Goal: Task Accomplishment & Management: Use online tool/utility

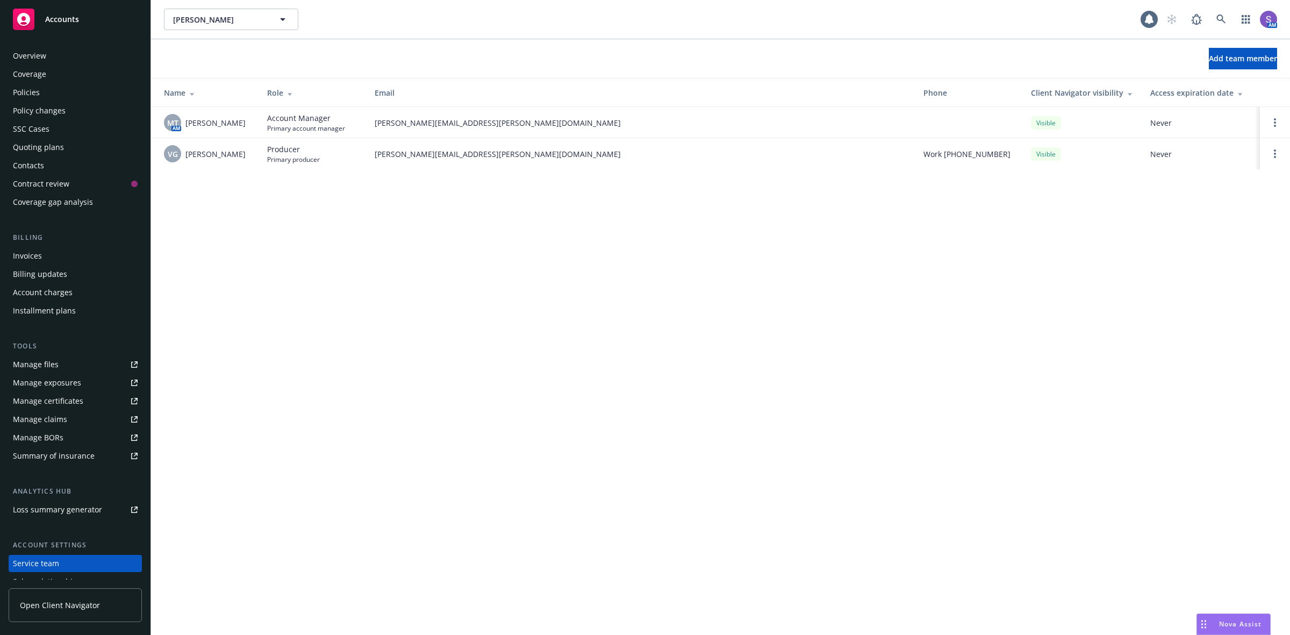
scroll to position [65, 0]
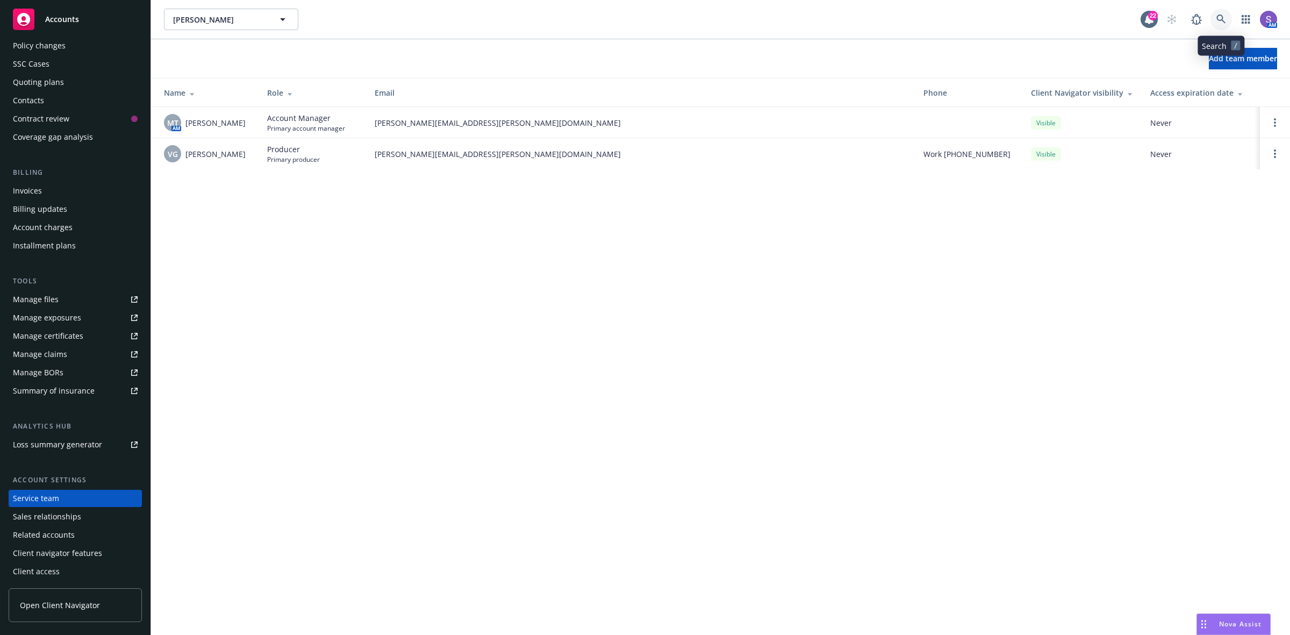
click at [1216, 17] on icon at bounding box center [1221, 20] width 10 height 10
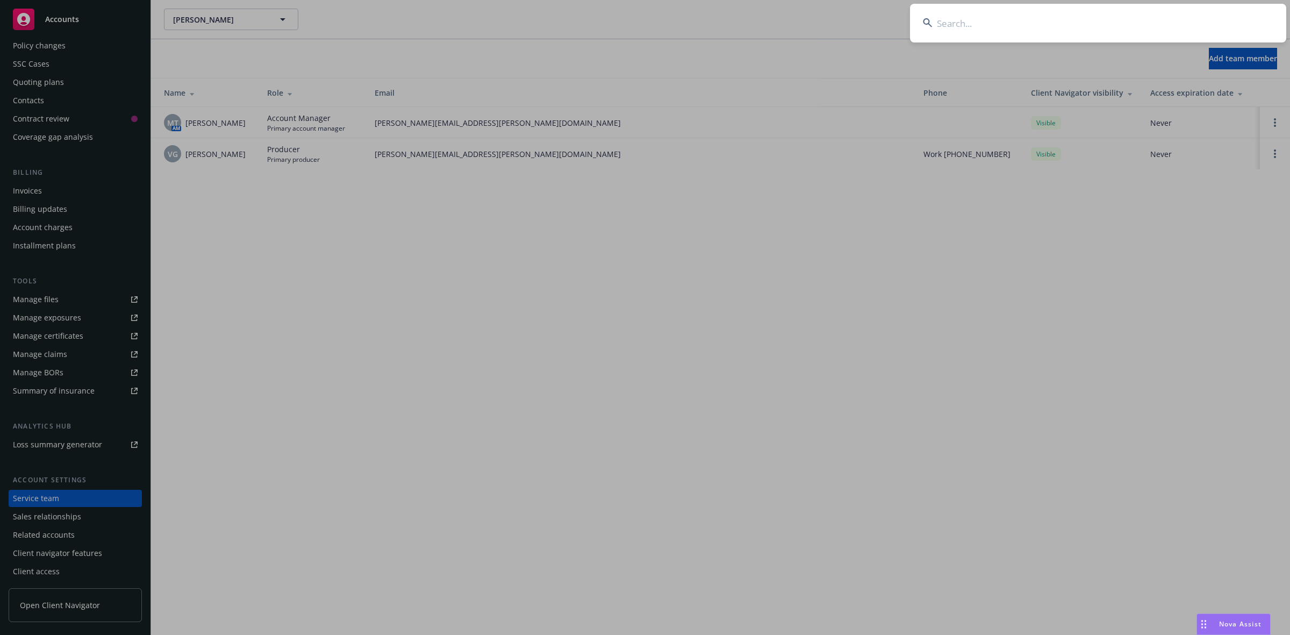
click at [1037, 28] on input at bounding box center [1098, 23] width 376 height 39
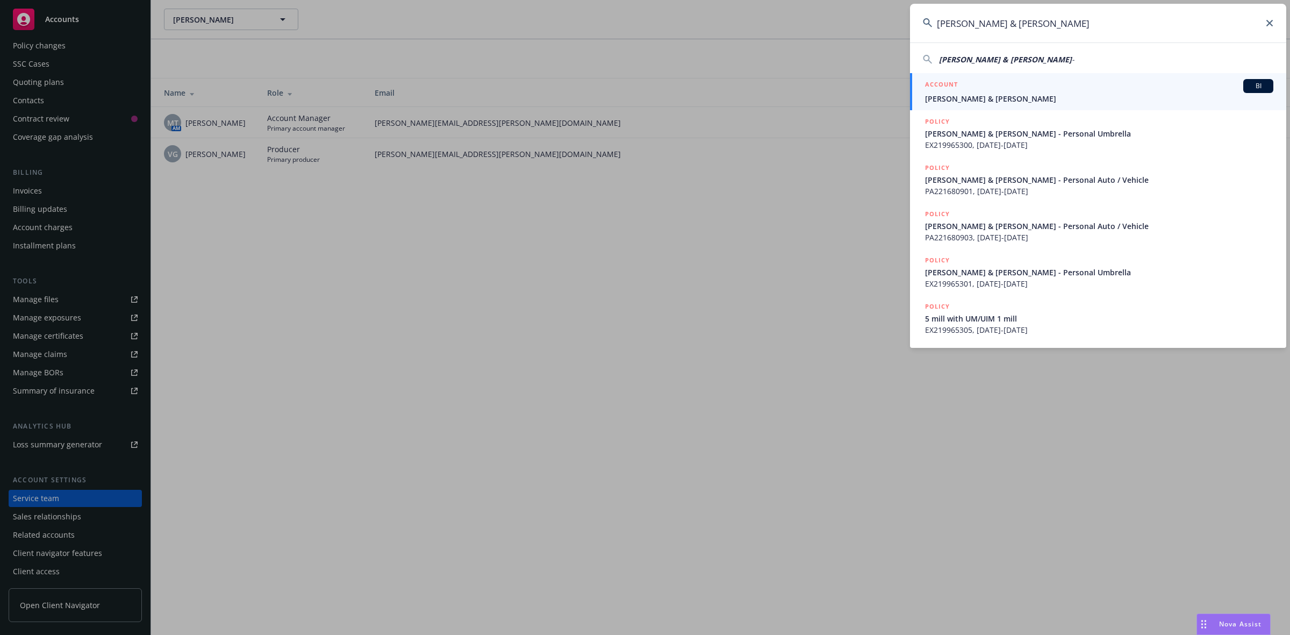
type input "[PERSON_NAME] & [PERSON_NAME]"
click at [987, 91] on div "ACCOUNT BI" at bounding box center [1099, 86] width 348 height 14
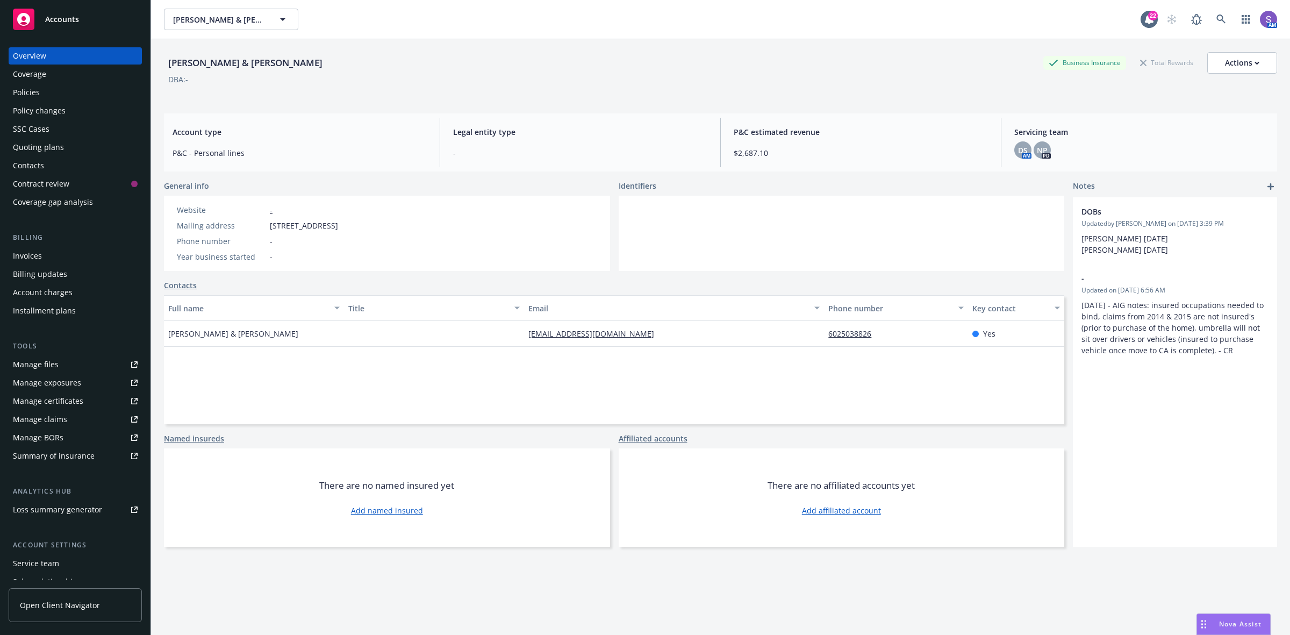
click at [28, 95] on div "Policies" at bounding box center [26, 92] width 27 height 17
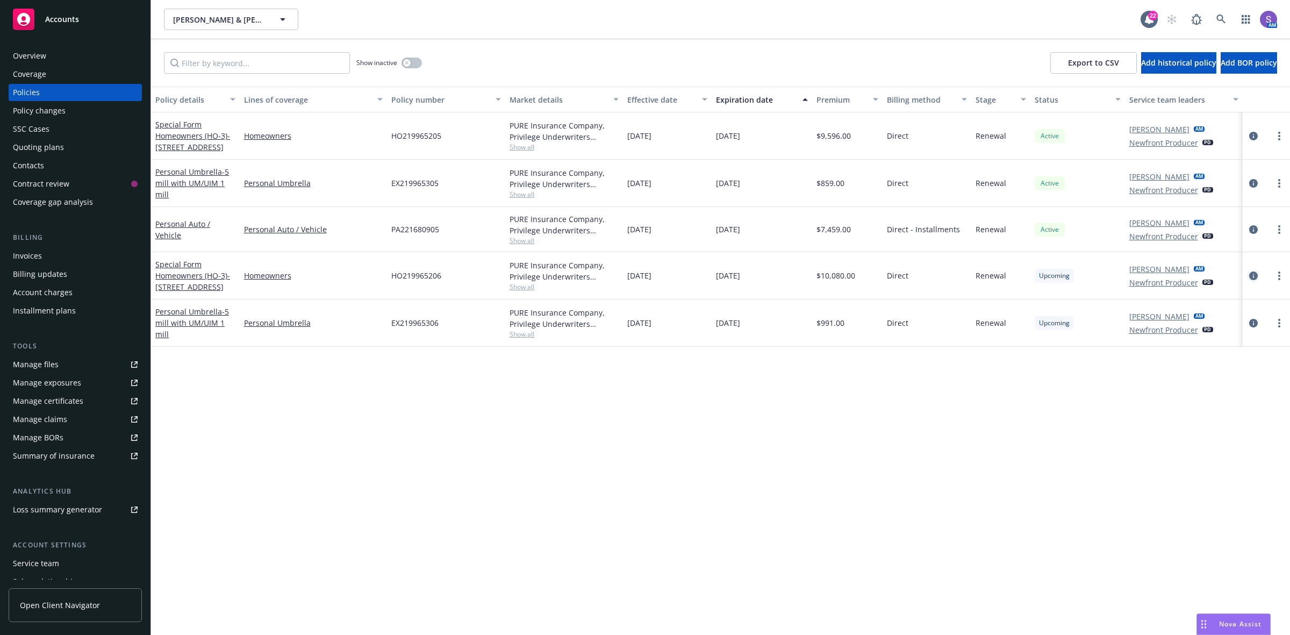
click at [1255, 278] on icon "circleInformation" at bounding box center [1253, 275] width 9 height 9
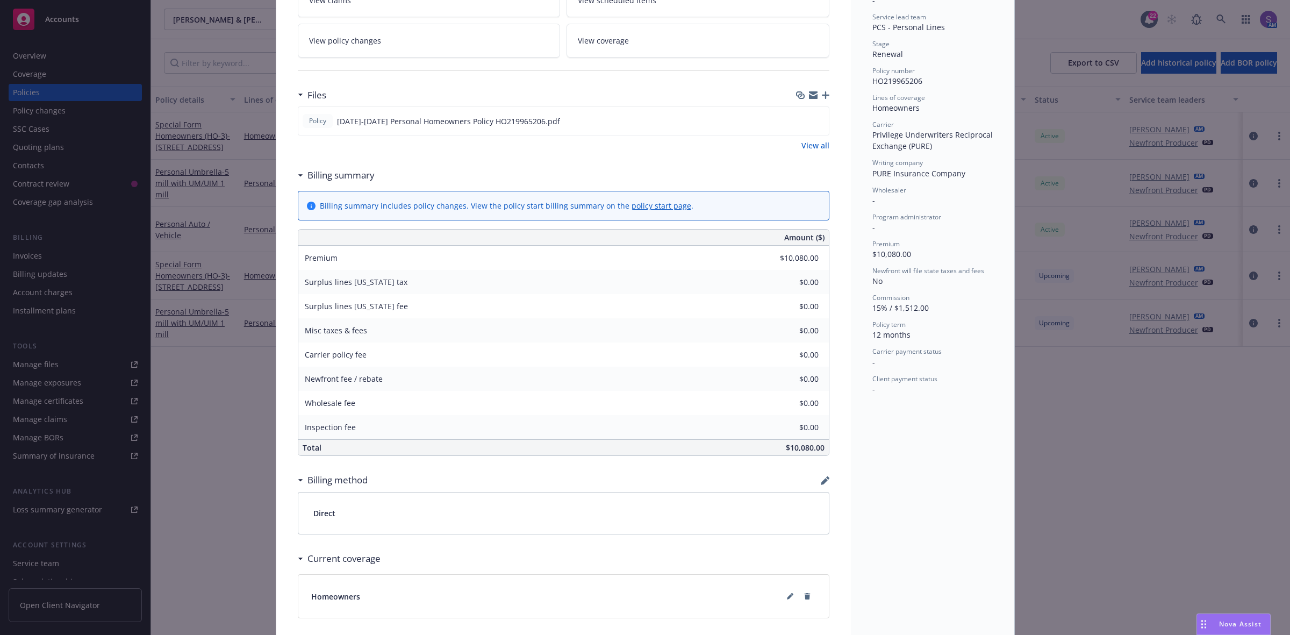
scroll to position [385, 0]
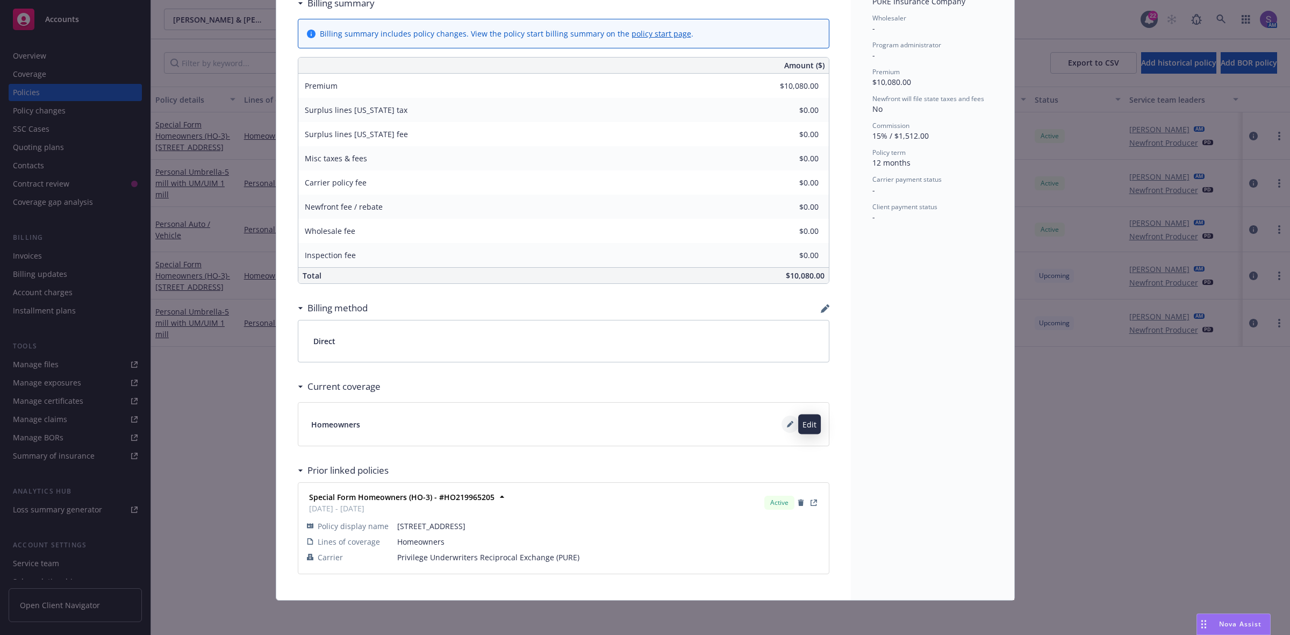
click at [787, 424] on icon at bounding box center [789, 424] width 5 height 5
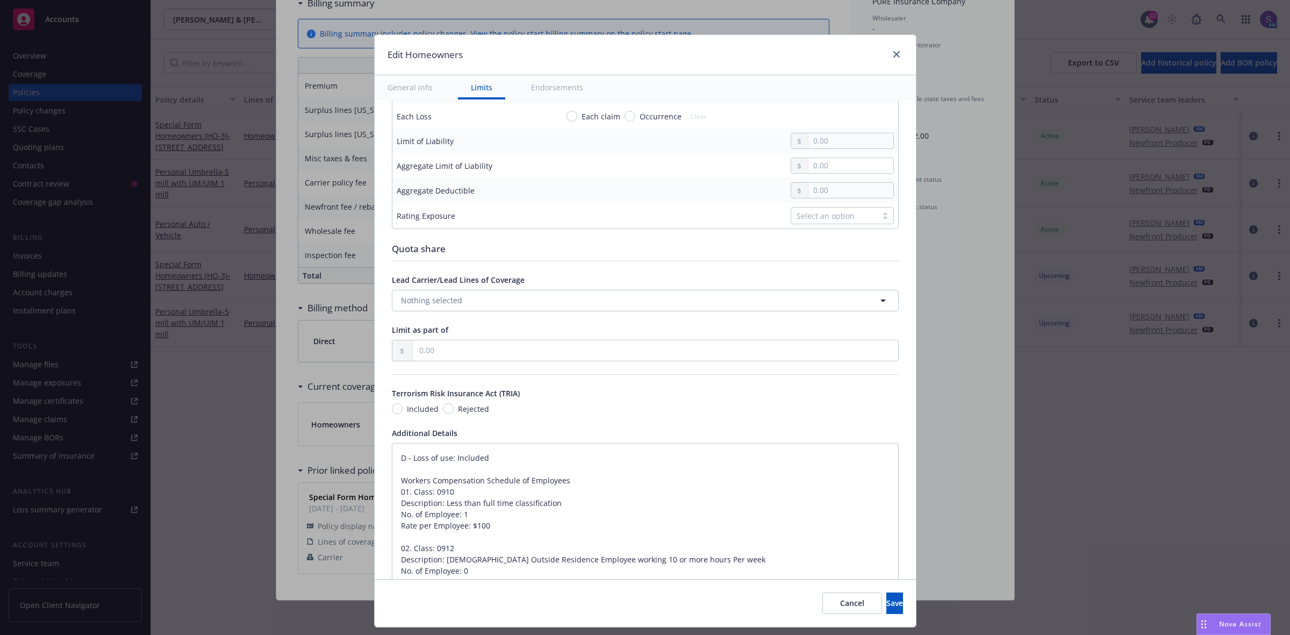
scroll to position [403, 0]
drag, startPoint x: 385, startPoint y: 453, endPoint x: 400, endPoint y: 453, distance: 15.1
type textarea "x"
type textarea "D - Loss of use: Included Workers Compensation Schedule of Employees 01. Class:…"
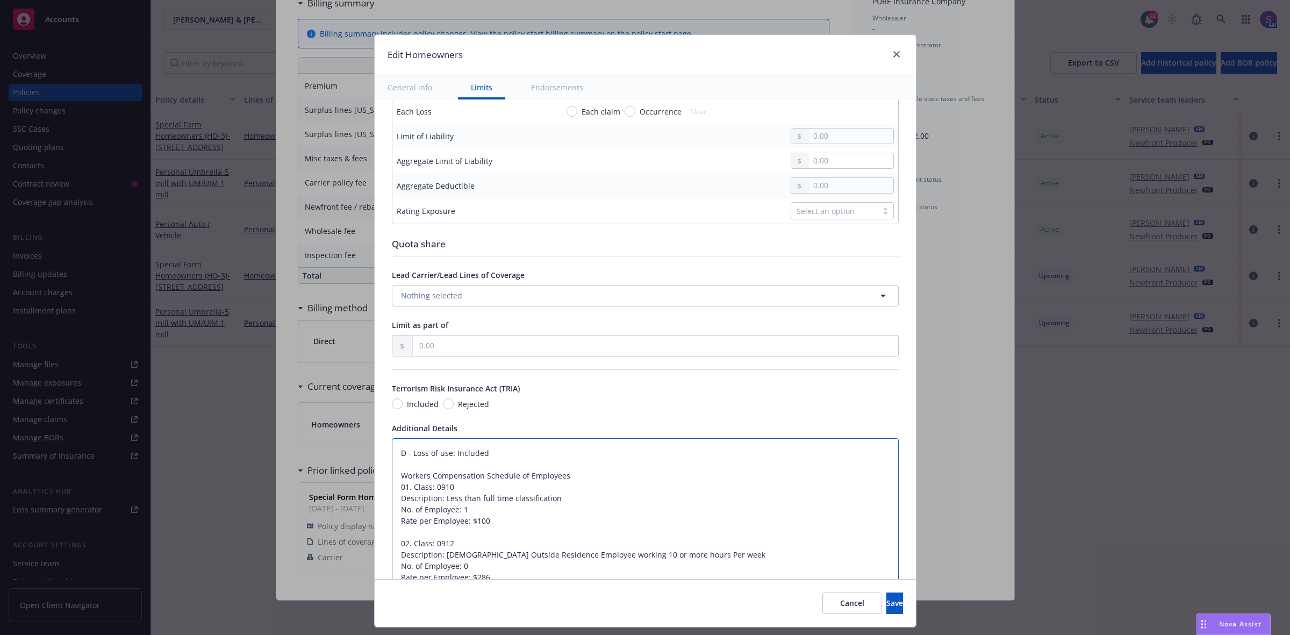
type textarea "x"
type textarea "D - Loss of use: Included Workers Compensation Schedule of Employees 01. Class:…"
type textarea "x"
type textarea "D - Loss of use: Included Workers Compensation Schedule of Employees 01. Class:…"
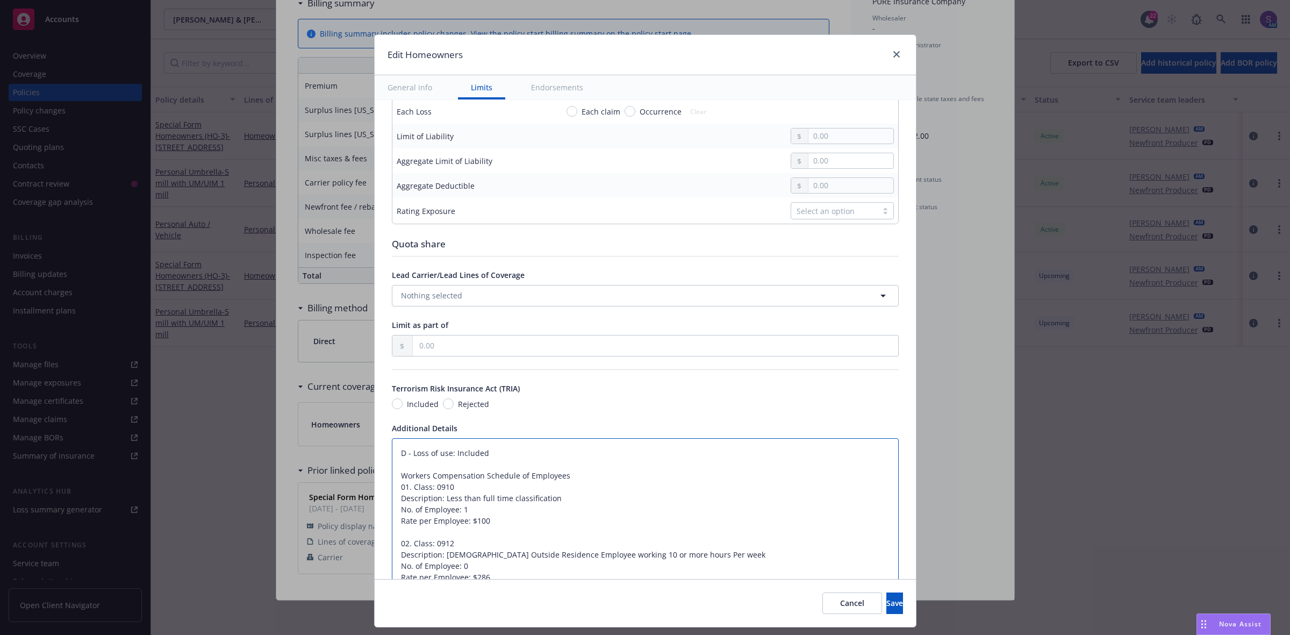
paste textarea "Dwelling $3,344,776 Other Structures $668,955 Contents $1,672,389 Loss of Use R…"
type textarea "x"
type textarea "Dwelling $3,344,776 Other Structures $668,955 Contents $1,672,389 Loss of Use R…"
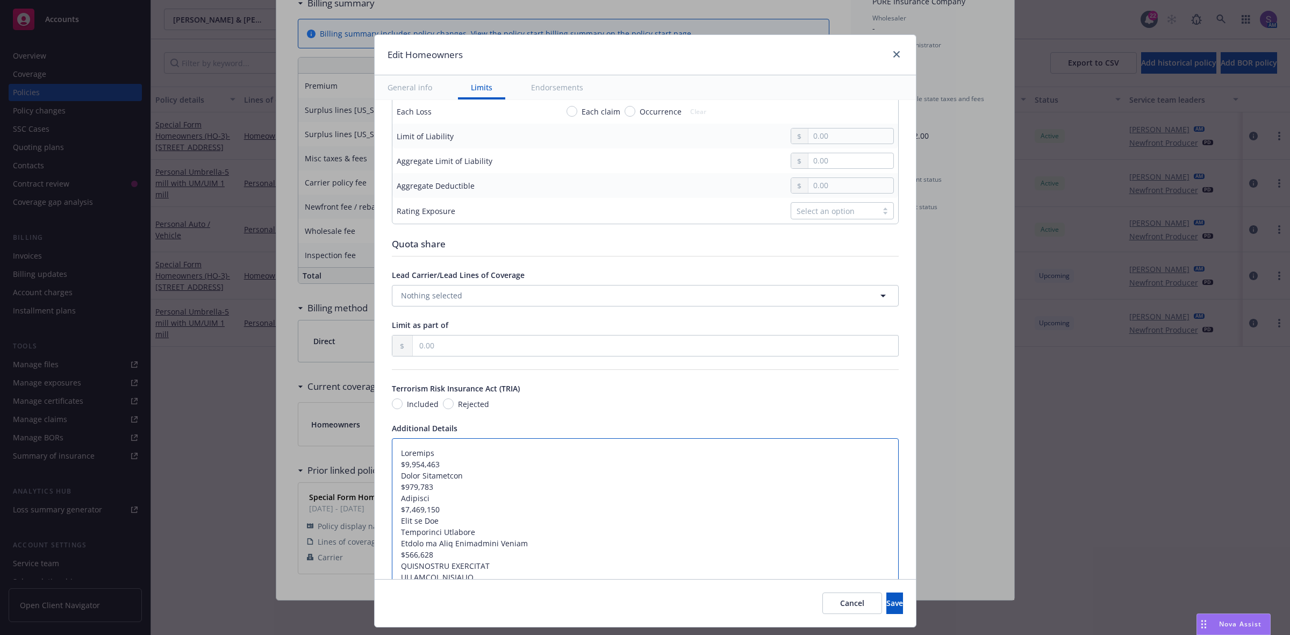
scroll to position [532, 0]
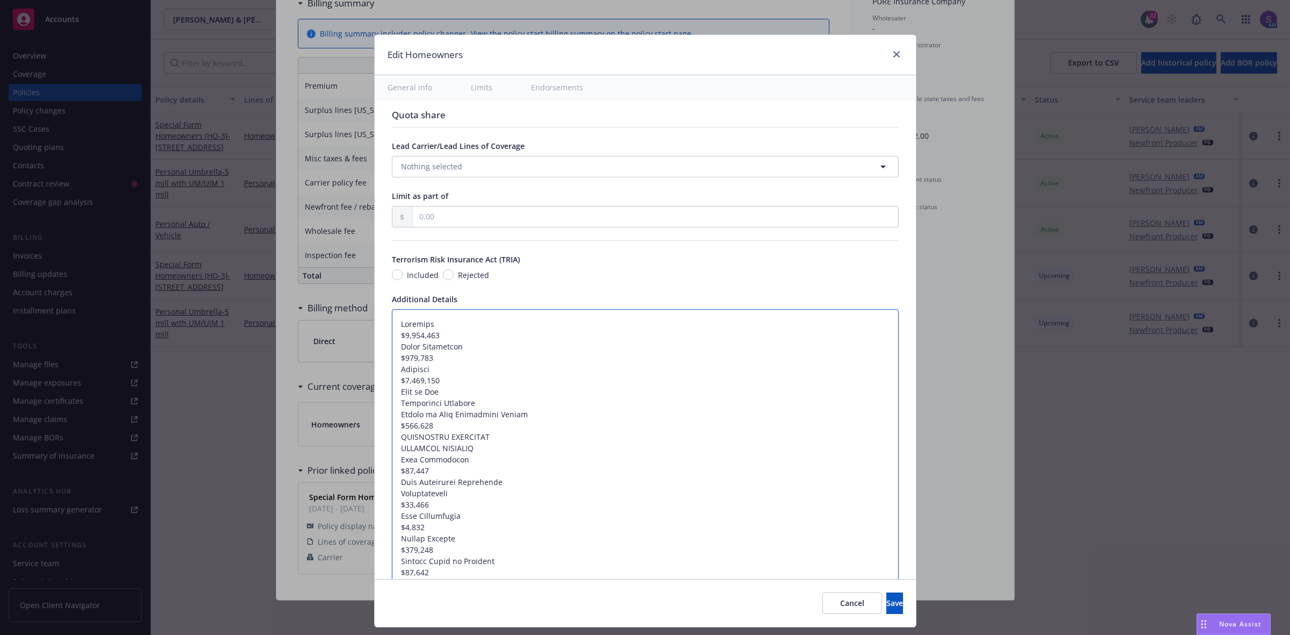
type textarea "x"
type textarea "Dwelling:$3,344,776 Other Structures $668,955 Contents $1,672,389 Loss of Use R…"
type textarea "x"
type textarea "Dwelling: $3,344,776 Other Structures $668,955 Contents $1,672,389 Loss of Use …"
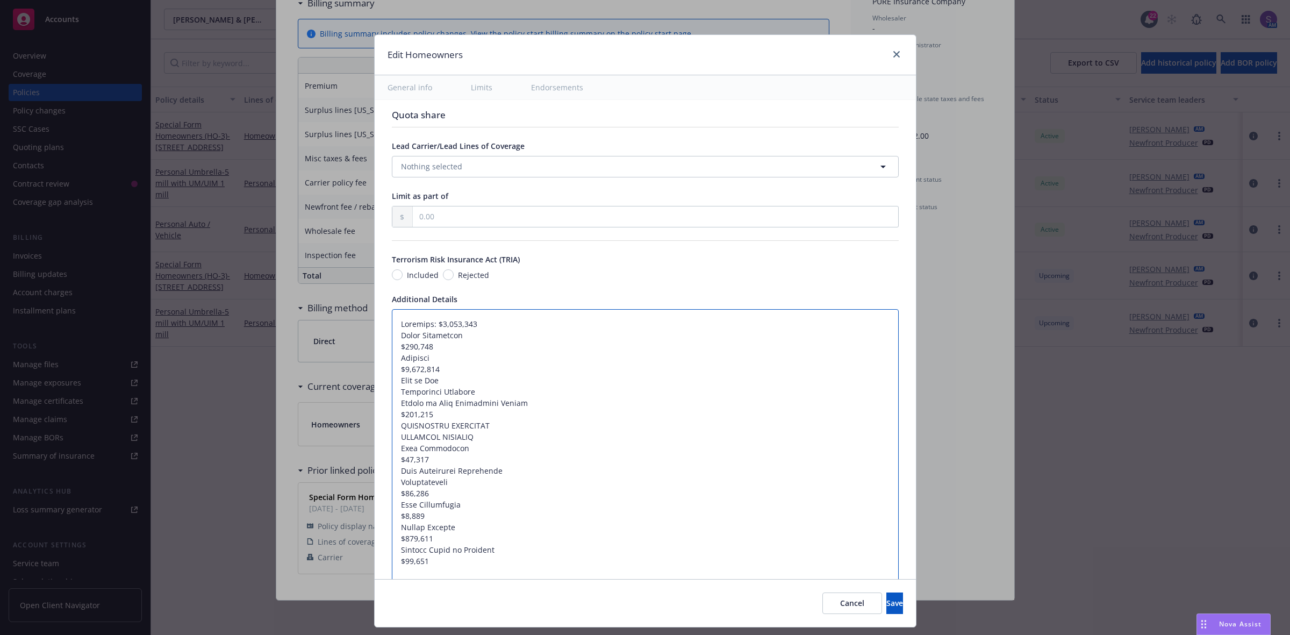
type textarea "x"
type textarea "Dwelling: $3,344,776 Other Structures$668,955 Contents $1,672,389 Loss of Use R…"
type textarea "x"
type textarea "Dwelling: $3,344,776 Other Structures:$668,955 Contents $1,672,389 Loss of Use …"
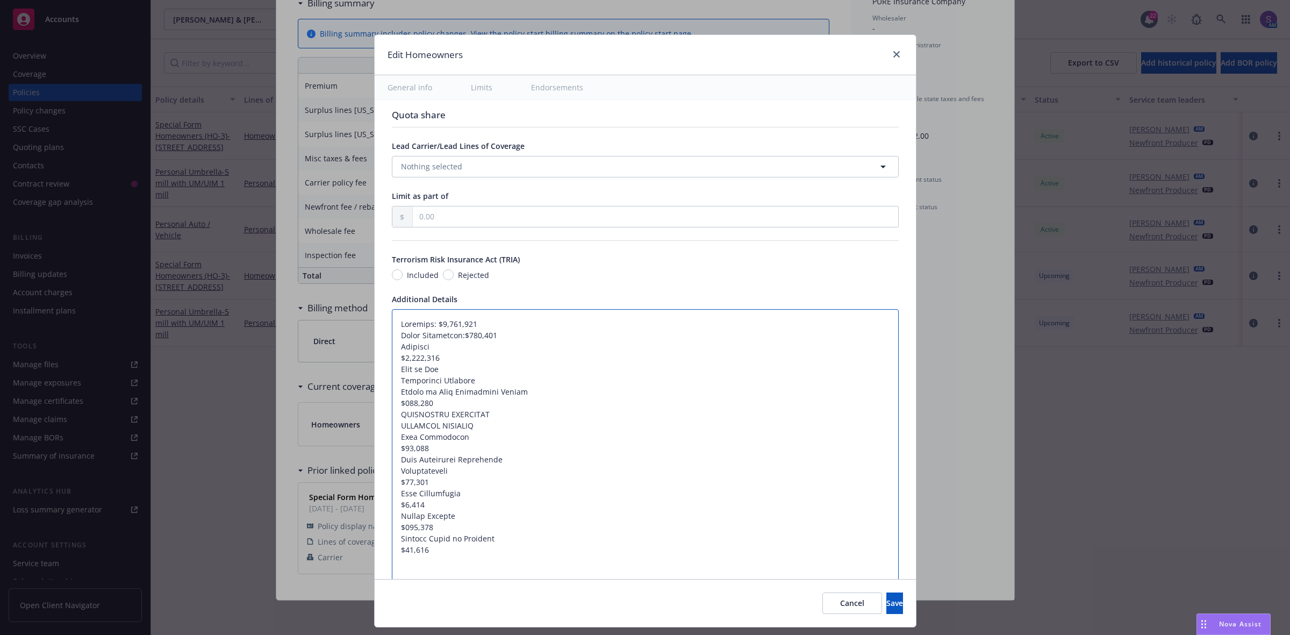
type textarea "x"
type textarea "Dwelling: $3,344,776 Other Structures: $668,955 Contents $1,672,389 Loss of Use…"
type textarea "x"
type textarea "Dwelling: $3,344,776 Other Structures: $668,955 Contents$1,672,389 Loss of Use …"
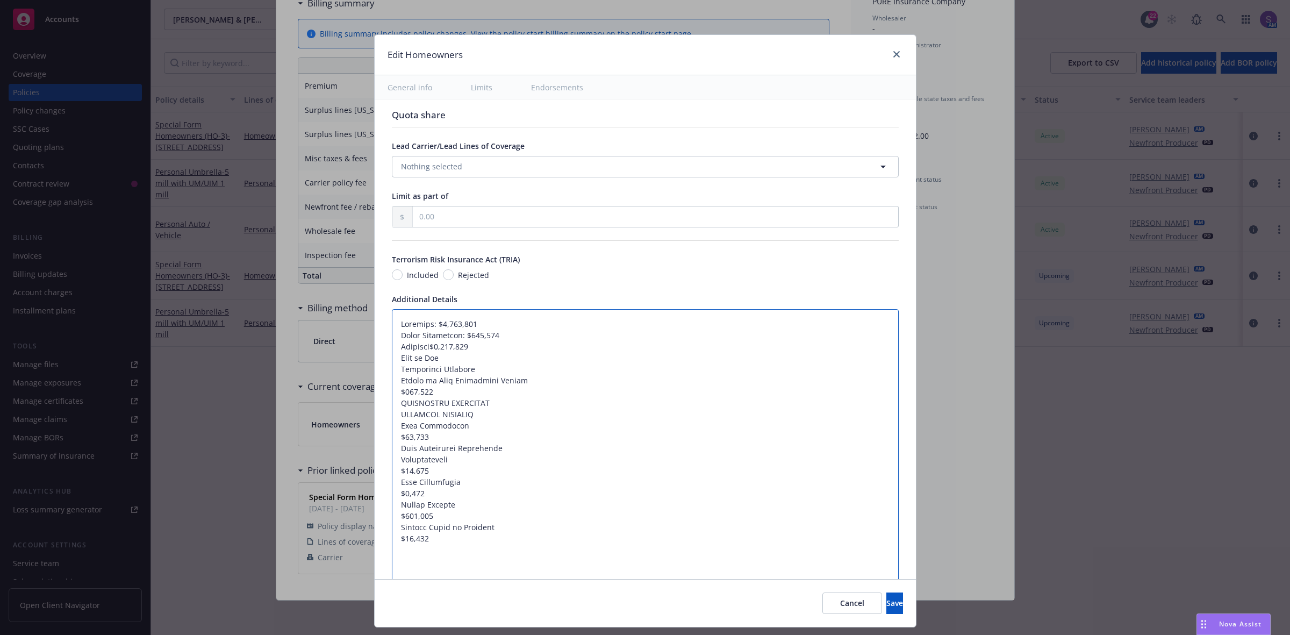
type textarea "x"
type textarea "Dwelling: $3,344,776 Other Structures: $668,955 Contents:$1,672,389 Loss of Use…"
type textarea "x"
type textarea "Dwelling: $3,344,776 Other Structures: $668,955 Contents: $1,672,389 Loss of Us…"
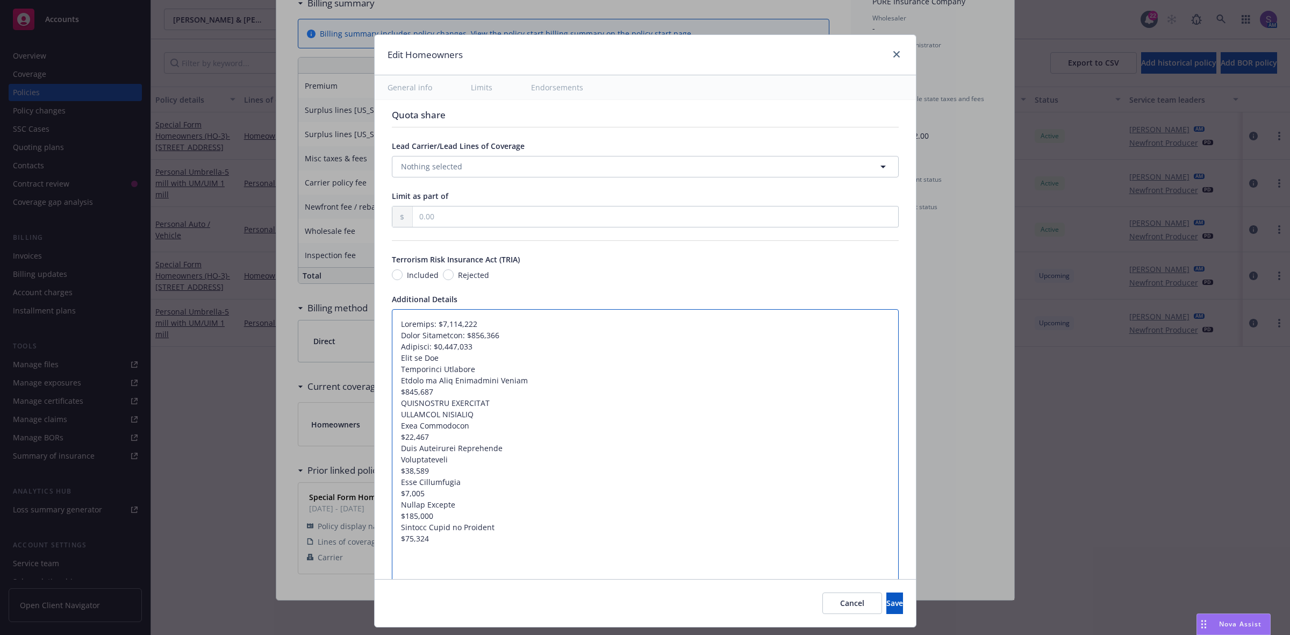
type textarea "x"
type textarea "Dwelling: $3,344,776 Other Structures: $668,955 Contents: $1,672,389 Loss of Us…"
type textarea "x"
type textarea "Dwelling: $3,344,776 Other Structures: $668,955 Contents: $1,672,389 Loss of Us…"
type textarea "x"
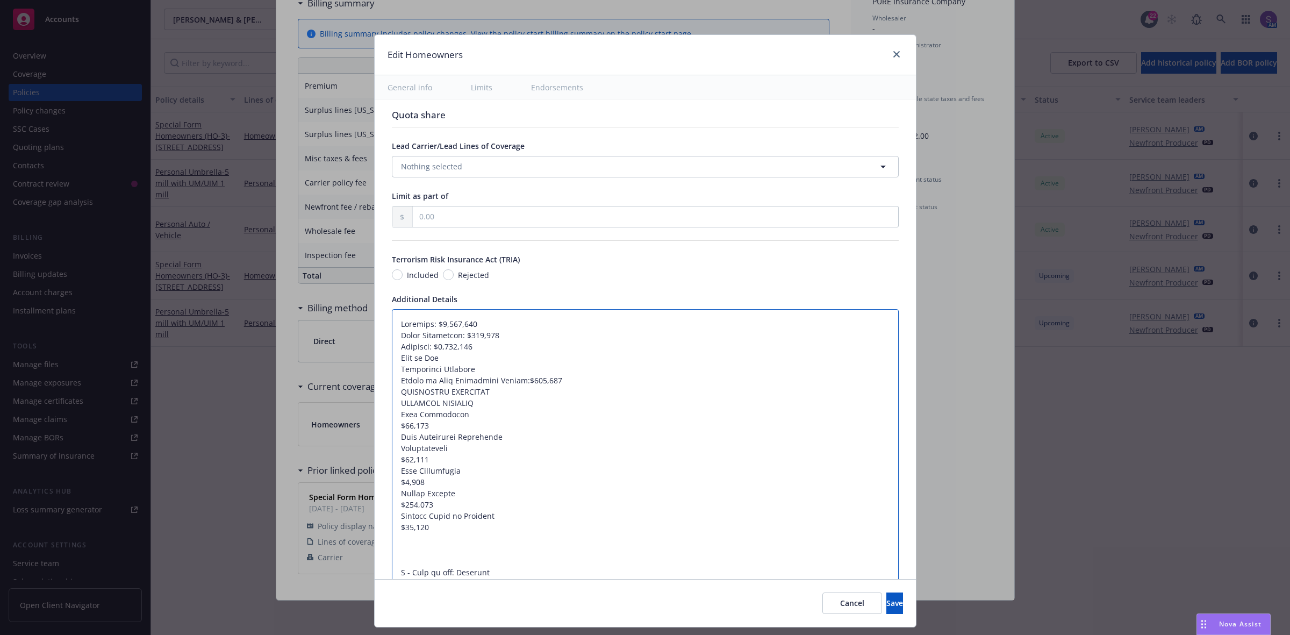
type textarea "Dwelling: $3,344,776 Other Structures: $668,955 Contents: $1,672,389 Loss of Us…"
click at [570, 384] on textarea at bounding box center [645, 646] width 507 height 674
type textarea "x"
type textarea "Dwelling: $3,344,776 Other Structures: $668,955 Contents: $1,672,389 Loss of Us…"
drag, startPoint x: 474, startPoint y: 412, endPoint x: 369, endPoint y: 414, distance: 104.9
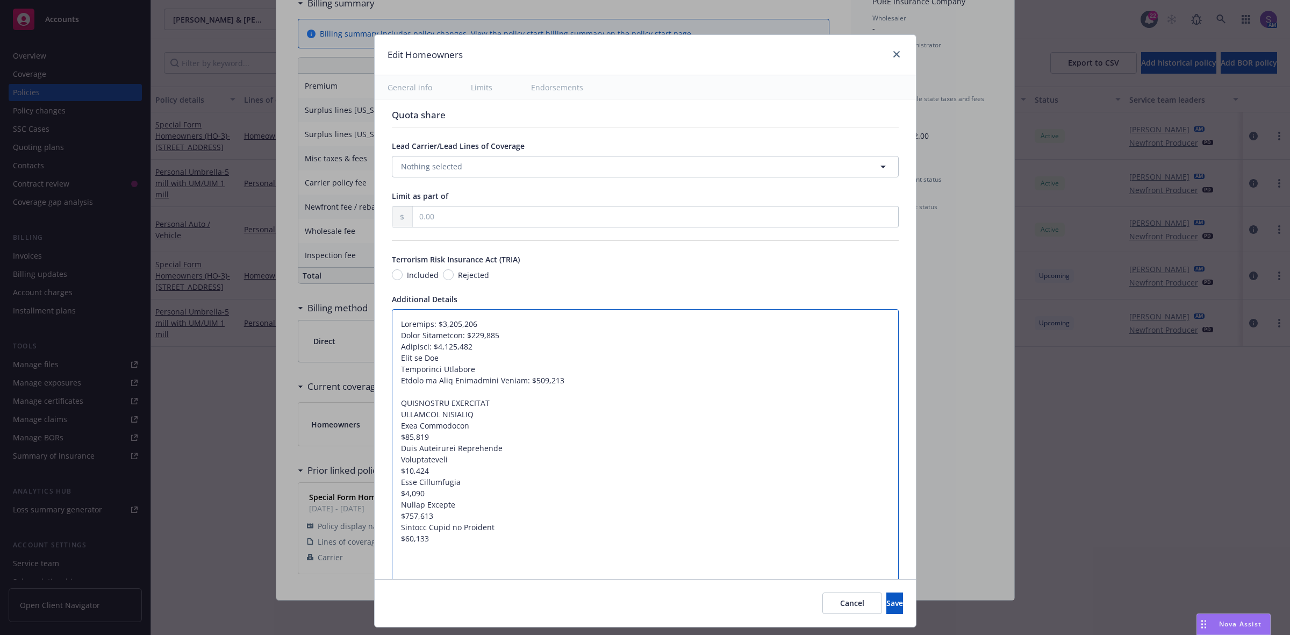
click at [375, 414] on div "Display name Coverage trigger Claims-Made Occurrence Claims-Made and Reported R…" at bounding box center [645, 349] width 541 height 1563
type textarea "x"
type textarea "Dwelling: $3,344,776 Other Structures: $668,955 Contents: $1,672,389 Loss of Us…"
type textarea "x"
type textarea "Dwelling: $3,344,776 Other Structures: $668,955 Contents: $1,672,389 Loss of Us…"
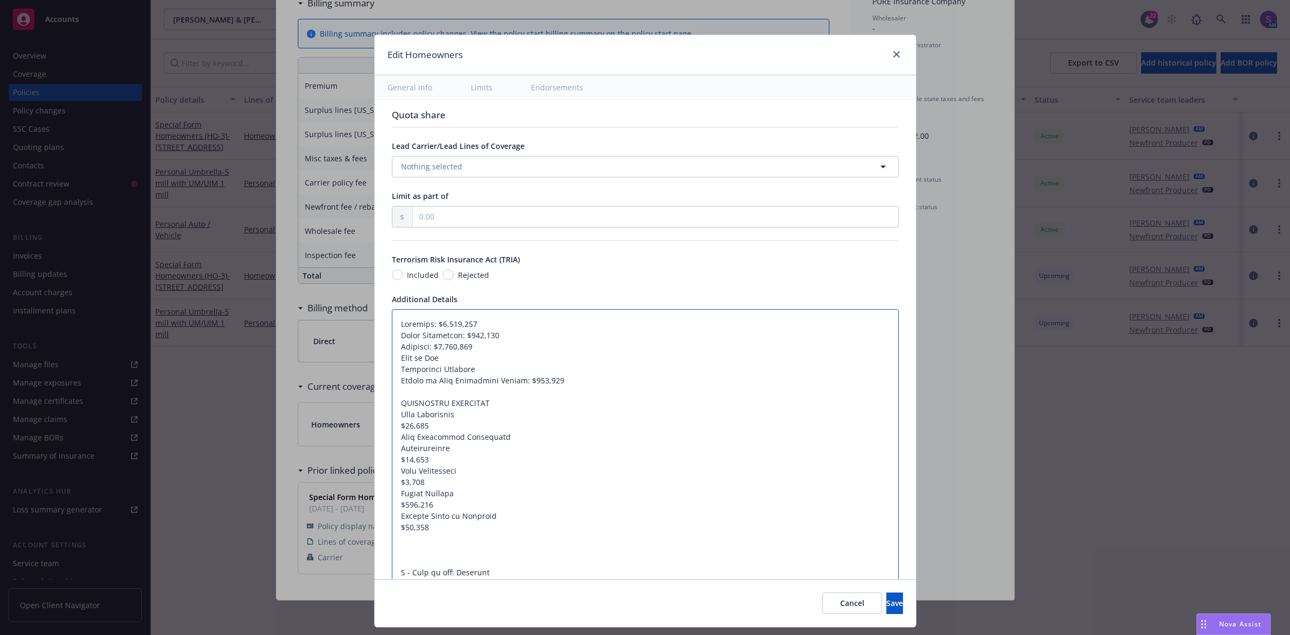
click at [392, 423] on textarea at bounding box center [645, 646] width 507 height 674
type textarea "x"
type textarea "Dwelling: $3,344,776 Other Structures: $668,955 Contents: $1,672,389 Loss of Us…"
type textarea "x"
type textarea "Dwelling: $3,344,776 Other Structures: $668,955 Contents: $1,672,389 Loss of Us…"
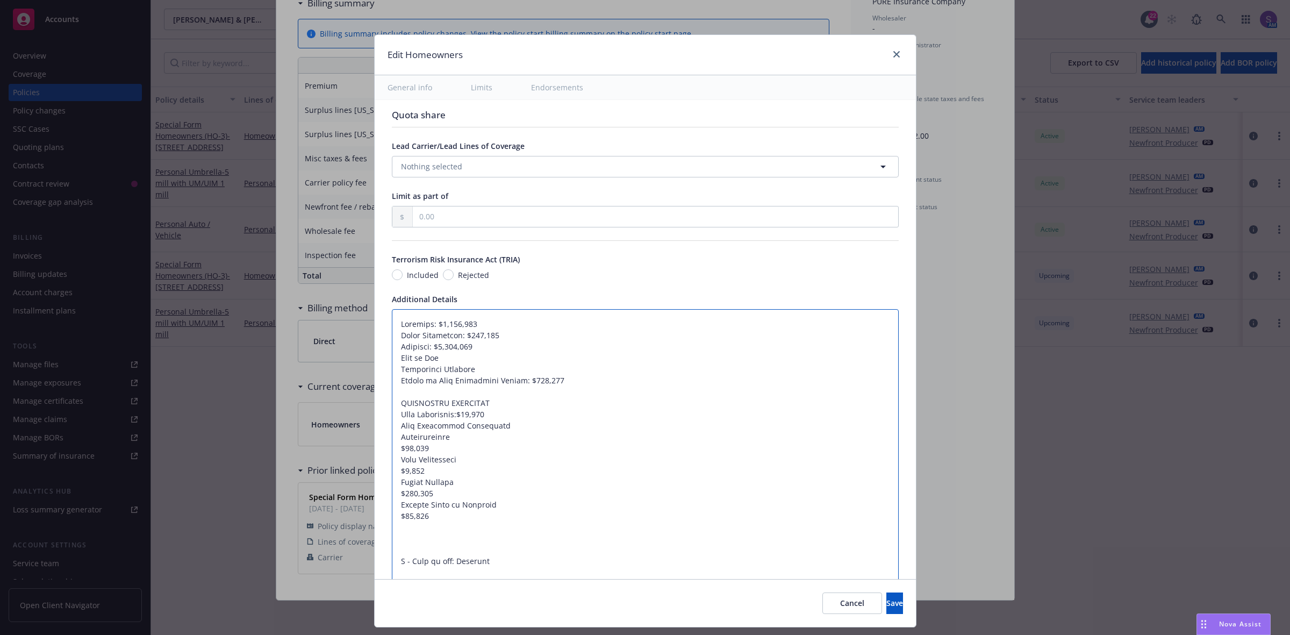
type textarea "x"
type textarea "Dwelling: $3,344,776 Other Structures: $668,955 Contents: $1,672,389 Loss of Us…"
drag, startPoint x: 471, startPoint y: 442, endPoint x: 384, endPoint y: 426, distance: 88.6
click at [392, 426] on textarea at bounding box center [645, 640] width 507 height 662
click at [488, 455] on textarea at bounding box center [645, 640] width 507 height 662
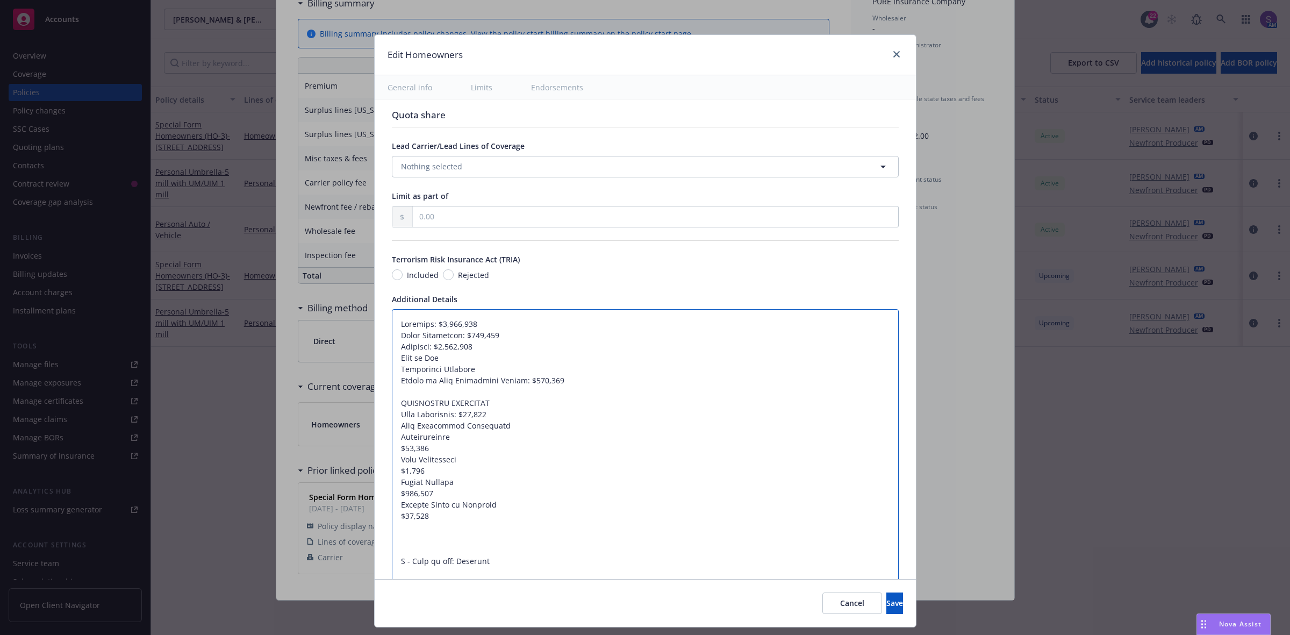
drag, startPoint x: 437, startPoint y: 450, endPoint x: 382, endPoint y: 449, distance: 54.9
click at [382, 449] on div "Display name Coverage trigger Claims-Made Occurrence Claims-Made and Reported R…" at bounding box center [645, 338] width 541 height 1541
click at [502, 431] on textarea at bounding box center [645, 640] width 507 height 662
type textarea "x"
type textarea "Dwelling: $3,344,776 Other Structures: $668,955 Contents: $1,672,389 Loss of Us…"
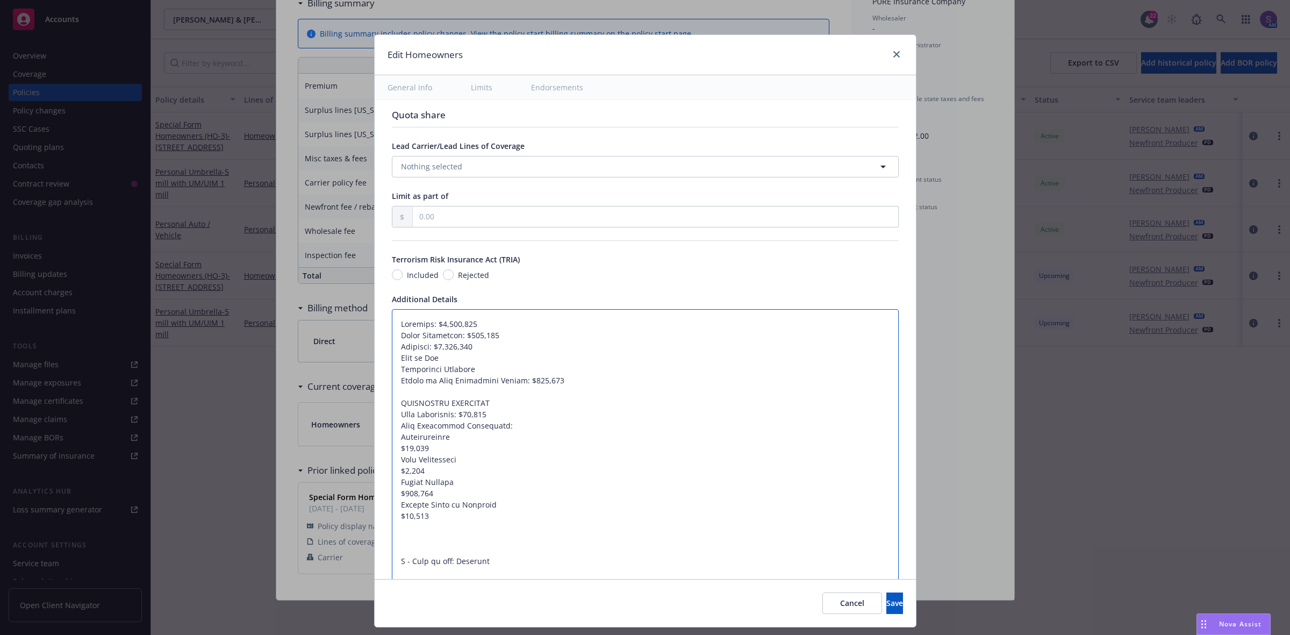
type textarea "x"
type textarea "Dwelling: $3,344,776 Other Structures: $668,955 Contents: $1,672,389 Loss of Us…"
paste textarea "$10,000"
type textarea "x"
type textarea "Dwelling: $3,344,776 Other Structures: $668,955 Contents: $1,672,389 Loss of Us…"
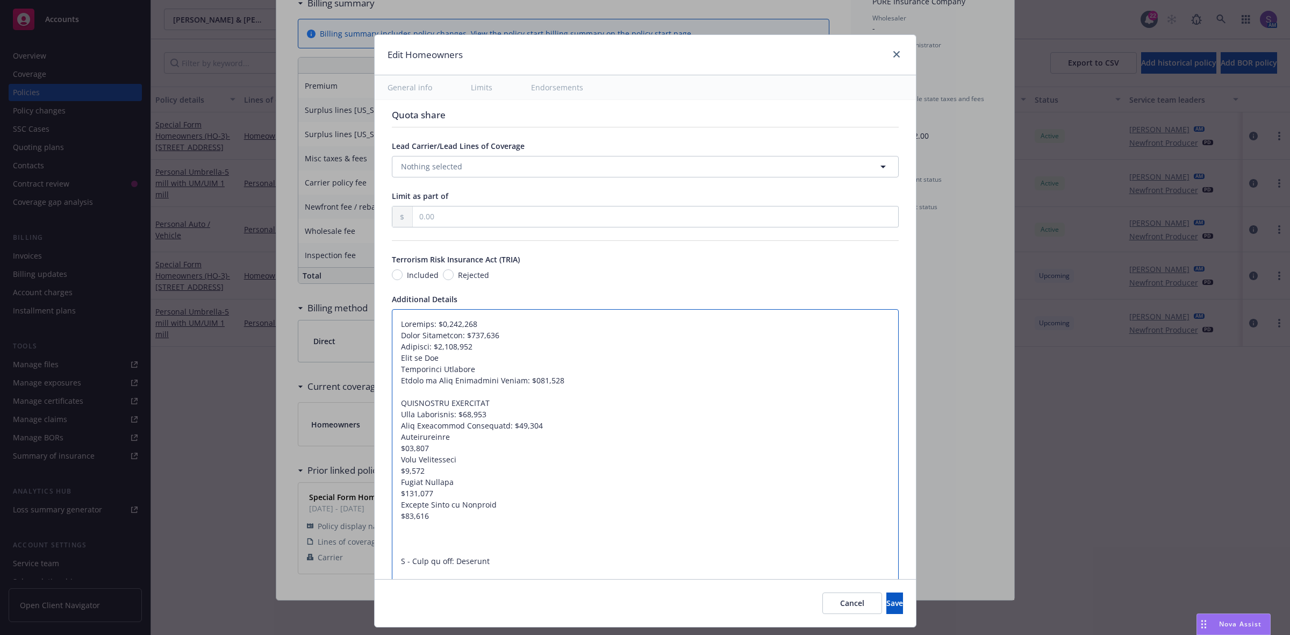
drag, startPoint x: 430, startPoint y: 450, endPoint x: 393, endPoint y: 444, distance: 37.6
click at [393, 444] on textarea at bounding box center [645, 640] width 507 height 662
type textarea "x"
type textarea "Dwelling: $3,344,776 Other Structures: $668,955 Contents: $1,672,389 Loss of Us…"
type textarea "x"
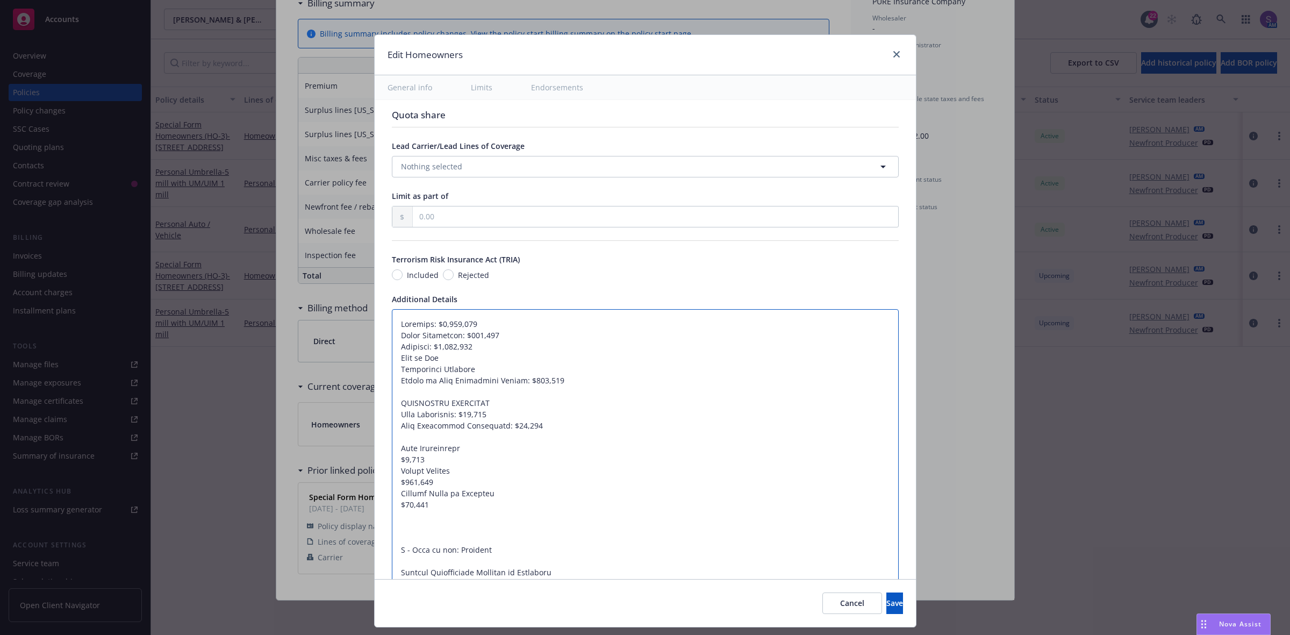
type textarea "Dwelling: $3,344,776 Other Structures: $668,955 Contents: $1,672,389 Loss of Us…"
click at [392, 453] on textarea at bounding box center [645, 629] width 507 height 640
type textarea "x"
type textarea "Dwelling: $3,344,776 Other Structures: $668,955 Contents: $1,672,389 Loss of Us…"
type textarea "x"
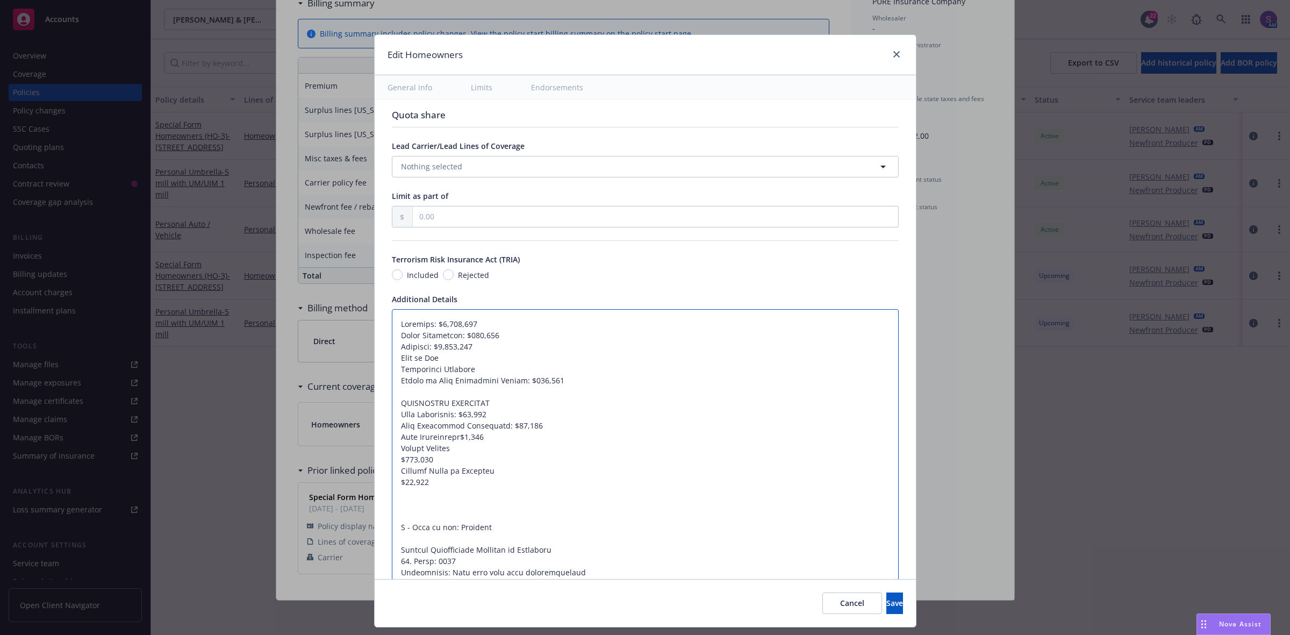
type textarea "Dwelling: $3,344,776 Other Structures: $668,955 Contents: $1,672,389 Loss of Us…"
type textarea "x"
type textarea "Dwelling: $3,344,776 Other Structures: $668,955 Contents: $1,672,389 Loss of Us…"
click at [392, 462] on textarea at bounding box center [645, 623] width 507 height 628
type textarea "x"
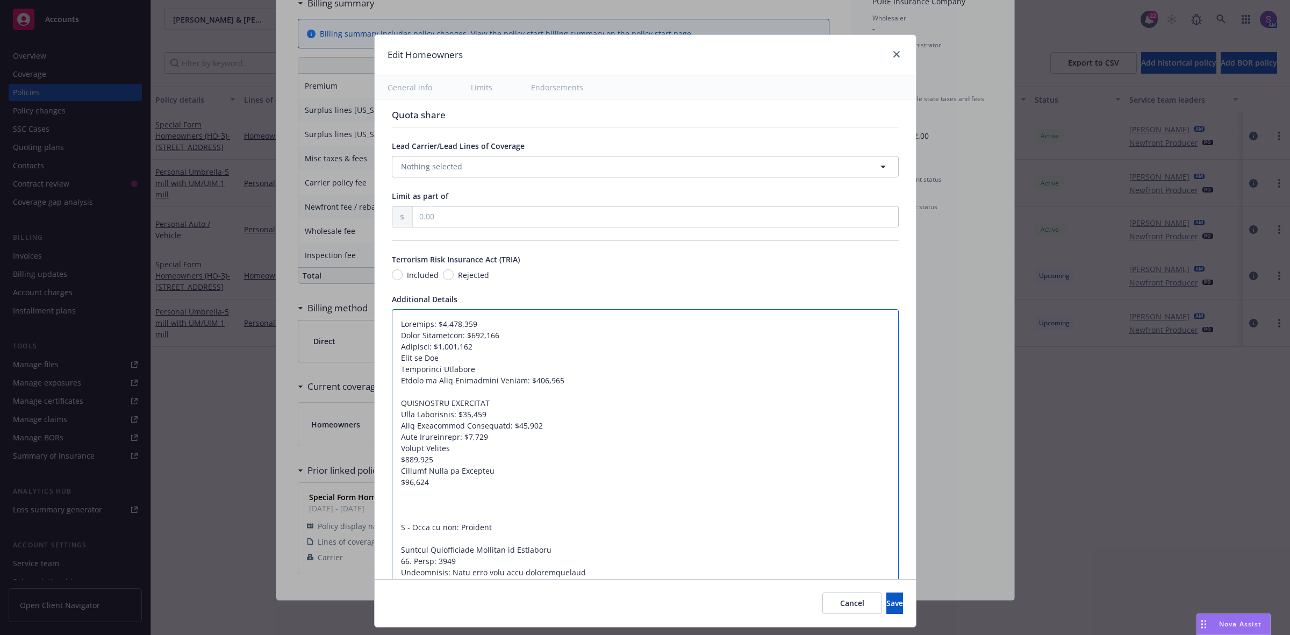
type textarea "Dwelling: $3,344,776 Other Structures: $668,955 Contents: $1,672,389 Loss of Us…"
type textarea "x"
type textarea "Dwelling: $3,344,776 Other Structures: $668,955 Contents: $1,672,389 Loss of Us…"
type textarea "x"
type textarea "Dwelling: $3,344,776 Other Structures: $668,955 Contents: $1,672,389 Loss of Us…"
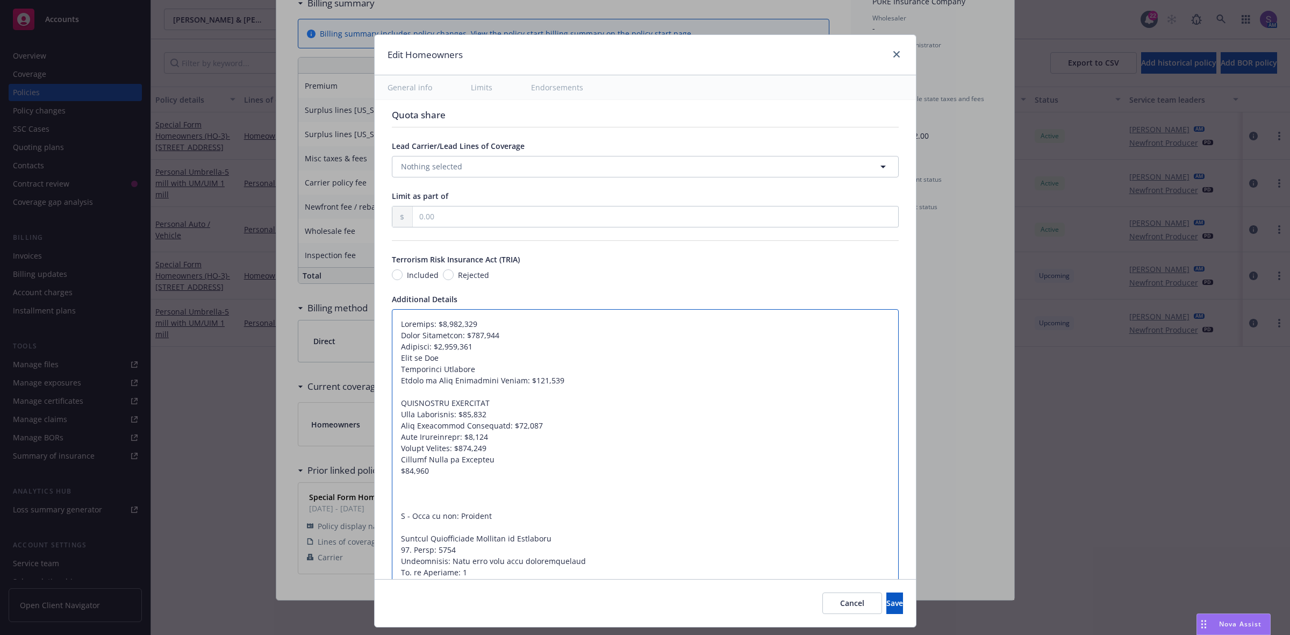
click at [392, 471] on textarea at bounding box center [645, 617] width 507 height 617
type textarea "x"
type textarea "Dwelling: $3,344,776 Other Structures: $668,955 Contents: $1,672,389 Loss of Us…"
type textarea "x"
type textarea "Dwelling: $3,344,776 Other Structures: $668,955 Contents: $1,672,389 Loss of Us…"
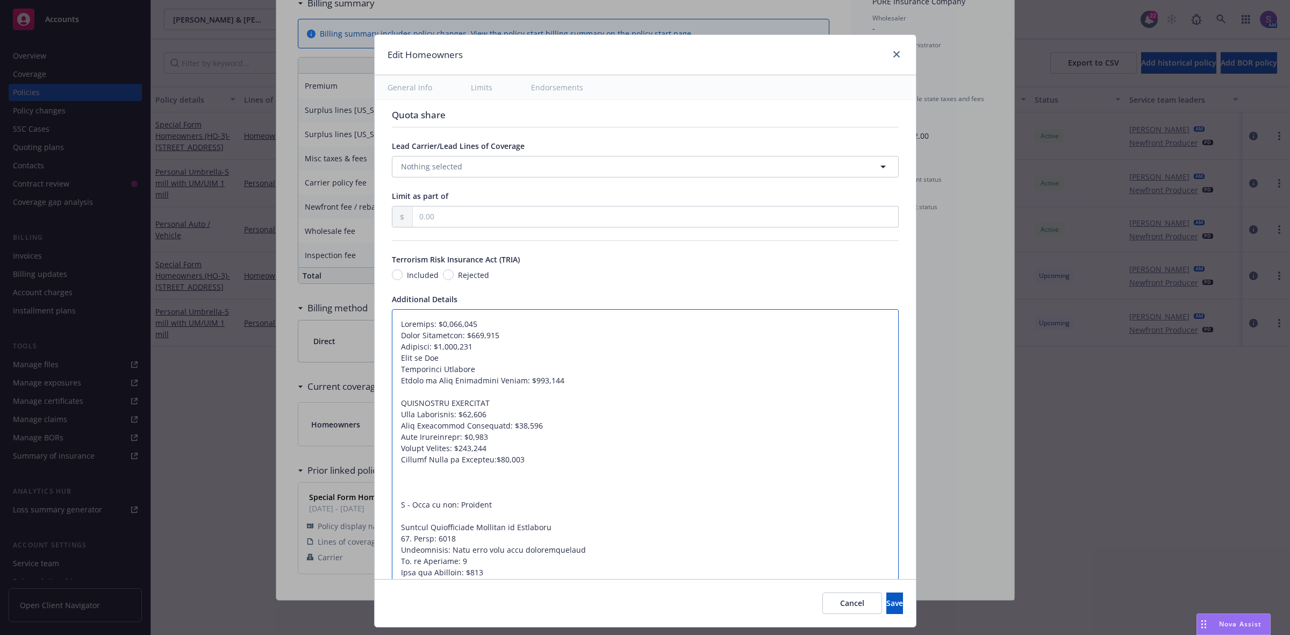
type textarea "x"
drag, startPoint x: 473, startPoint y: 369, endPoint x: 387, endPoint y: 363, distance: 86.2
click at [392, 363] on textarea at bounding box center [645, 612] width 507 height 606
click at [412, 399] on textarea at bounding box center [645, 612] width 507 height 606
drag, startPoint x: 468, startPoint y: 371, endPoint x: 385, endPoint y: 358, distance: 84.4
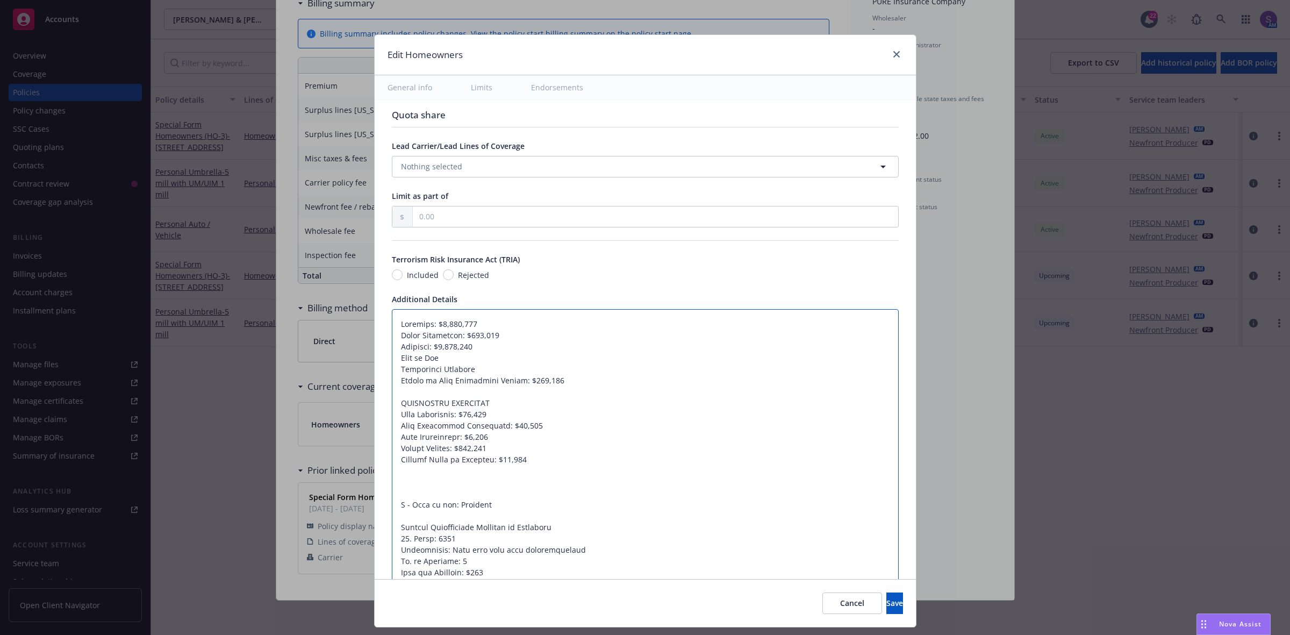
click at [392, 358] on textarea at bounding box center [645, 612] width 507 height 606
click at [471, 364] on textarea at bounding box center [645, 612] width 507 height 606
type textarea "Dwelling: $3,344,776 Other Structures: $668,955 Contents: $1,672,389 Loss of Us…"
click at [480, 366] on textarea at bounding box center [645, 612] width 507 height 606
drag, startPoint x: 482, startPoint y: 374, endPoint x: 383, endPoint y: 364, distance: 99.3
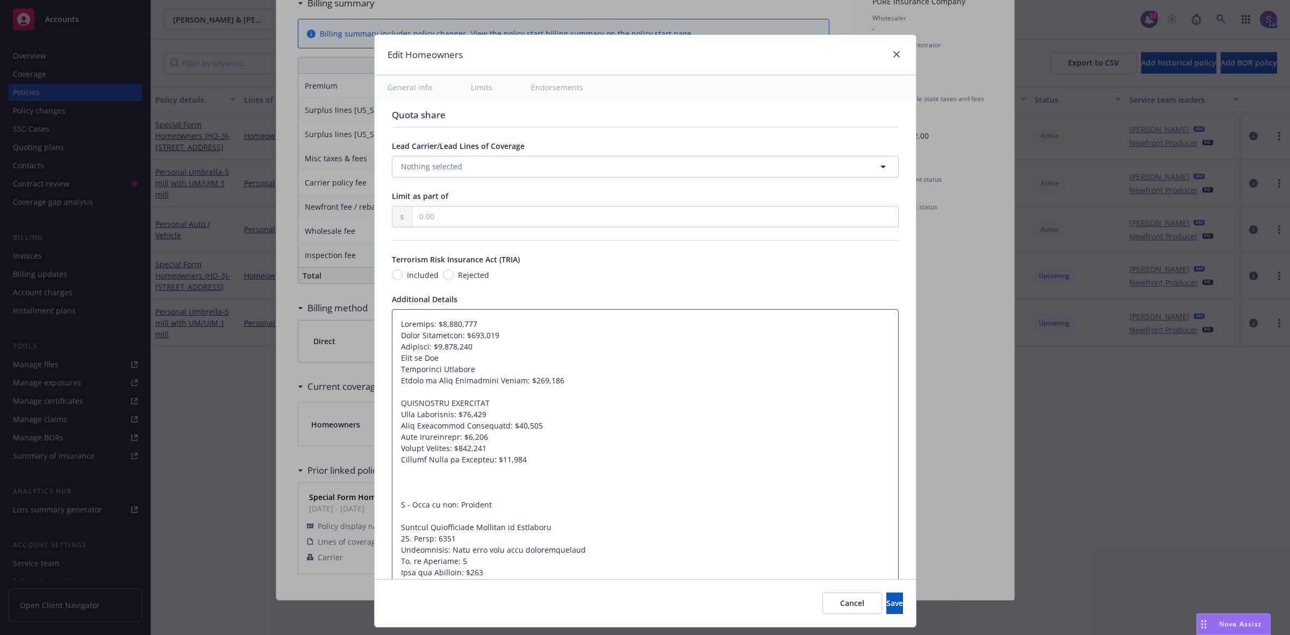
click at [392, 364] on textarea at bounding box center [645, 612] width 507 height 606
type textarea "x"
type textarea "Dwelling: $3,344,776 Other Structures: $668,955 Contents: $1,672,389 Waiver of …"
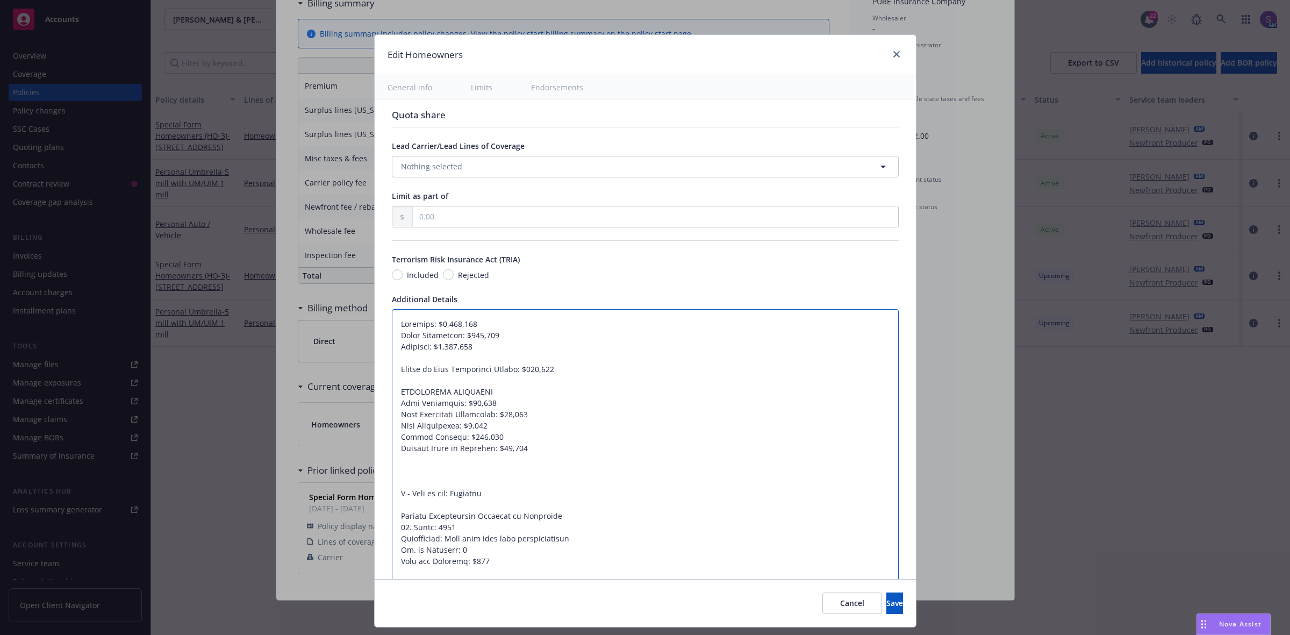
type textarea "x"
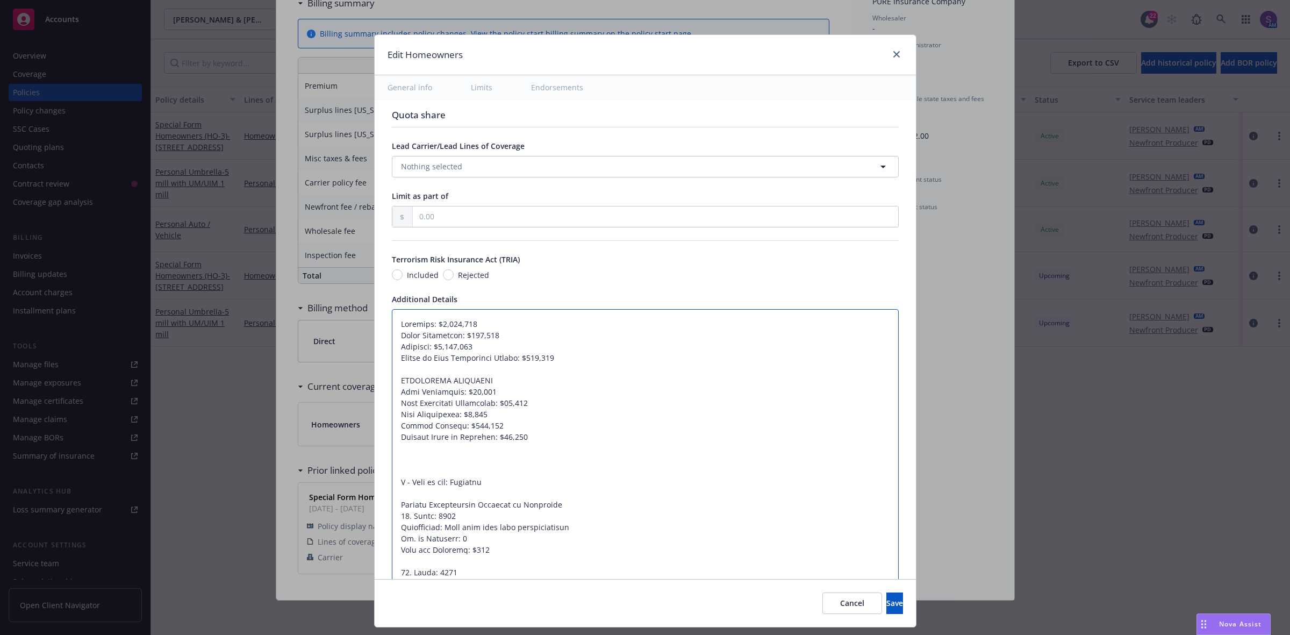
type textarea "Dwelling: $3,344,776 Other Structures: $668,955 Contents: $1,672,389 Waiver of …"
click at [524, 439] on textarea at bounding box center [645, 600] width 507 height 583
click at [568, 357] on textarea at bounding box center [645, 600] width 507 height 583
type textarea "x"
type textarea "Dwelling: $3,344,776 Other Structures: $668,955 Contents: $1,672,389 Waiver of …"
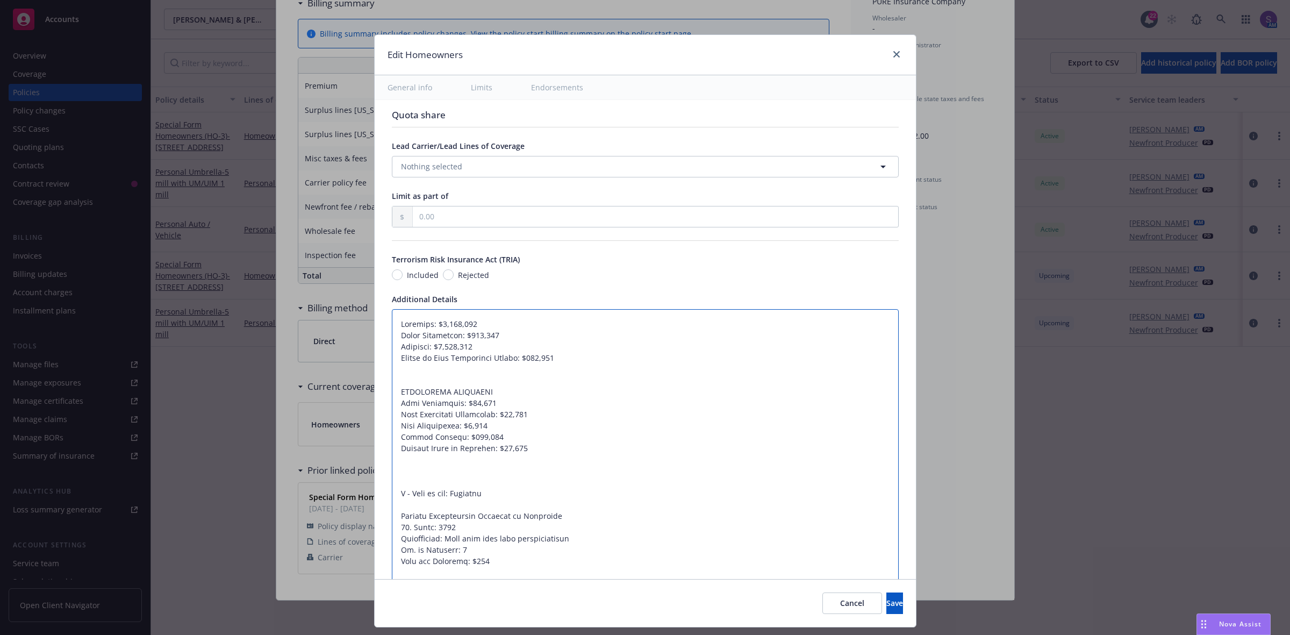
type textarea "x"
type textarea "Dwelling: $3,344,776 Other Structures: $668,955 Contents: $1,672,389 Waiver of …"
paste textarea "Personal Liability $500,000 Medical Payments to Others $25,000"
type textarea "x"
type textarea "Dwelling: $3,344,776 Other Structures: $668,955 Contents: $1,672,389 Waiver of …"
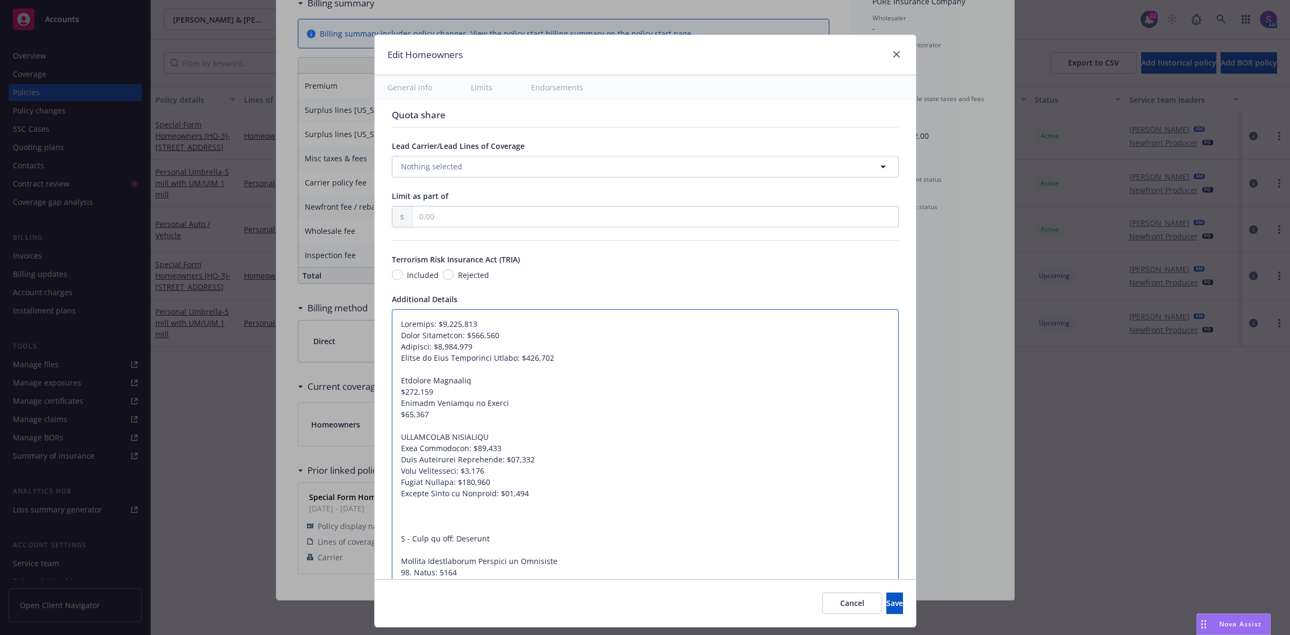
click at [392, 393] on textarea at bounding box center [645, 629] width 507 height 640
type textarea "x"
type textarea "Dwelling: $3,344,776 Other Structures: $668,955 Contents: $1,672,389 Waiver of …"
type textarea "x"
type textarea "Dwelling: $3,344,776 Other Structures: $668,955 Contents: $1,672,389 Waiver of …"
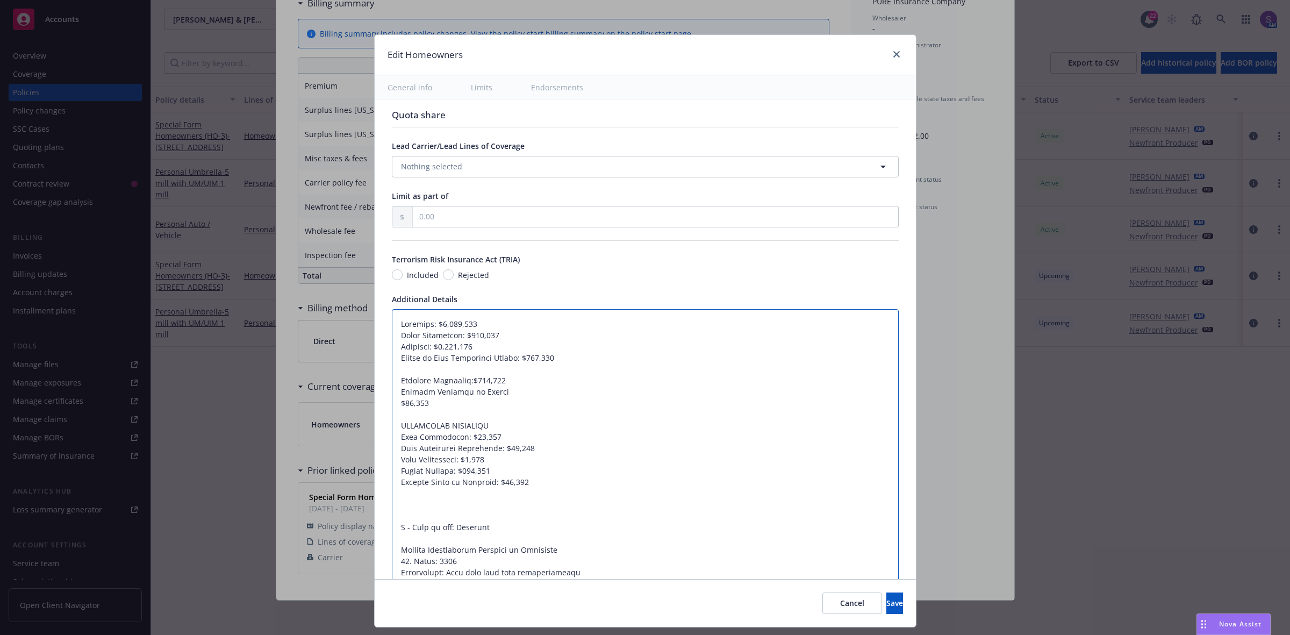
type textarea "x"
type textarea "Dwelling: $3,344,776 Other Structures: $668,955 Contents: $1,672,389 Waiver of …"
click at [392, 405] on textarea at bounding box center [645, 623] width 507 height 628
type textarea "x"
type textarea "Dwelling: $3,344,776 Other Structures: $668,955 Contents: $1,672,389 Waiver of …"
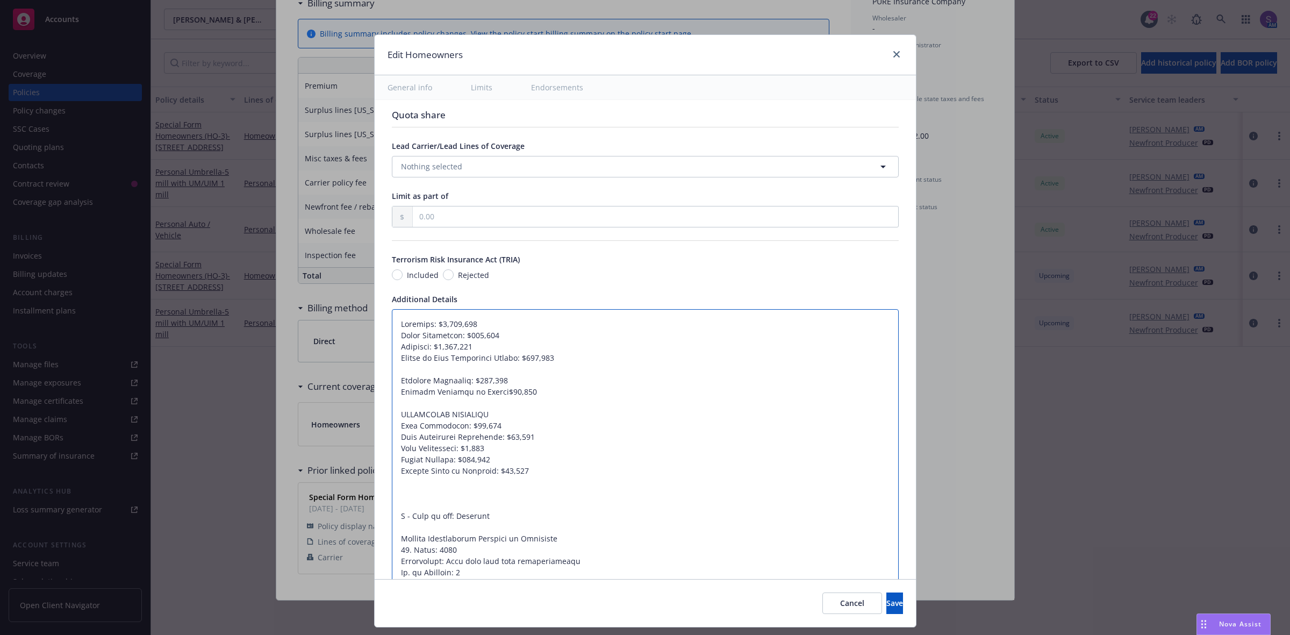
type textarea "x"
type textarea "Dwelling: $3,344,776 Other Structures: $668,955 Contents: $1,672,389 Waiver of …"
type textarea "x"
type textarea "Dwelling: $3,344,776 Other Structures: $668,955 Contents: $1,672,389 Waiver of …"
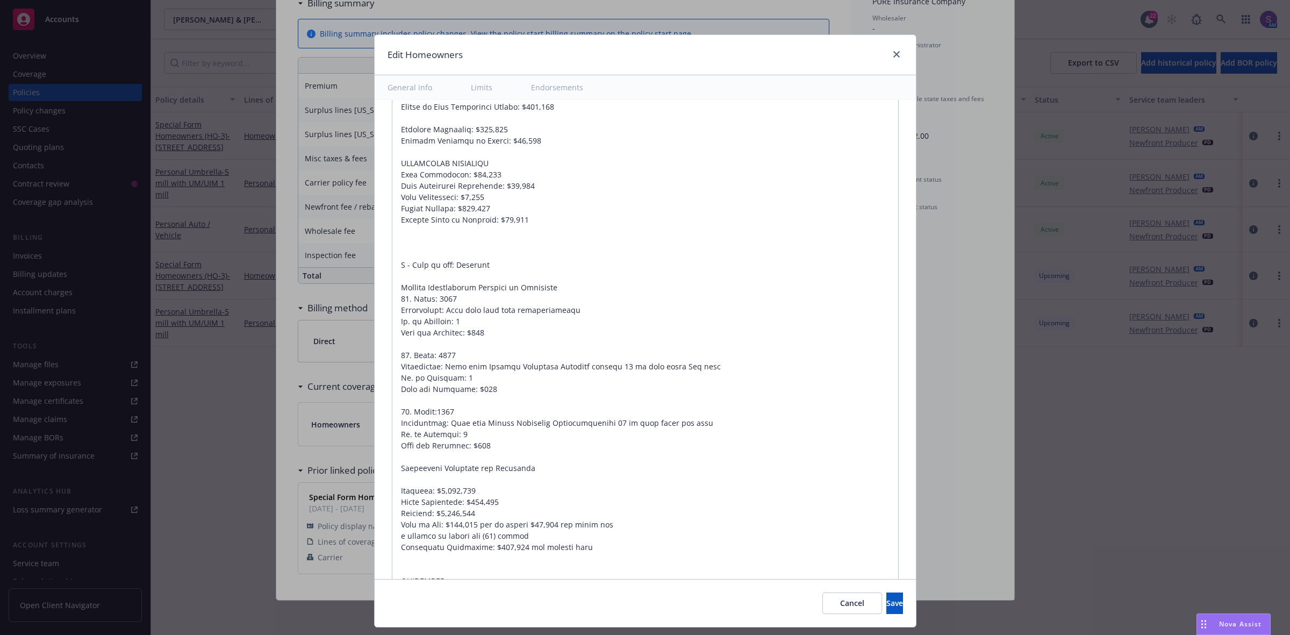
scroll to position [801, 0]
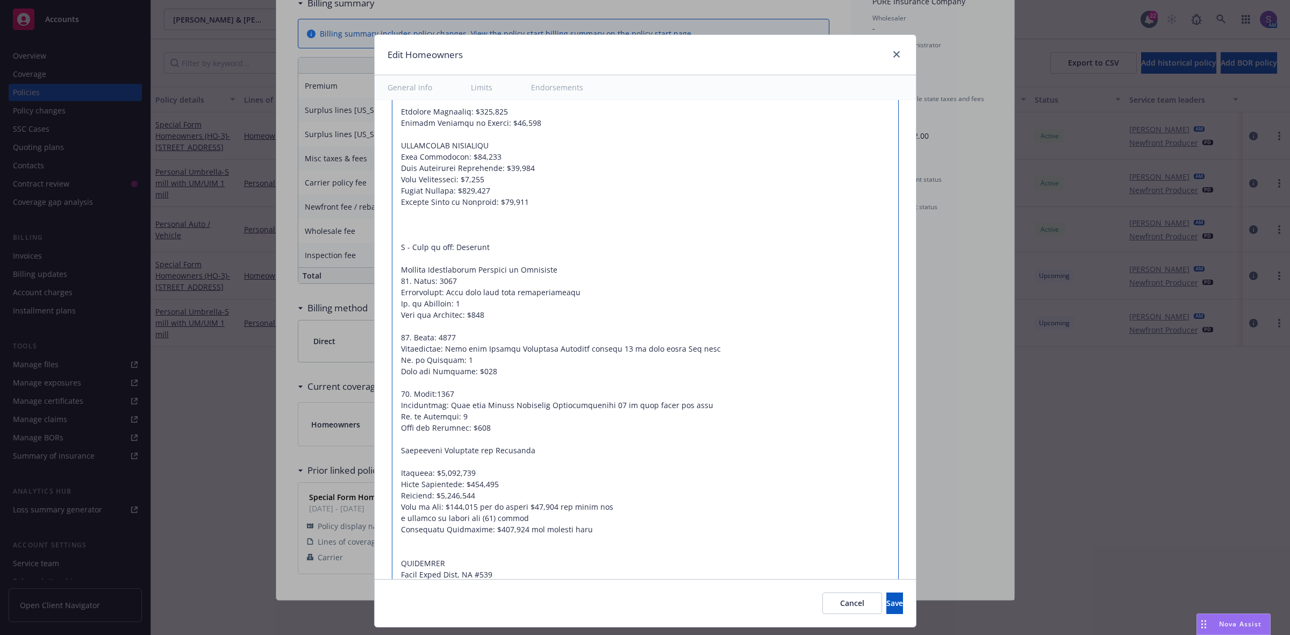
click at [531, 205] on textarea at bounding box center [645, 348] width 507 height 617
type textarea "x"
type textarea "Dwelling: $3,344,776 Other Structures: $668,955 Contents: $1,672,389 Waiver of …"
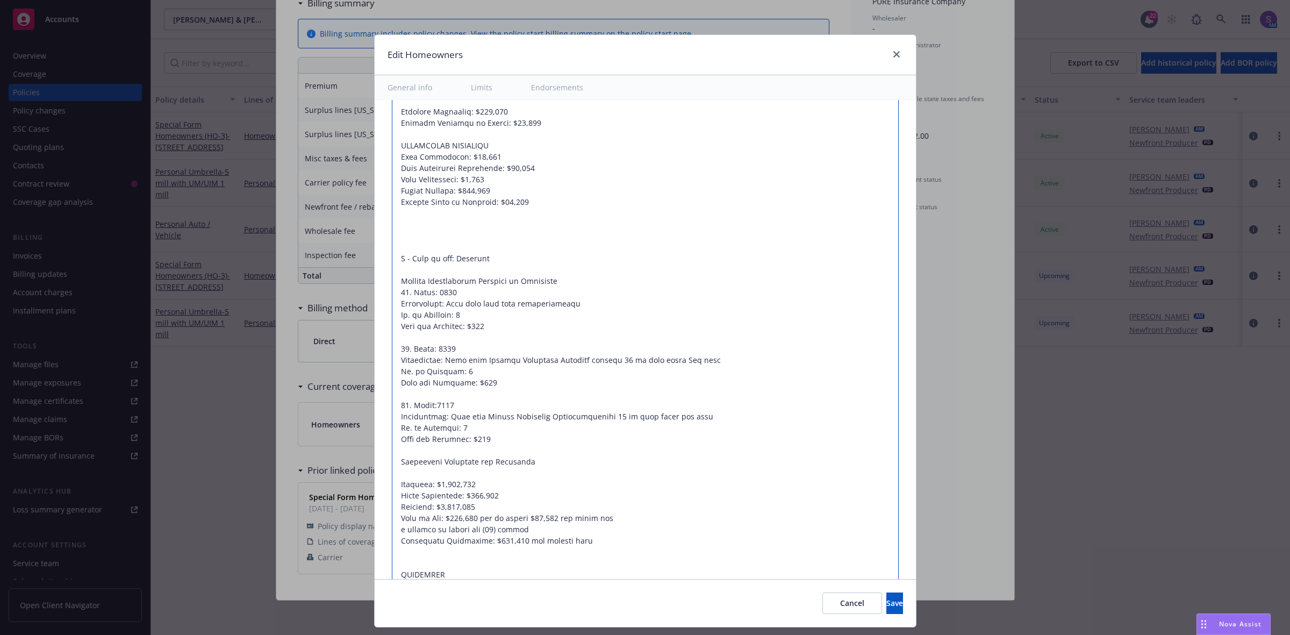
type textarea "x"
type textarea "Dwelling: $3,344,776 Other Structures: $668,955 Contents: $1,672,389 Waiver of …"
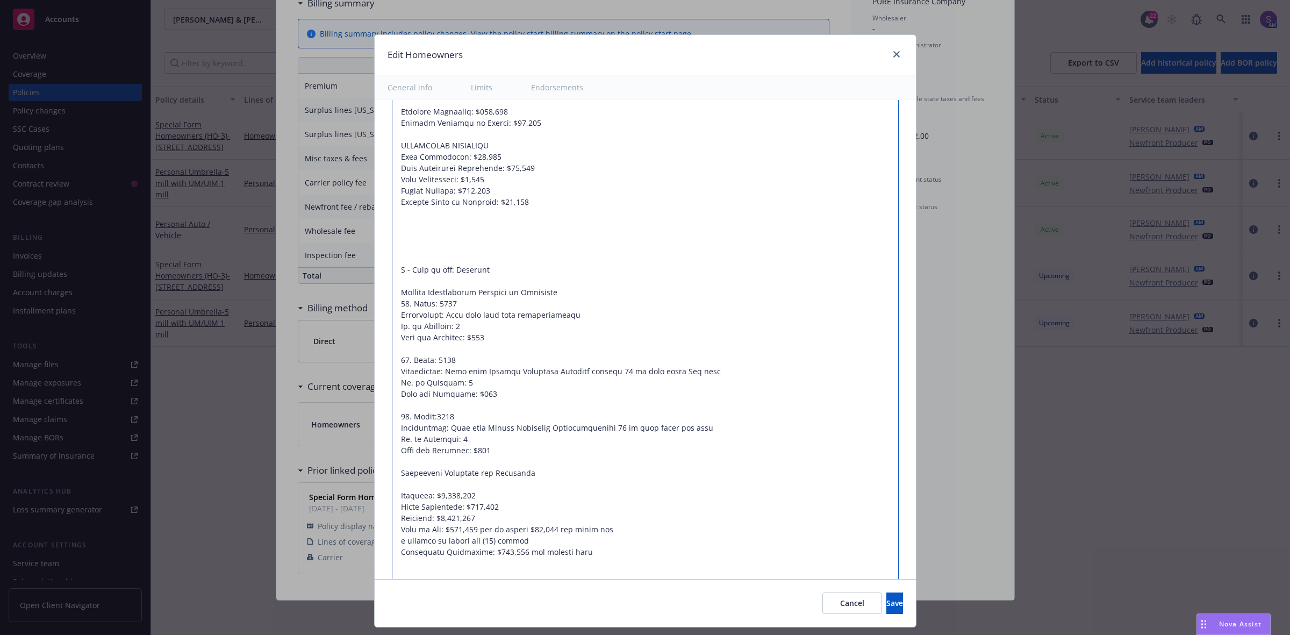
paste textarea "Business Property $10,000 Landscaping $167,239 Tree, Shrub or Plant Item Limit …"
type textarea "x"
type textarea "Dwelling: $3,344,776 Other Structures: $668,955 Contents: $1,672,389 Waiver of …"
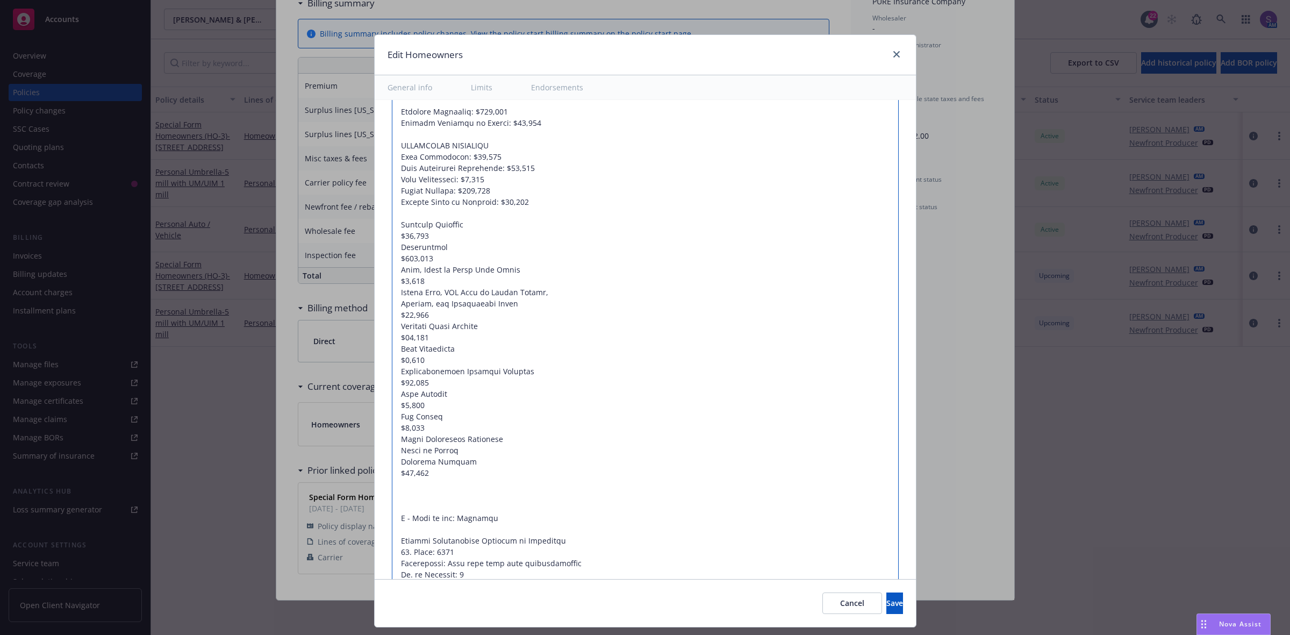
click at [392, 240] on textarea at bounding box center [645, 484] width 507 height 888
type textarea "x"
type textarea "Dwelling: $3,344,776 Other Structures: $668,955 Contents: $1,672,389 Waiver of …"
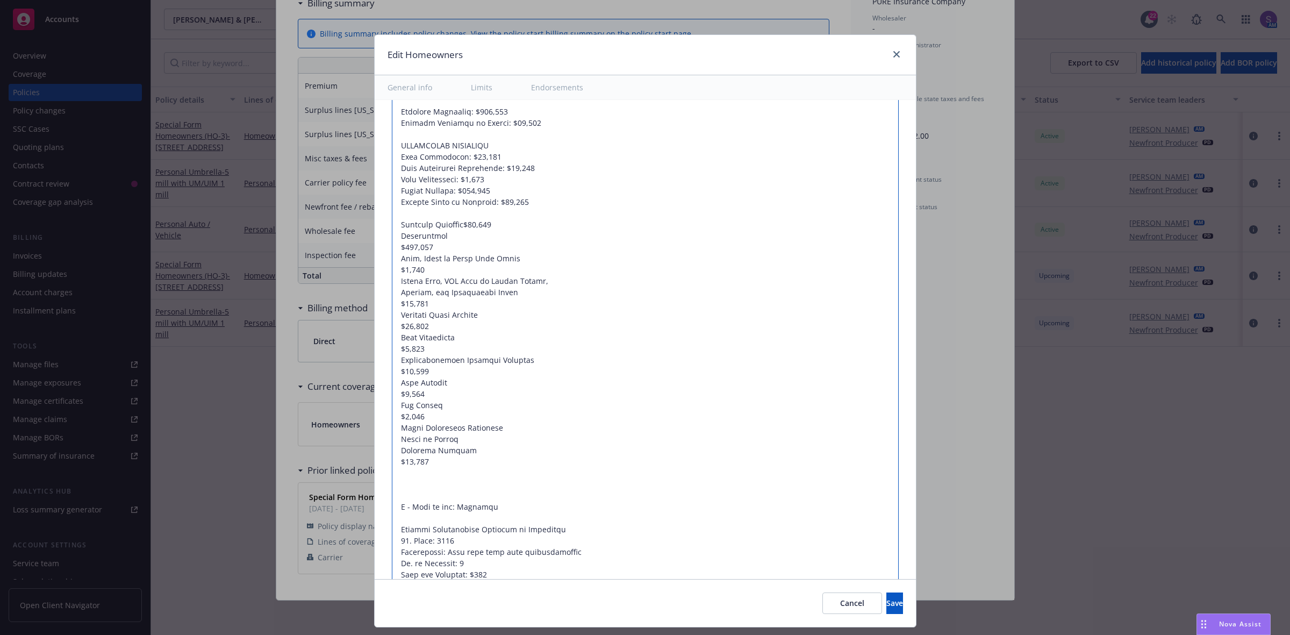
type textarea "x"
type textarea "Dwelling: $3,344,776 Other Structures: $668,955 Contents: $1,672,389 Waiver of …"
type textarea "x"
type textarea "Dwelling: $3,344,776 Other Structures: $668,955 Contents: $1,672,389 Waiver of …"
click at [392, 248] on textarea at bounding box center [645, 478] width 507 height 877
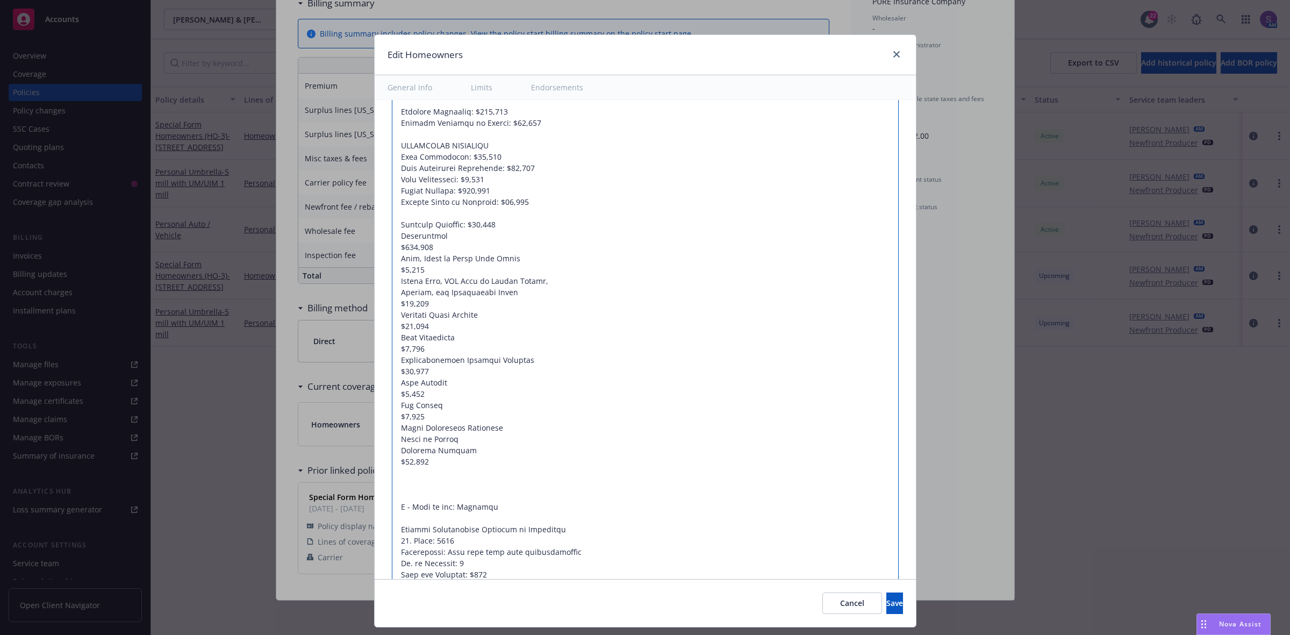
type textarea "x"
type textarea "Dwelling: $3,344,776 Other Structures: $668,955 Contents: $1,672,389 Waiver of …"
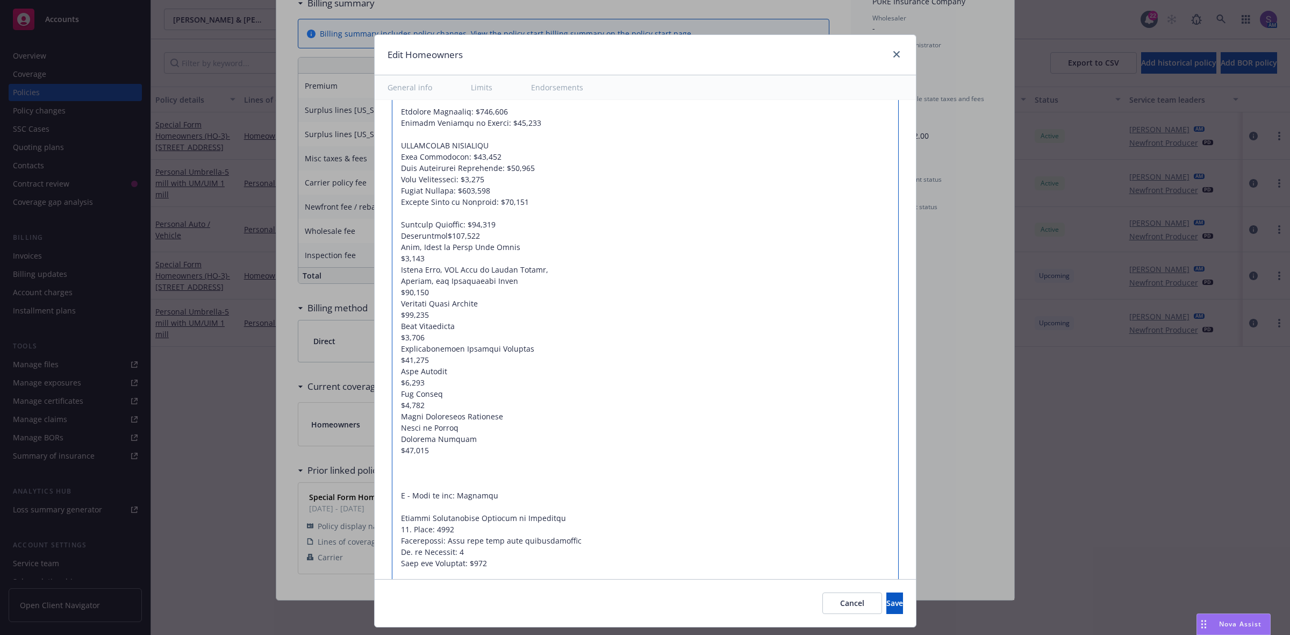
type textarea "x"
type textarea "Dwelling: $3,344,776 Other Structures: $668,955 Contents: $1,672,389 Waiver of …"
type textarea "x"
type textarea "Dwelling: $3,344,776 Other Structures: $668,955 Contents: $1,672,389 Waiver of …"
click at [392, 262] on textarea at bounding box center [645, 472] width 507 height 865
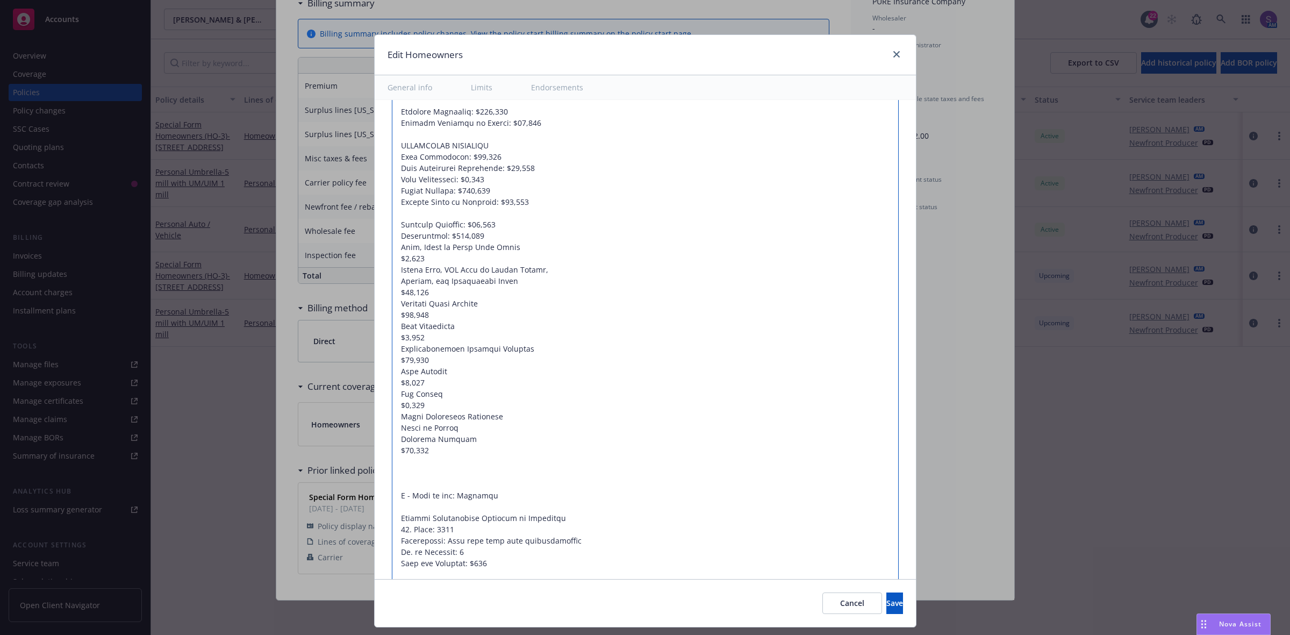
type textarea "x"
type textarea "Dwelling: $3,344,776 Other Structures: $668,955 Contents: $1,672,389 Waiver of …"
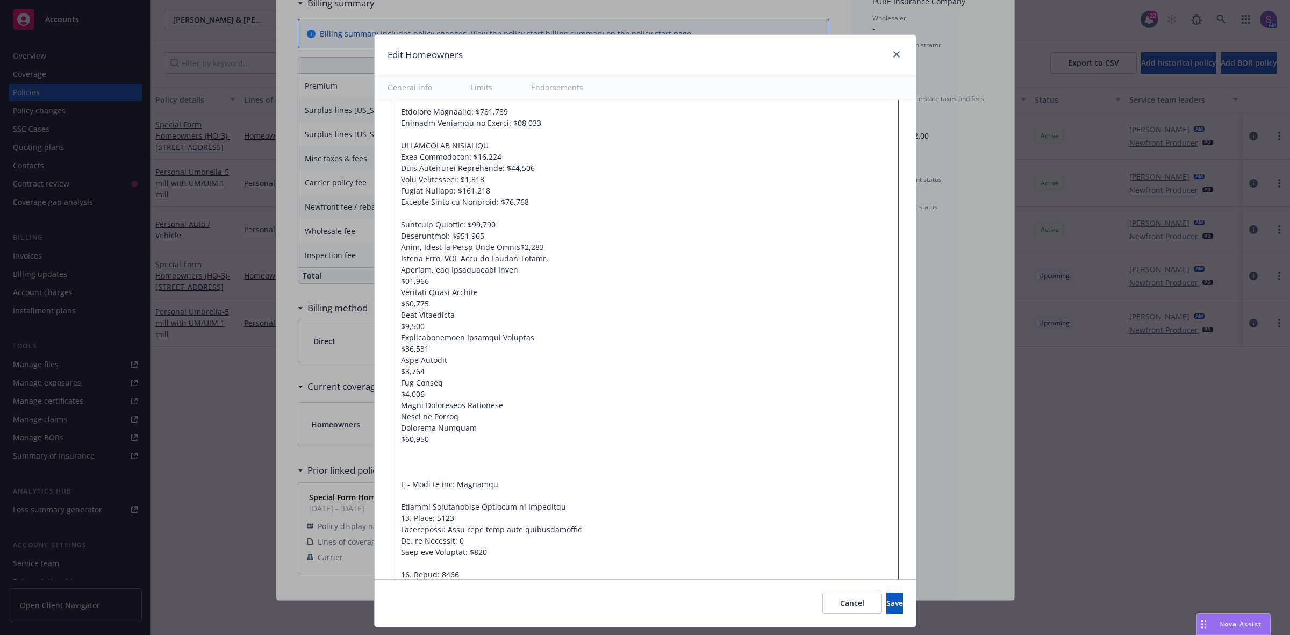
type textarea "x"
type textarea "Dwelling: $3,344,776 Other Structures: $668,955 Contents: $1,672,389 Waiver of …"
type textarea "x"
drag, startPoint x: 437, startPoint y: 285, endPoint x: 387, endPoint y: 283, distance: 50.1
click at [392, 283] on textarea at bounding box center [645, 467] width 507 height 854
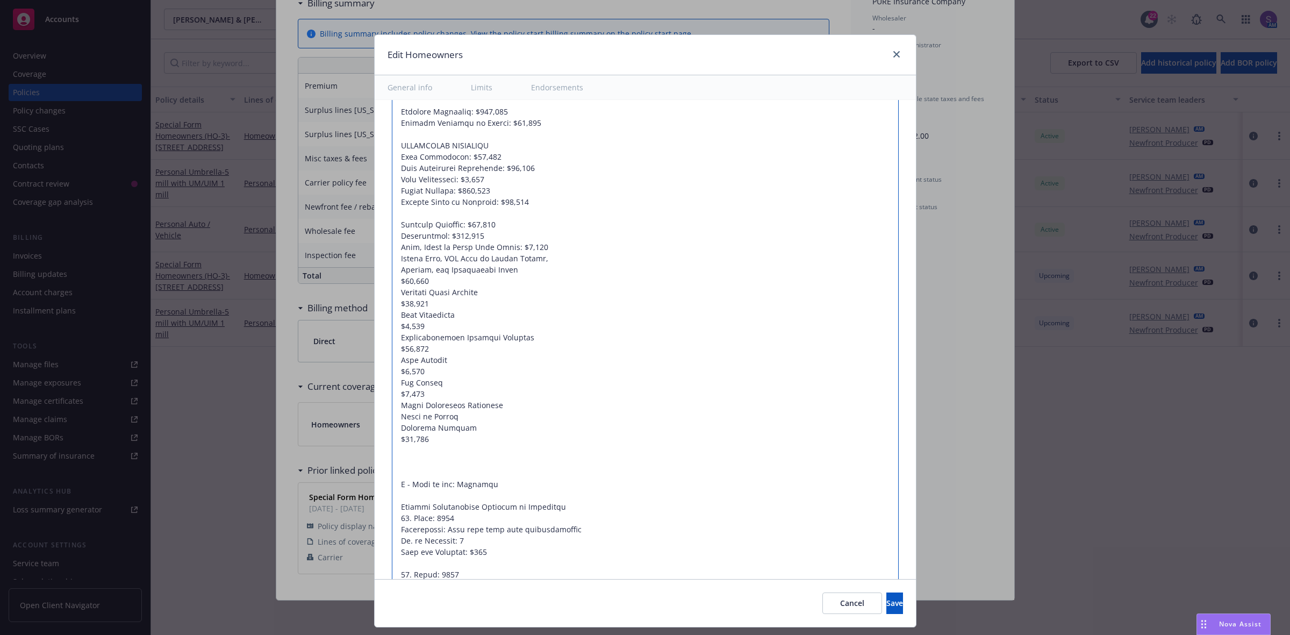
click at [551, 262] on textarea at bounding box center [645, 467] width 507 height 854
click at [392, 276] on textarea at bounding box center [645, 467] width 507 height 854
type textarea "Dwelling: $3,344,776 Other Structures: $668,955 Contents: $1,672,389 Waiver of …"
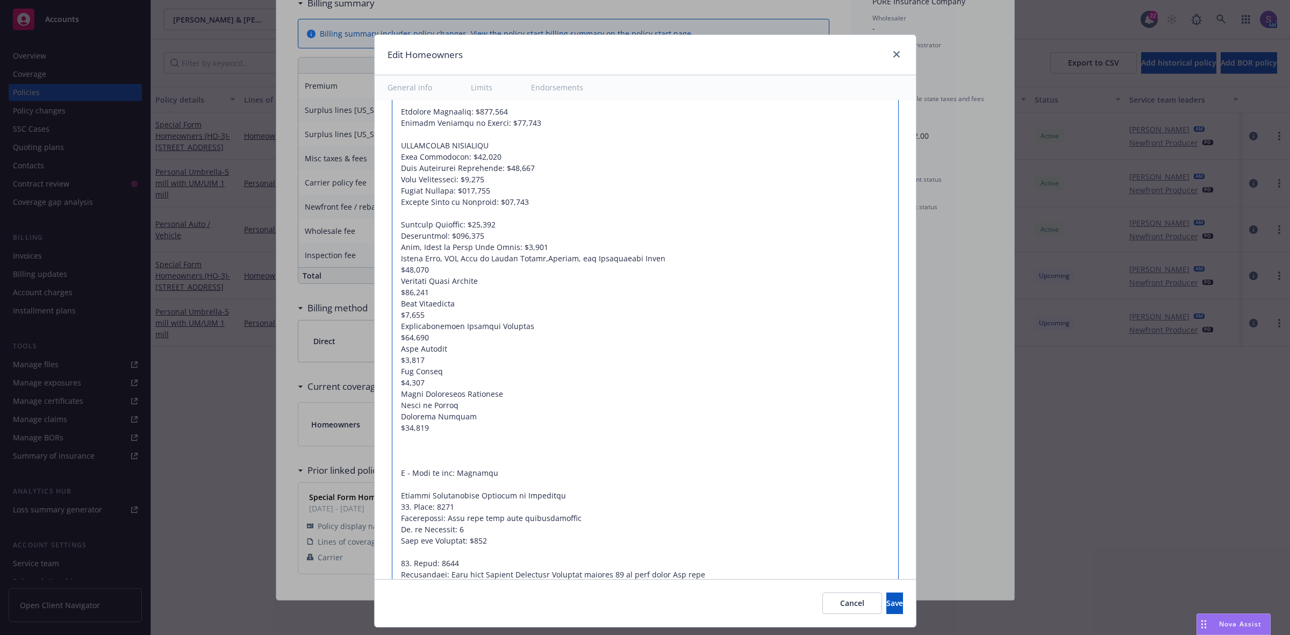
type textarea "x"
type textarea "Dwelling: $3,344,776 Other Structures: $668,955 Contents: $1,672,389 Waiver of …"
click at [660, 259] on textarea at bounding box center [645, 461] width 507 height 843
type textarea "x"
type textarea "Dwelling: $3,344,776 Other Structures: $668,955 Contents: $1,672,389 Waiver of …"
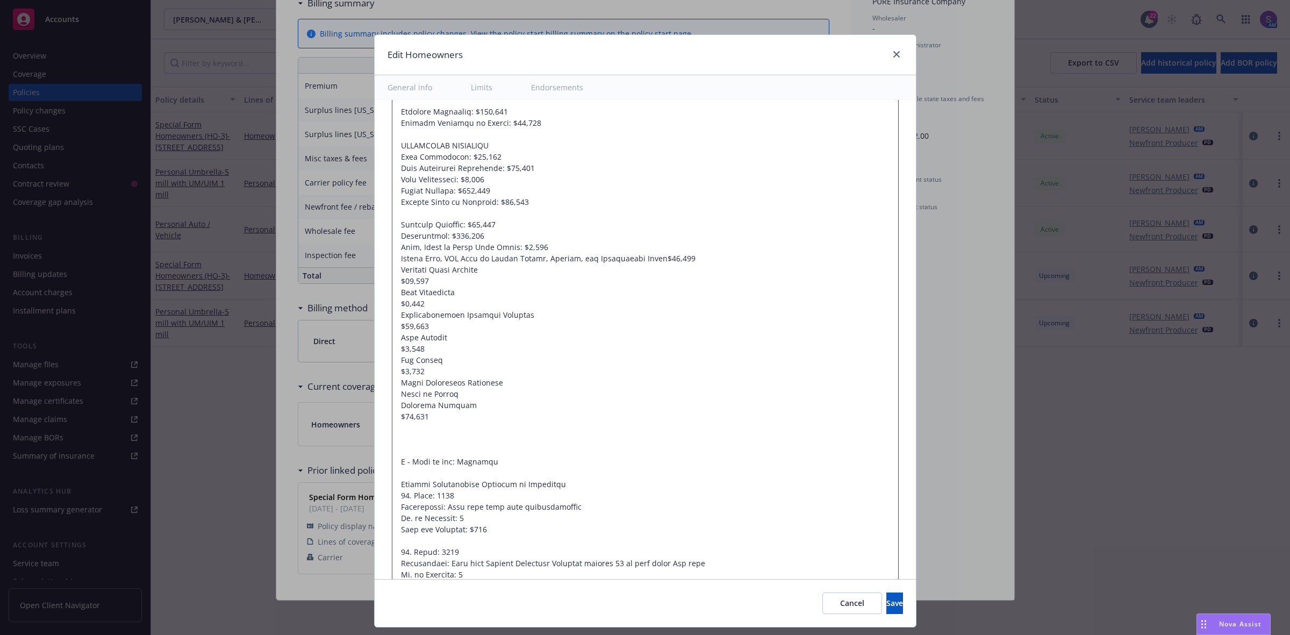
type textarea "x"
type textarea "Dwelling: $3,344,776 Other Structures: $668,955 Contents: $1,672,389 Waiver of …"
type textarea "x"
type textarea "Dwelling: $3,344,776 Other Structures: $668,955 Contents: $1,672,389 Waiver of …"
click at [392, 282] on textarea at bounding box center [645, 456] width 507 height 832
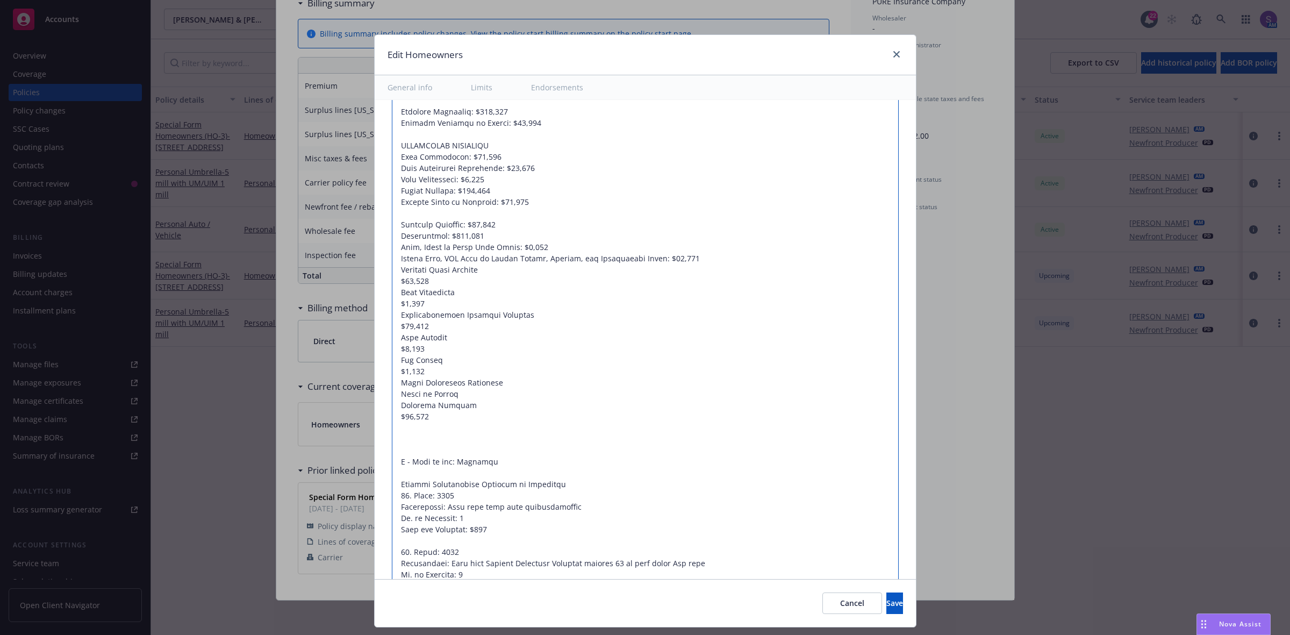
type textarea "x"
type textarea "Dwelling: $3,344,776 Other Structures: $668,955 Contents: $1,672,389 Waiver of …"
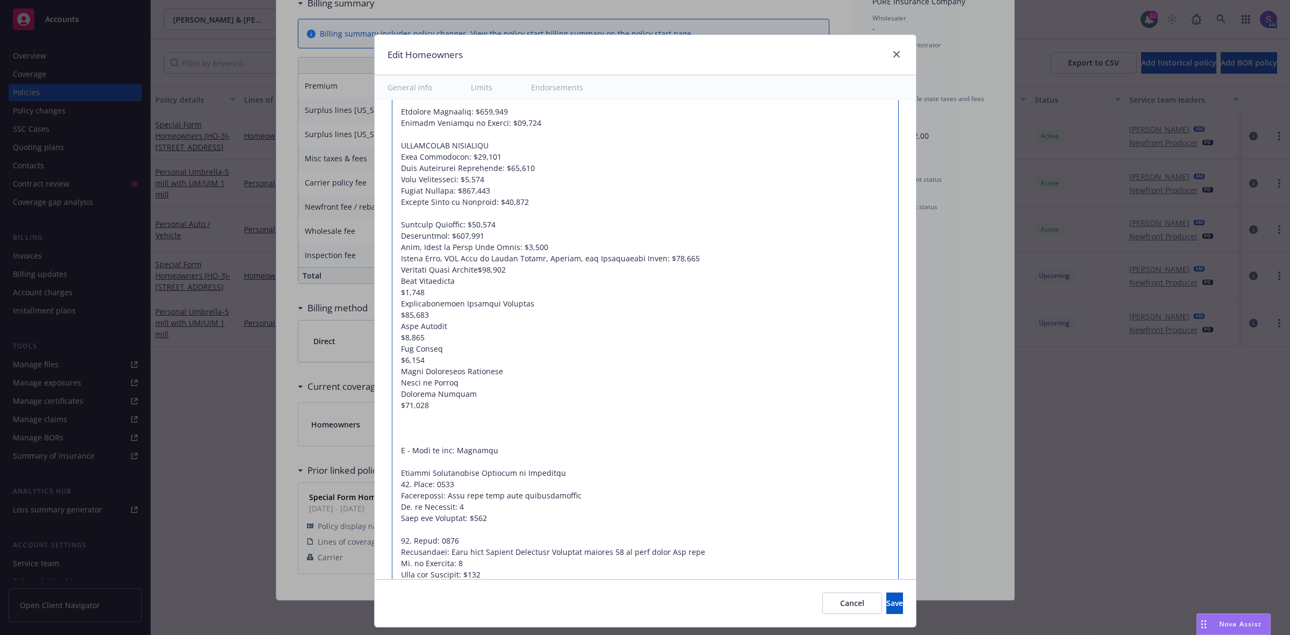
type textarea "x"
type textarea "Dwelling: $3,344,776 Other Structures: $668,955 Contents: $1,672,389 Waiver of …"
type textarea "x"
type textarea "Dwelling: $3,344,776 Other Structures: $668,955 Contents: $1,672,389 Waiver of …"
click at [392, 294] on textarea at bounding box center [645, 450] width 507 height 820
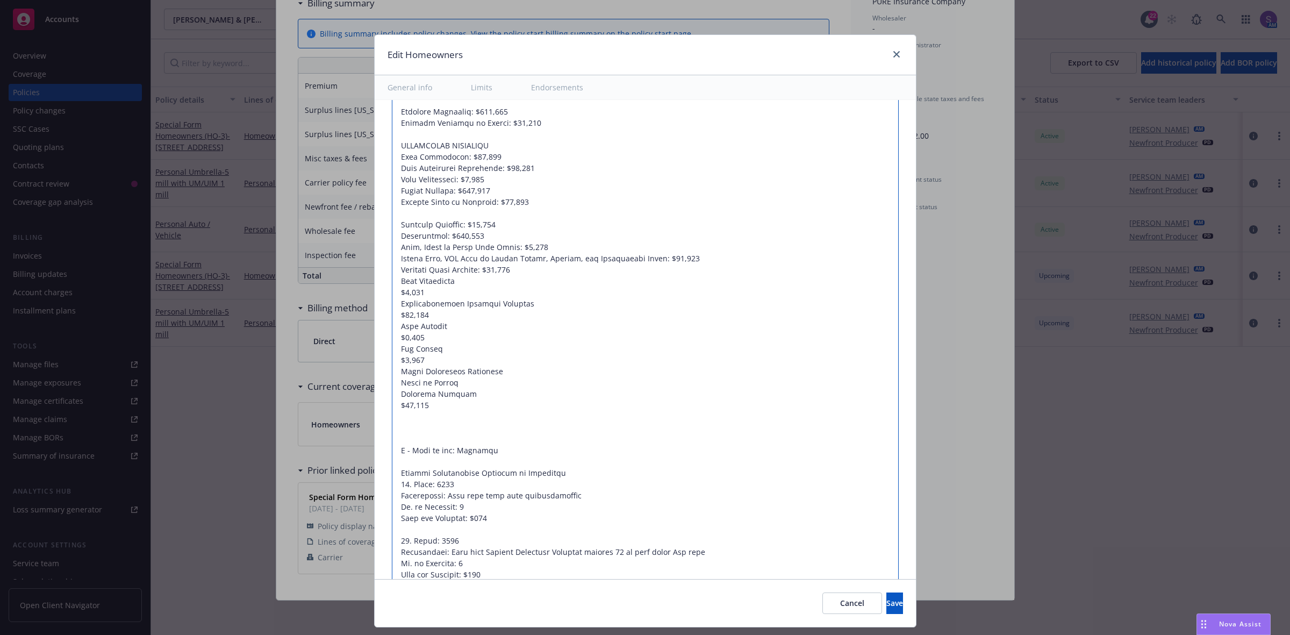
type textarea "x"
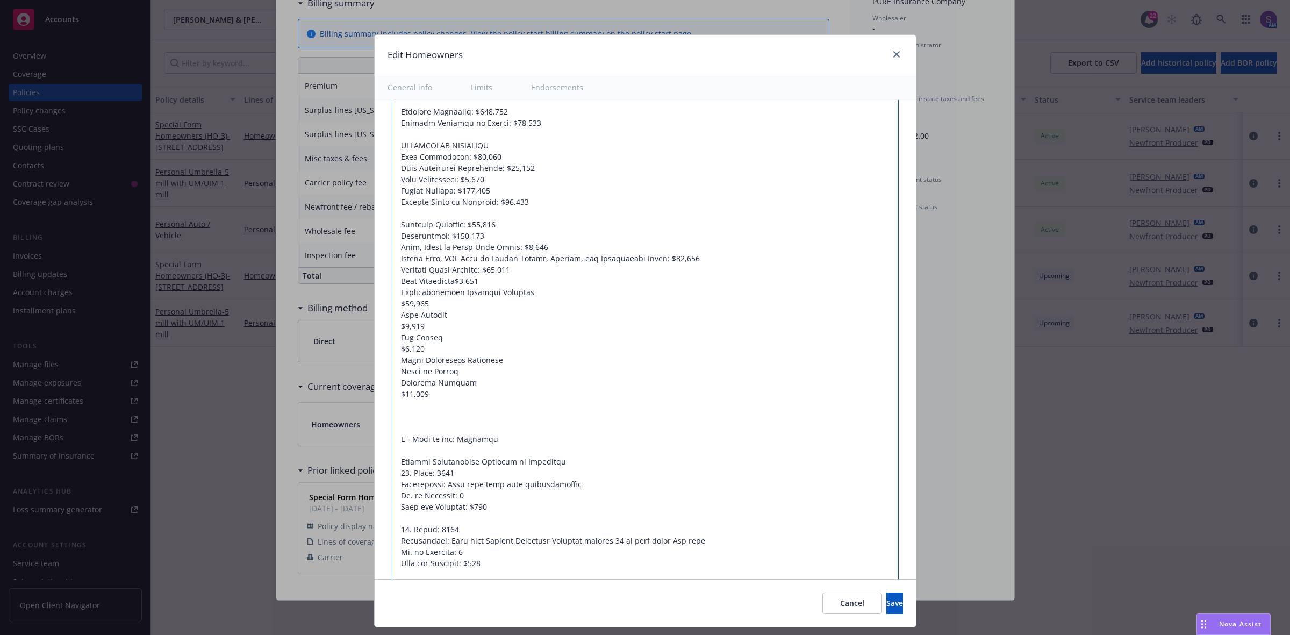
type textarea "Dwelling: $3,344,776 Other Structures: $668,955 Contents: $1,672,389 Waiver of …"
type textarea "x"
type textarea "Dwelling: $3,344,776 Other Structures: $668,955 Contents: $1,672,389 Waiver of …"
click at [392, 303] on textarea at bounding box center [645, 444] width 507 height 809
type textarea "x"
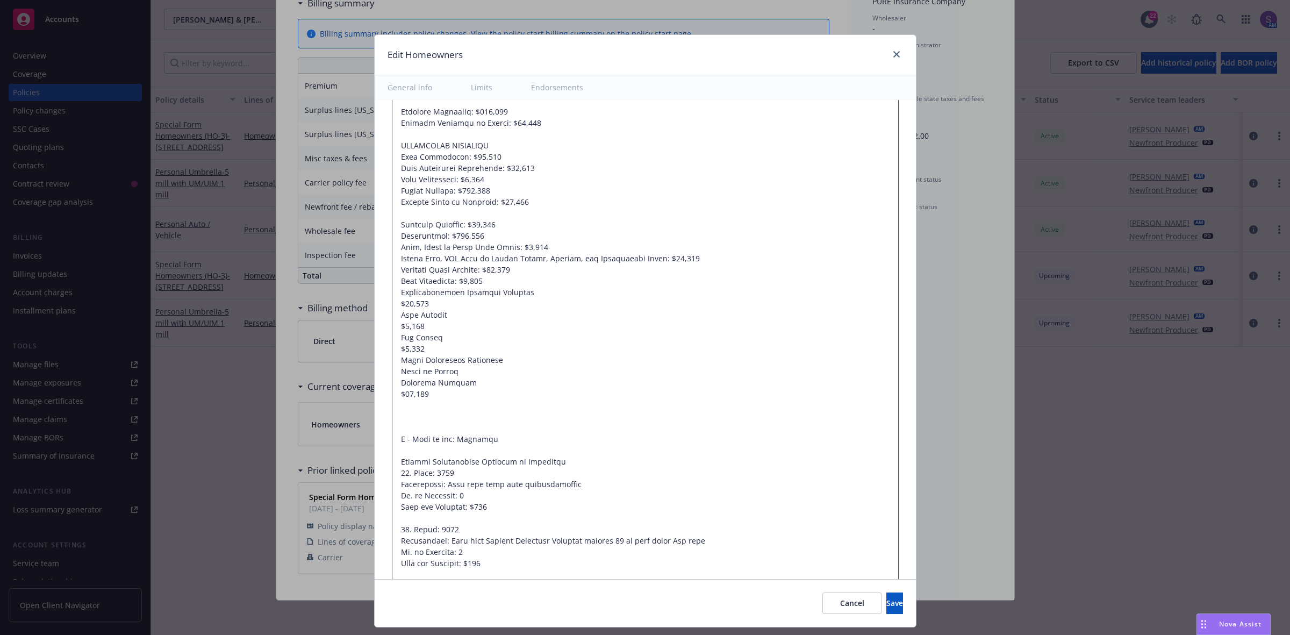
type textarea "Dwelling: $3,344,776 Other Structures: $668,955 Contents: $1,672,389 Waiver of …"
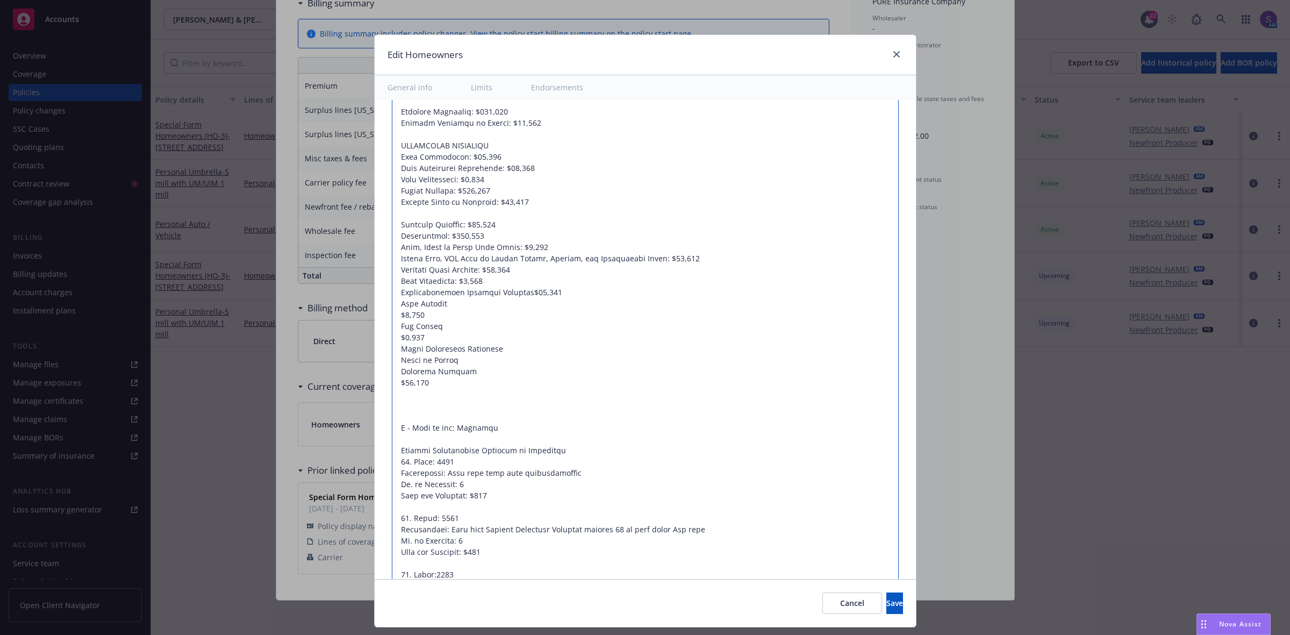
type textarea "x"
type textarea "Dwelling: $3,344,776 Other Structures: $668,955 Contents: $1,672,389 Waiver of …"
type textarea "x"
click at [392, 318] on textarea at bounding box center [645, 439] width 507 height 798
type textarea "Dwelling: $3,344,776 Other Structures: $668,955 Contents: $1,672,389 Waiver of …"
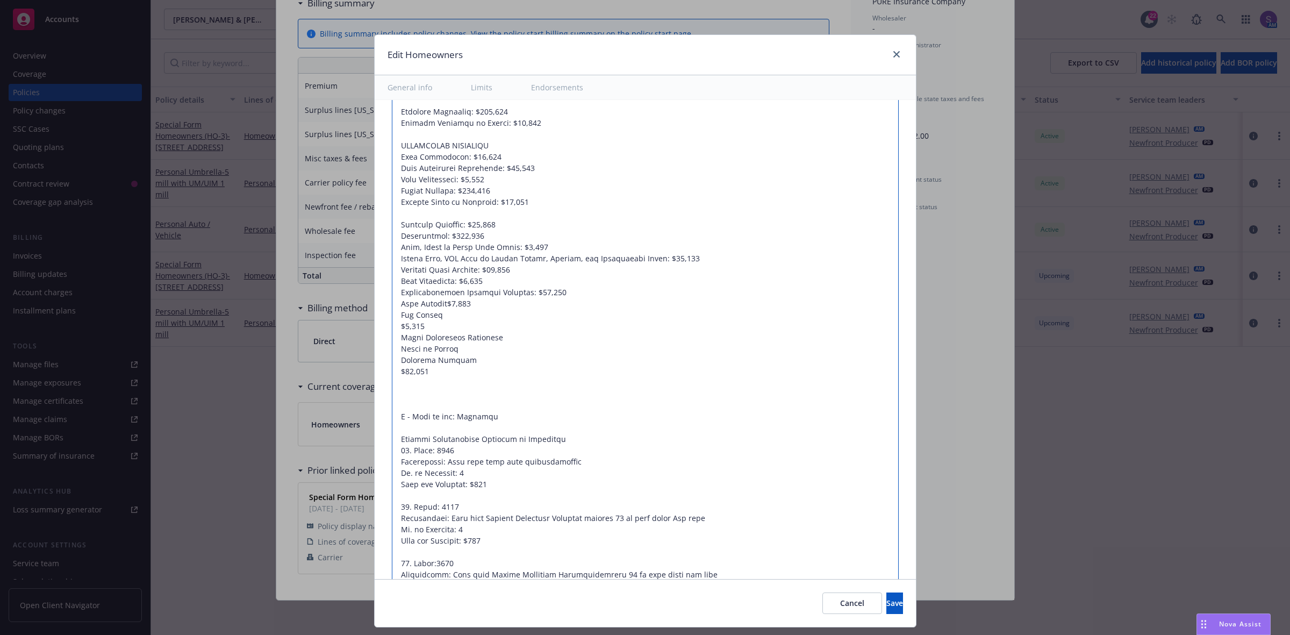
type textarea "x"
type textarea "Dwelling: $3,344,776 Other Structures: $668,955 Contents: $1,672,389 Waiver of …"
type textarea "x"
type textarea "Dwelling: $3,344,776 Other Structures: $668,955 Contents: $1,672,389 Waiver of …"
click at [392, 326] on textarea at bounding box center [645, 433] width 507 height 786
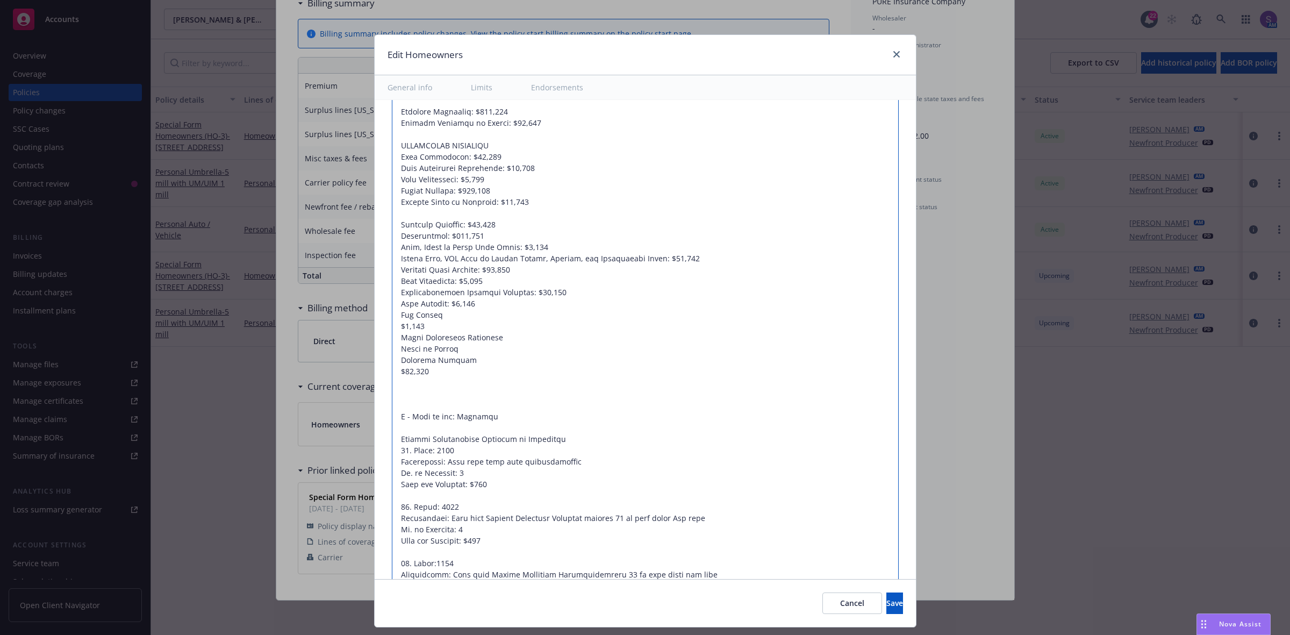
type textarea "x"
type textarea "Dwelling: $3,344,776 Other Structures: $668,955 Contents: $1,672,389 Waiver of …"
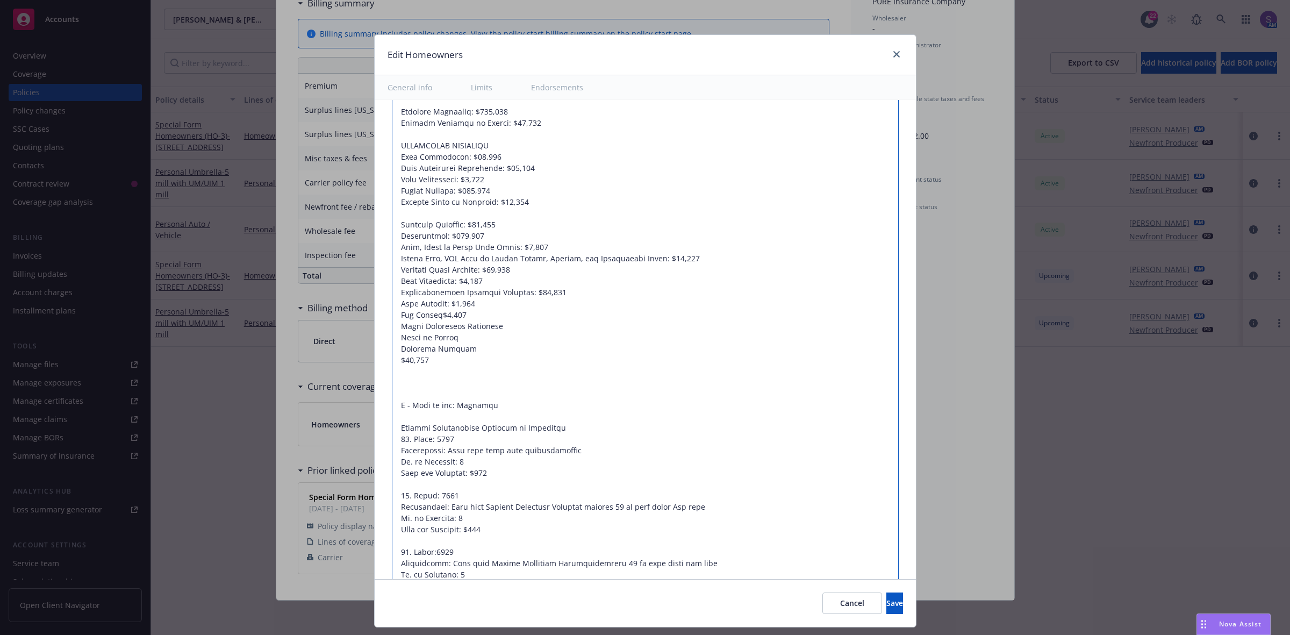
type textarea "x"
type textarea "Dwelling: $3,344,776 Other Structures: $668,955 Contents: $1,672,389 Waiver of …"
type textarea "x"
type textarea "Dwelling: $3,344,776 Other Structures: $668,955 Contents: $1,672,389 Waiver of …"
drag, startPoint x: 445, startPoint y: 340, endPoint x: 373, endPoint y: 332, distance: 73.1
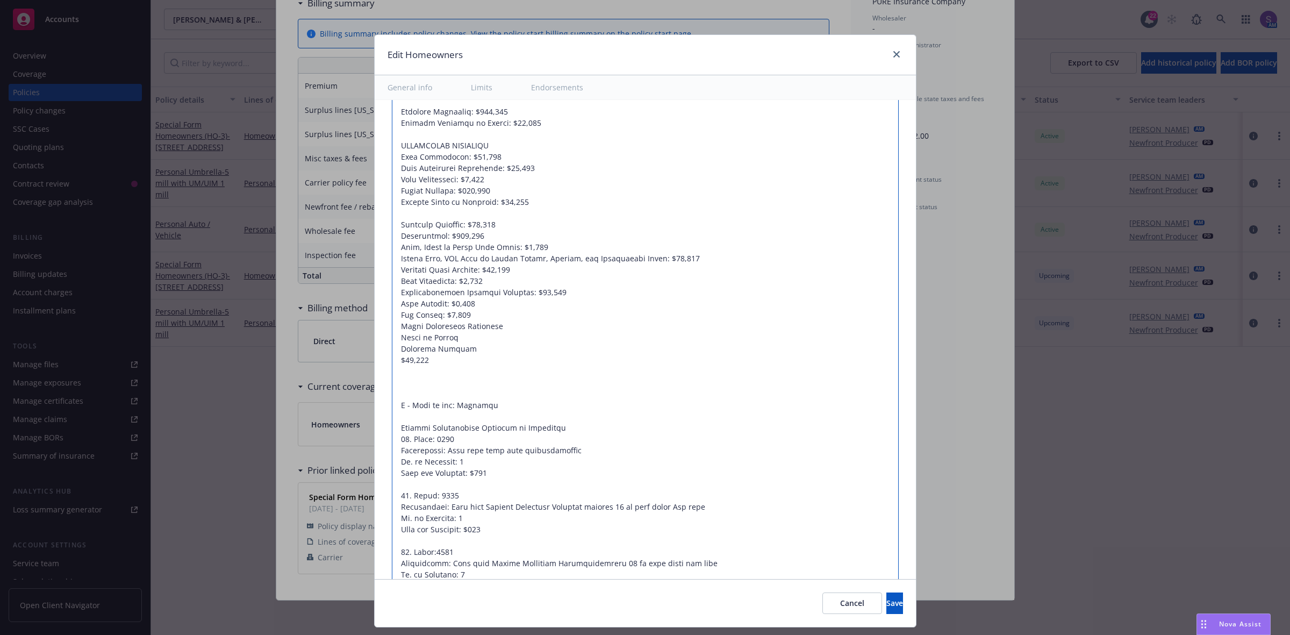
click at [375, 332] on div "Display name Coverage trigger Claims-Made Occurrence Claims-Made and Reported R…" at bounding box center [645, 125] width 541 height 1653
type textarea "x"
type textarea "Dwelling: $3,344,776 Other Structures: $668,955 Contents: $1,672,389 Waiver of …"
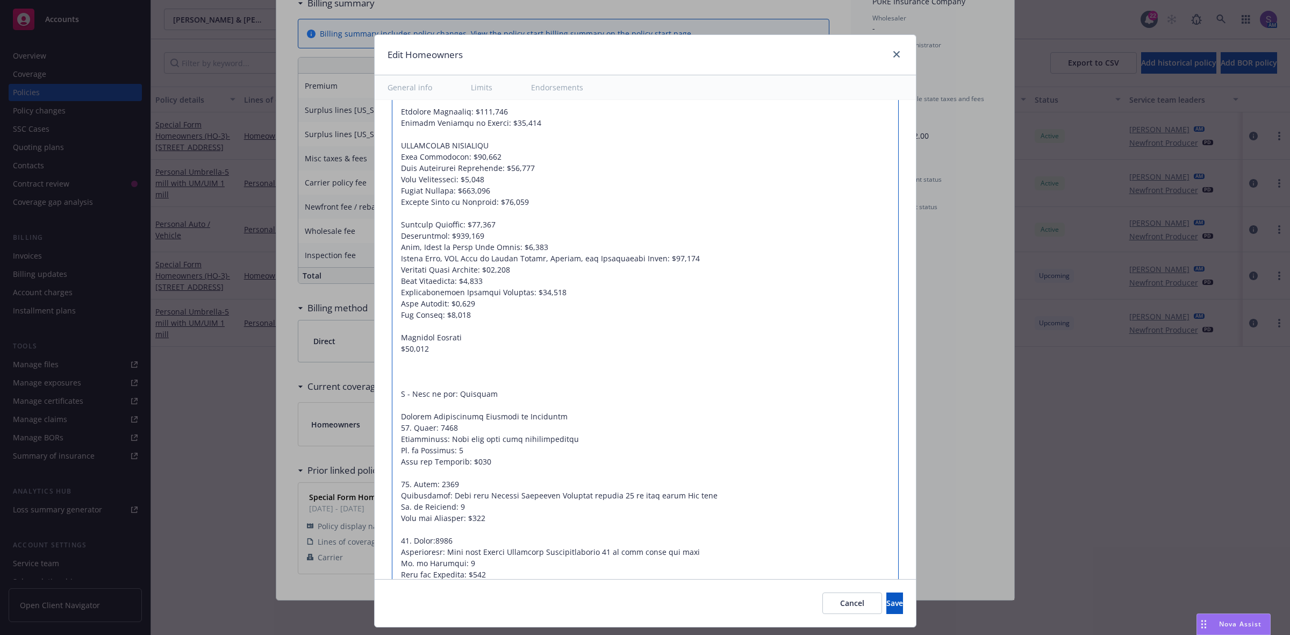
type textarea "x"
type textarea "Dwelling: $3,344,776 Other Structures: $668,955 Contents: $1,672,389 Waiver of …"
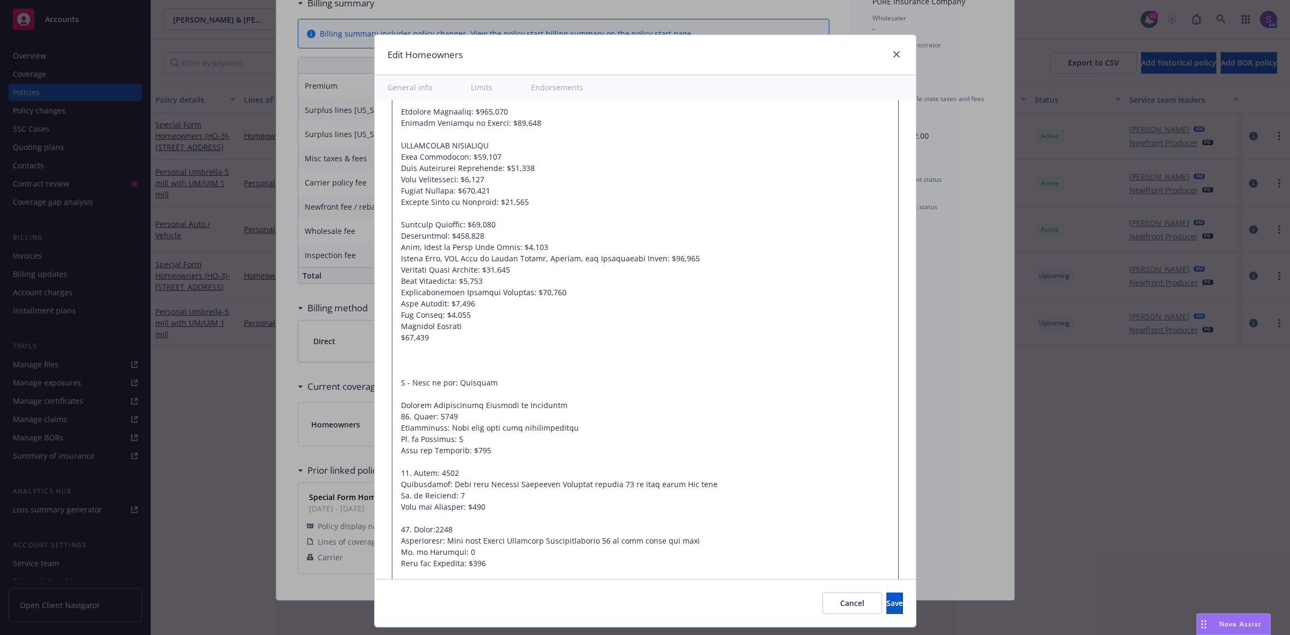
click at [392, 340] on textarea at bounding box center [645, 416] width 507 height 753
type textarea "x"
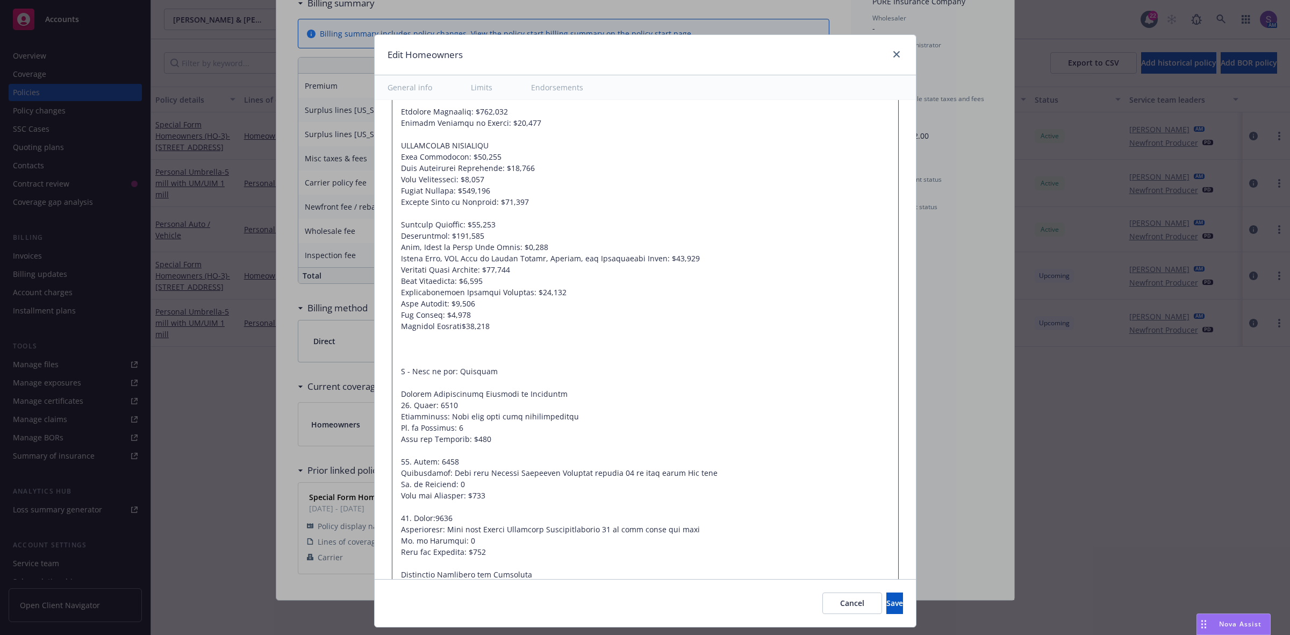
type textarea "Dwelling: $3,344,776 Other Structures: $668,955 Contents: $1,672,389 Waiver of …"
type textarea "x"
type textarea "Dwelling: $3,344,776 Other Structures: $668,955 Contents: $1,672,389 Waiver of …"
drag, startPoint x: 513, startPoint y: 332, endPoint x: 373, endPoint y: 328, distance: 140.9
click at [375, 328] on div "Display name Coverage trigger Claims-Made Occurrence Claims-Made and Reported R…" at bounding box center [645, 109] width 541 height 1620
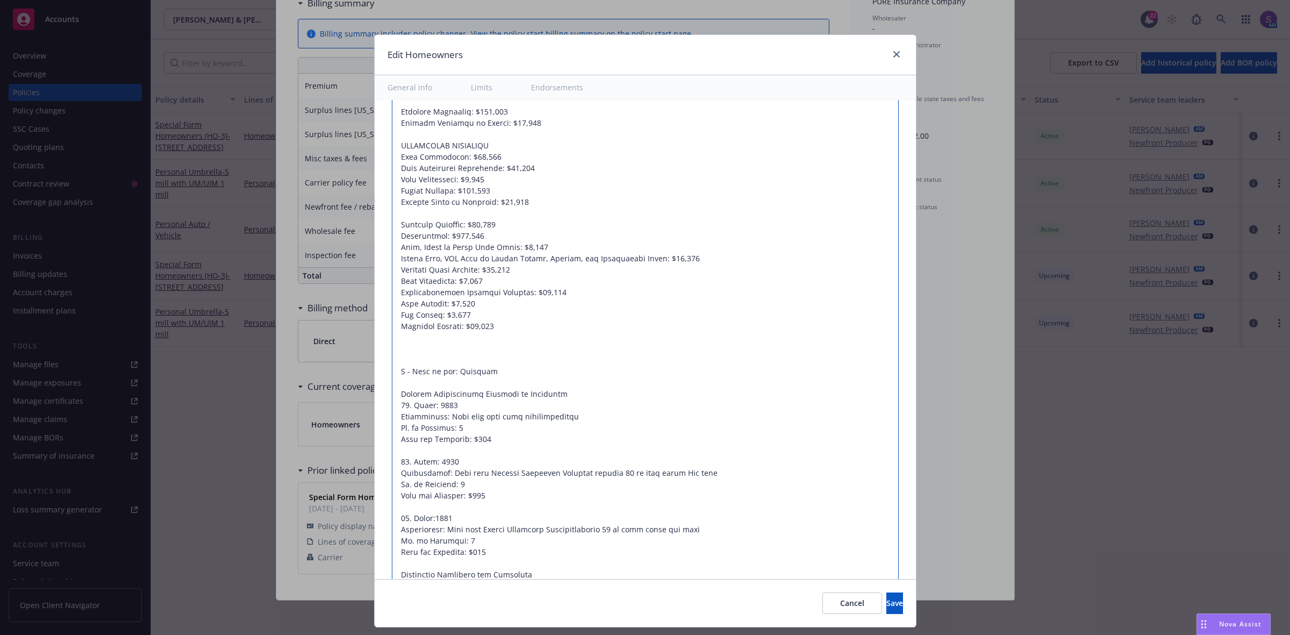
type textarea "x"
type textarea "Dwelling: $3,344,776 Other Structures: $668,955 Contents: $1,672,389 Waiver of …"
type textarea "x"
type textarea "Dwelling: $3,344,776 Other Structures: $668,955 Contents: $1,672,389 Waiver of …"
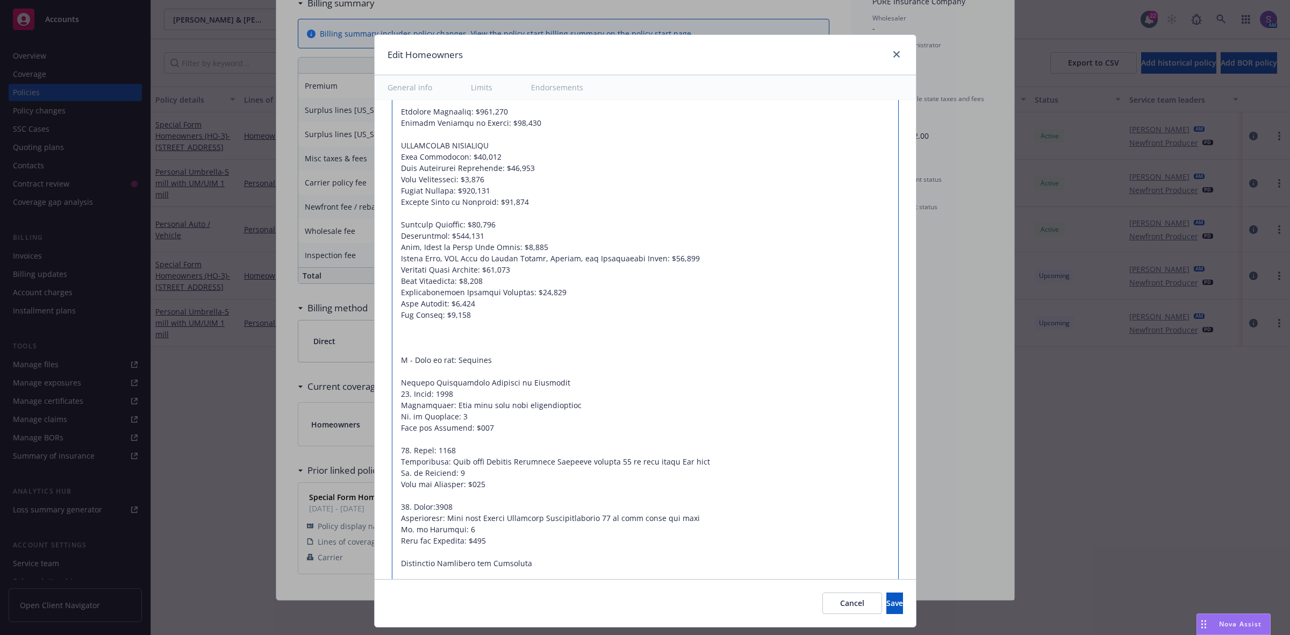
type textarea "x"
type textarea "Dwelling: $3,344,776 Other Structures: $668,955 Contents: $1,672,389 Waiver of …"
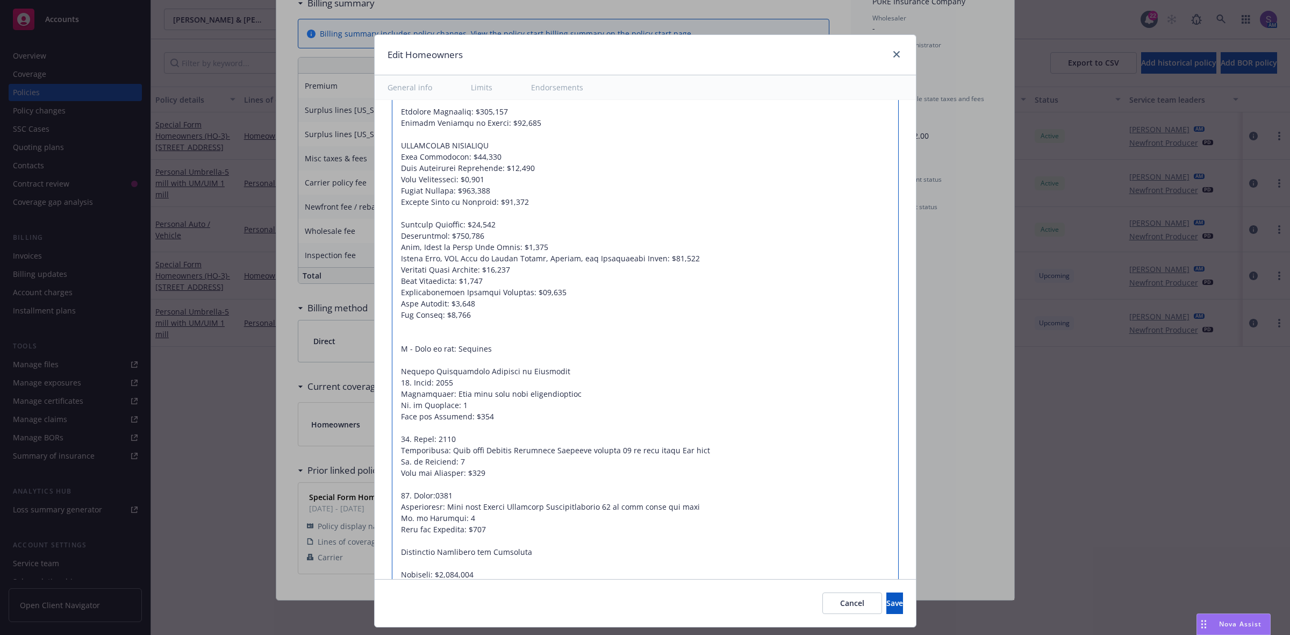
type textarea "x"
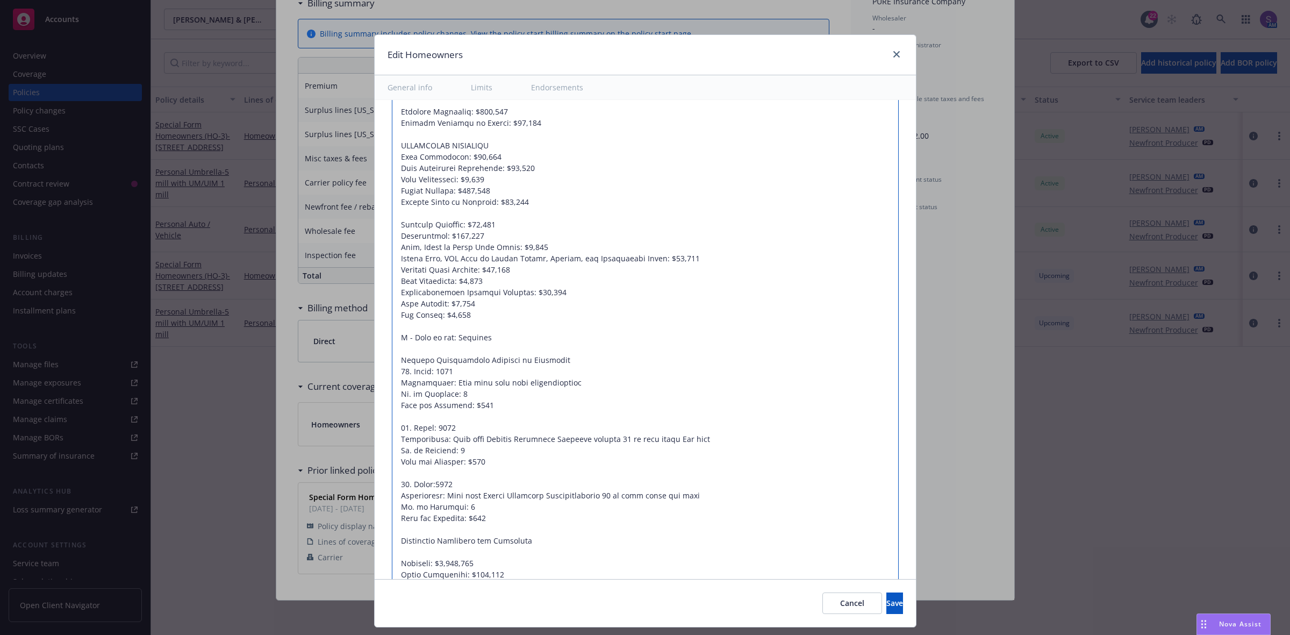
type textarea "Dwelling: $3,344,776 Other Structures: $668,955 Contents: $1,672,389 Waiver of …"
click at [487, 320] on textarea at bounding box center [645, 393] width 507 height 707
type textarea "x"
type textarea "Dwelling: $3,344,776 Other Structures: $668,955 Contents: $1,672,389 Waiver of …"
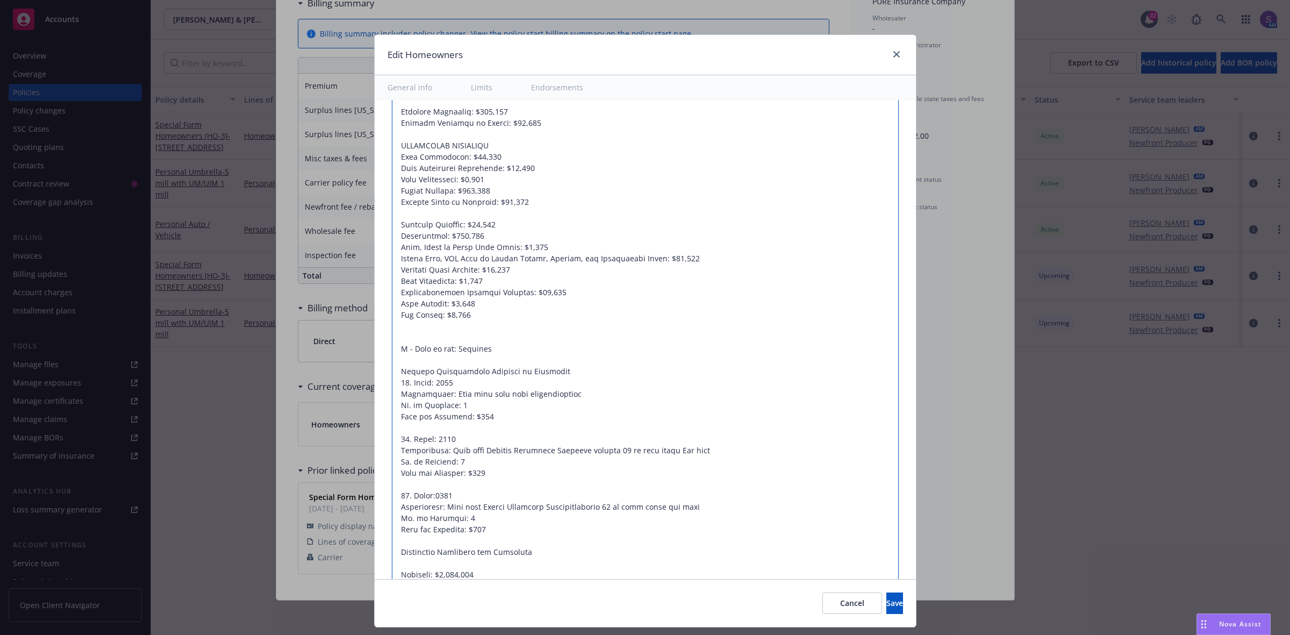
type textarea "x"
type textarea "Dwelling: $3,344,776 Other Structures: $668,955 Contents: $1,672,389 Waiver of …"
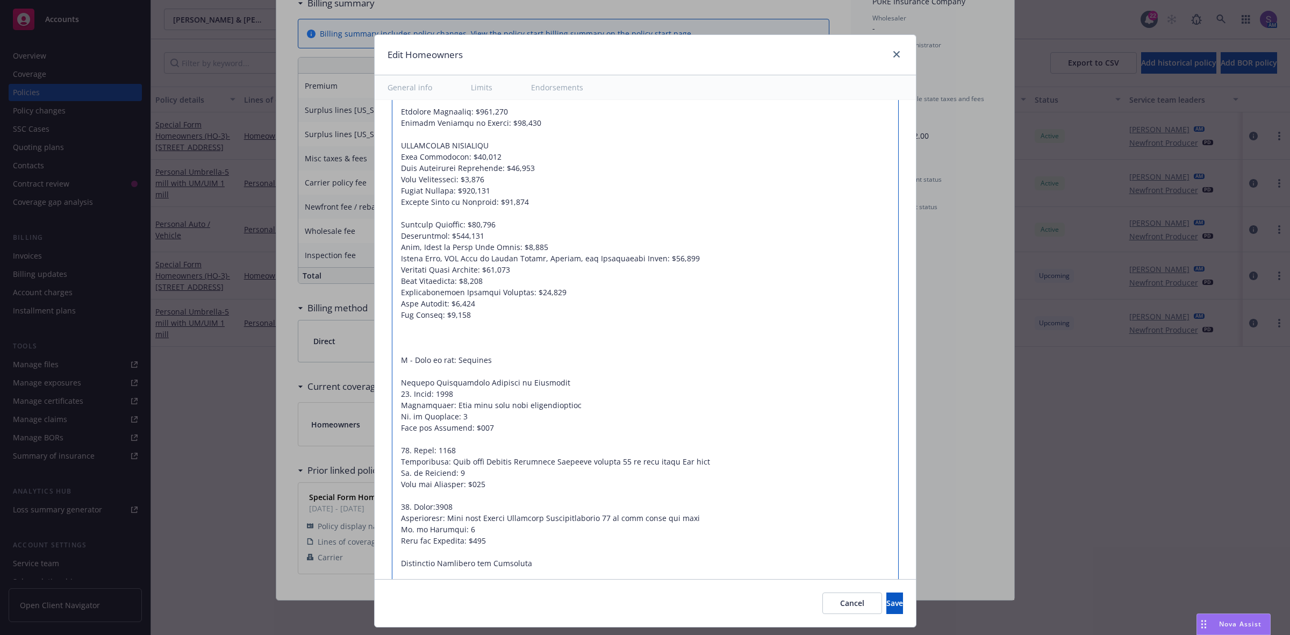
paste textarea "DEDUCTIBLE"
type textarea "x"
type textarea "Dwelling: $3,344,776 Other Structures: $668,955 Contents: $1,672,389 Waiver of …"
type textarea "x"
type textarea "Dwelling: $3,344,776 Other Structures: $668,955 Contents: $1,672,389 Waiver of …"
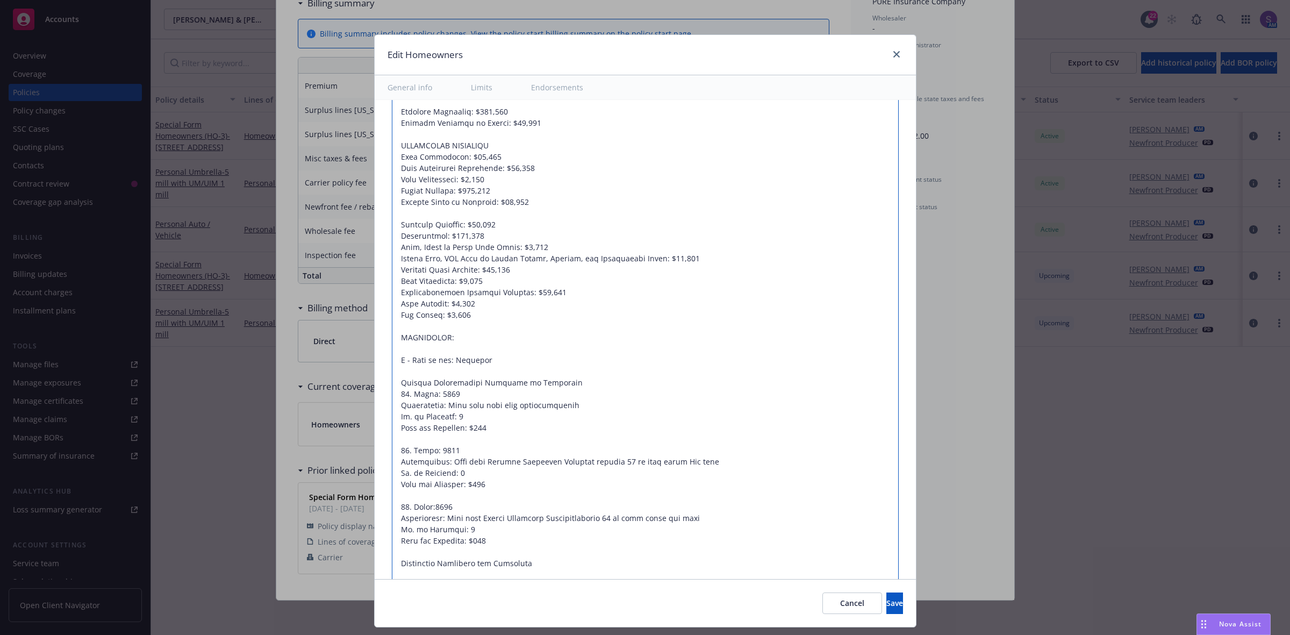
type textarea "x"
type textarea "Dwelling: $3,344,776 Other Structures: $668,955 Contents: $1,672,389 Waiver of …"
type textarea "x"
type textarea "Dwelling: $3,344,776 Other Structures: $668,955 Contents: $1,672,389 Waiver of …"
type textarea "x"
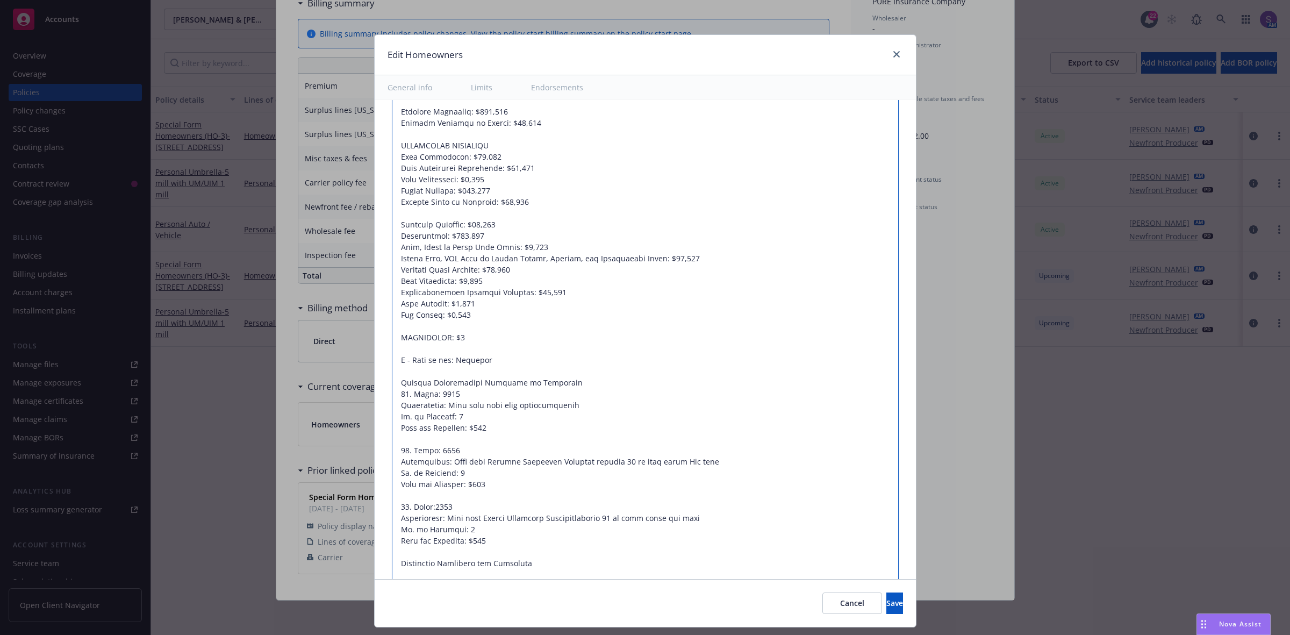
type textarea "Dwelling: $3,344,776 Other Structures: $668,955 Contents: $1,672,389 Waiver of …"
type textarea "x"
type textarea "Dwelling: $3,344,776 Other Structures: $668,955 Contents: $1,672,389 Waiver of …"
type textarea "x"
type textarea "Dwelling: $3,344,776 Other Structures: $668,955 Contents: $1,672,389 Waiver of …"
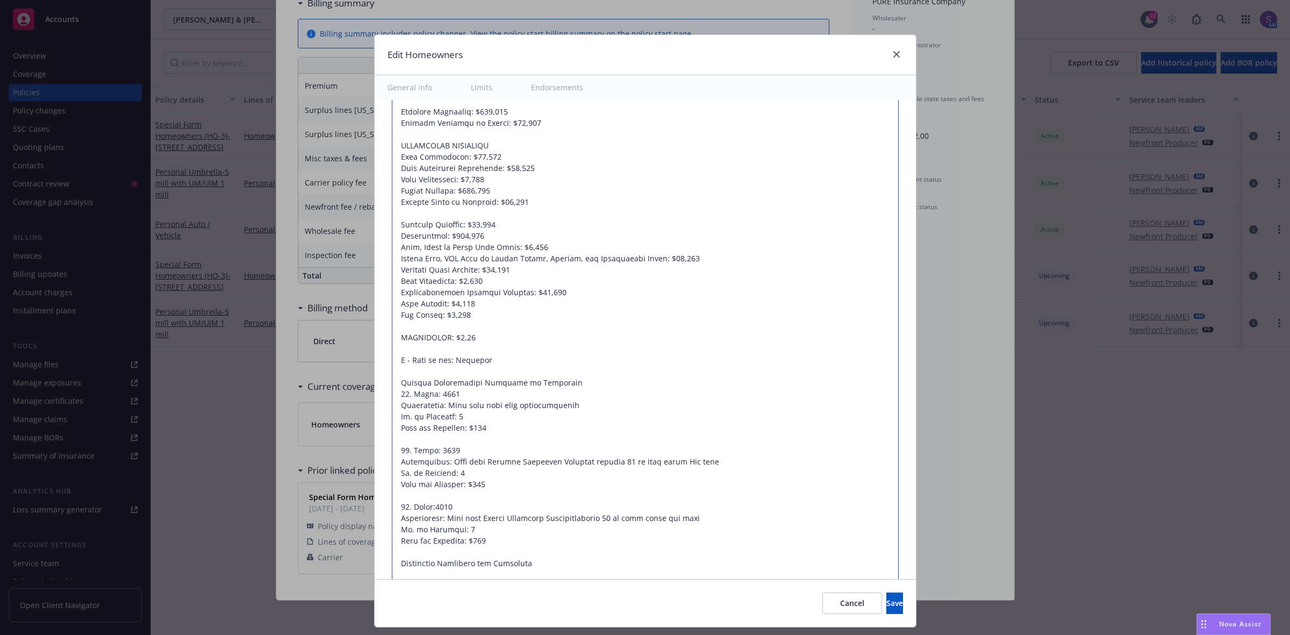
type textarea "x"
type textarea "Dwelling: $3,344,776 Other Structures: $668,955 Contents: $1,672,389 Waiver of …"
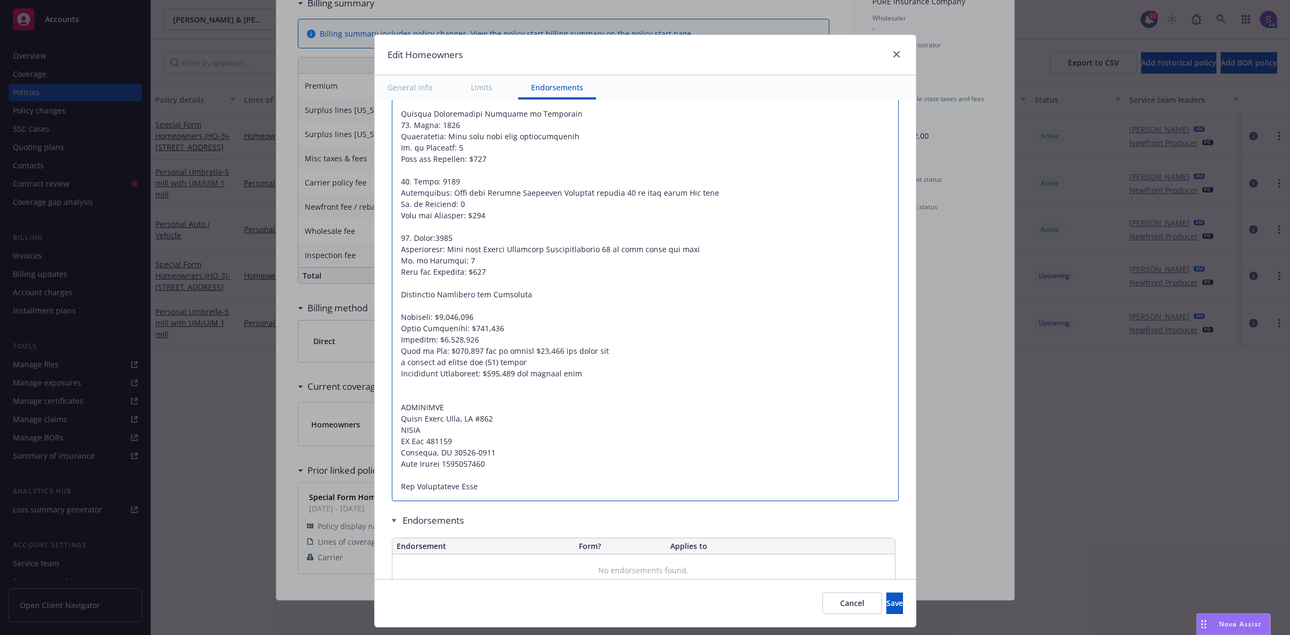
click at [638, 393] on textarea at bounding box center [645, 137] width 507 height 730
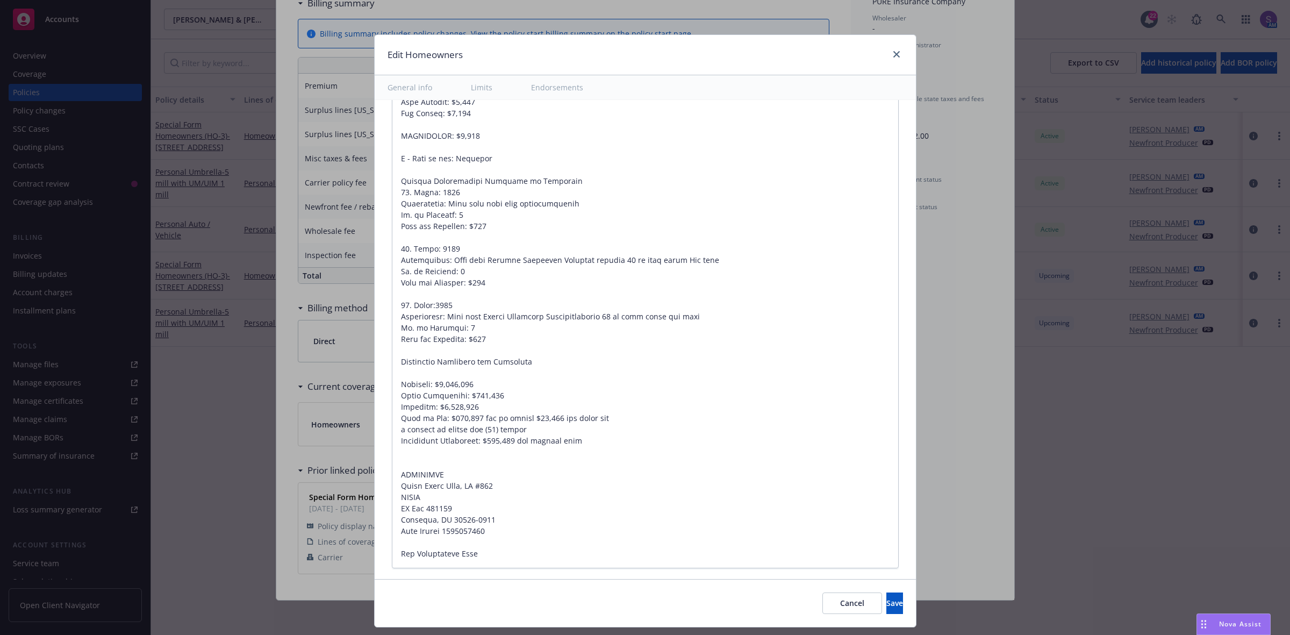
scroll to position [935, 0]
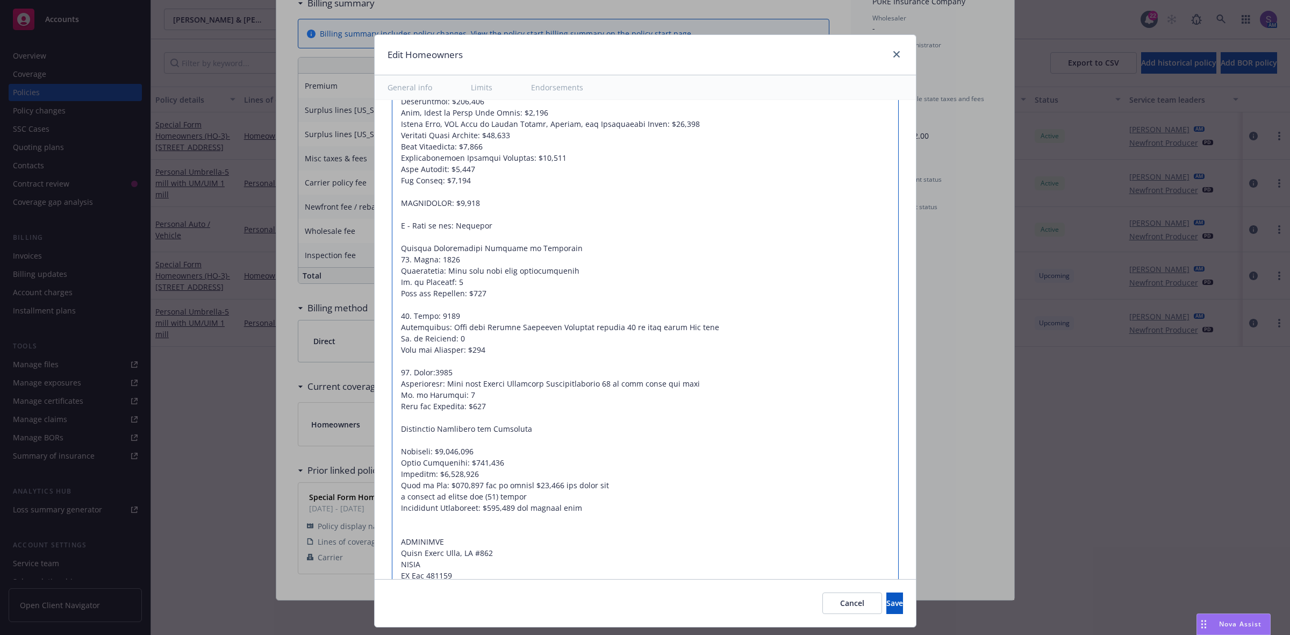
click at [488, 226] on textarea at bounding box center [645, 271] width 507 height 730
type textarea "x"
type textarea "Dwelling: $3,344,776 Other Structures: $668,955 Contents: $1,672,389 Waiver of …"
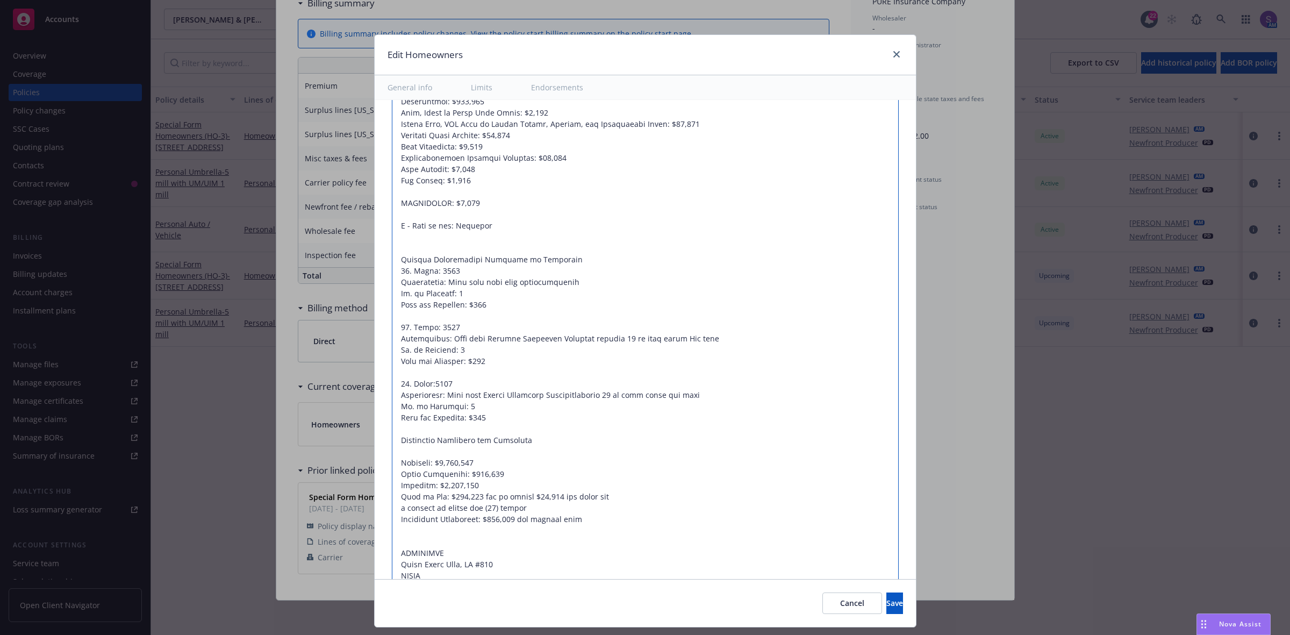
type textarea "x"
type textarea "Dwelling: $3,344,776 Other Structures: $668,955 Contents: $1,672,389 Waiver of …"
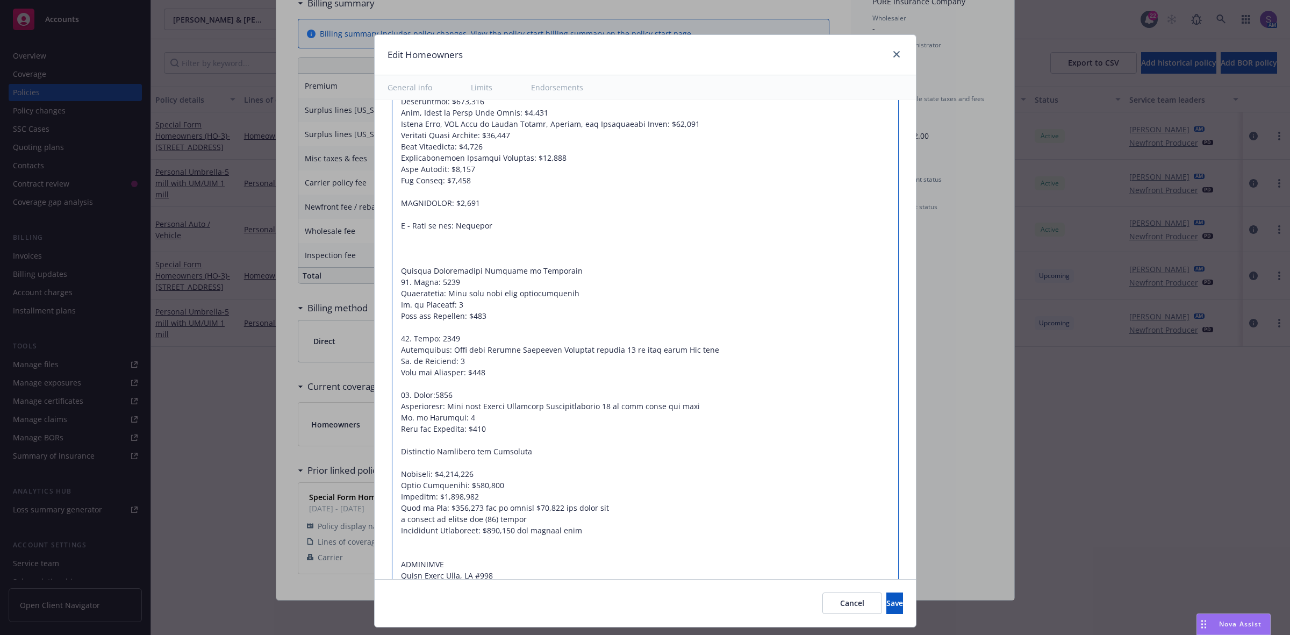
paste textarea "Dwelling Other Structures Contents Loss of Use $3,344,776 $581,476 $1,453,689 $…"
type textarea "x"
type textarea "Dwelling: $3,344,776 Other Structures: $668,955 Contents: $1,672,389 Waiver of …"
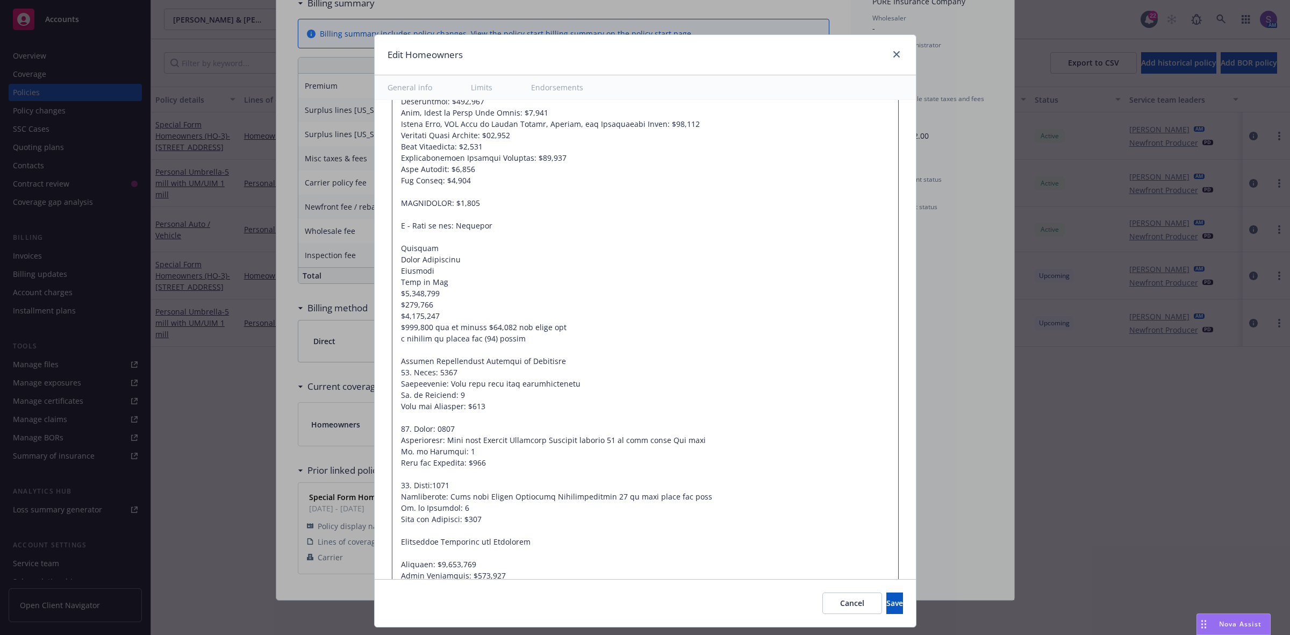
drag, startPoint x: 445, startPoint y: 296, endPoint x: 380, endPoint y: 296, distance: 65.0
click at [380, 296] on div "Display name Coverage trigger Claims-Made Occurrence Claims-Made and Reported R…" at bounding box center [645, 25] width 541 height 1721
type textarea "x"
type textarea "Dwelling: $3,344,776 Other Structures: $668,955 Contents: $1,672,389 Waiver of …"
click at [444, 252] on textarea at bounding box center [645, 327] width 507 height 843
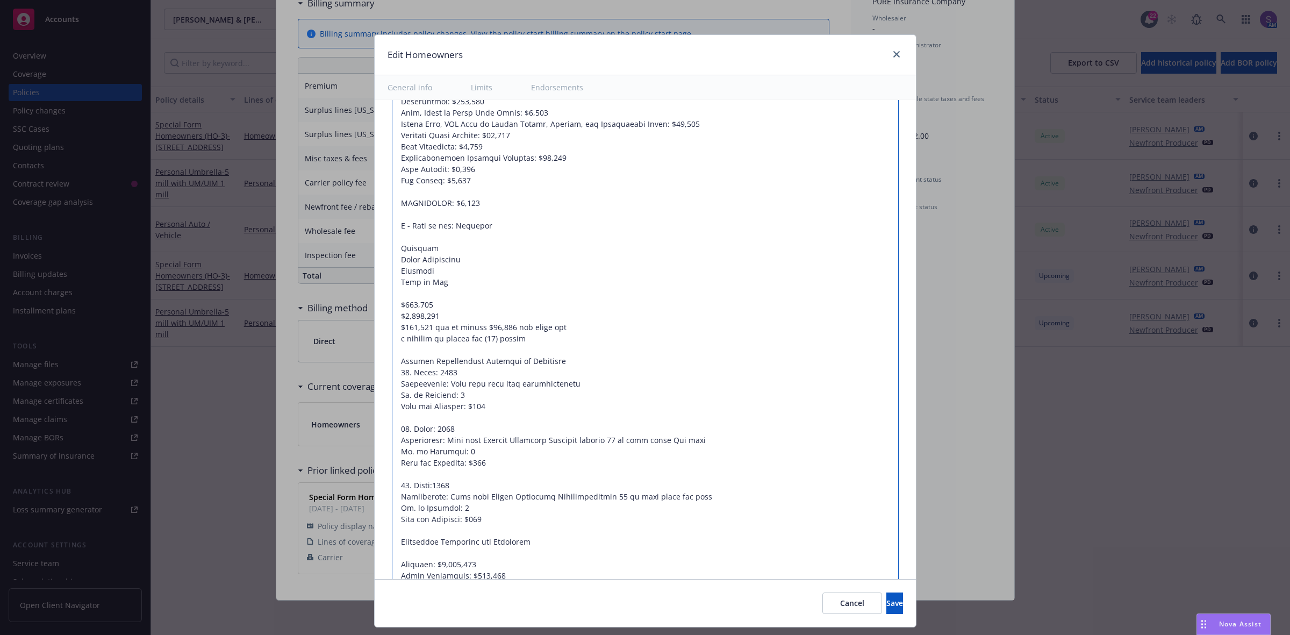
type textarea "x"
type textarea "Dwelling: $3,344,776 Other Structures: $668,955 Contents: $1,672,389 Waiver of …"
paste textarea "$3,344,776"
type textarea "x"
type textarea "Dwelling: $3,344,776 Other Structures: $668,955 Contents: $1,672,389 Waiver of …"
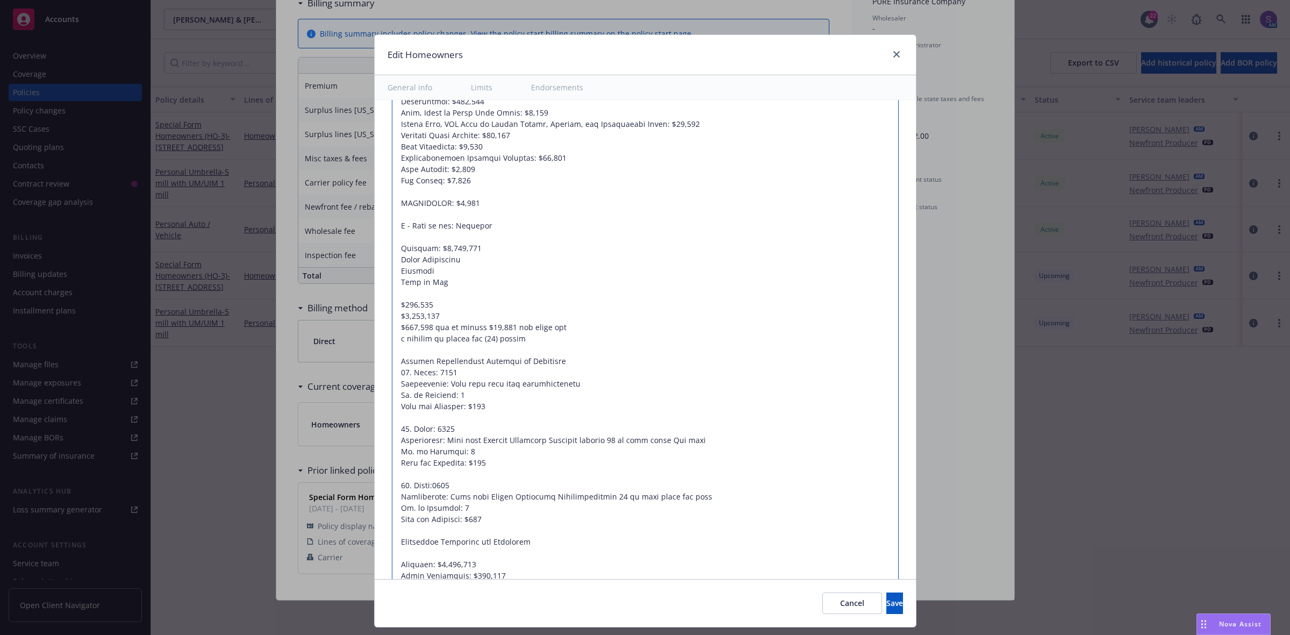
drag, startPoint x: 433, startPoint y: 302, endPoint x: 377, endPoint y: 307, distance: 56.7
click at [377, 307] on div "Display name Coverage trigger Claims-Made Occurrence Claims-Made and Reported R…" at bounding box center [645, 25] width 541 height 1721
type textarea "x"
click at [458, 267] on textarea at bounding box center [645, 327] width 507 height 843
click at [457, 260] on textarea at bounding box center [645, 327] width 507 height 843
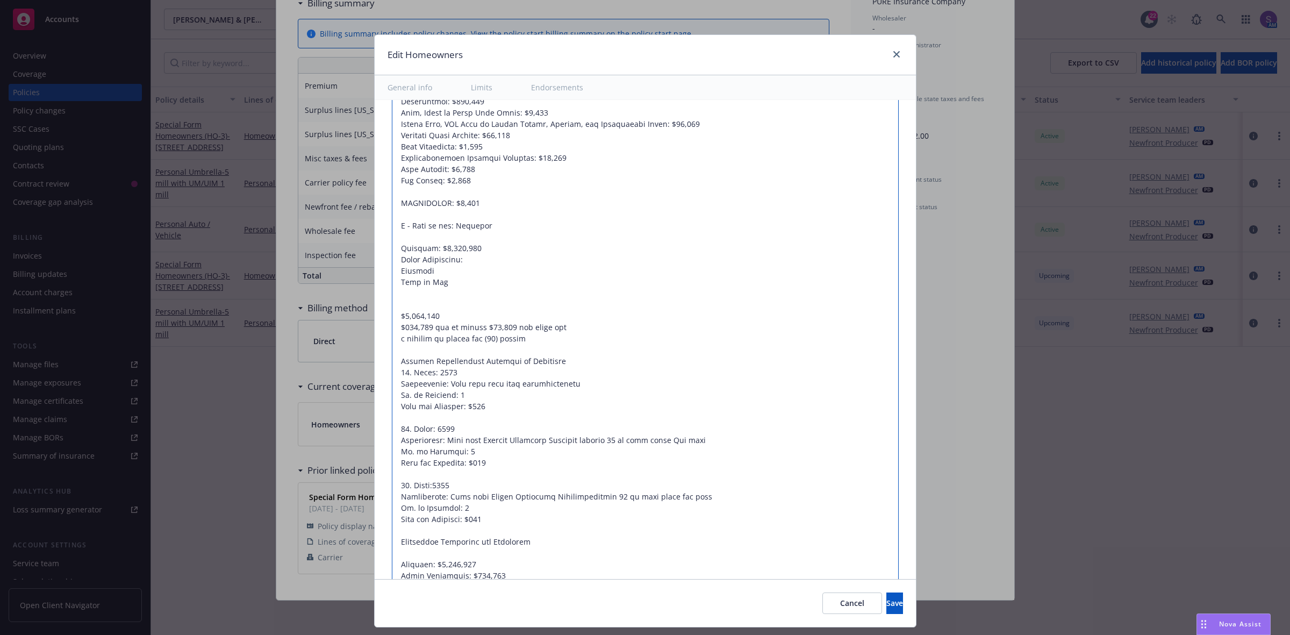
paste textarea "$581,476"
drag, startPoint x: 443, startPoint y: 318, endPoint x: 380, endPoint y: 318, distance: 63.4
click at [380, 318] on div "Display name Coverage trigger Claims-Made Occurrence Claims-Made and Reported R…" at bounding box center [645, 25] width 541 height 1721
click at [436, 273] on textarea at bounding box center [645, 327] width 507 height 843
paste textarea "$1,453,689"
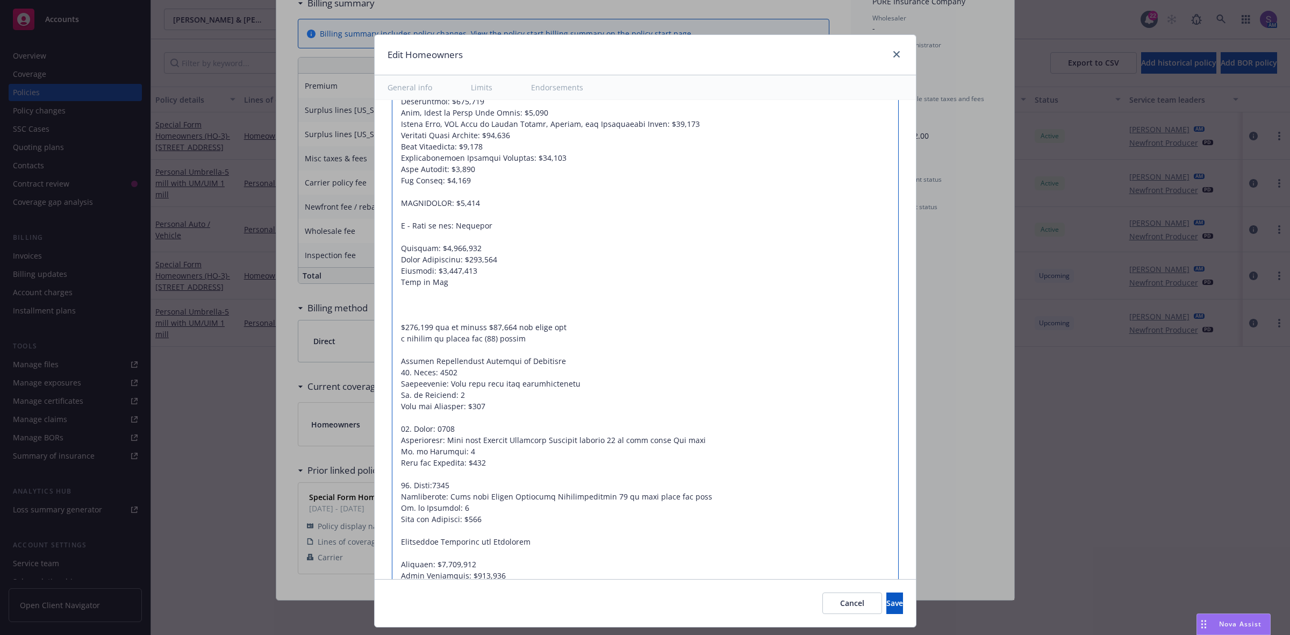
click at [392, 327] on textarea at bounding box center [645, 327] width 507 height 843
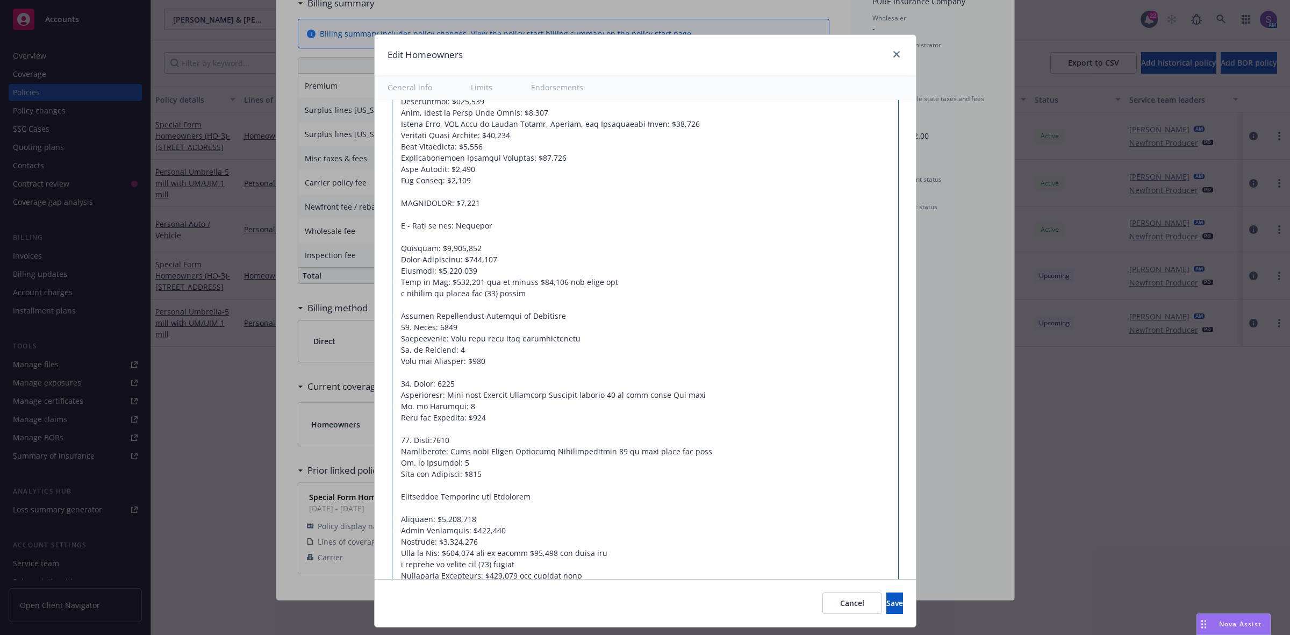
click at [539, 296] on textarea at bounding box center [645, 305] width 507 height 798
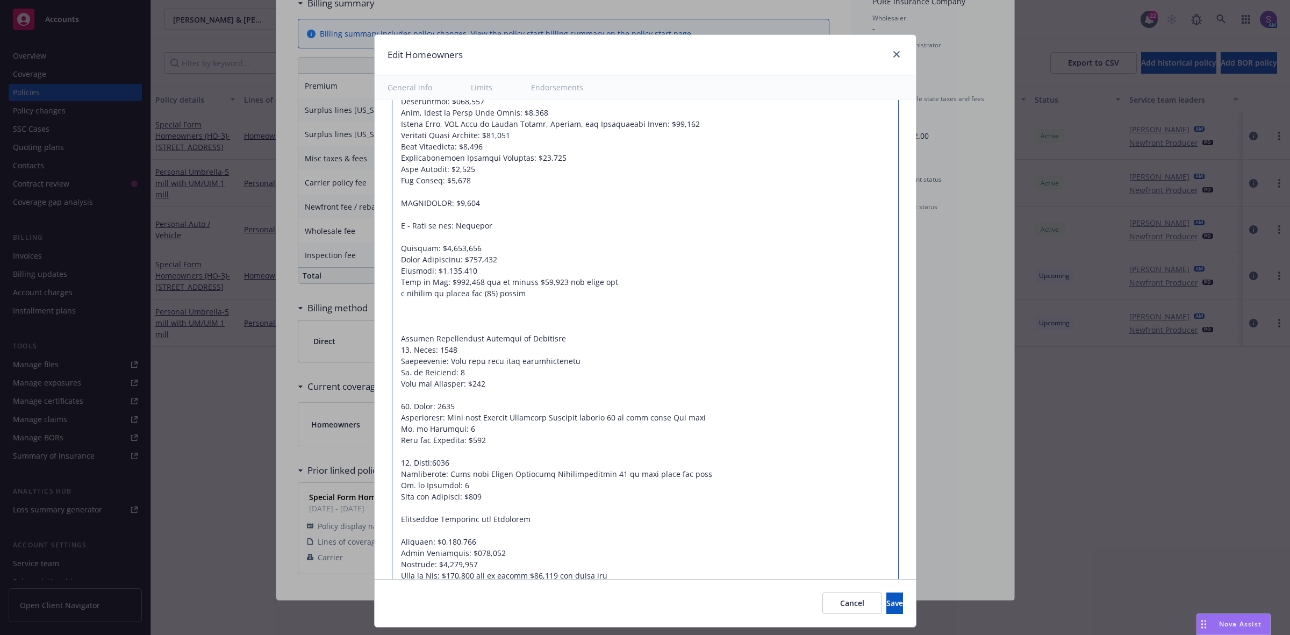
paste textarea "Earthquake Deductible $501,716 (15% of Dwelling Coverage Limit) per covered loss"
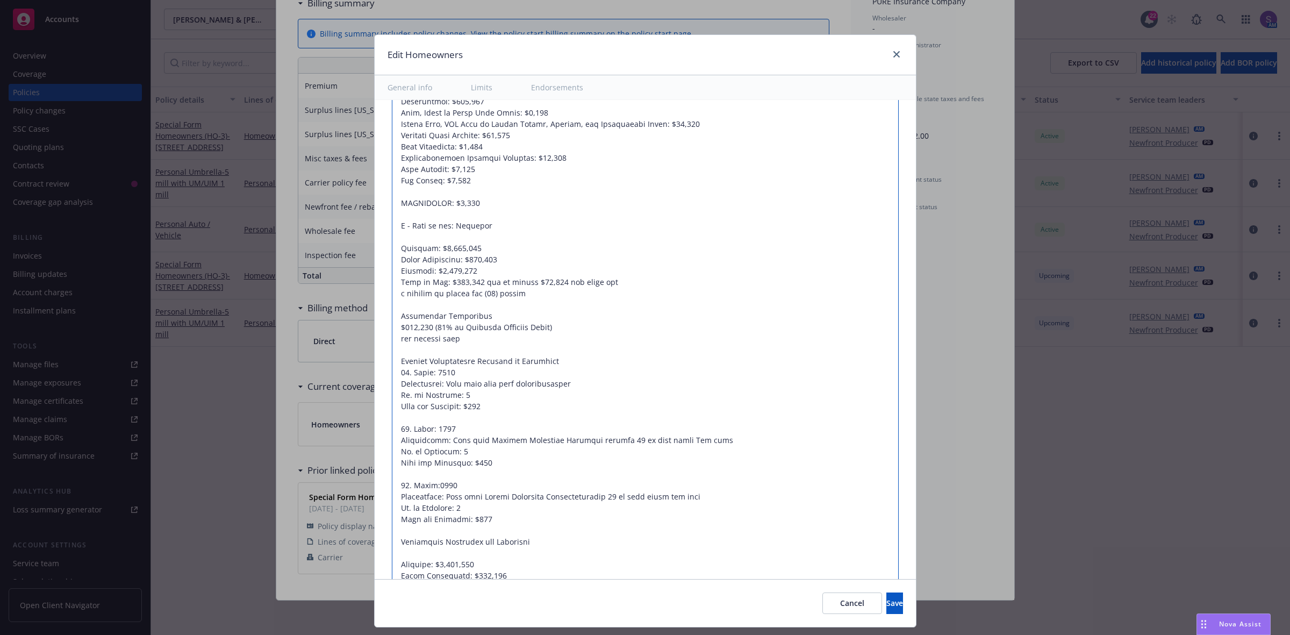
click at [392, 328] on textarea at bounding box center [645, 327] width 507 height 843
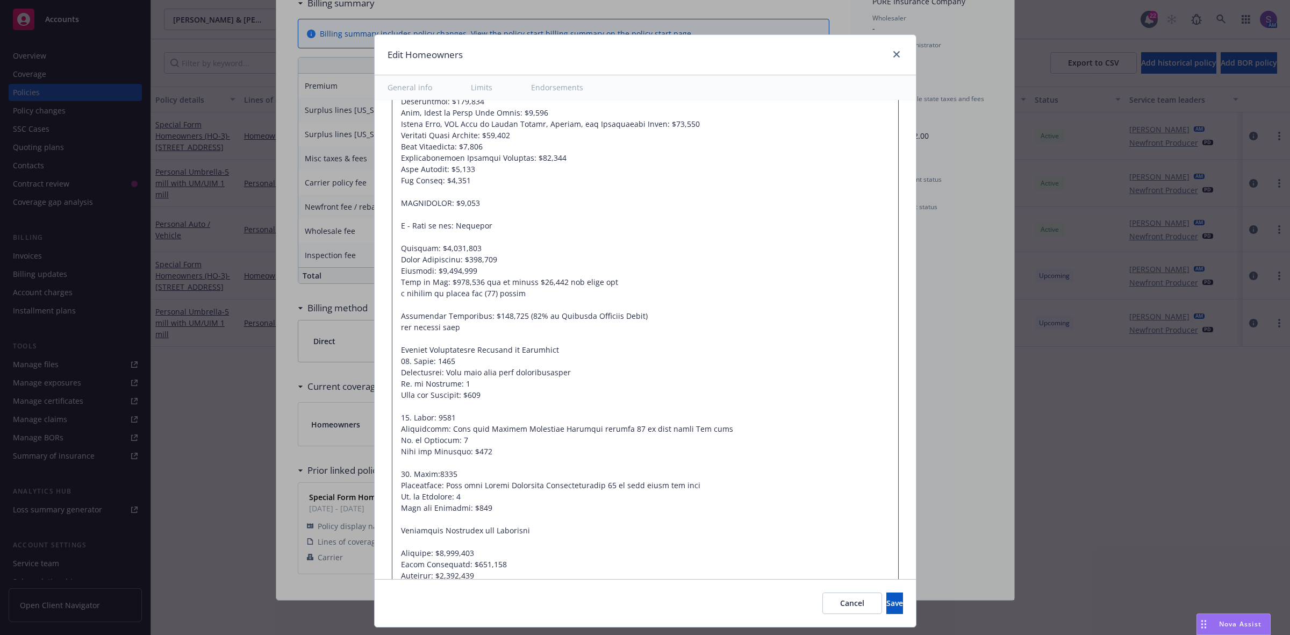
drag, startPoint x: 582, startPoint y: 475, endPoint x: 393, endPoint y: 353, distance: 224.8
click at [393, 353] on textarea at bounding box center [645, 322] width 507 height 832
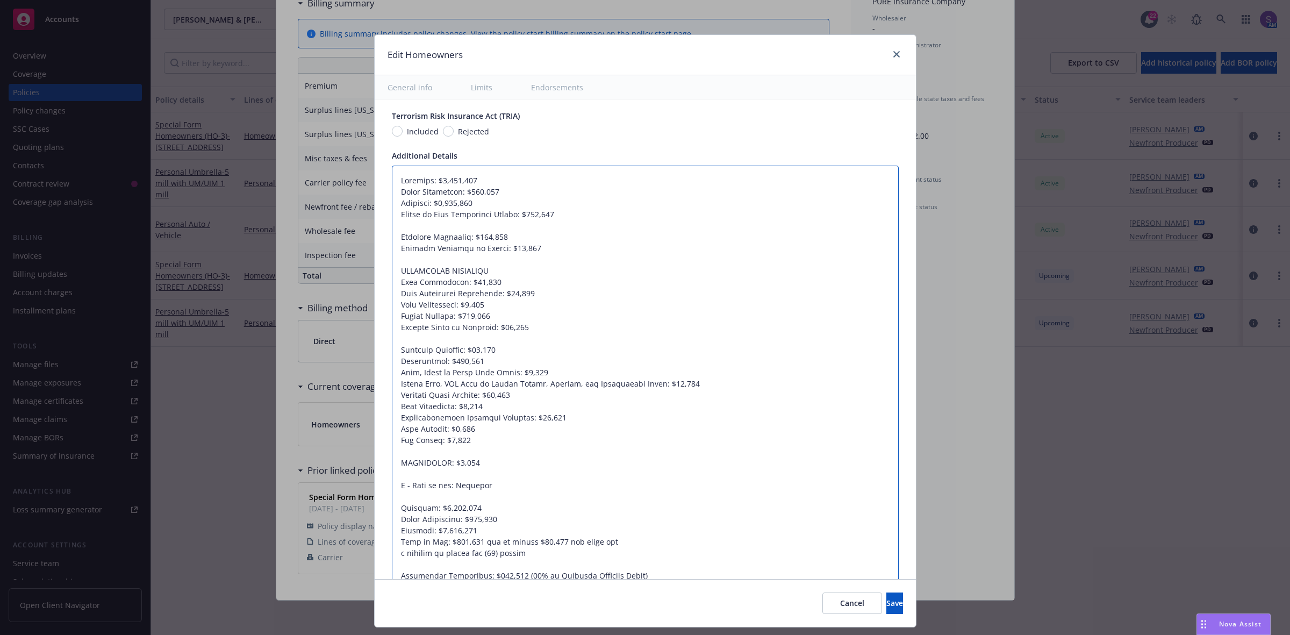
scroll to position [667, 0]
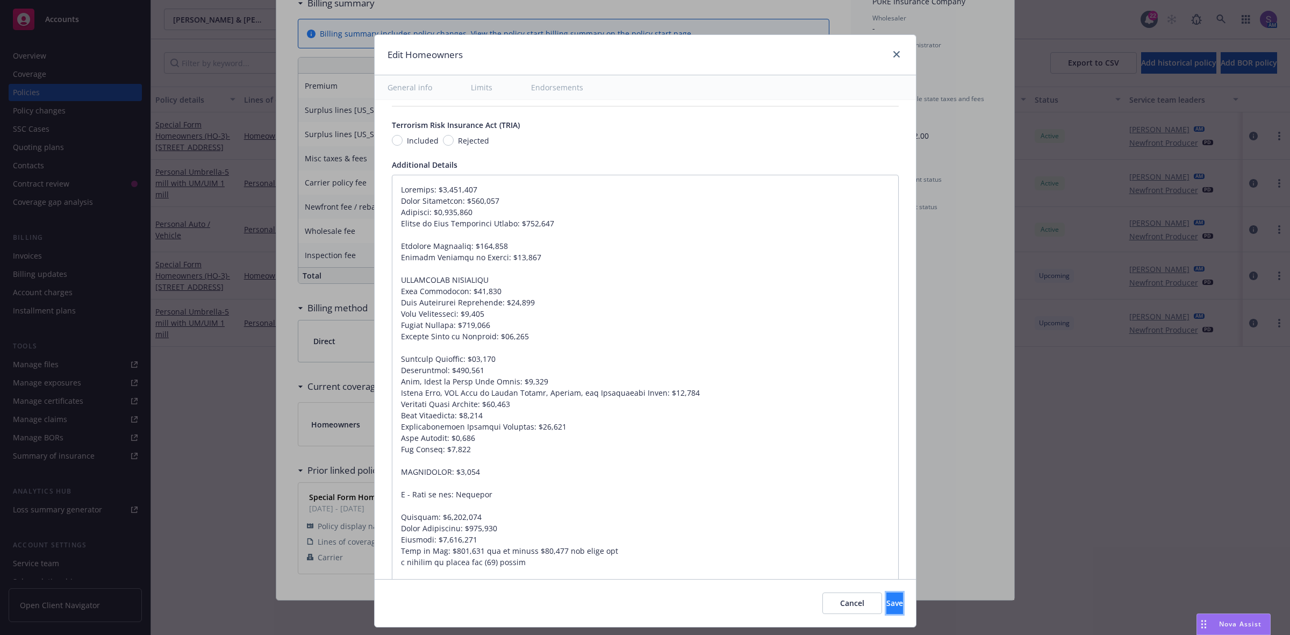
click at [886, 604] on button "Save" at bounding box center [894, 603] width 17 height 22
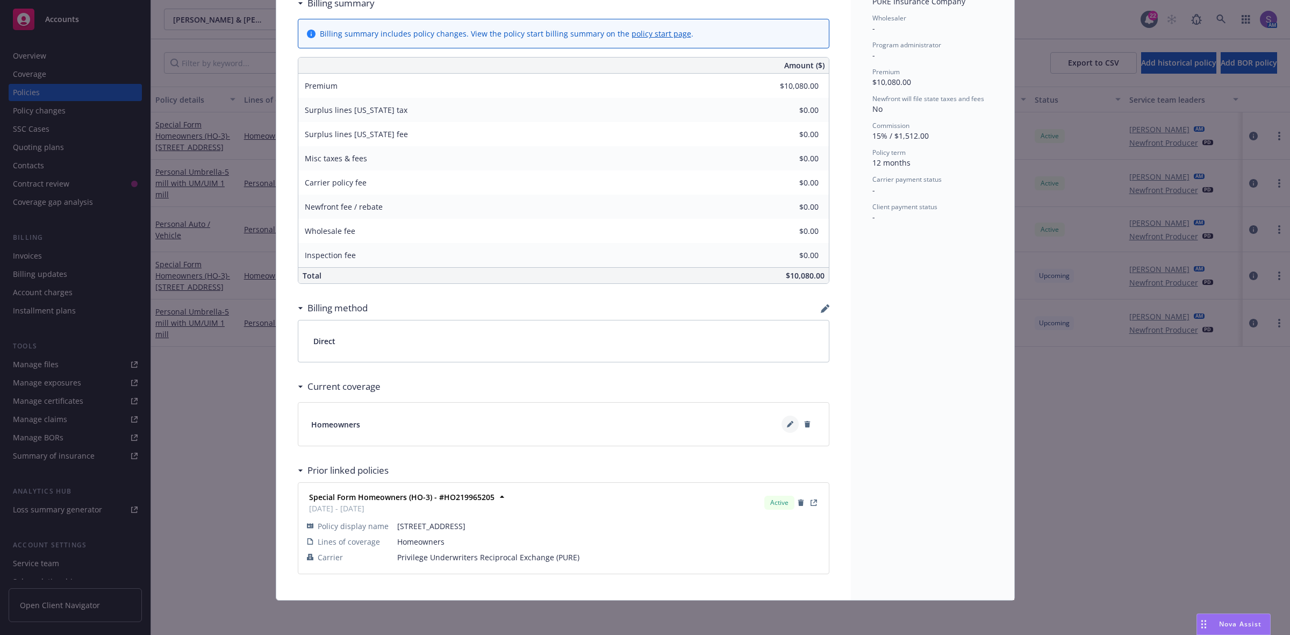
click at [787, 422] on icon at bounding box center [789, 424] width 5 height 5
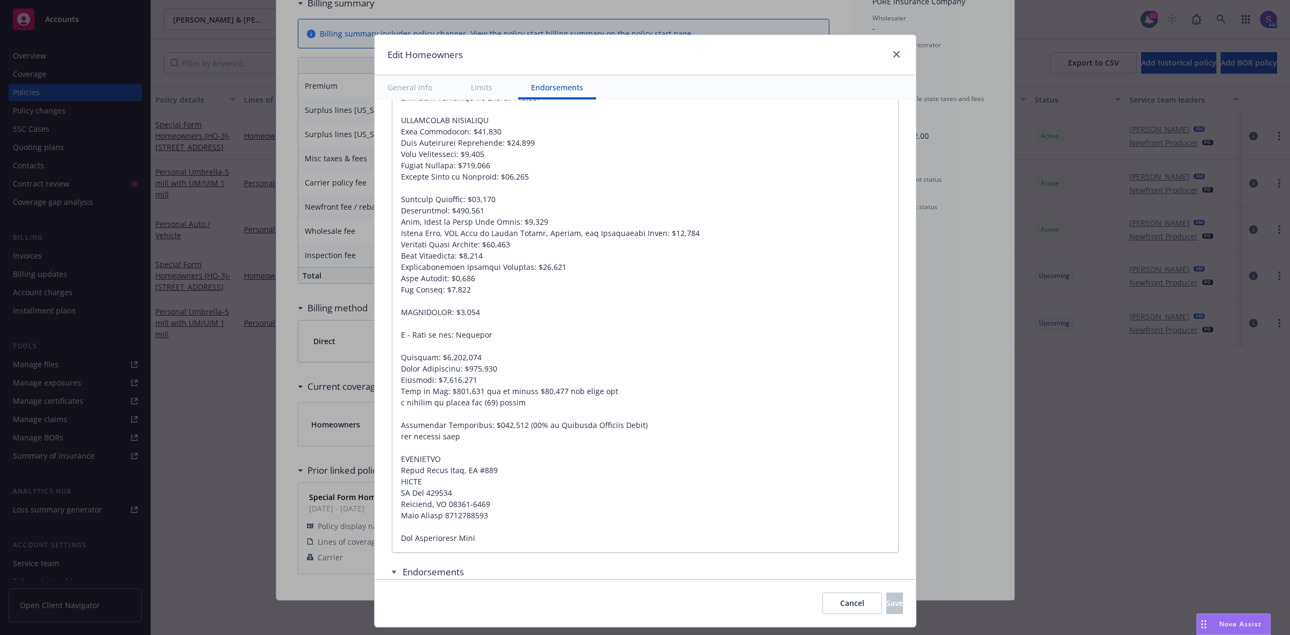
scroll to position [939, 0]
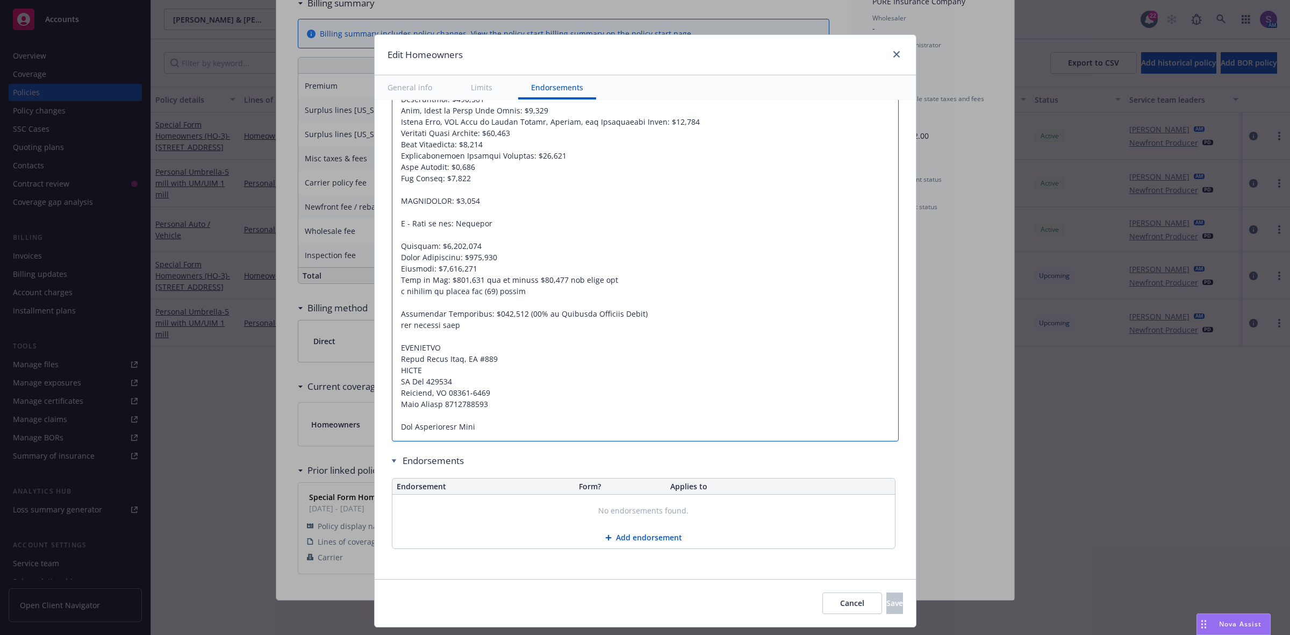
click at [708, 280] on textarea at bounding box center [645, 173] width 507 height 538
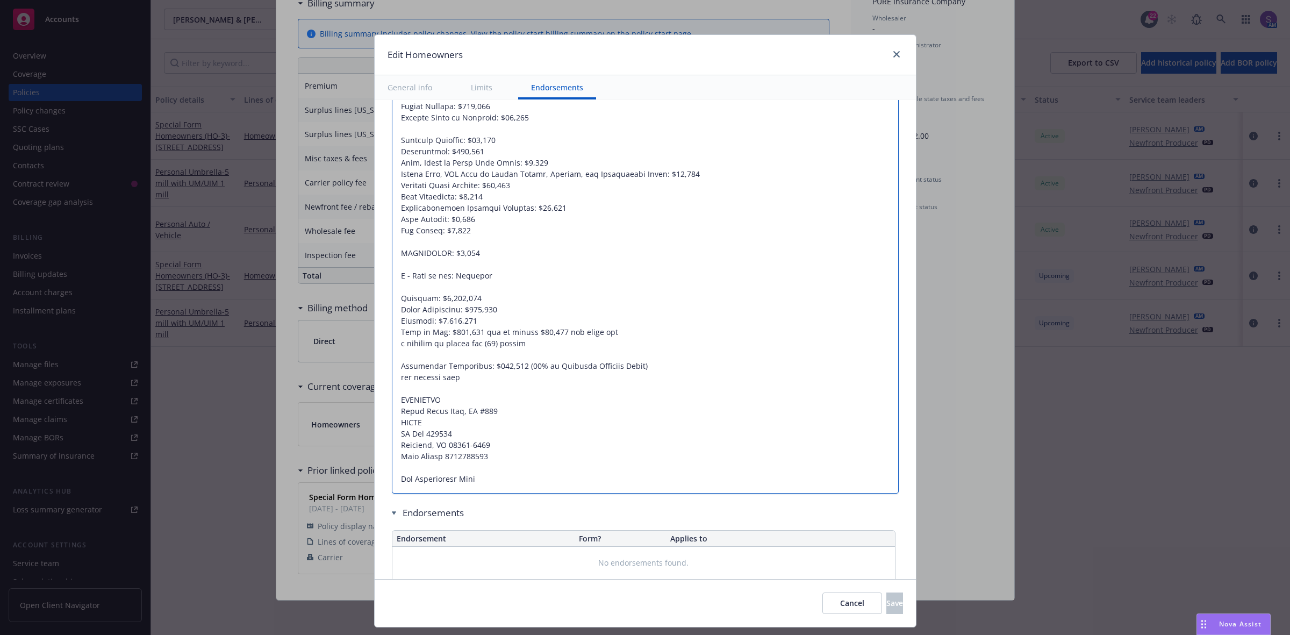
scroll to position [872, 0]
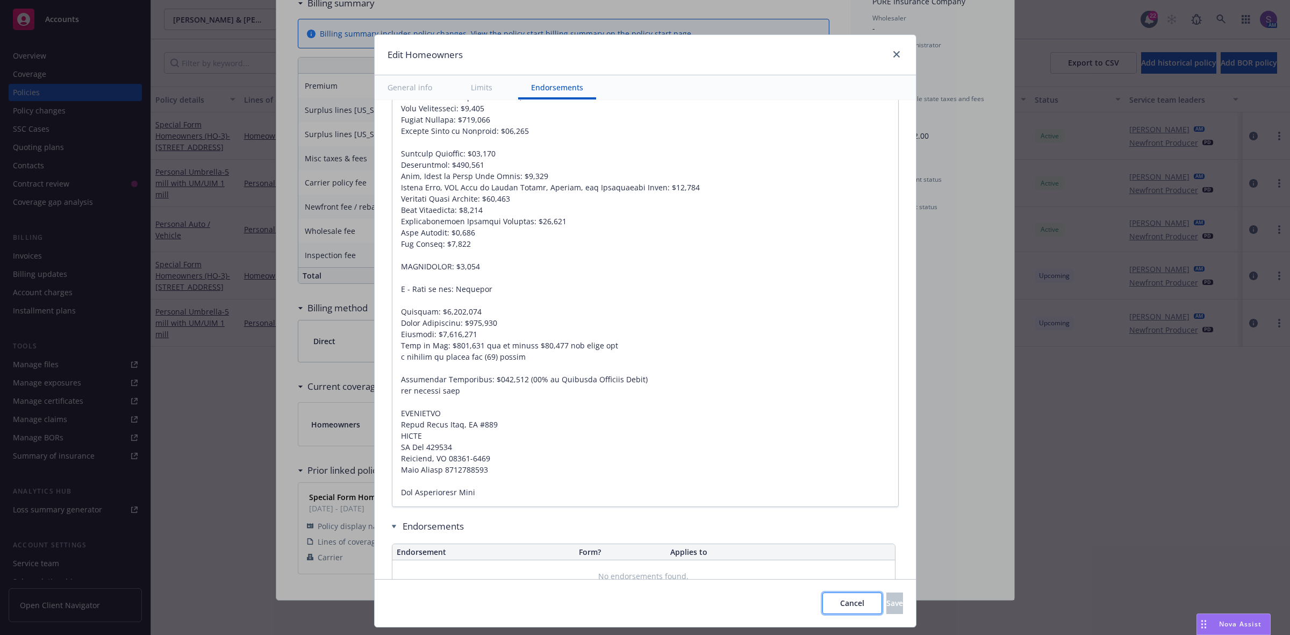
click at [840, 604] on span "Cancel" at bounding box center [852, 603] width 24 height 10
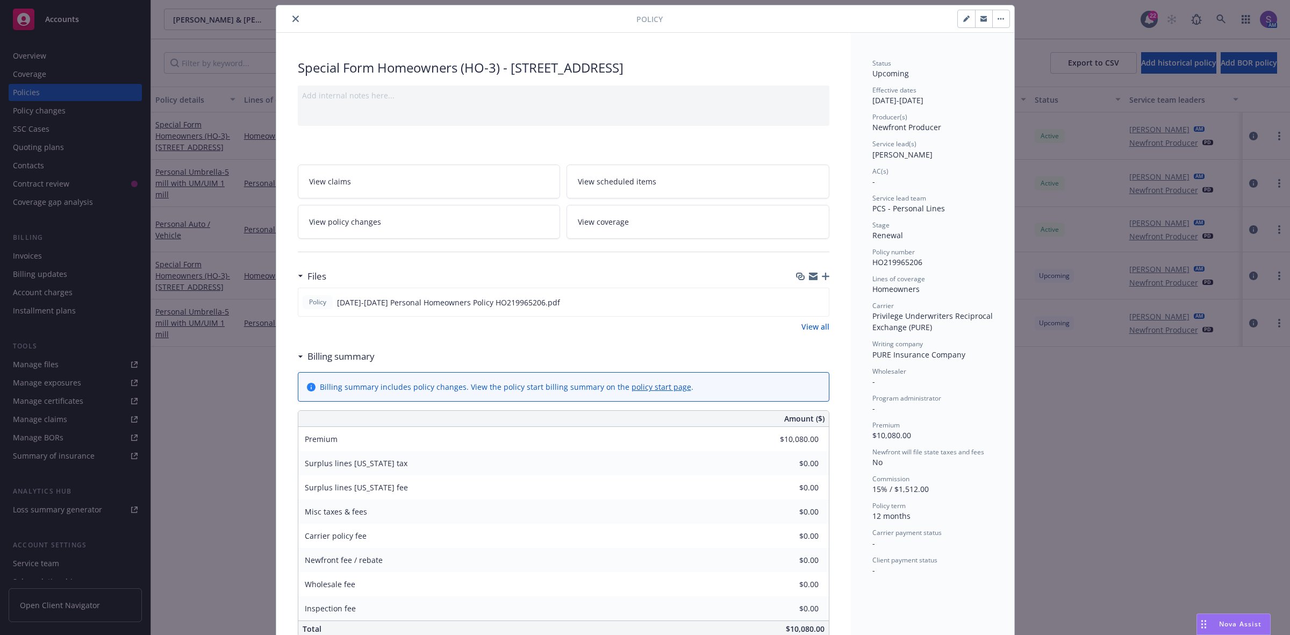
scroll to position [0, 0]
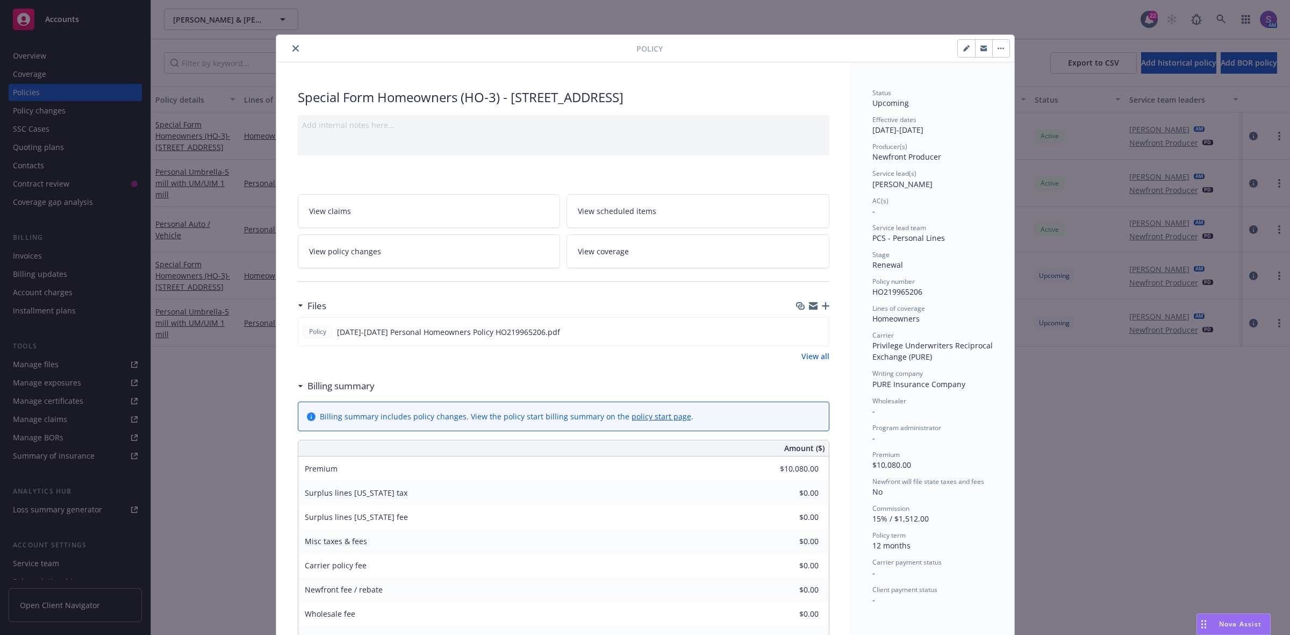
click at [292, 47] on icon "close" at bounding box center [295, 48] width 6 height 6
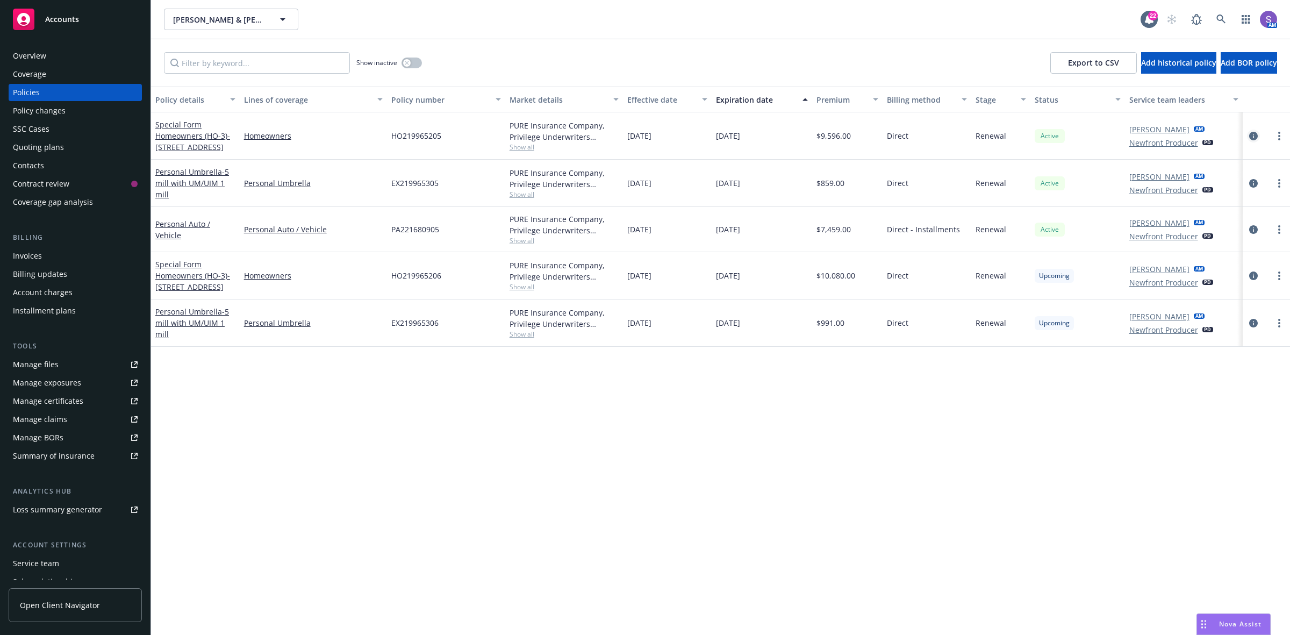
click at [1254, 132] on icon "circleInformation" at bounding box center [1253, 136] width 9 height 9
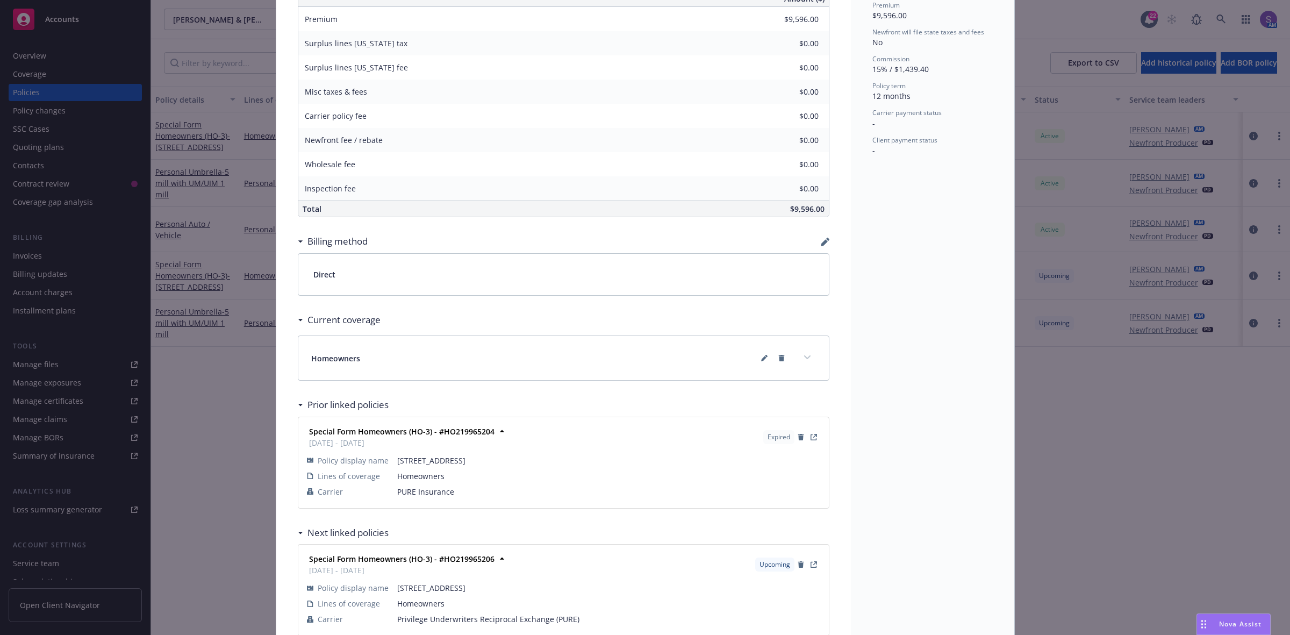
scroll to position [514, 0]
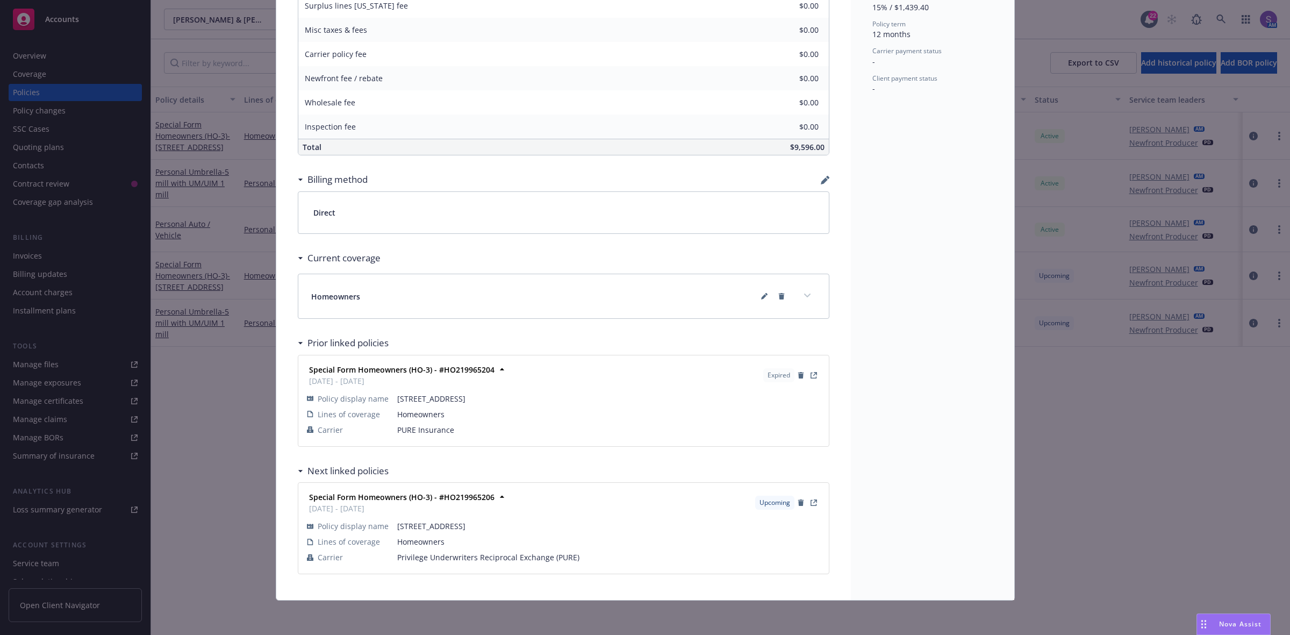
click at [804, 296] on icon "expand content" at bounding box center [807, 295] width 6 height 4
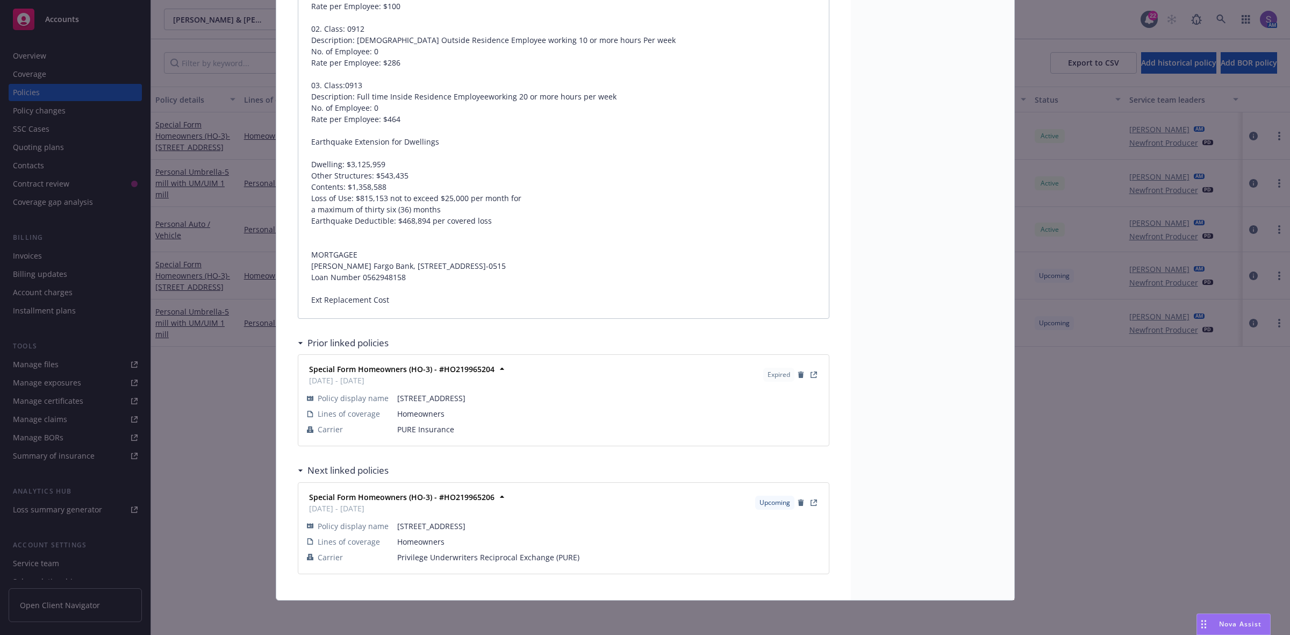
scroll to position [1925, 0]
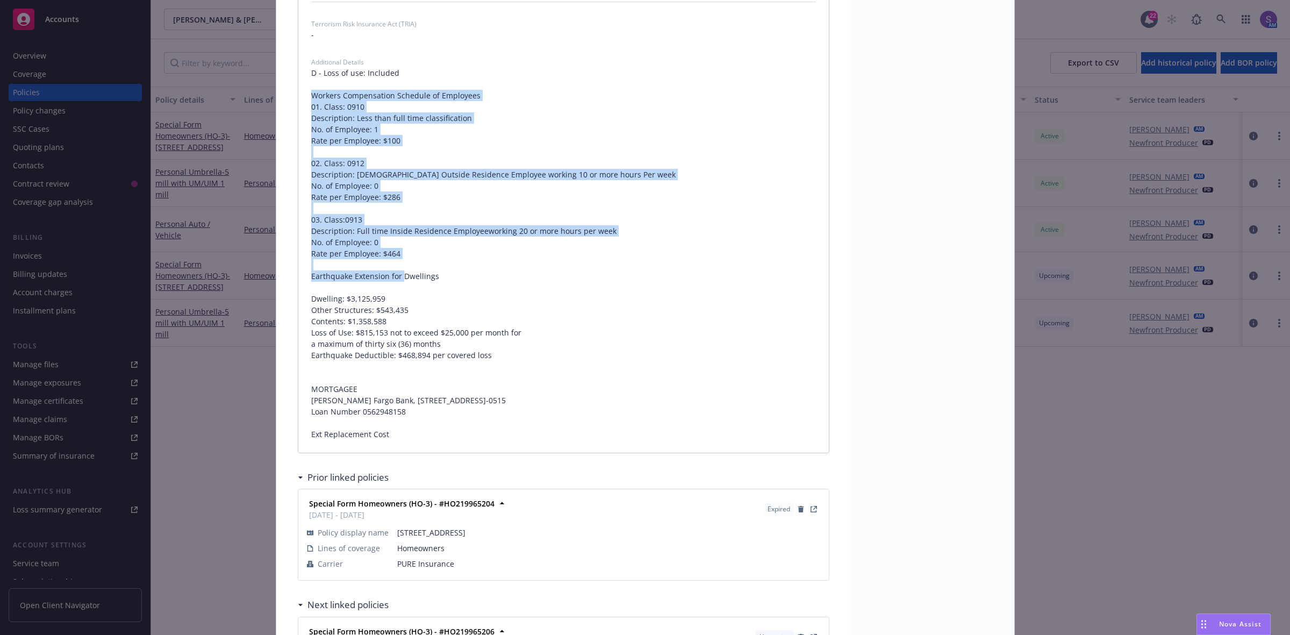
drag, startPoint x: 307, startPoint y: 94, endPoint x: 445, endPoint y: 277, distance: 229.5
click at [445, 277] on span "D - Loss of use: Included Workers Compensation Schedule of Employees 01. Class:…" at bounding box center [563, 253] width 505 height 373
copy span "Workers Compensation Schedule of Employees 01. Class: 0910 Description: Less th…"
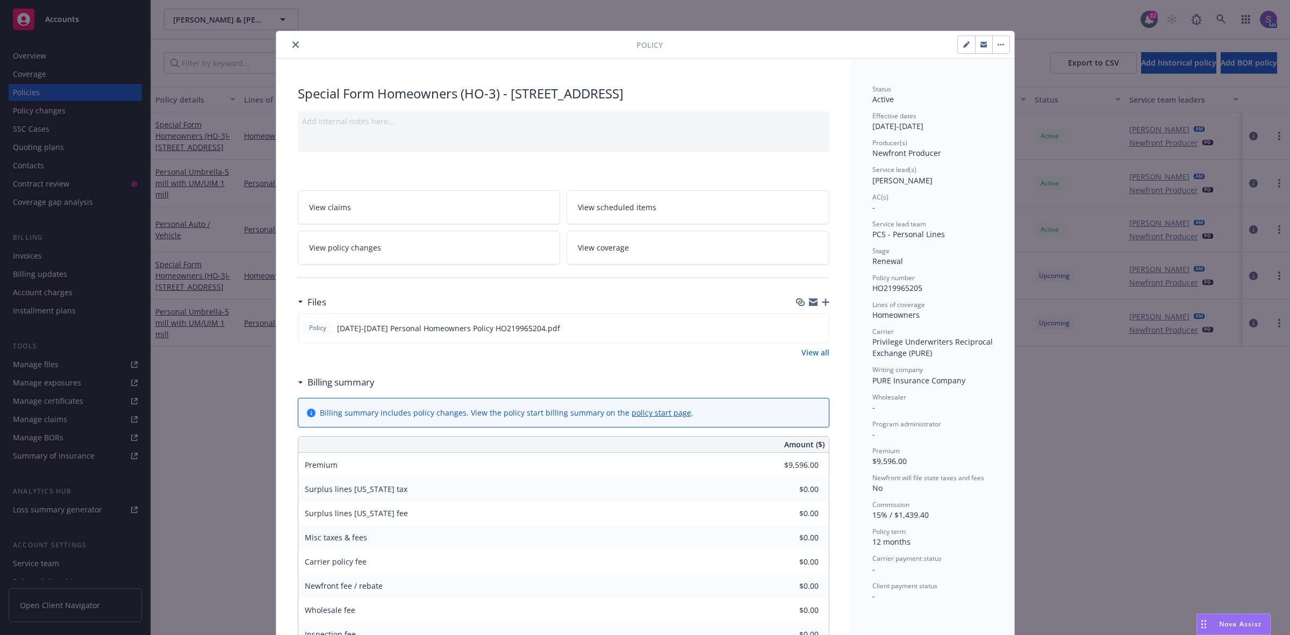
scroll to position [0, 0]
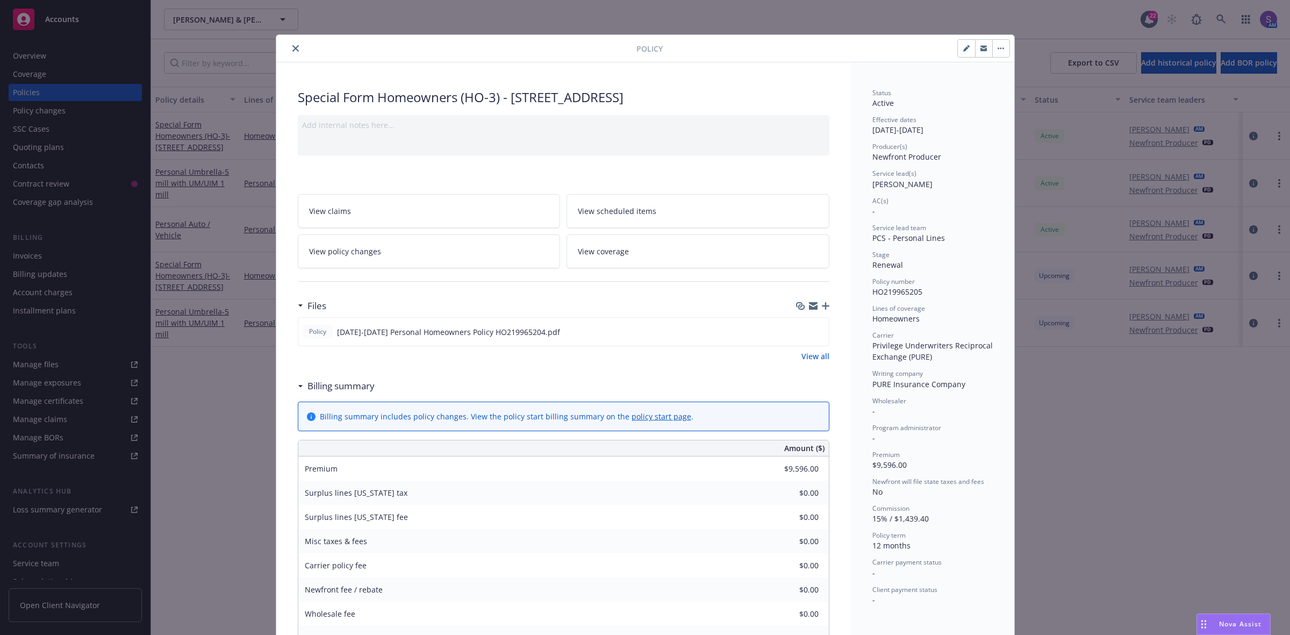
click at [291, 53] on button "close" at bounding box center [295, 48] width 13 height 13
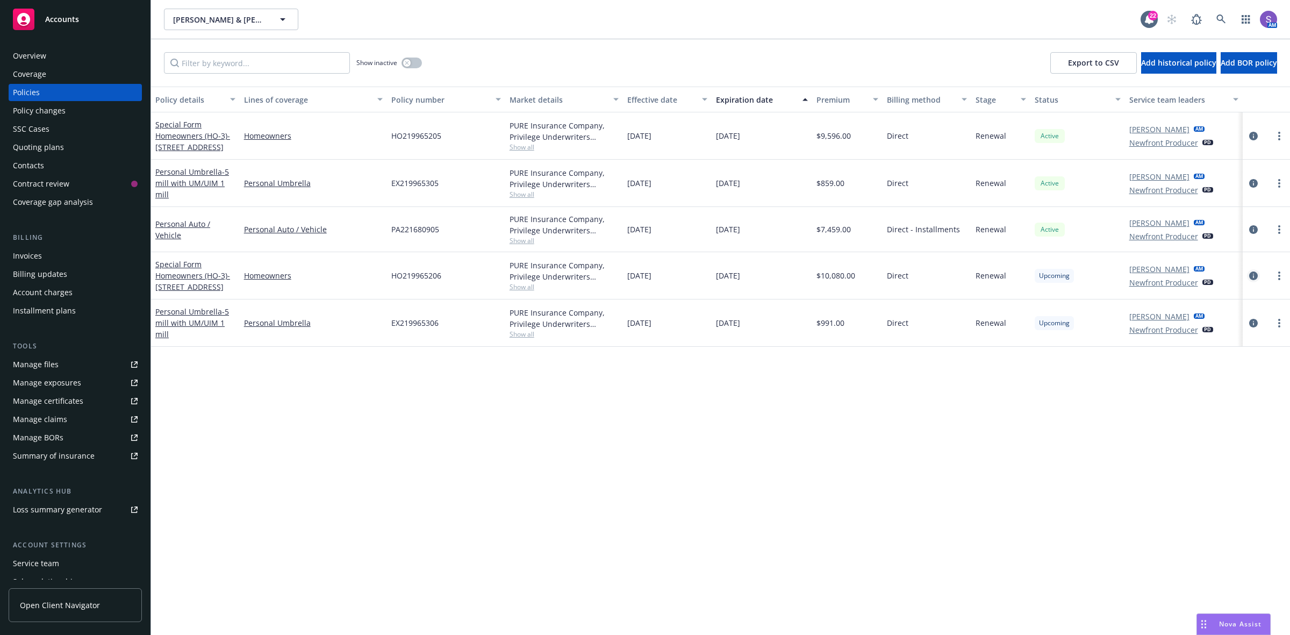
click at [1251, 281] on link "circleInformation" at bounding box center [1253, 275] width 13 height 13
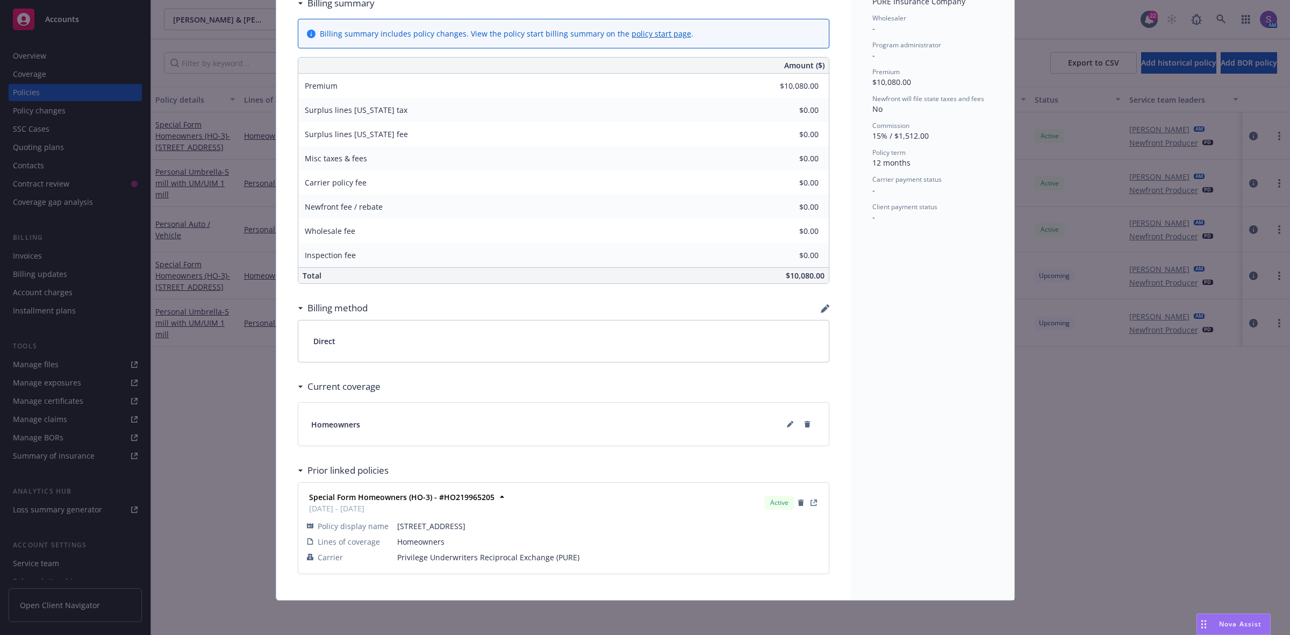
scroll to position [385, 0]
click at [787, 423] on icon at bounding box center [790, 424] width 6 height 6
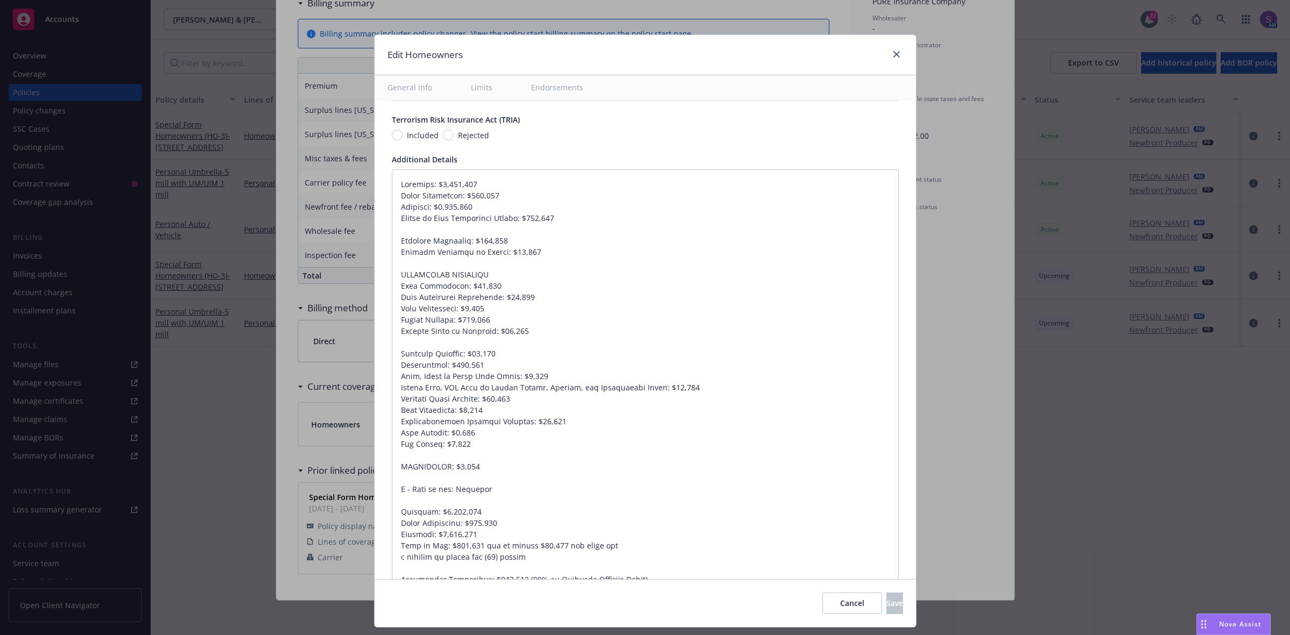
scroll to position [806, 0]
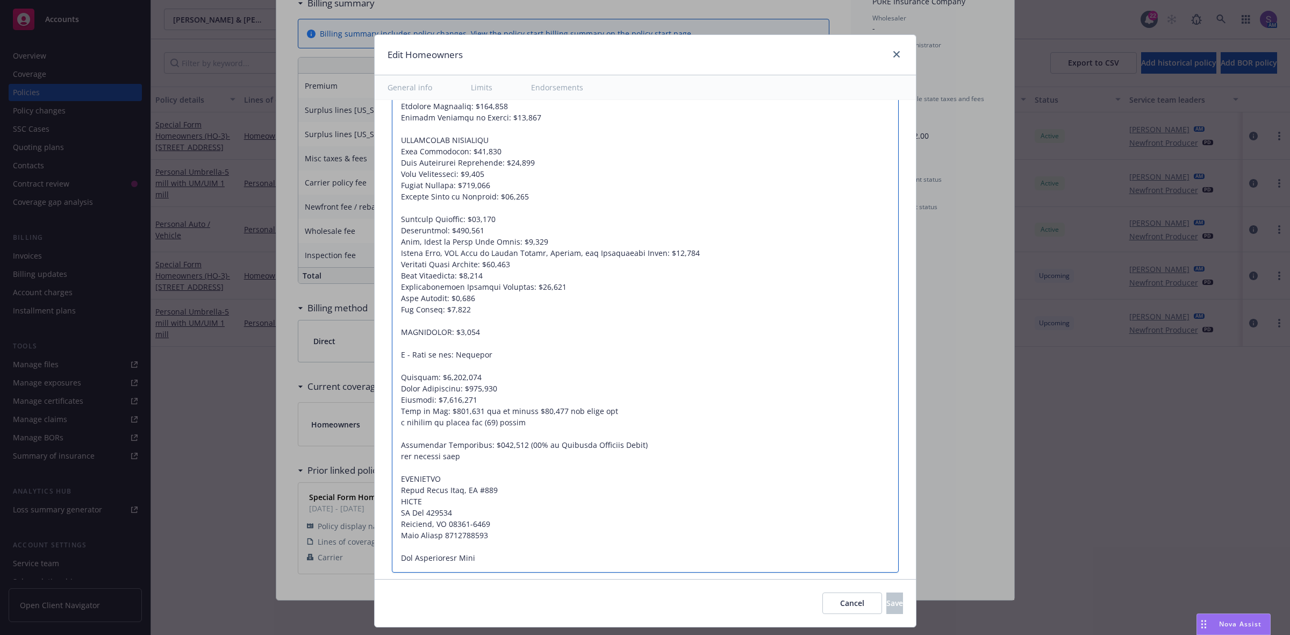
click at [498, 353] on textarea at bounding box center [645, 304] width 507 height 538
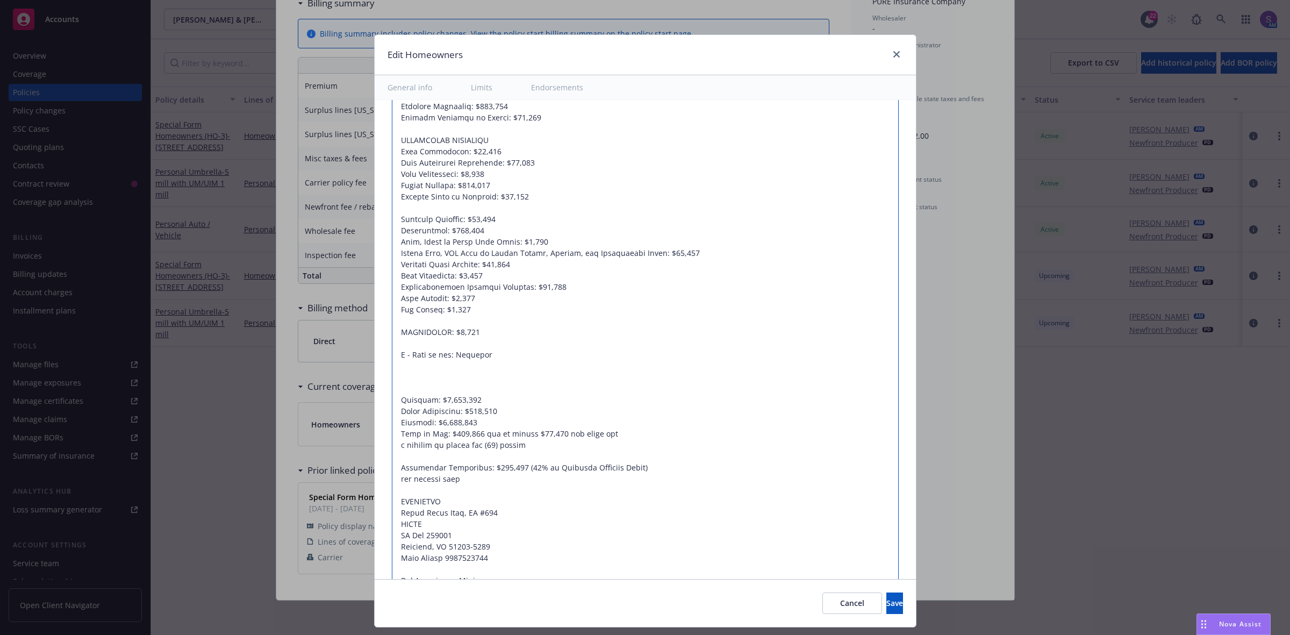
paste textarea "Workers Compensation Schedule of Employees 01. Class: 0910 Description: Less th…"
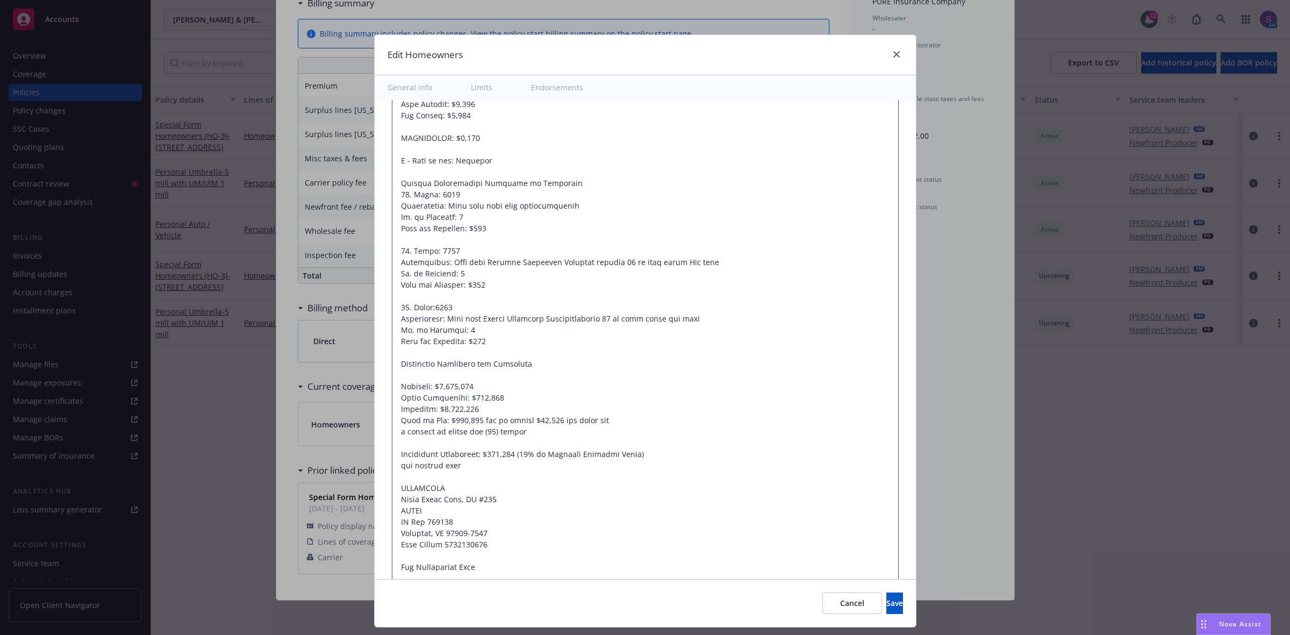
scroll to position [1008, 0]
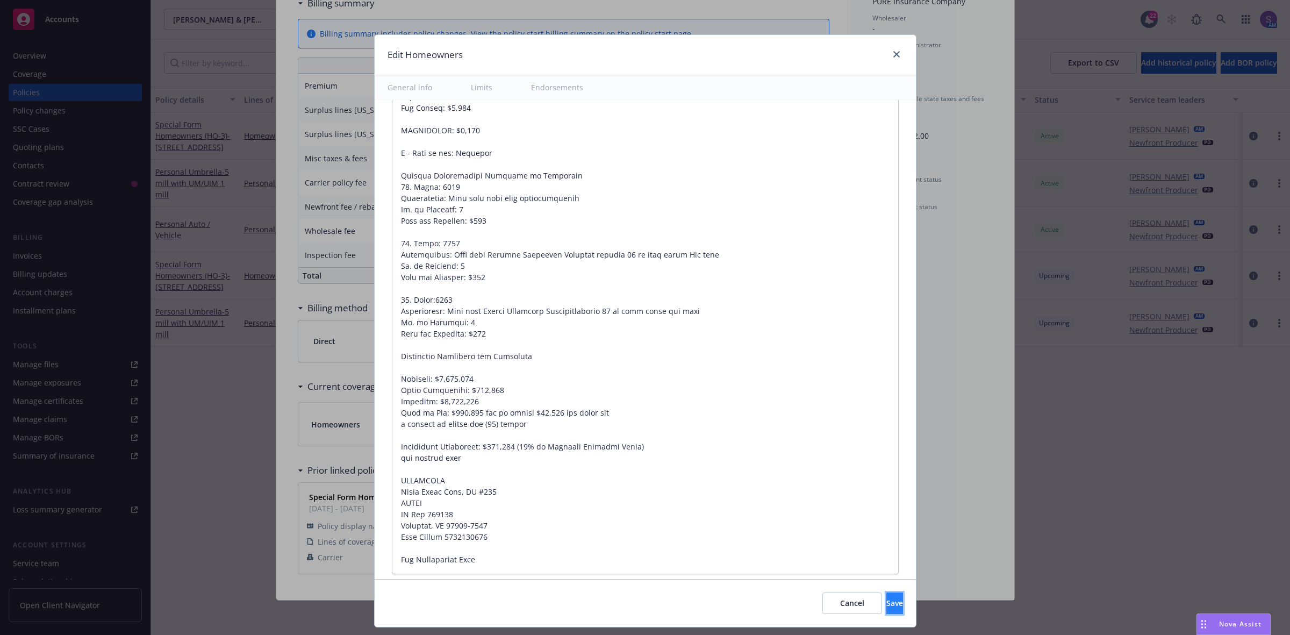
click at [886, 600] on span "Save" at bounding box center [894, 603] width 17 height 10
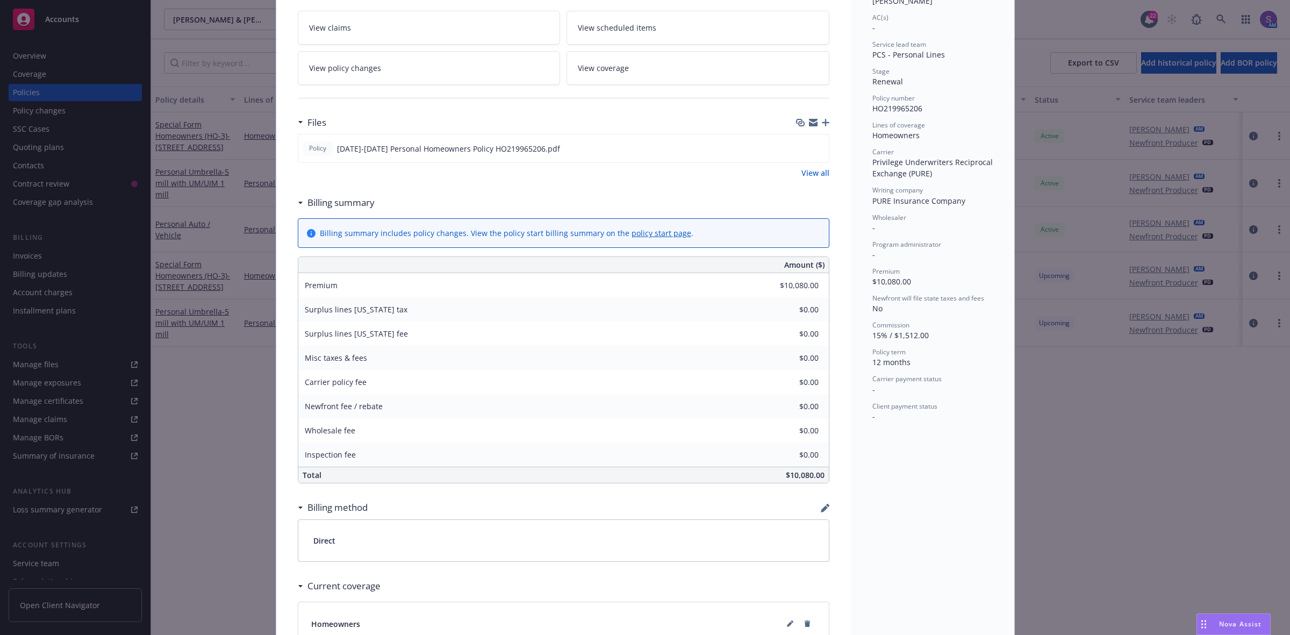
scroll to position [0, 0]
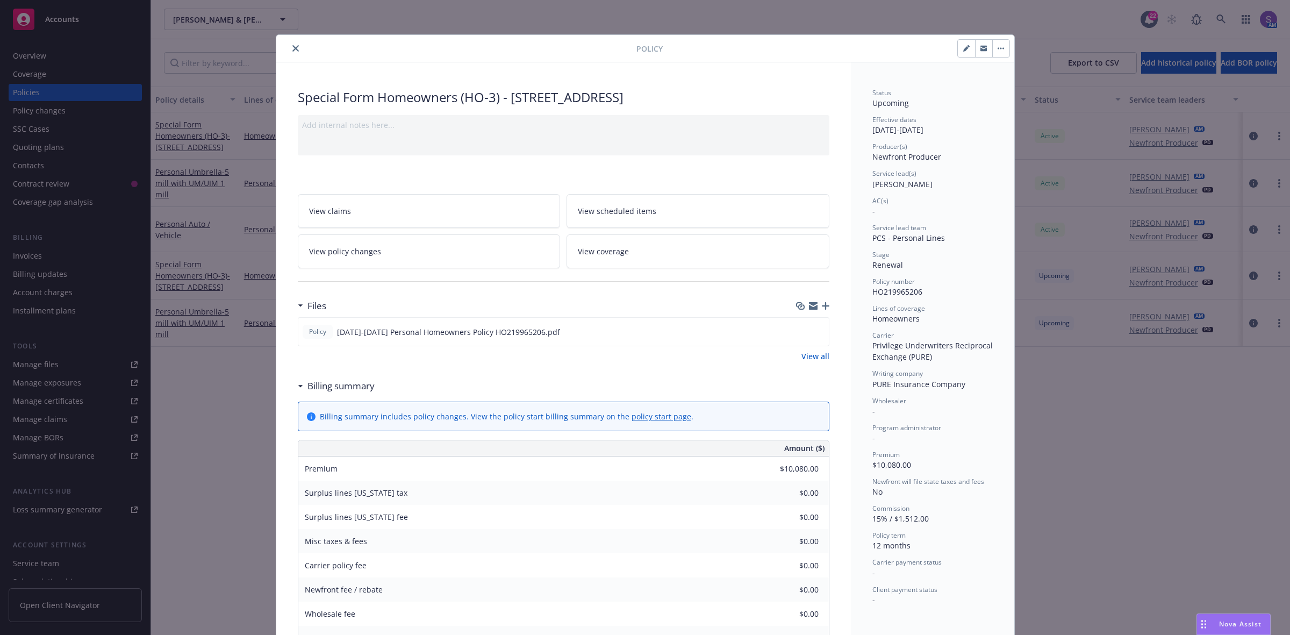
click at [292, 49] on icon "close" at bounding box center [295, 48] width 6 height 6
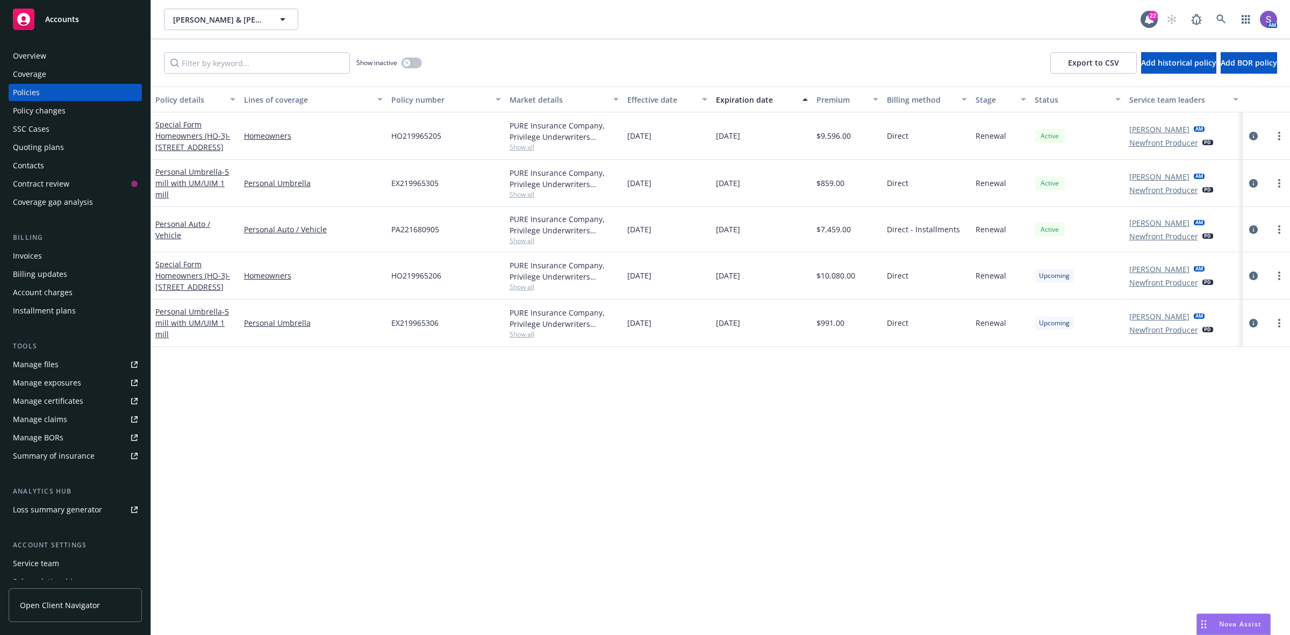
click at [36, 129] on div "SSC Cases" at bounding box center [31, 128] width 37 height 17
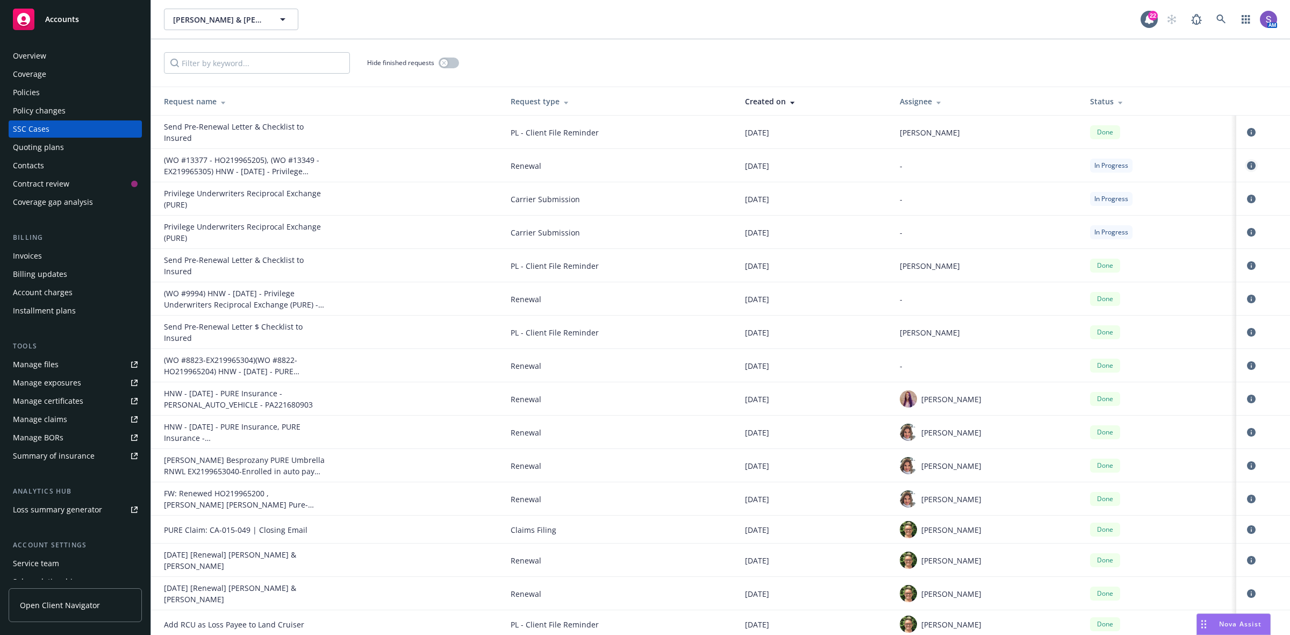
click at [1247, 166] on icon "circleInformation" at bounding box center [1251, 165] width 9 height 9
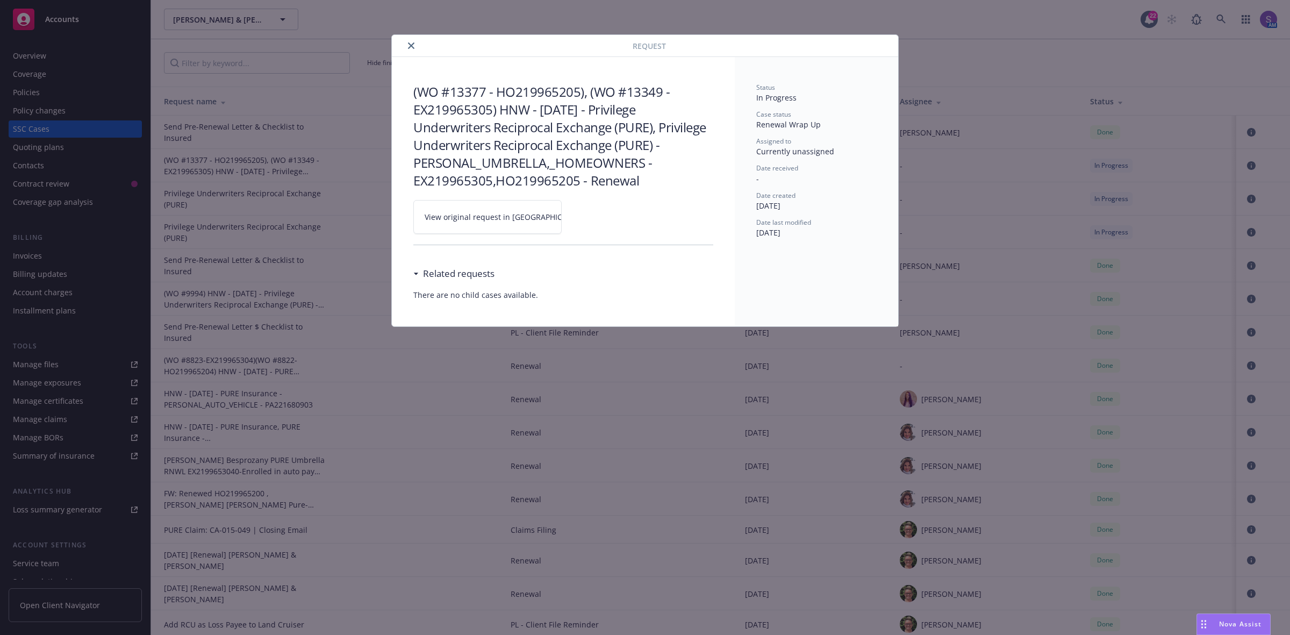
click at [504, 217] on span "View original request in SSC" at bounding box center [506, 216] width 163 height 11
click at [413, 45] on icon "close" at bounding box center [411, 45] width 6 height 6
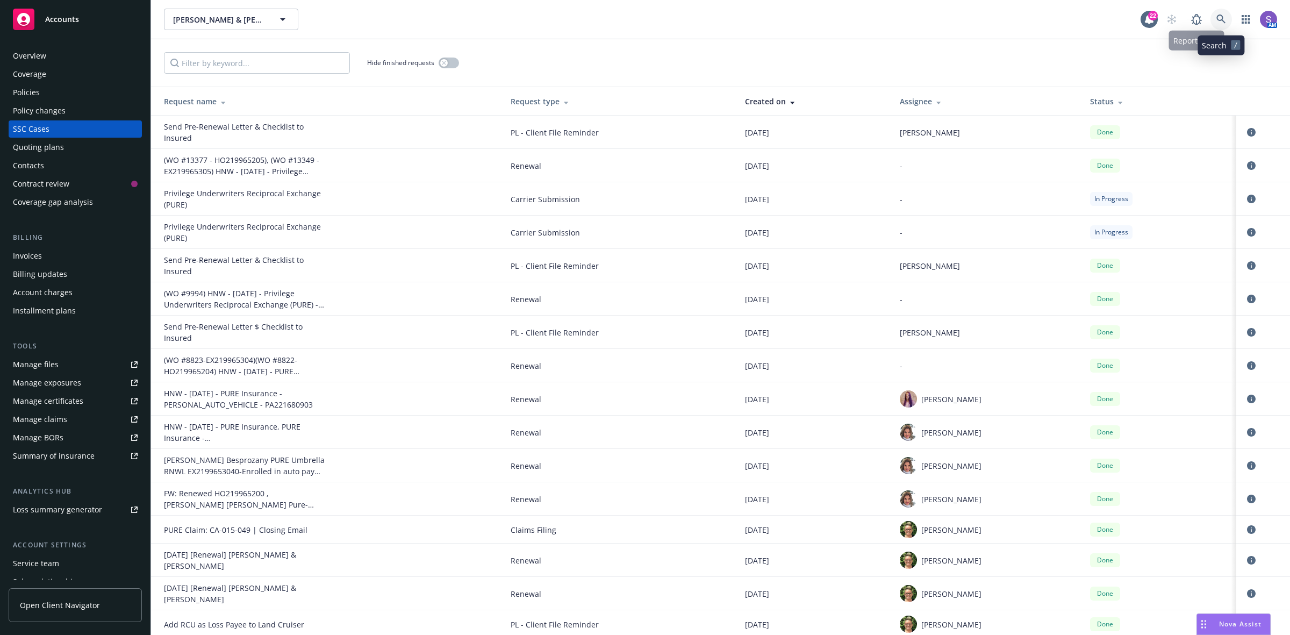
click at [1215, 20] on link at bounding box center [1221, 20] width 22 height 22
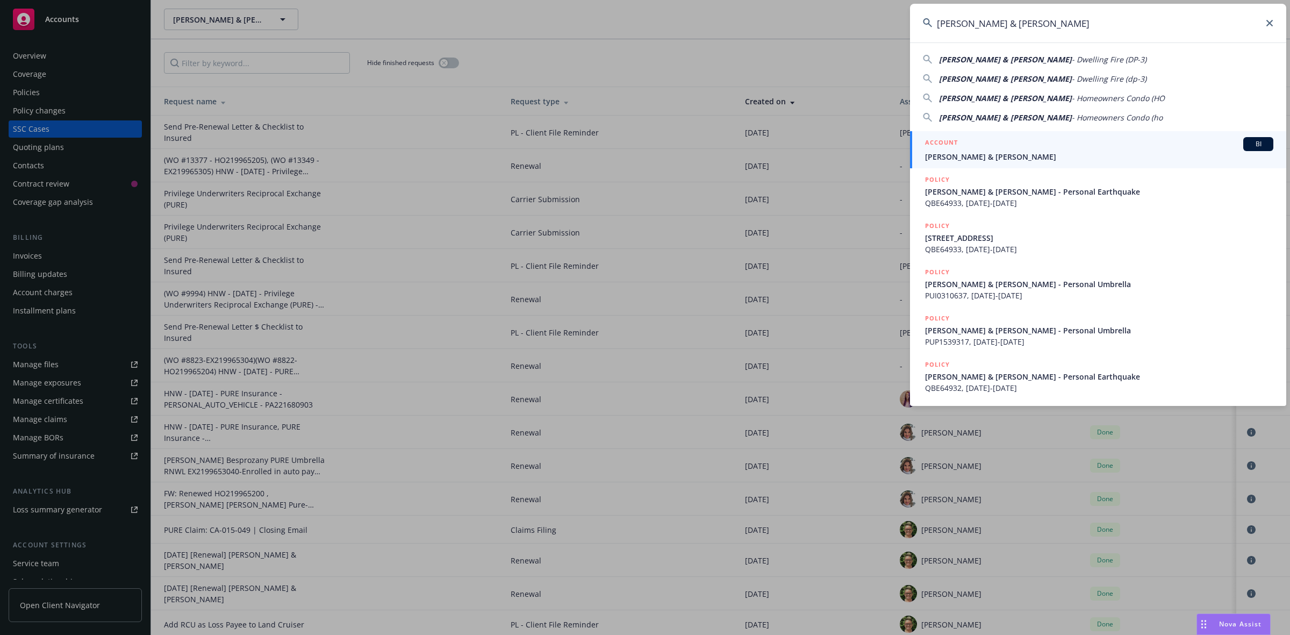
click at [985, 152] on span "Kielsmeier, Barry & Wendy D" at bounding box center [1099, 156] width 348 height 11
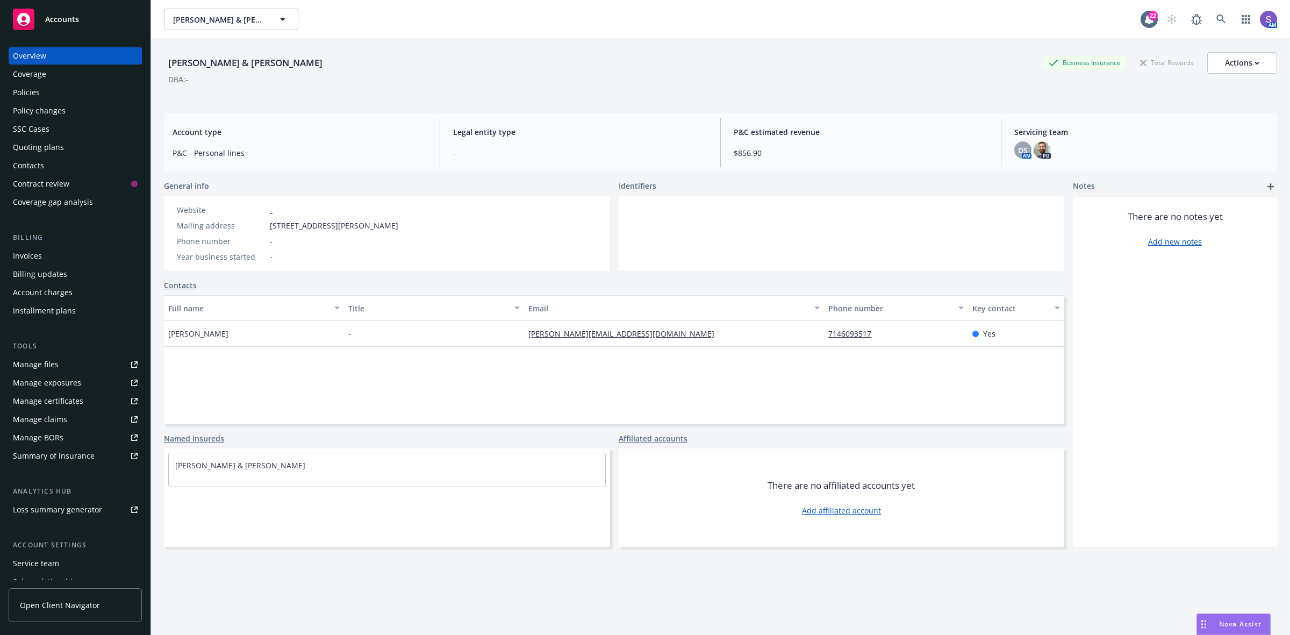
click at [34, 93] on div "Policies" at bounding box center [26, 92] width 27 height 17
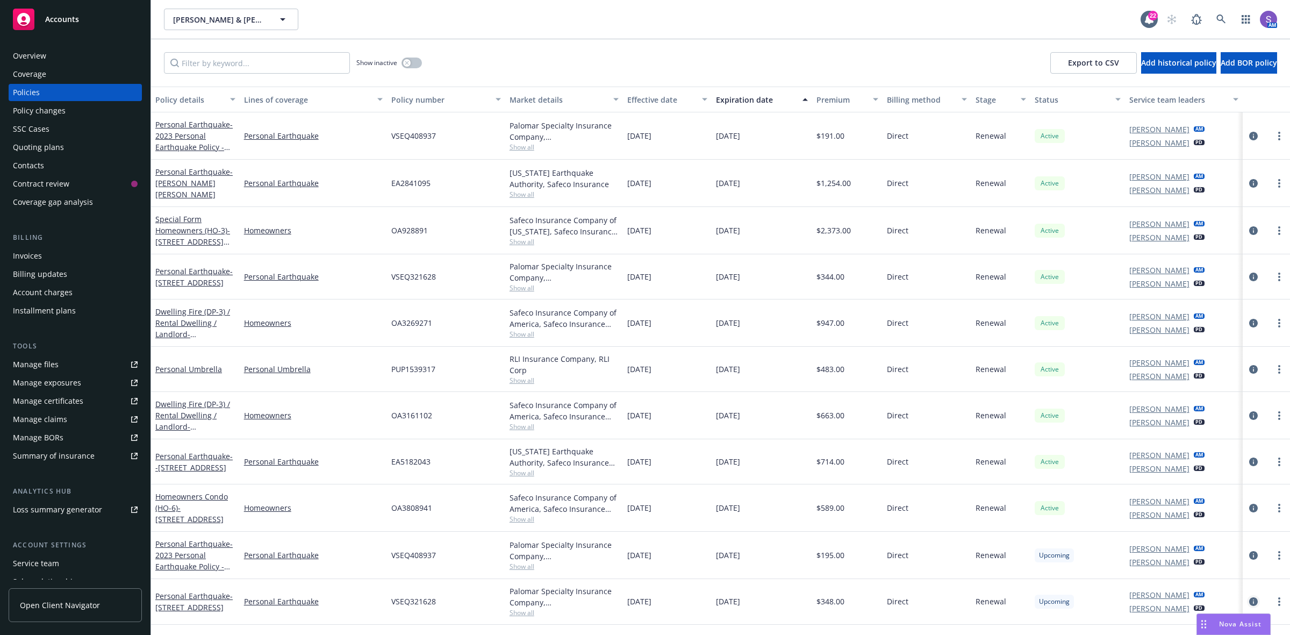
click at [1254, 606] on icon "circleInformation" at bounding box center [1253, 601] width 9 height 9
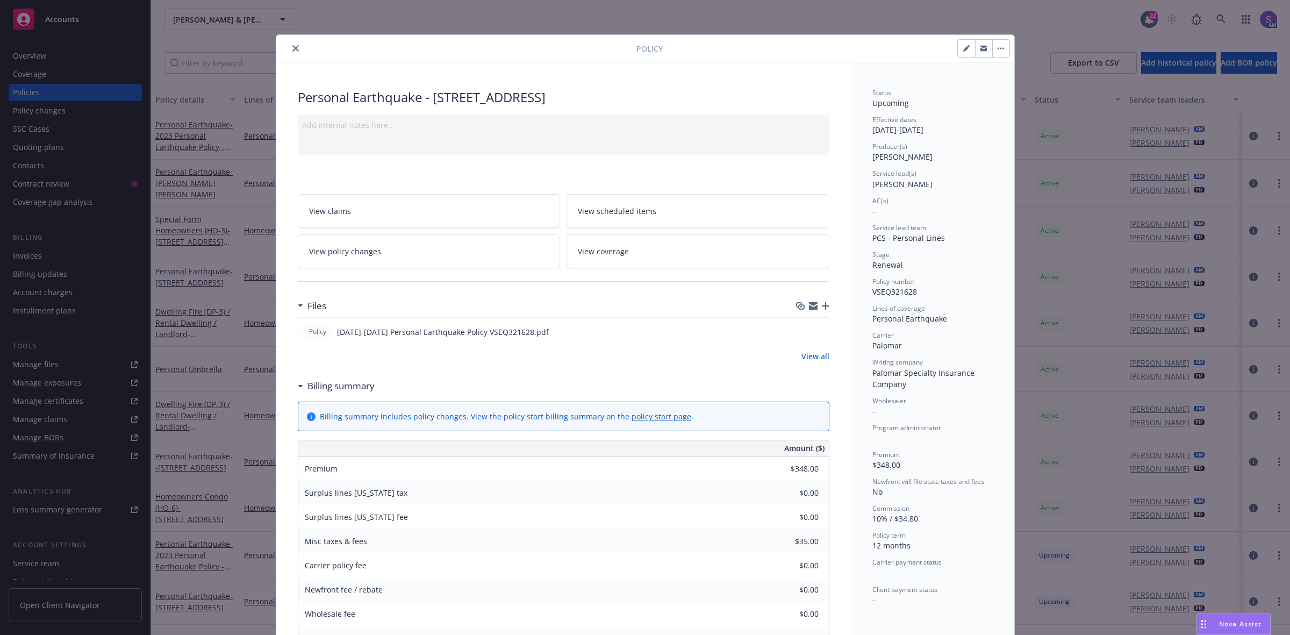
click at [650, 216] on link "View scheduled items" at bounding box center [698, 211] width 263 height 34
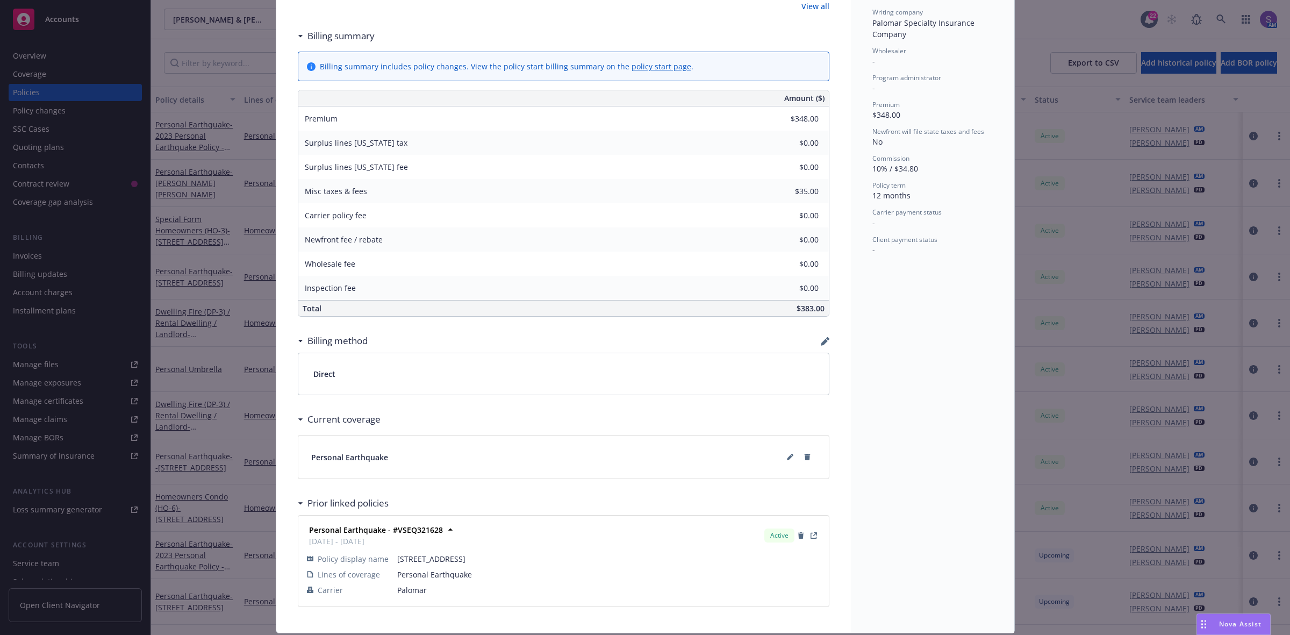
scroll to position [385, 0]
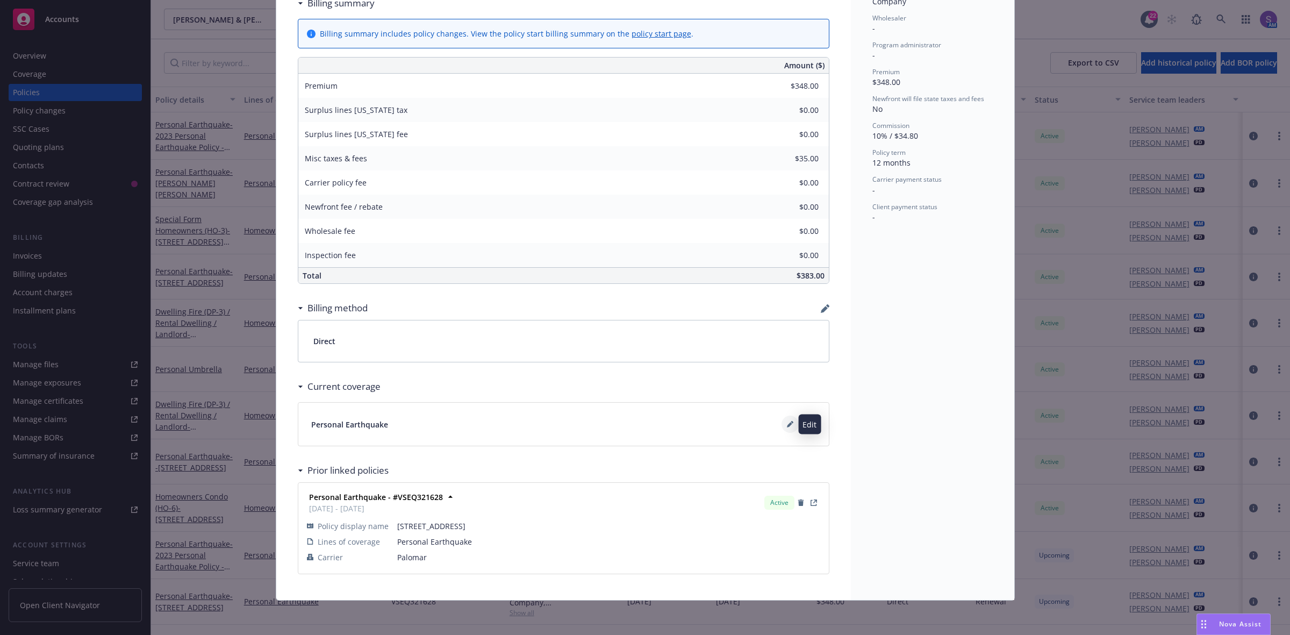
click at [787, 421] on icon at bounding box center [790, 424] width 6 height 6
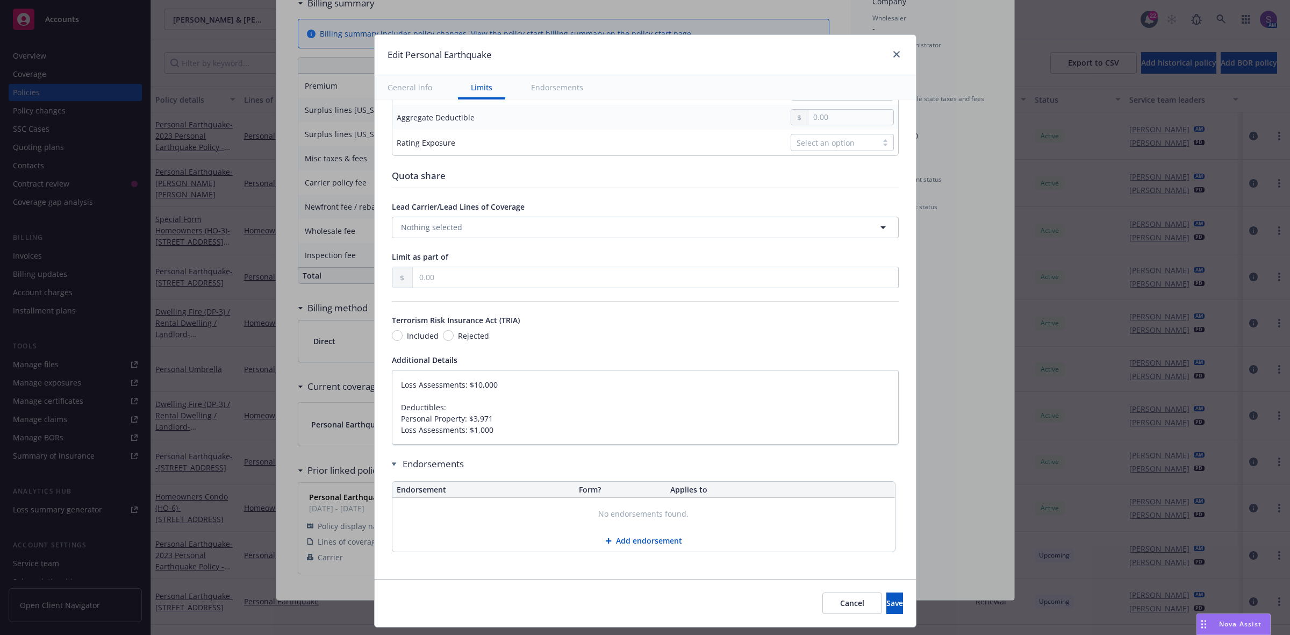
scroll to position [477, 0]
click at [392, 379] on textarea "Loss Assessments: $10,000 Deductibles: Personal Property: $3,971 Loss Assessmen…" at bounding box center [645, 404] width 507 height 75
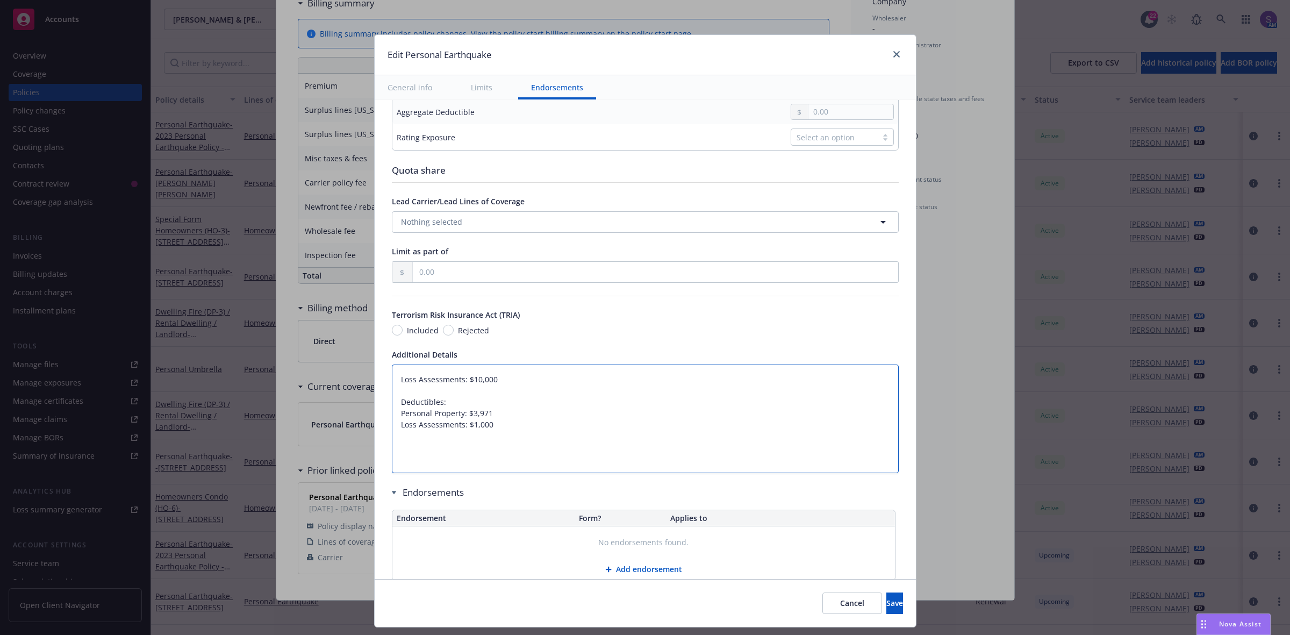
click at [401, 377] on textarea "Loss Assessments: $10,000 Deductibles: Personal Property: $3,971 Loss Assessmen…" at bounding box center [645, 418] width 507 height 109
paste textarea "Coverages, Limits of Insurance and Deductibles Limit Of Insurance: Dwelling Per…"
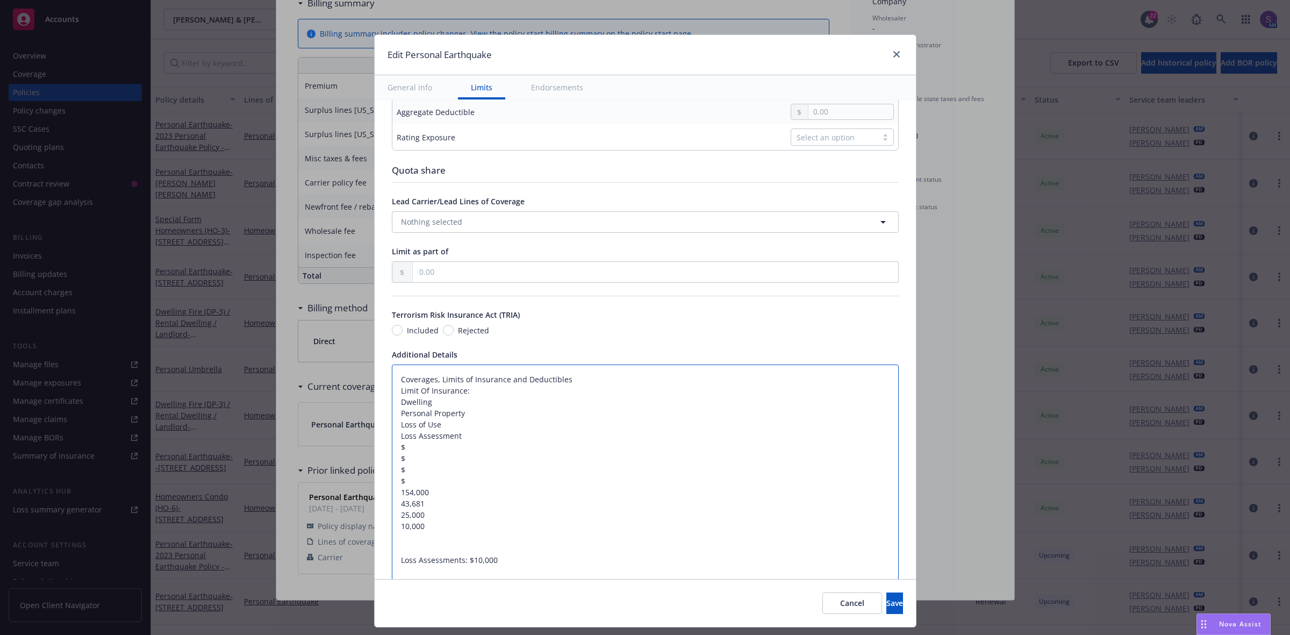
drag, startPoint x: 431, startPoint y: 379, endPoint x: 563, endPoint y: 381, distance: 132.8
click at [563, 381] on textarea "Coverages, Limits of Insurance and Deductibles Limit Of Insurance: Dwelling Per…" at bounding box center [645, 492] width 507 height 256
click at [392, 497] on textarea "Coverages Limit Of Insurance: Dwelling Personal Property Loss of Use Loss Asses…" at bounding box center [645, 492] width 507 height 256
drag, startPoint x: 424, startPoint y: 481, endPoint x: 379, endPoint y: 485, distance: 44.8
click at [379, 485] on div "Display name Coverage trigger Claims-Made Occurrence Claims-Made and Reported R…" at bounding box center [645, 184] width 541 height 1123
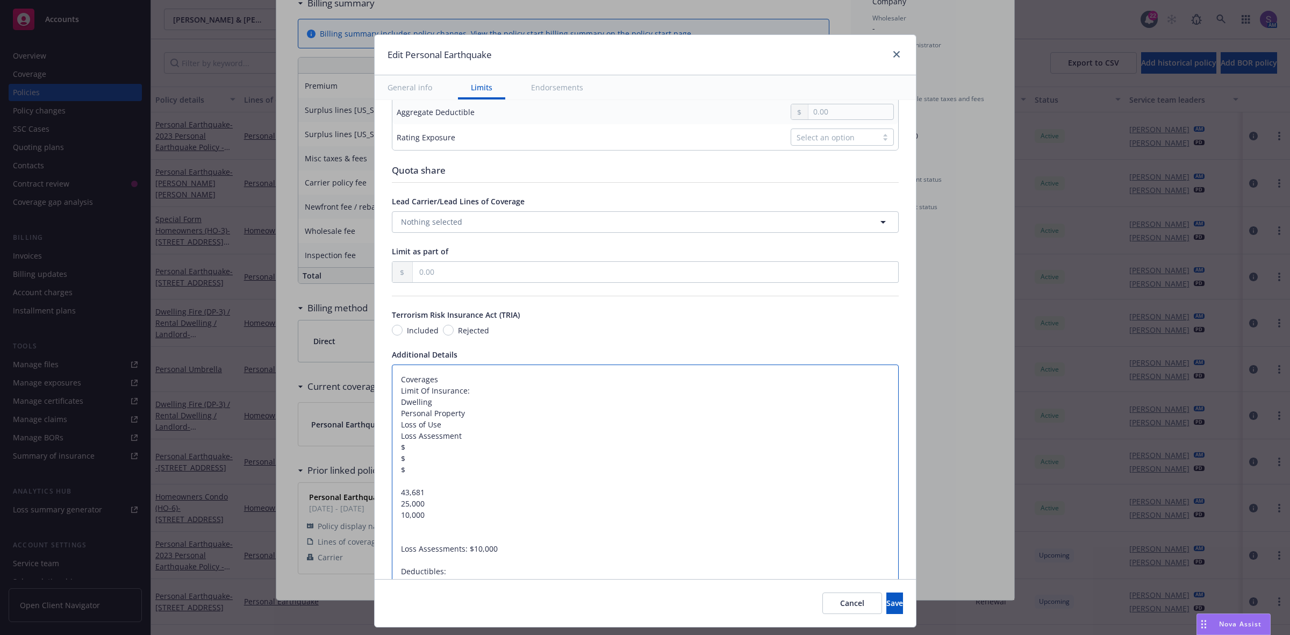
click at [445, 402] on textarea "Coverages Limit Of Insurance: Dwelling Personal Property Loss of Use Loss Asses…" at bounding box center [645, 486] width 507 height 245
paste textarea "$154,000"
drag, startPoint x: 421, startPoint y: 495, endPoint x: 389, endPoint y: 495, distance: 32.3
click at [392, 495] on textarea "Coverages Limit Of Insurance: Dwelling: $154,000 Personal Property Loss of Use …" at bounding box center [645, 486] width 507 height 245
click at [474, 414] on textarea "Coverages Limit Of Insurance: Dwelling: $154,000 Personal Property Loss of Use …" at bounding box center [645, 486] width 507 height 245
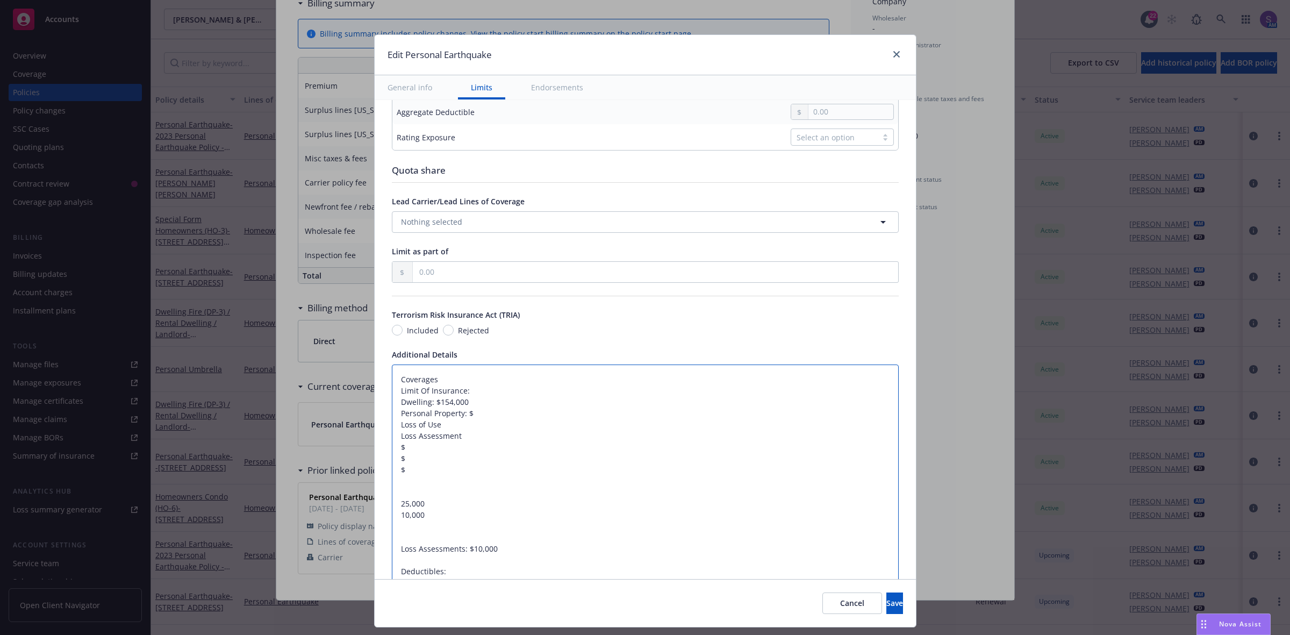
paste textarea "43,681"
drag, startPoint x: 422, startPoint y: 504, endPoint x: 374, endPoint y: 504, distance: 48.9
click at [375, 504] on div "Display name Coverage trigger Claims-Made Occurrence Claims-Made and Reported R…" at bounding box center [645, 184] width 541 height 1123
click at [449, 427] on textarea "Coverages Limit Of Insurance: Dwelling: $154,000 Personal Property: $43,681 Los…" at bounding box center [645, 486] width 507 height 245
paste textarea "25,000"
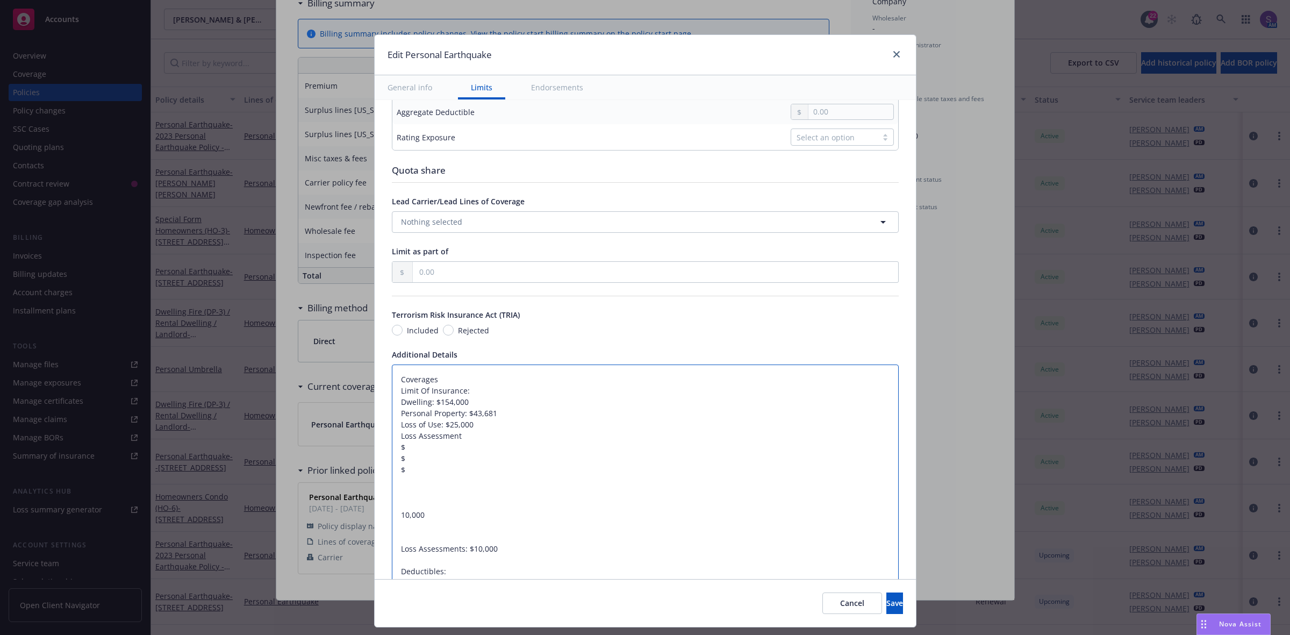
drag, startPoint x: 457, startPoint y: 541, endPoint x: 385, endPoint y: 452, distance: 115.4
click at [392, 452] on textarea "Coverages Limit Of Insurance: Dwelling: $154,000 Personal Property: $43,681 Los…" at bounding box center [645, 486] width 507 height 245
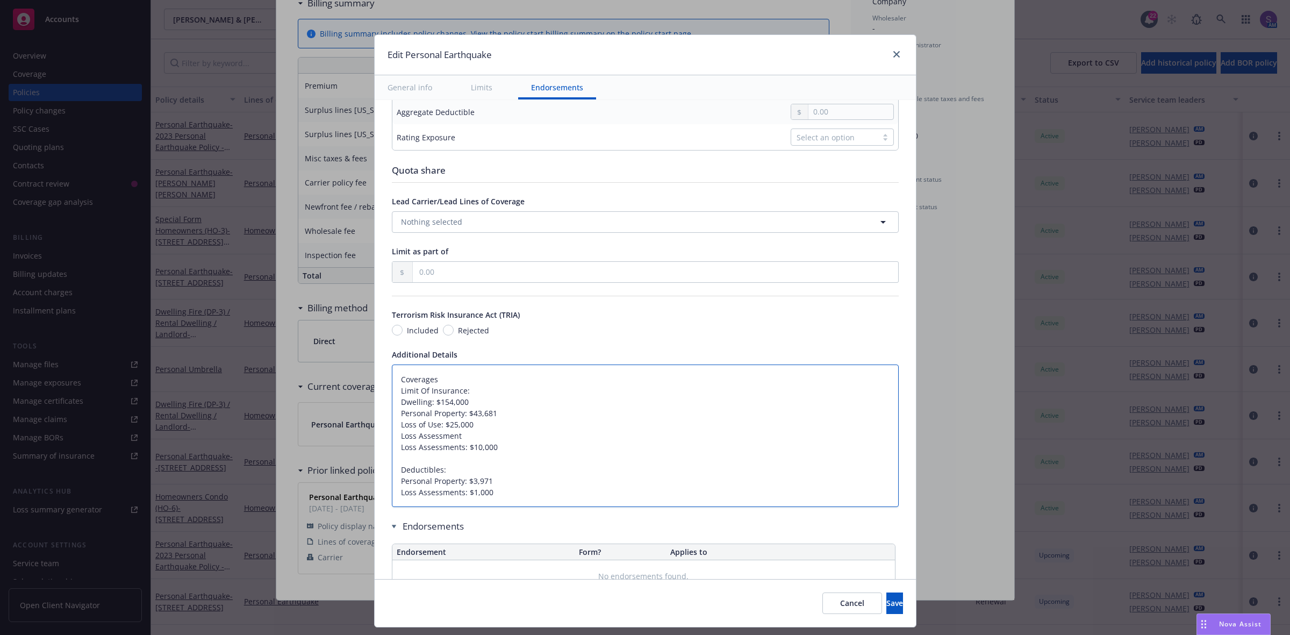
drag, startPoint x: 460, startPoint y: 439, endPoint x: 349, endPoint y: 438, distance: 110.2
click at [349, 438] on div "Edit Personal Earthquake General info Limits Endorsements Display name Coverage…" at bounding box center [645, 317] width 1290 height 635
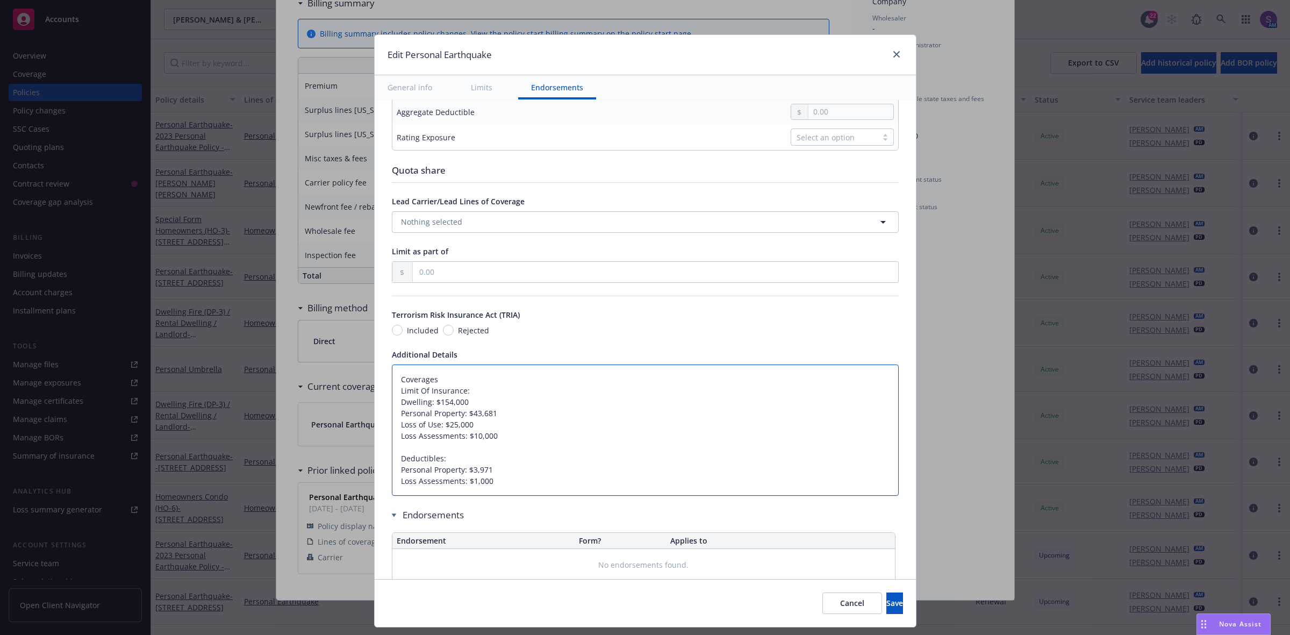
drag, startPoint x: 471, startPoint y: 393, endPoint x: 383, endPoint y: 391, distance: 87.7
click at [392, 391] on textarea "Coverages Limit Of Insurance: Dwelling: $154,000 Personal Property: $43,681 Los…" at bounding box center [645, 430] width 507 height 132
click at [400, 393] on textarea "Coverages Dwelling: $154,000 Personal Property: $43,681 Loss of Use: $25,000 Lo…" at bounding box center [645, 424] width 507 height 120
click at [450, 452] on textarea "Coverages Dwelling: $154,000 Personal Property: $43,681 Loss of Use: $25,000 Lo…" at bounding box center [645, 424] width 507 height 120
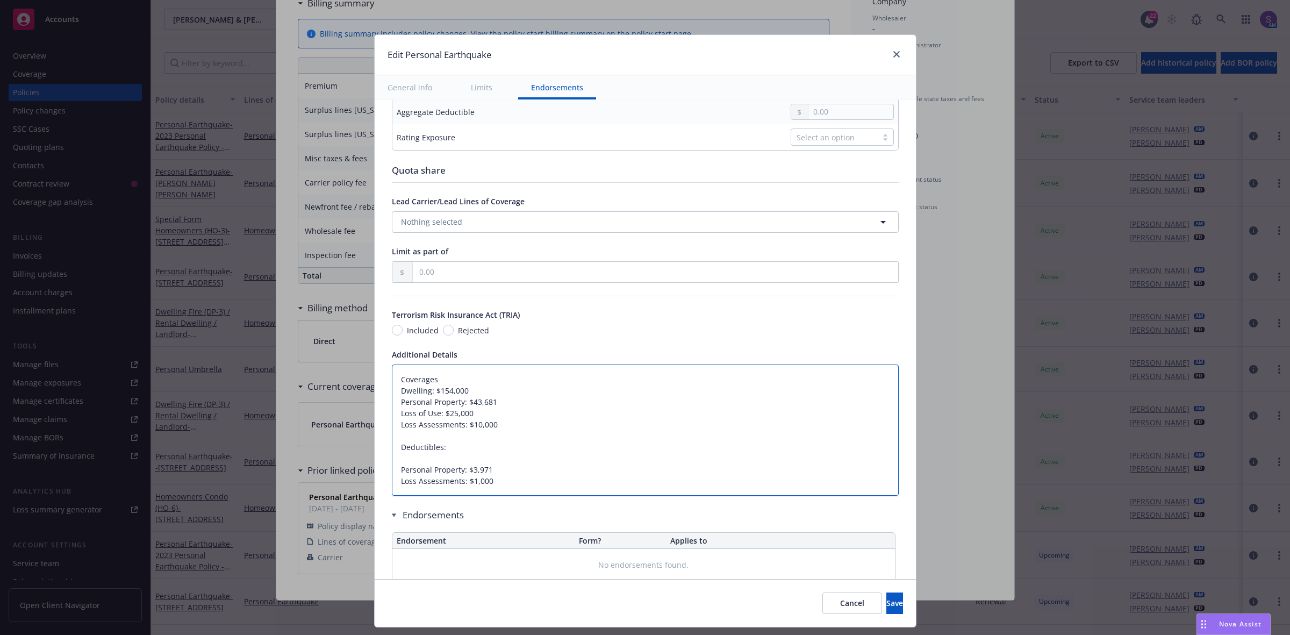
paste textarea "Dwelling"
drag, startPoint x: 464, startPoint y: 469, endPoint x: 481, endPoint y: 468, distance: 17.2
click at [481, 468] on textarea "Coverages Dwelling: $154,000 Personal Property: $43,681 Loss of Use: $25,000 Lo…" at bounding box center [645, 430] width 507 height 132
paste textarea "4,368"
click at [886, 608] on span "Save" at bounding box center [894, 603] width 17 height 10
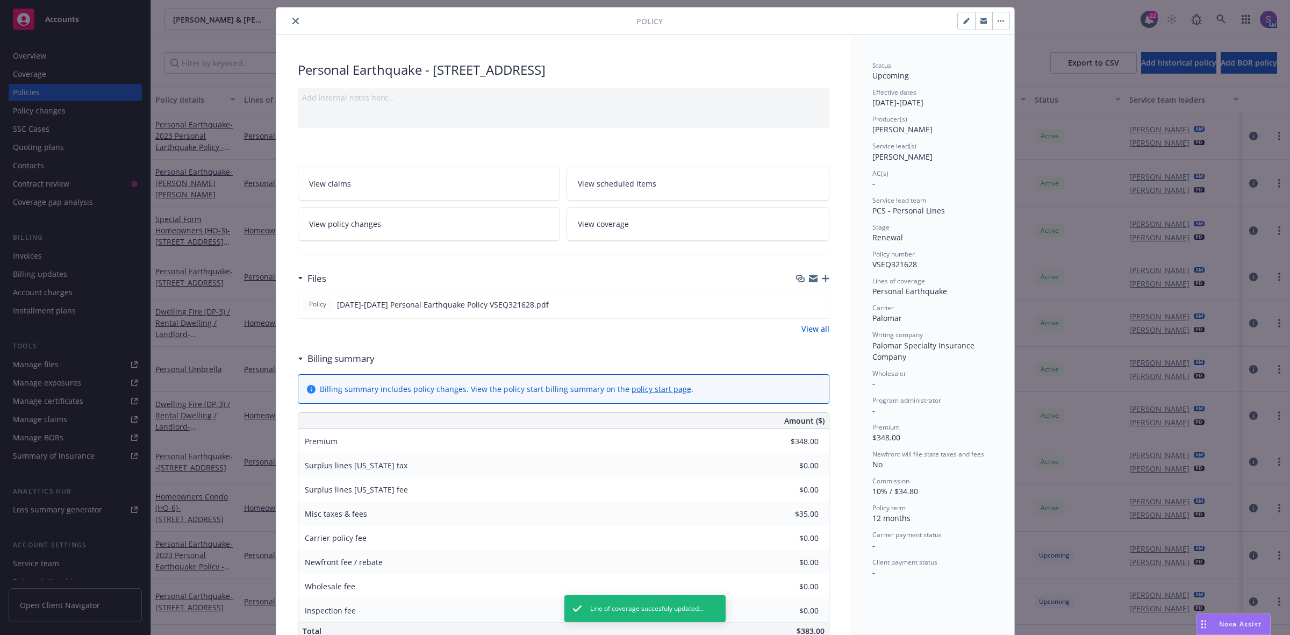
scroll to position [0, 0]
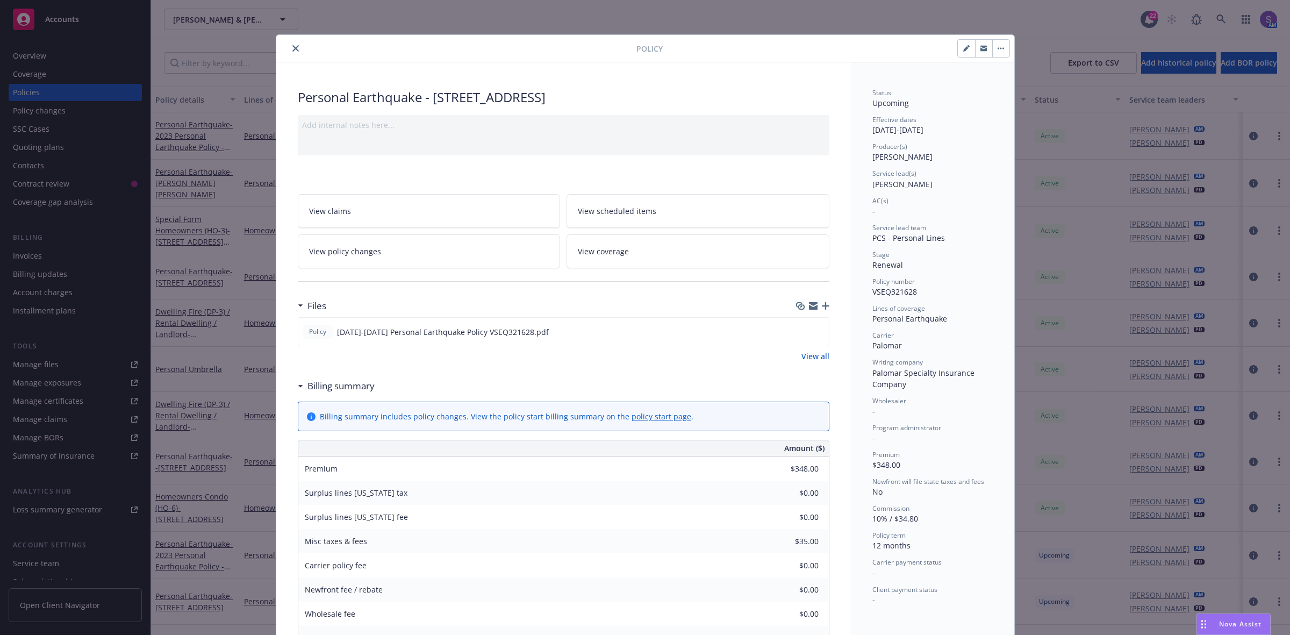
click at [292, 48] on icon "close" at bounding box center [295, 48] width 6 height 6
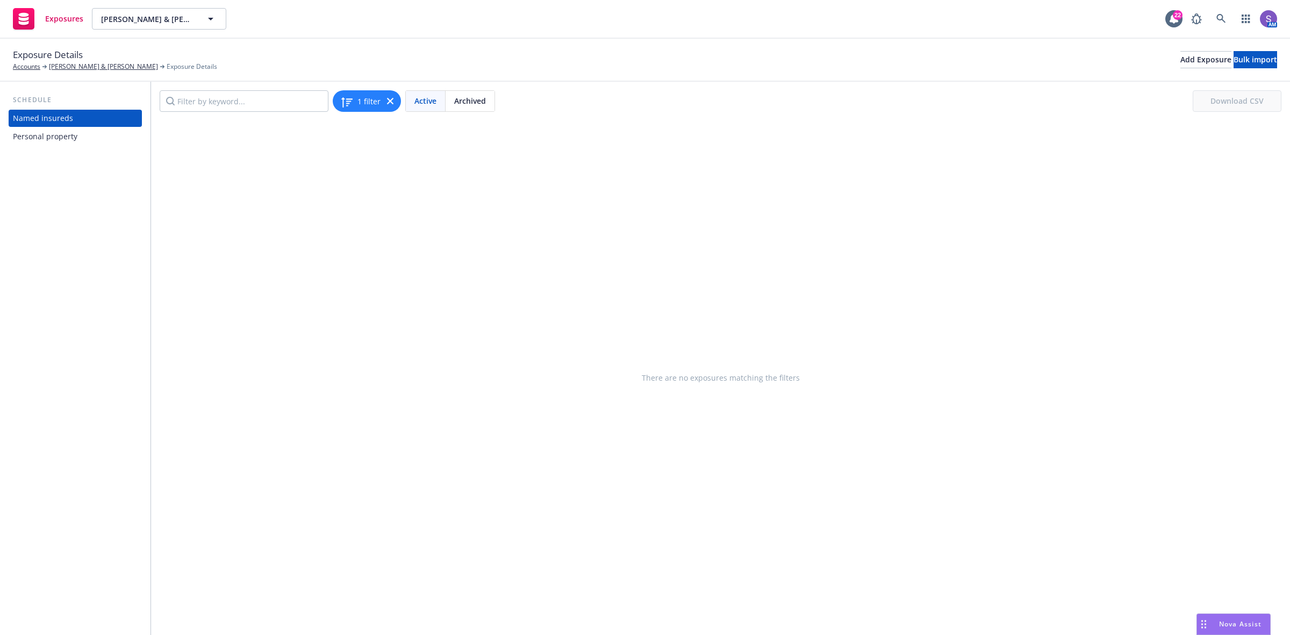
click at [31, 140] on div "Personal property" at bounding box center [45, 136] width 65 height 17
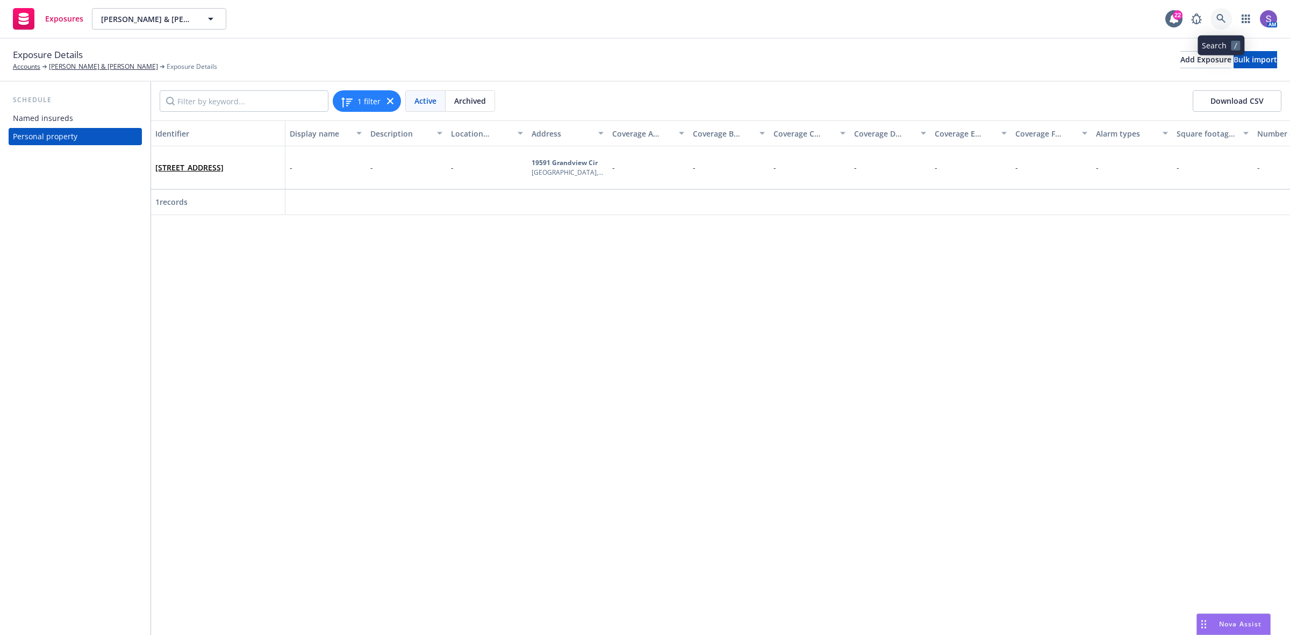
click at [1219, 15] on icon at bounding box center [1220, 18] width 9 height 9
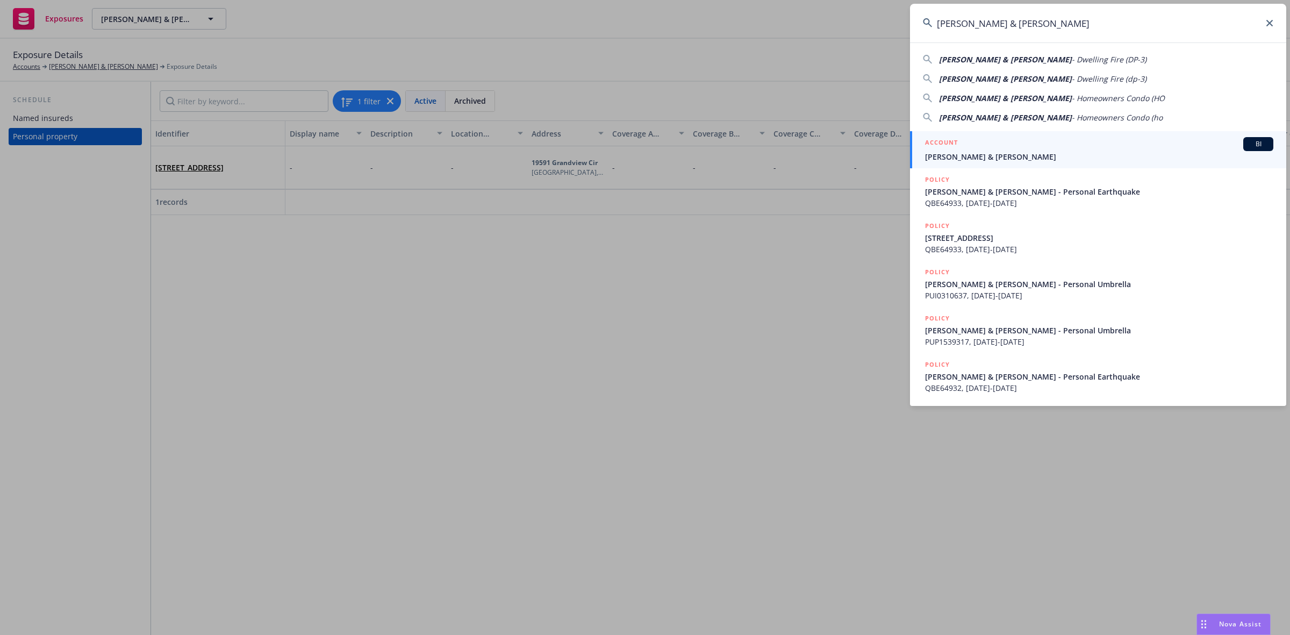
type input "Kielsmeier, Barry & Wendy D"
click at [972, 157] on span "Kielsmeier, Barry & Wendy D" at bounding box center [1099, 156] width 348 height 11
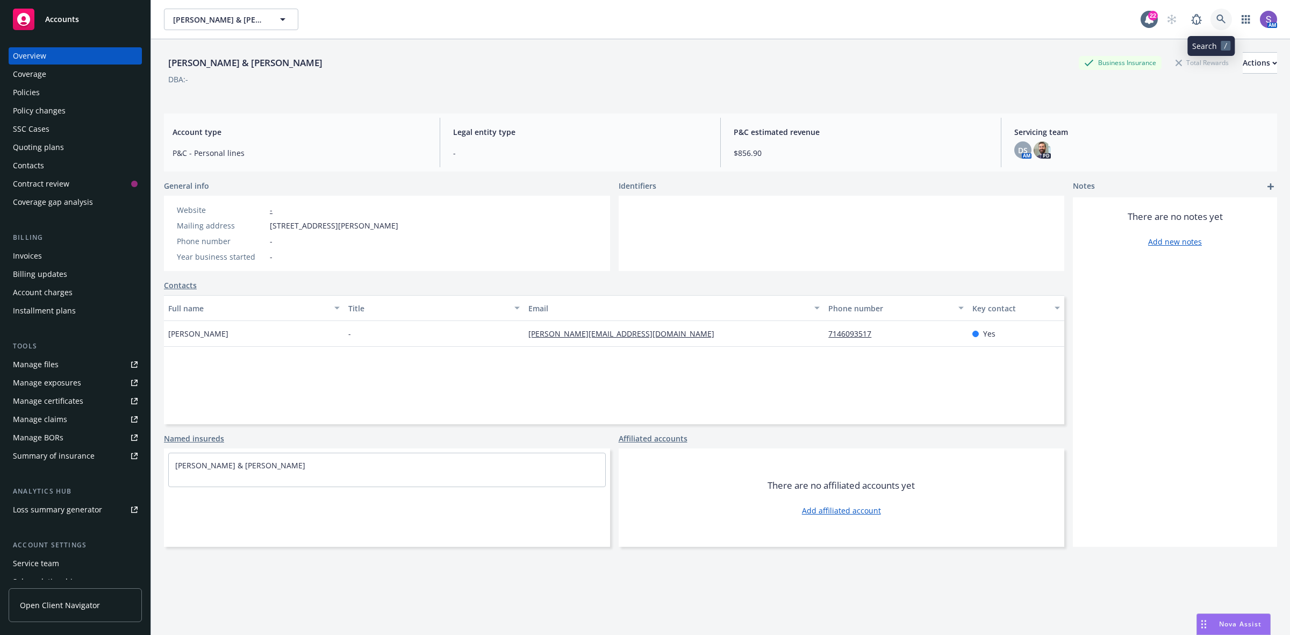
click at [1210, 19] on link at bounding box center [1221, 20] width 22 height 22
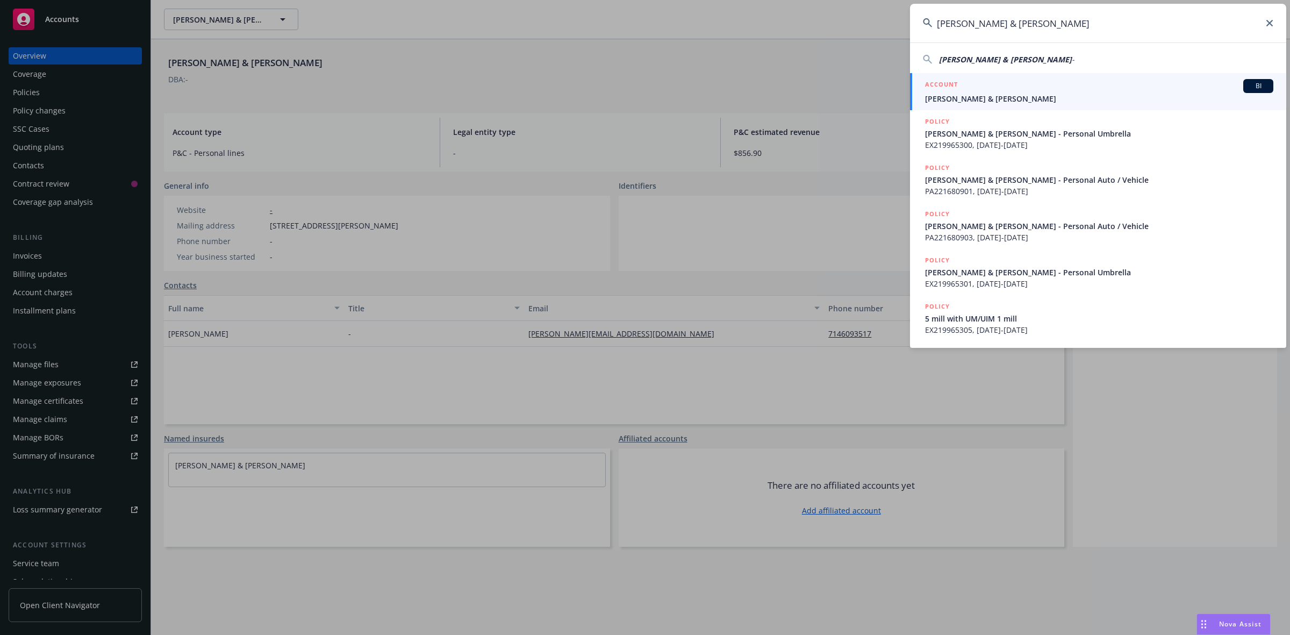
type input "Meredith Albright Bailey & Vladimir Besprozuany"
drag, startPoint x: 969, startPoint y: 90, endPoint x: 949, endPoint y: 90, distance: 20.4
click at [969, 90] on div "ACCOUNT BI" at bounding box center [1099, 86] width 348 height 14
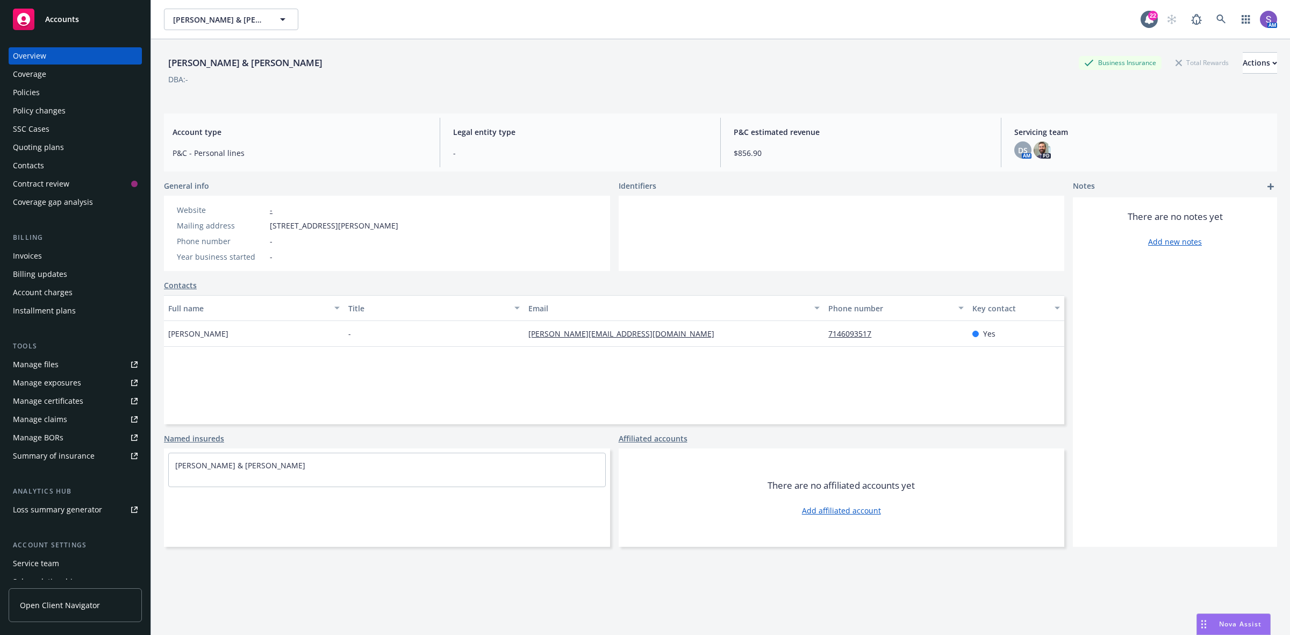
click at [17, 92] on div "Policies" at bounding box center [26, 92] width 27 height 17
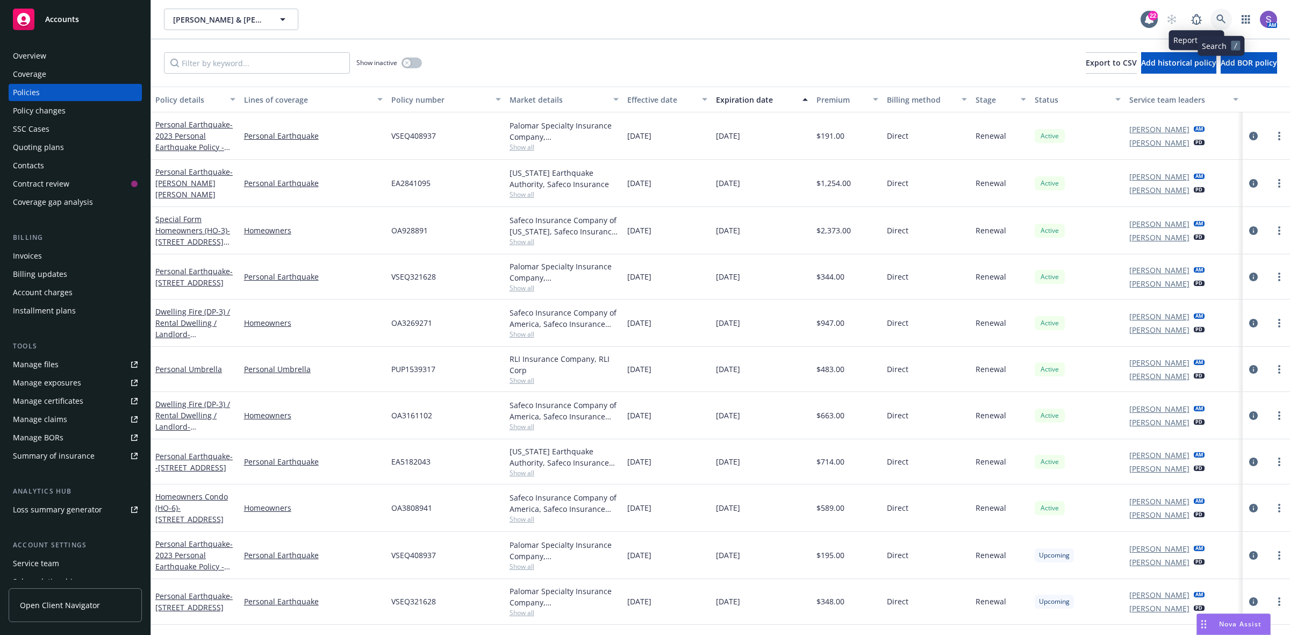
click at [1214, 17] on link at bounding box center [1221, 20] width 22 height 22
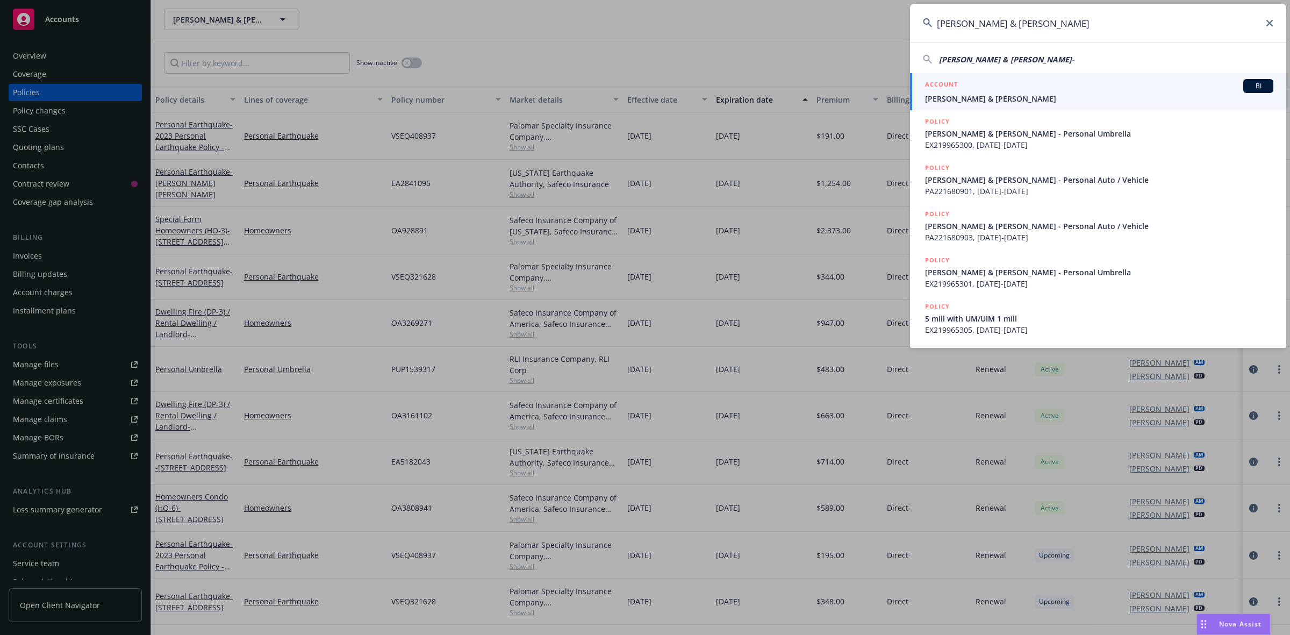
type input "Meredith Albright Bailey & Vladimir Besprozuany"
click at [953, 90] on h5 "ACCOUNT" at bounding box center [941, 85] width 33 height 13
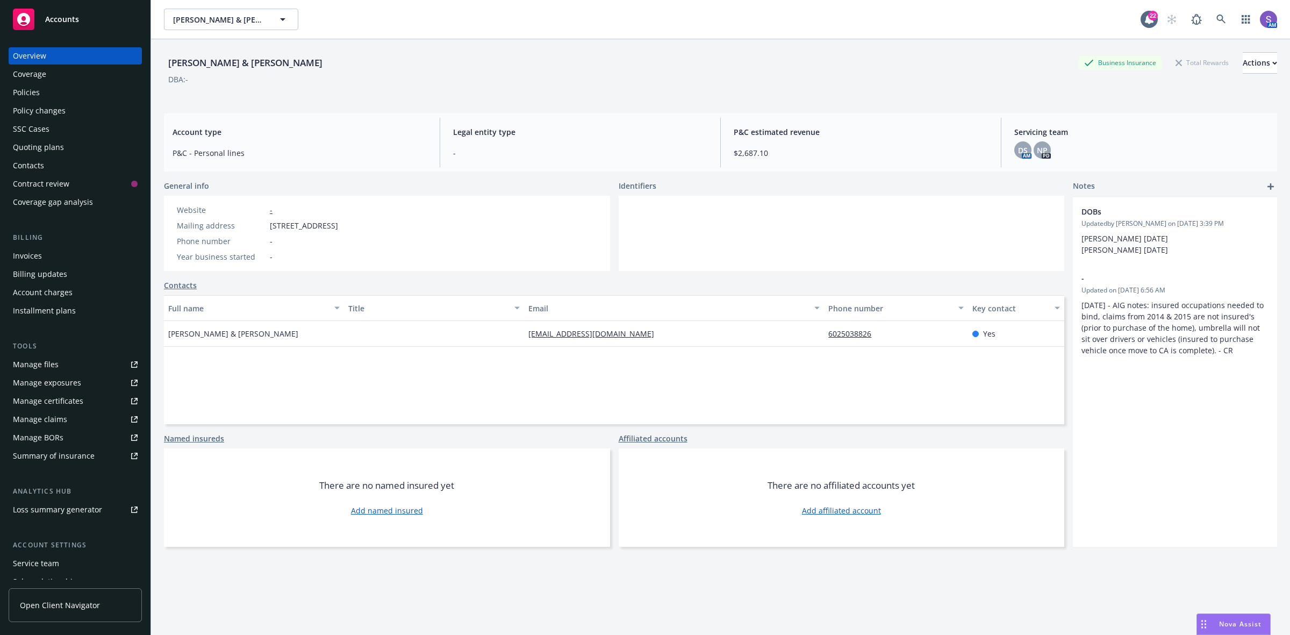
click at [19, 92] on div "Policies" at bounding box center [26, 92] width 27 height 17
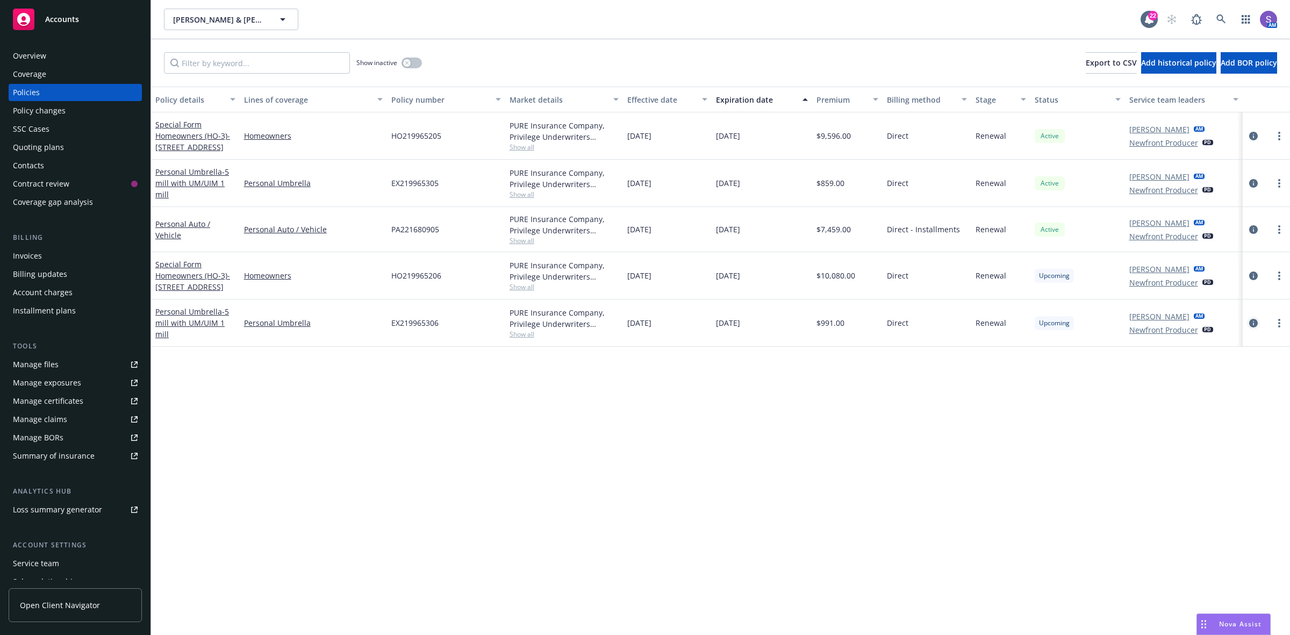
click at [1252, 321] on icon "circleInformation" at bounding box center [1253, 323] width 9 height 9
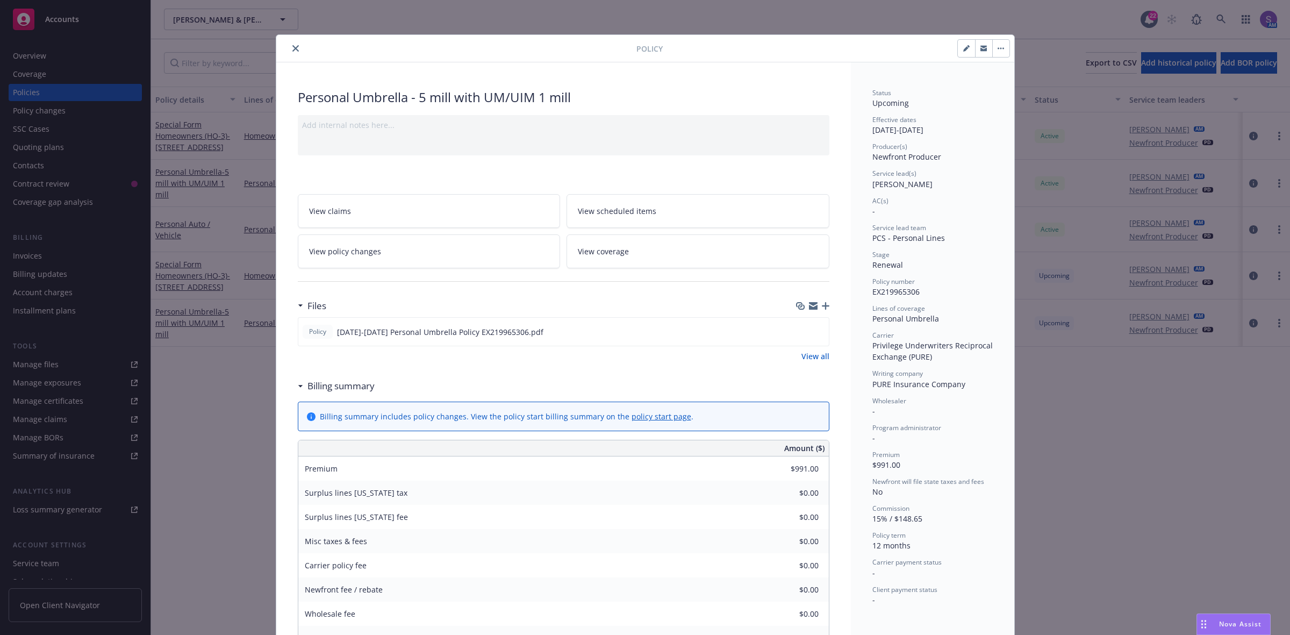
click at [292, 46] on icon "close" at bounding box center [295, 48] width 6 height 6
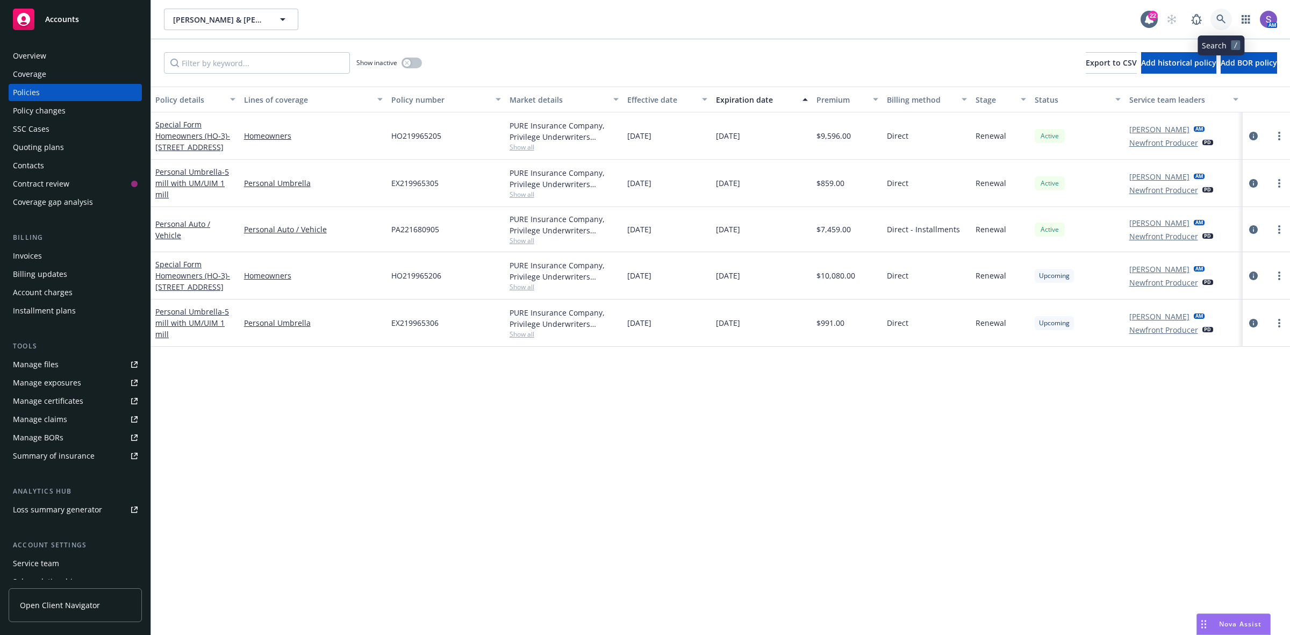
click at [1219, 19] on icon at bounding box center [1221, 20] width 10 height 10
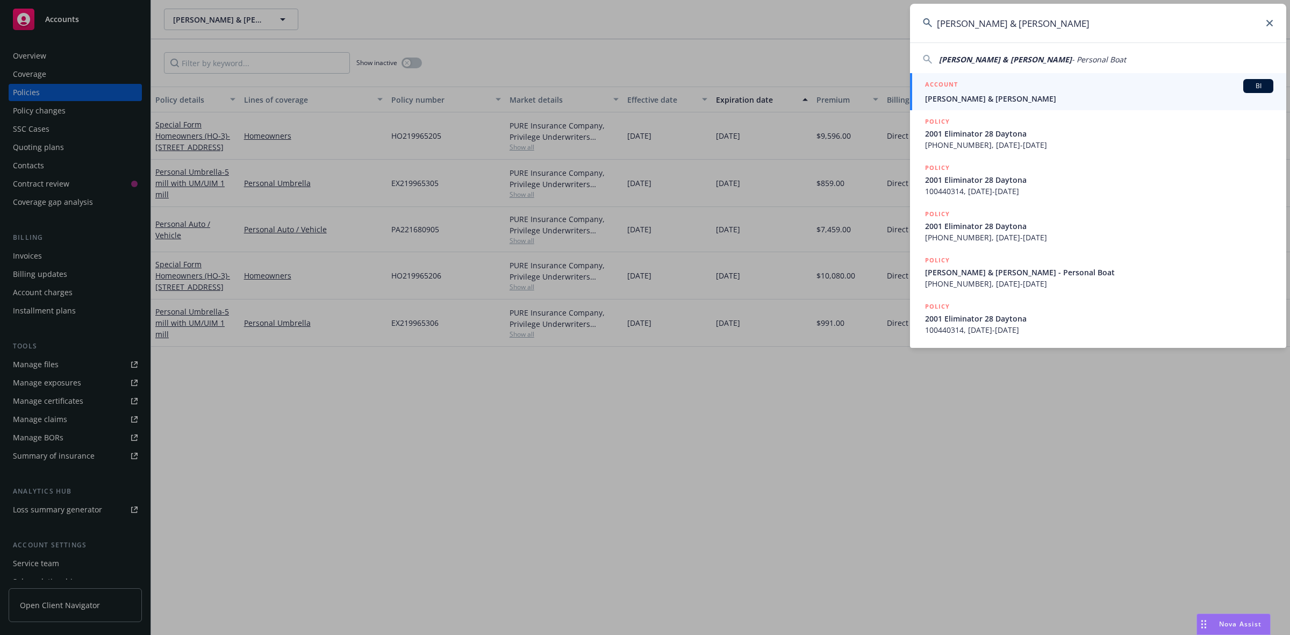
type input "[PERSON_NAME] & [PERSON_NAME]"
click at [984, 87] on div "ACCOUNT BI" at bounding box center [1099, 86] width 348 height 14
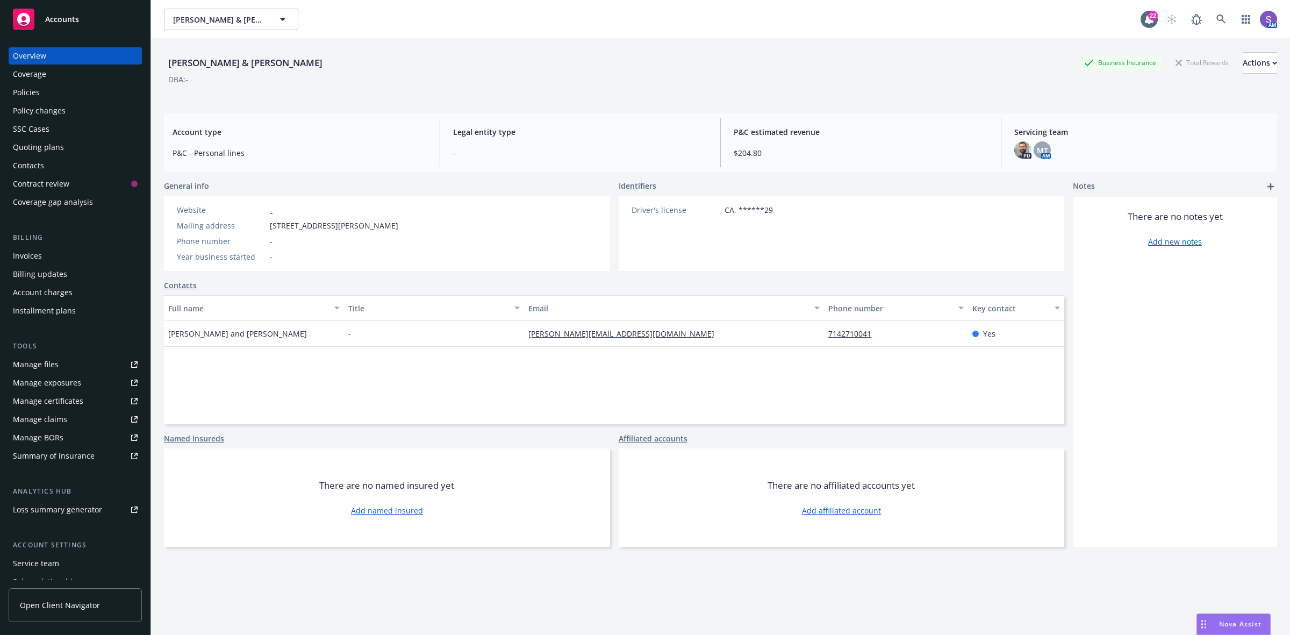
click at [20, 94] on div "Policies" at bounding box center [26, 92] width 27 height 17
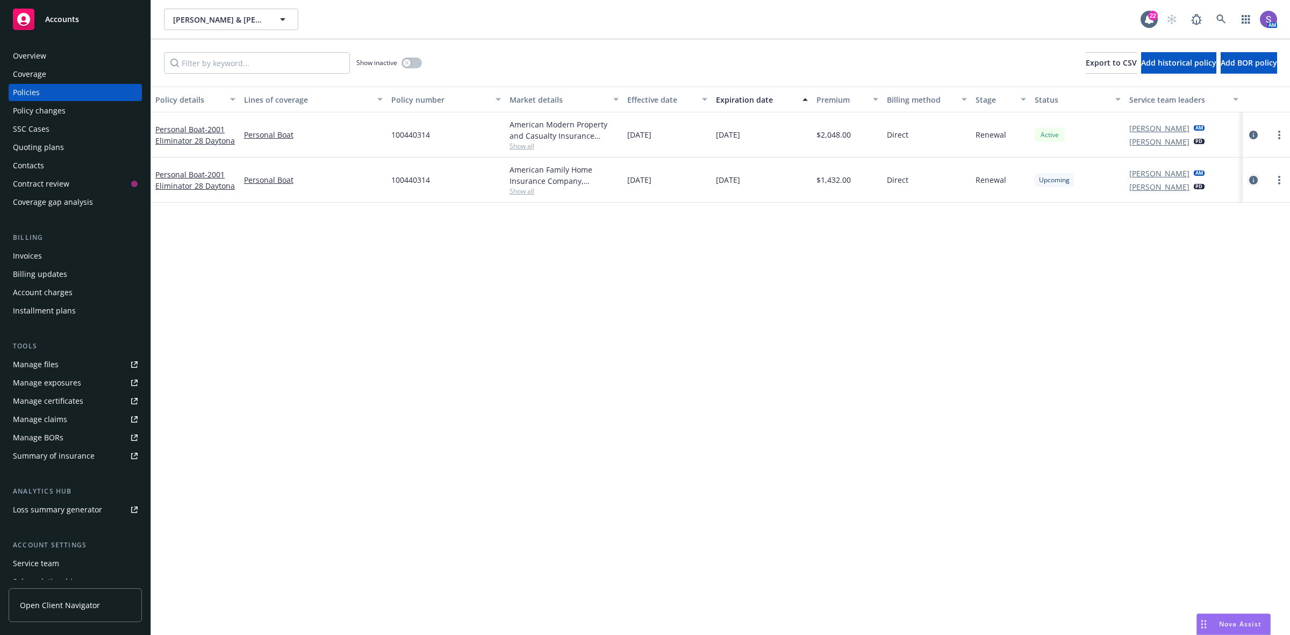
click at [1254, 181] on icon "circleInformation" at bounding box center [1253, 180] width 9 height 9
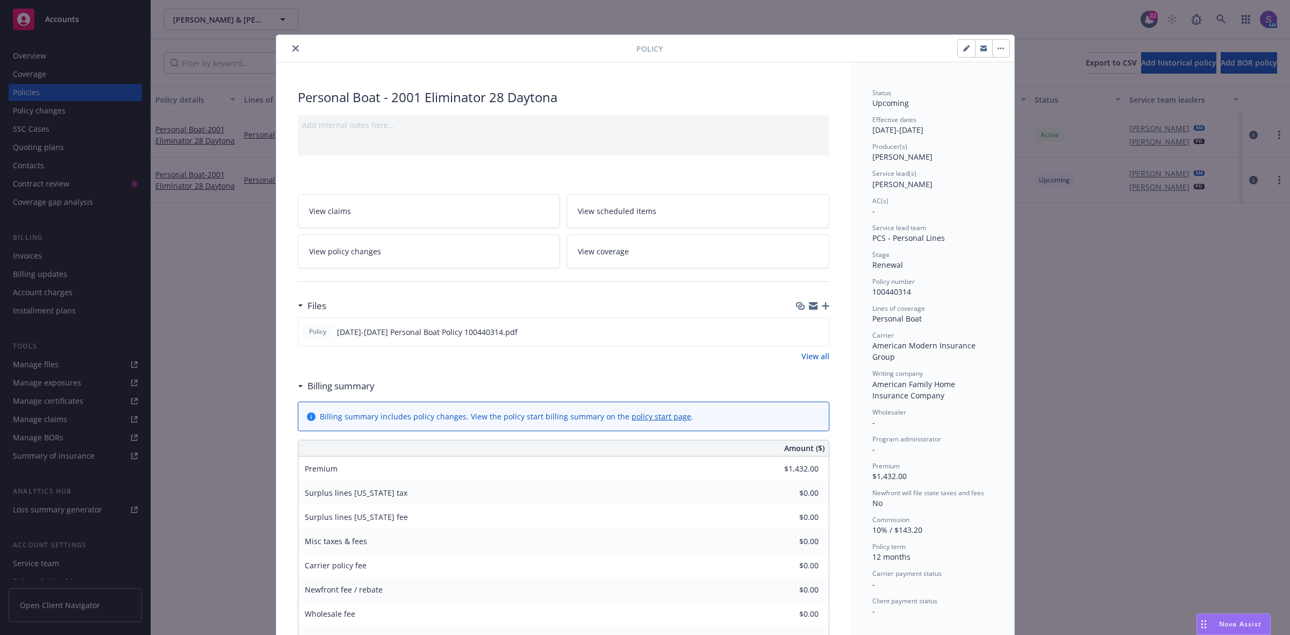
click at [631, 214] on span "View scheduled items" at bounding box center [617, 210] width 78 height 11
click at [958, 55] on button "button" at bounding box center [966, 48] width 17 height 17
select select "RENEWAL"
select select "12"
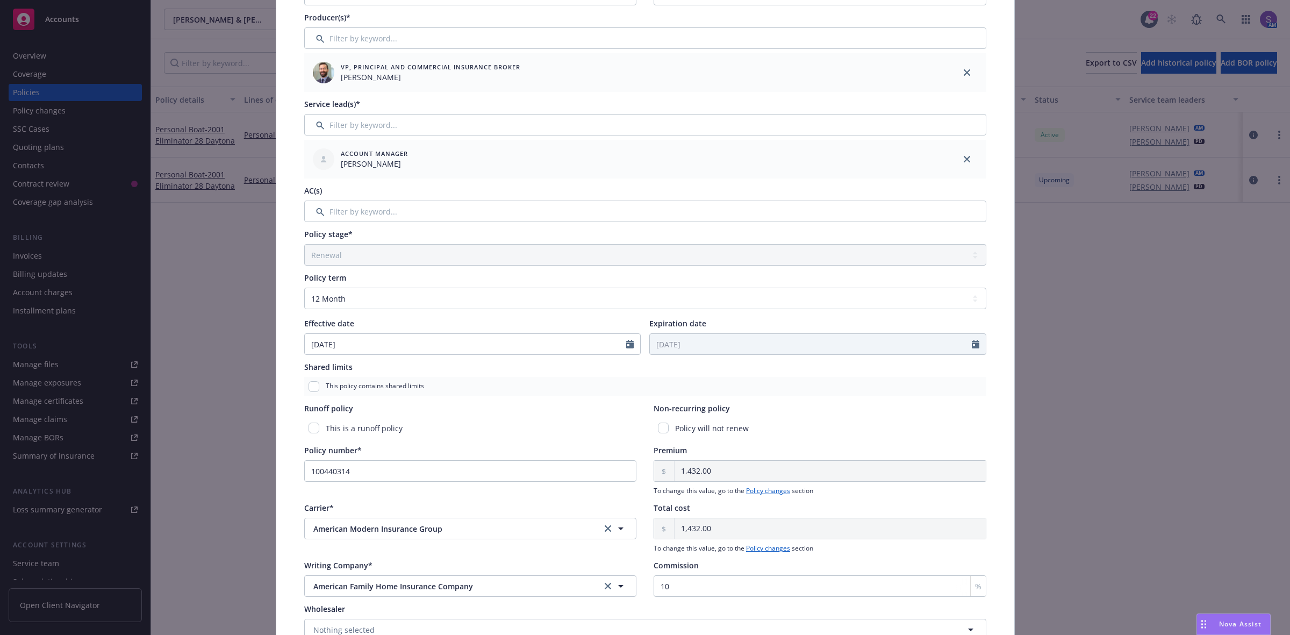
scroll to position [246, 0]
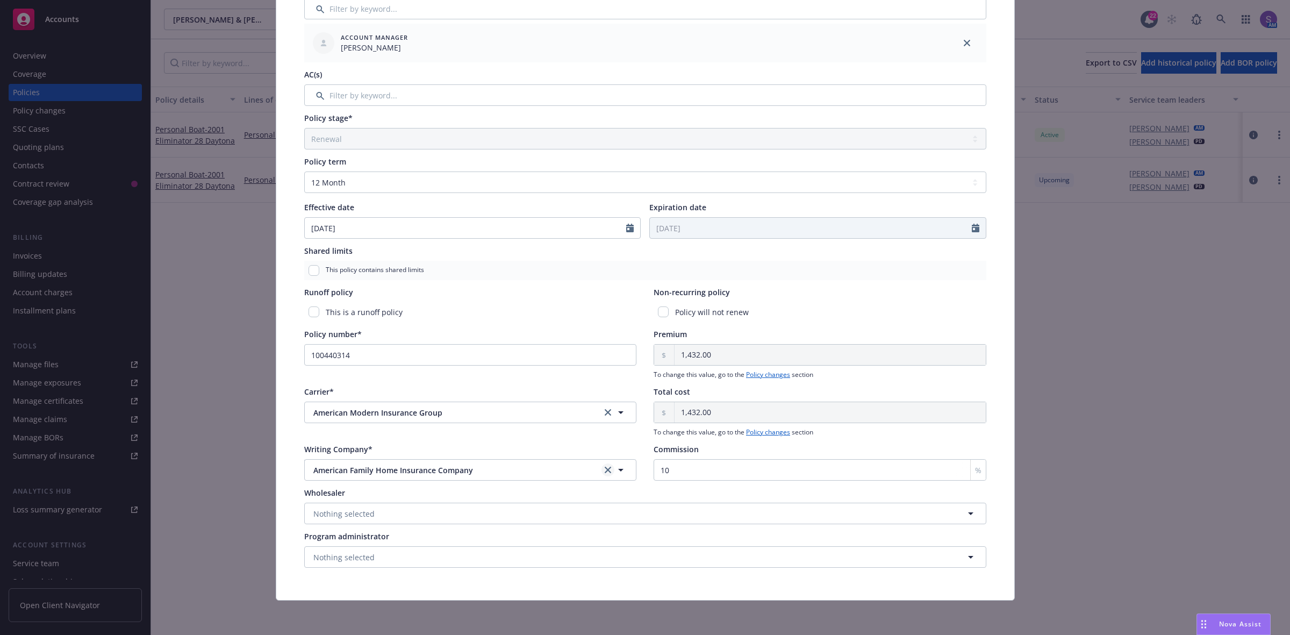
click at [605, 469] on icon "clear selection" at bounding box center [608, 470] width 6 height 6
click at [361, 465] on span "Nothing selected" at bounding box center [343, 469] width 61 height 11
click at [605, 410] on icon "clear selection" at bounding box center [608, 412] width 6 height 6
click at [335, 412] on button "button" at bounding box center [470, 413] width 333 height 22
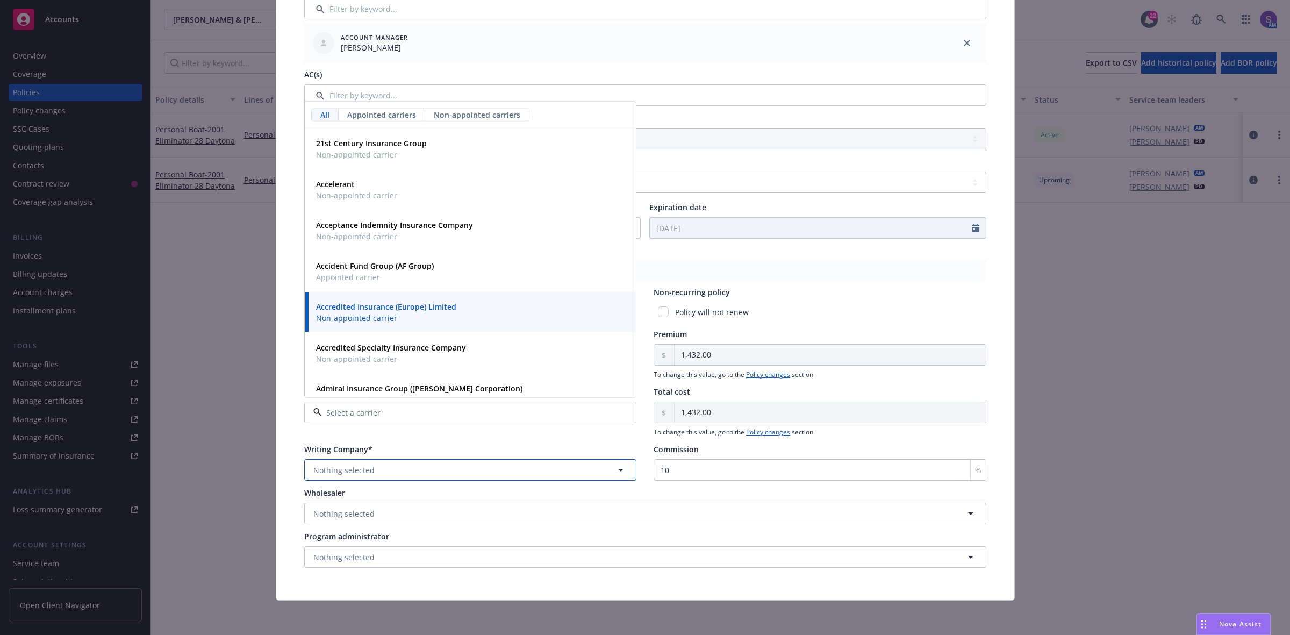
click at [339, 468] on span "Nothing selected" at bounding box center [343, 469] width 61 height 11
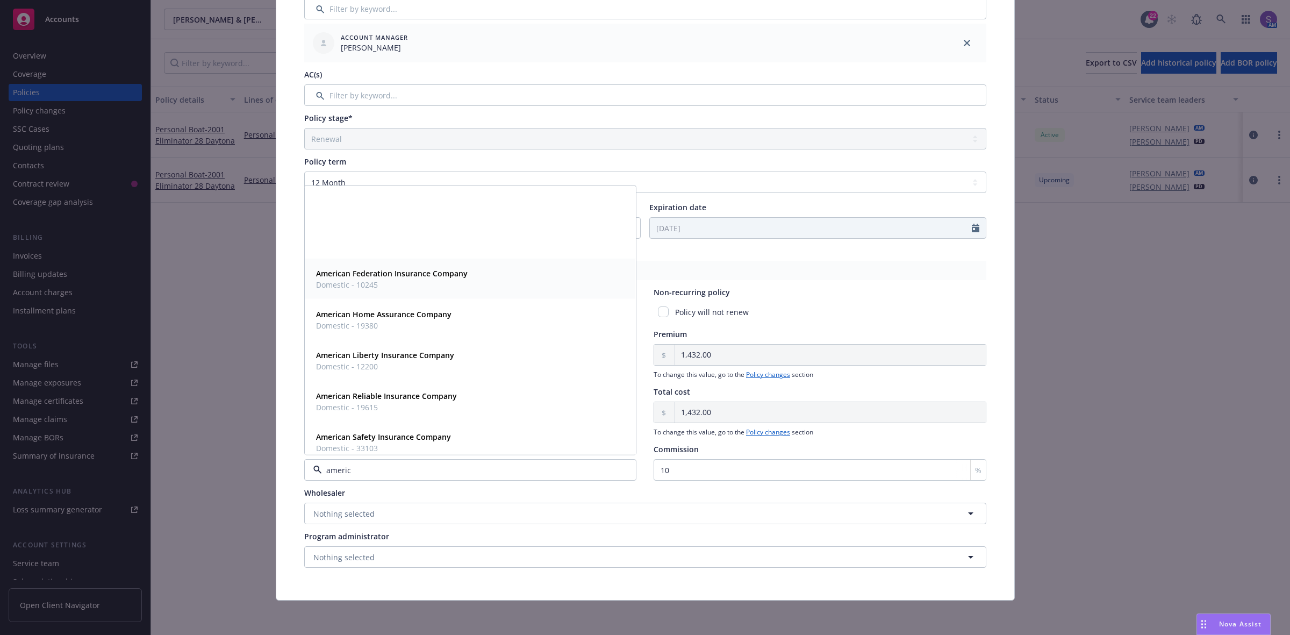
scroll to position [470, 0]
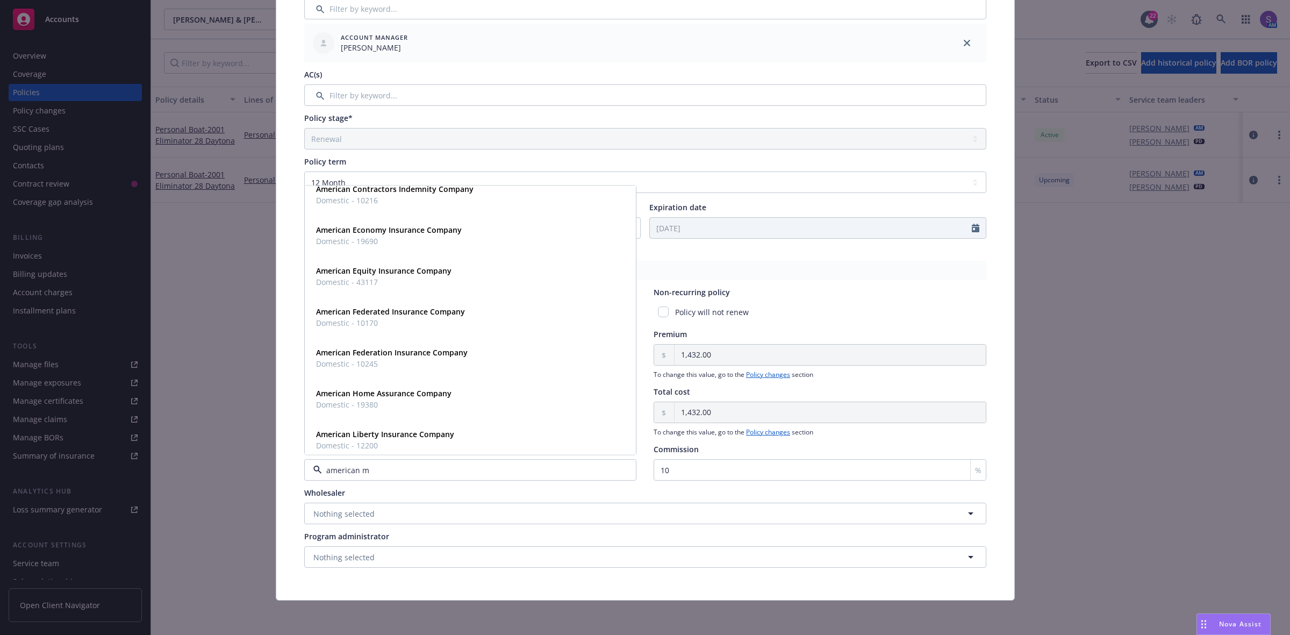
type input "american mo"
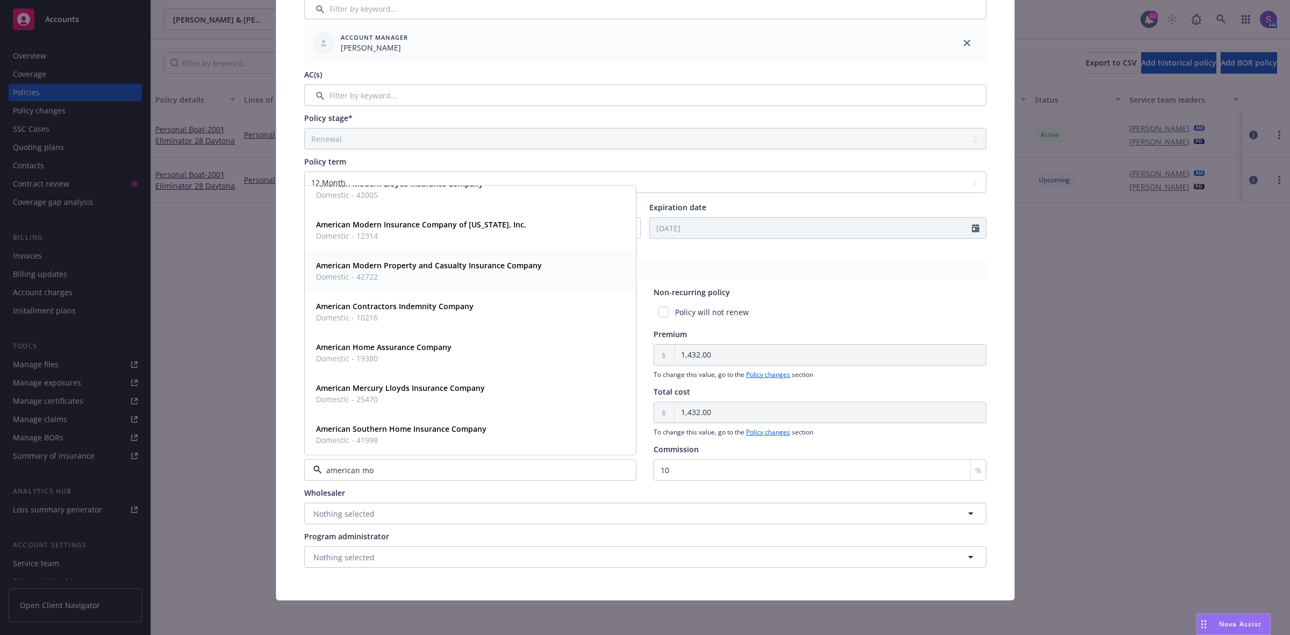
click at [410, 266] on strong "American Modern Property and Casualty Insurance Company" at bounding box center [429, 265] width 226 height 10
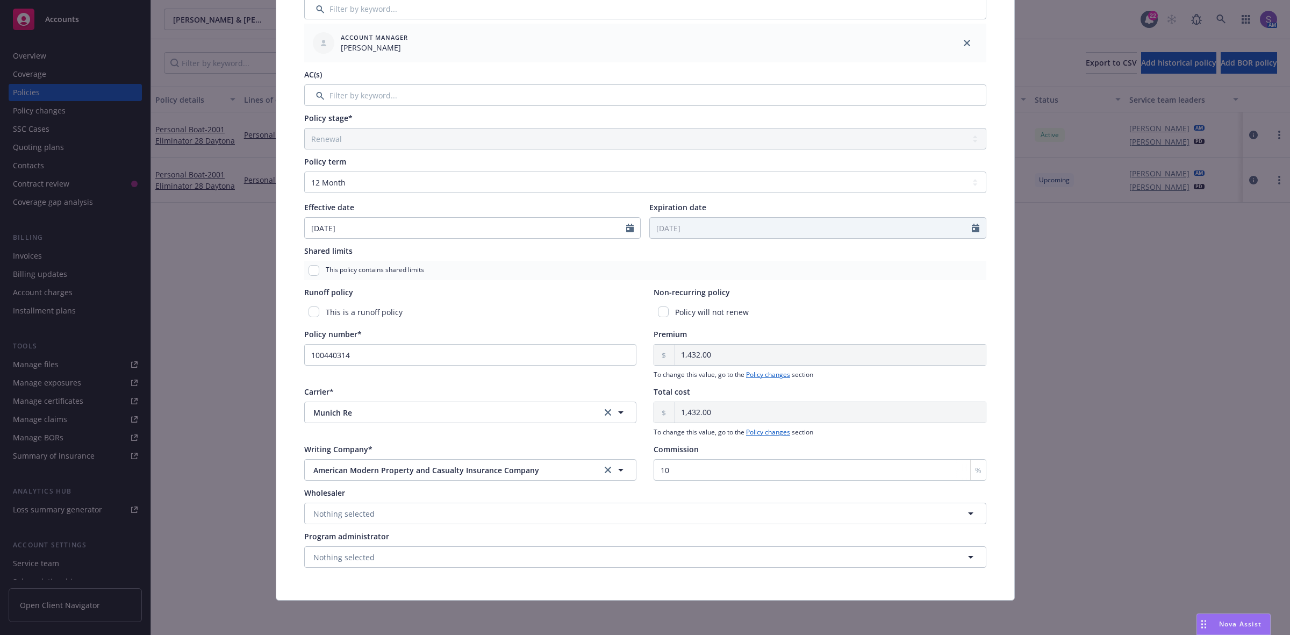
scroll to position [0, 0]
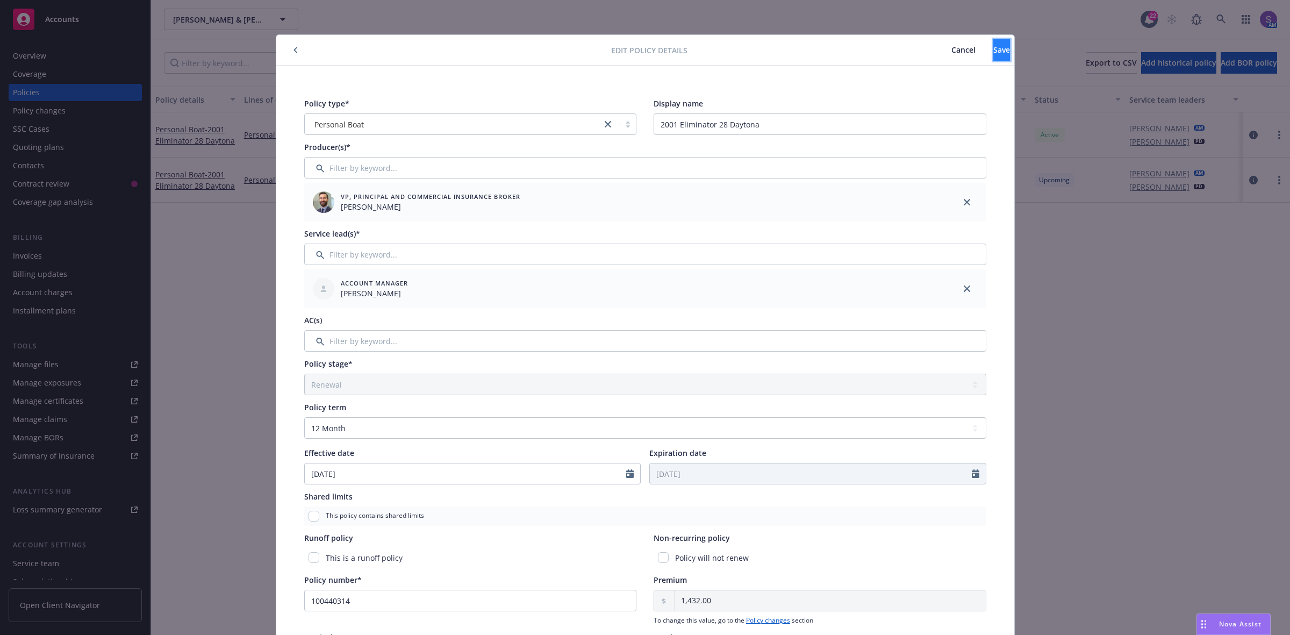
click at [995, 54] on button "Save" at bounding box center [1001, 50] width 17 height 22
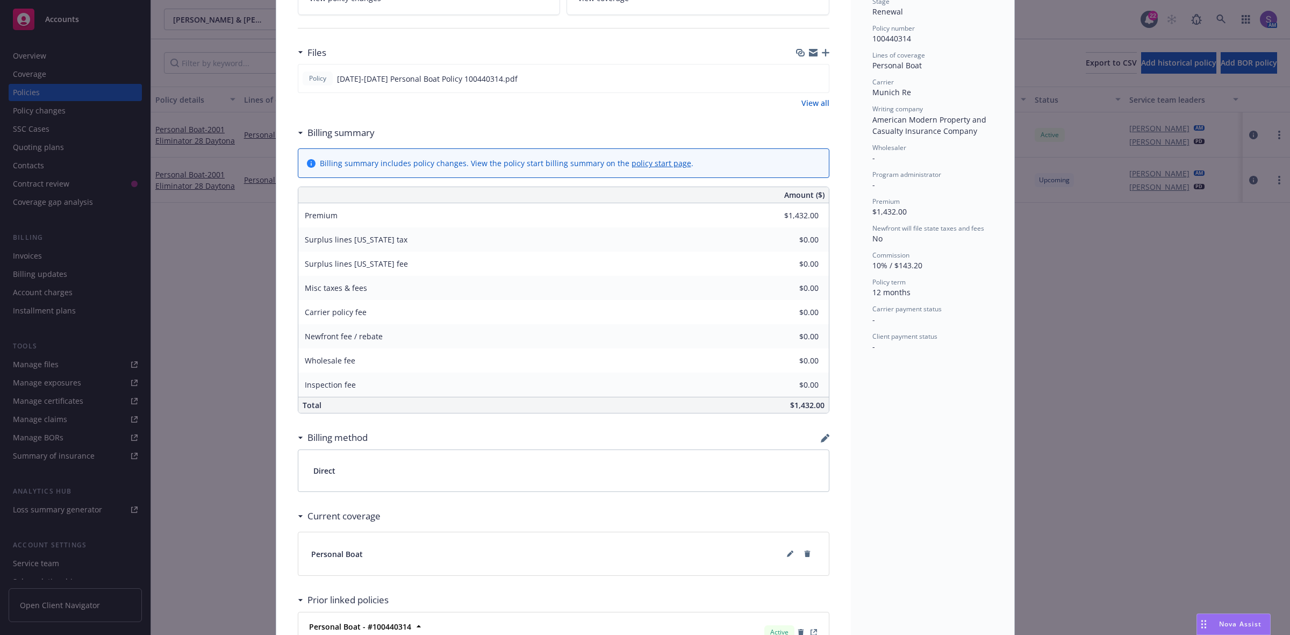
scroll to position [385, 0]
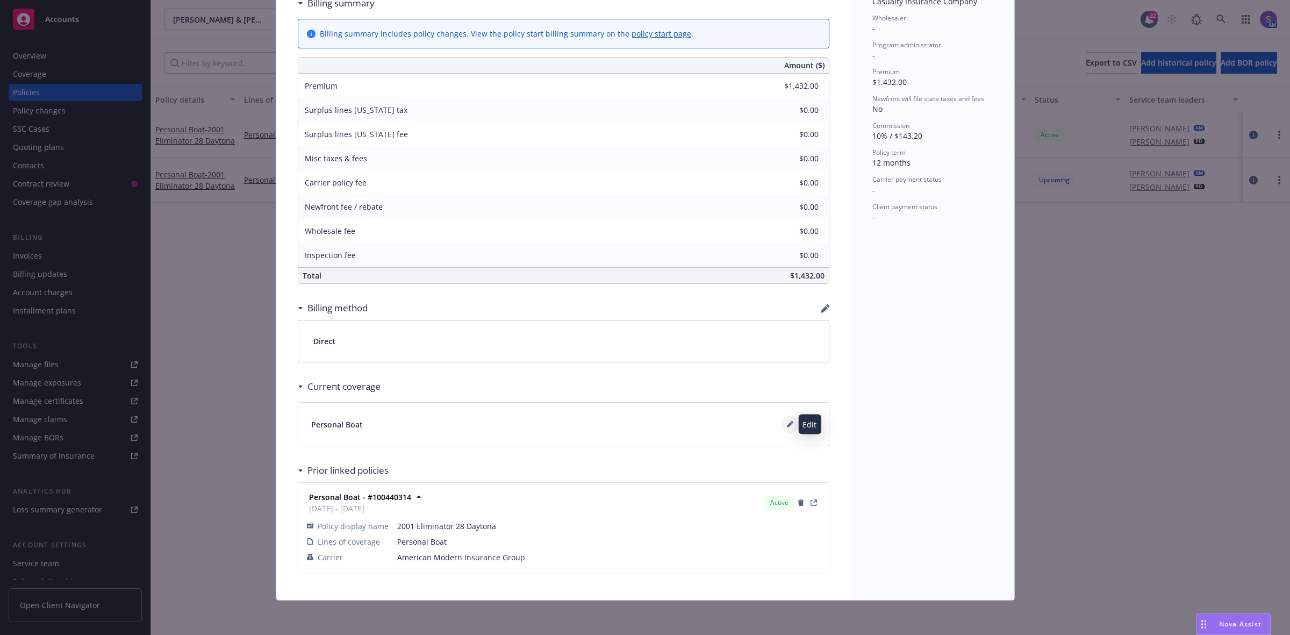
click at [787, 426] on icon at bounding box center [790, 424] width 6 height 6
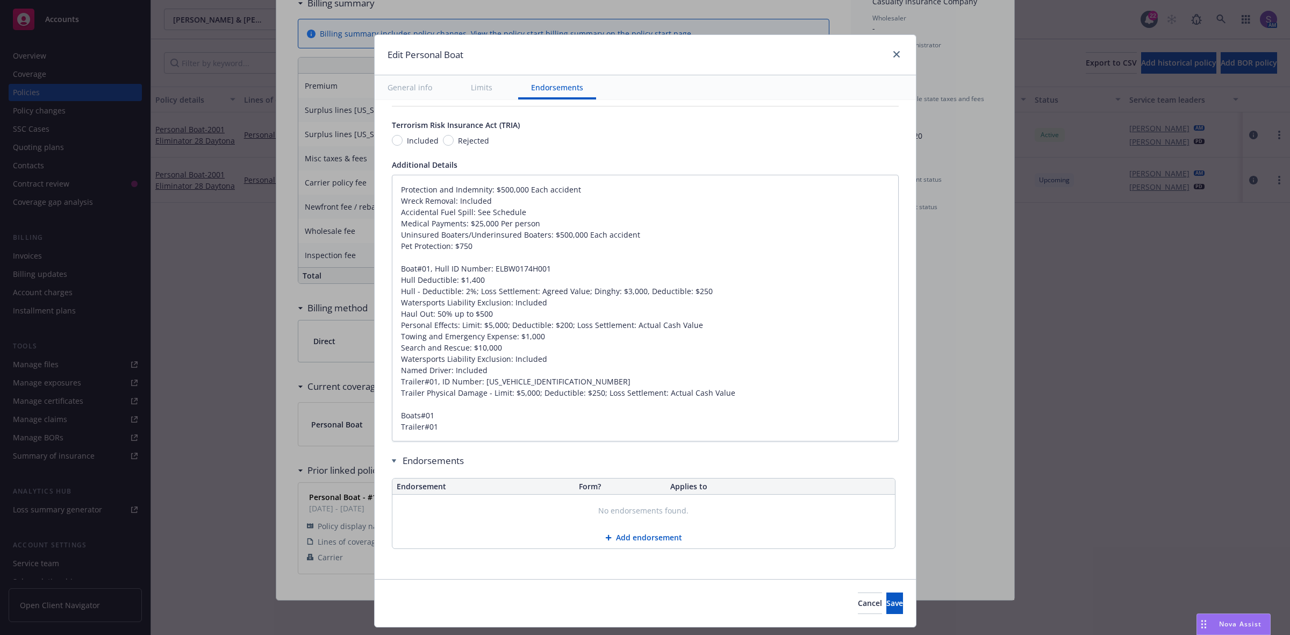
scroll to position [467, 0]
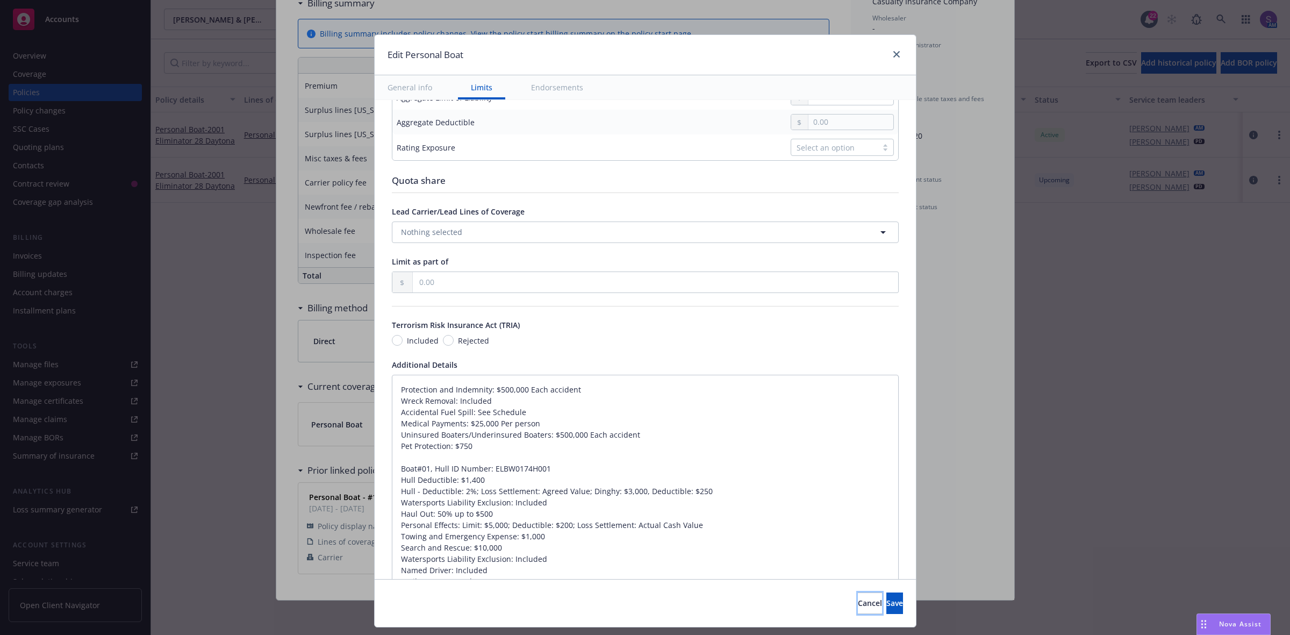
drag, startPoint x: 834, startPoint y: 604, endPoint x: 827, endPoint y: 592, distance: 13.6
click at [858, 603] on button "Cancel" at bounding box center [870, 603] width 24 height 22
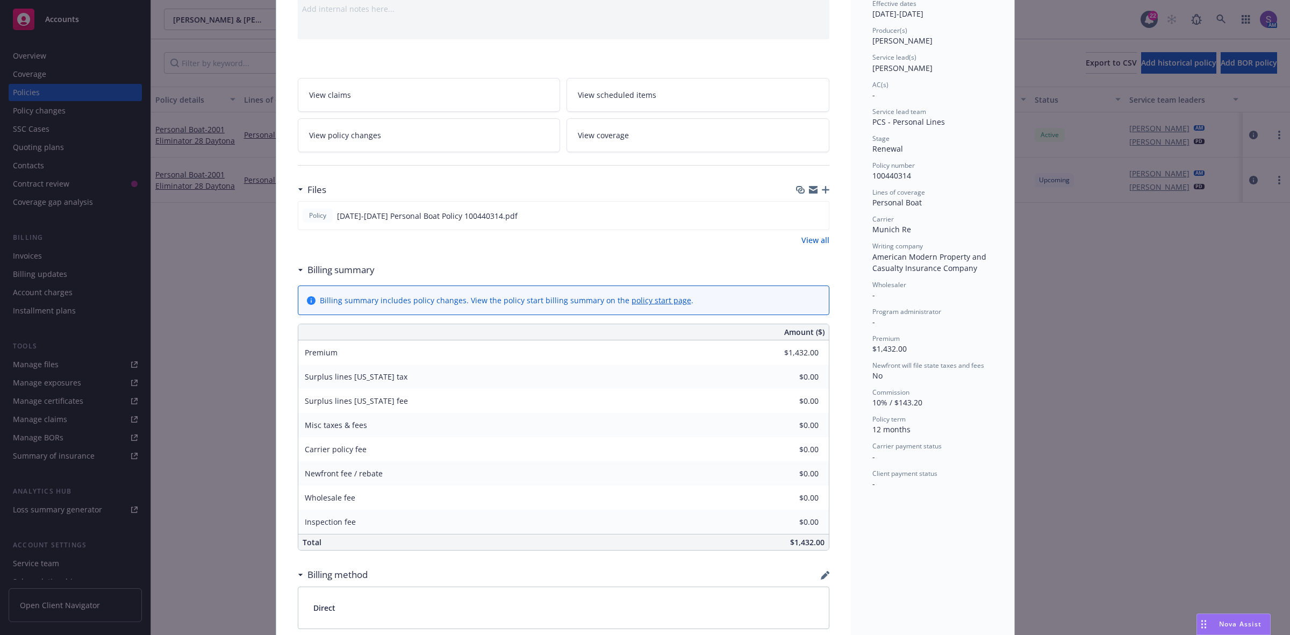
scroll to position [0, 0]
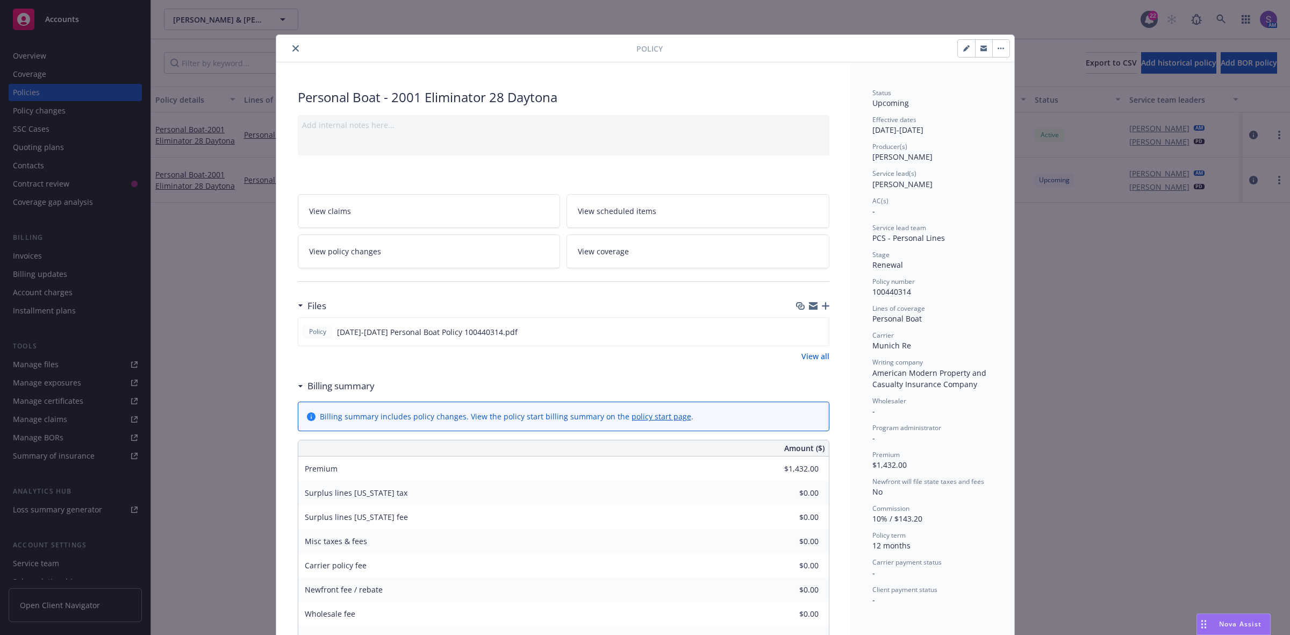
click at [624, 208] on span "View scheduled items" at bounding box center [617, 210] width 78 height 11
click at [626, 211] on span "View scheduled items" at bounding box center [617, 210] width 78 height 11
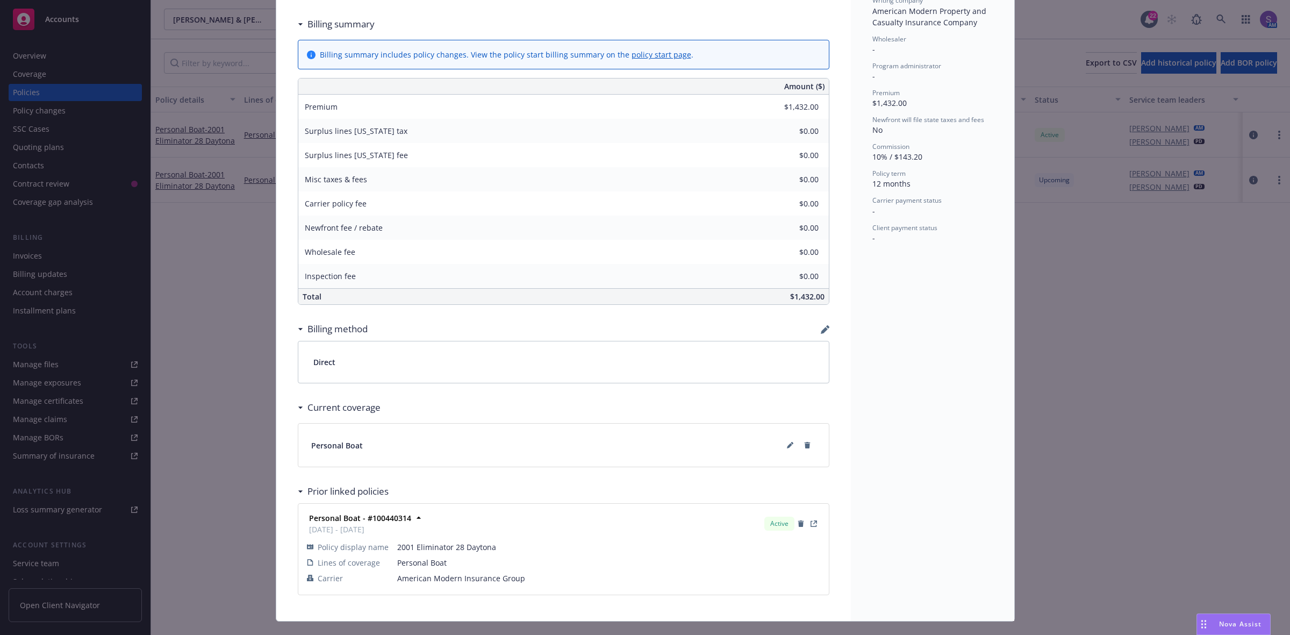
scroll to position [385, 0]
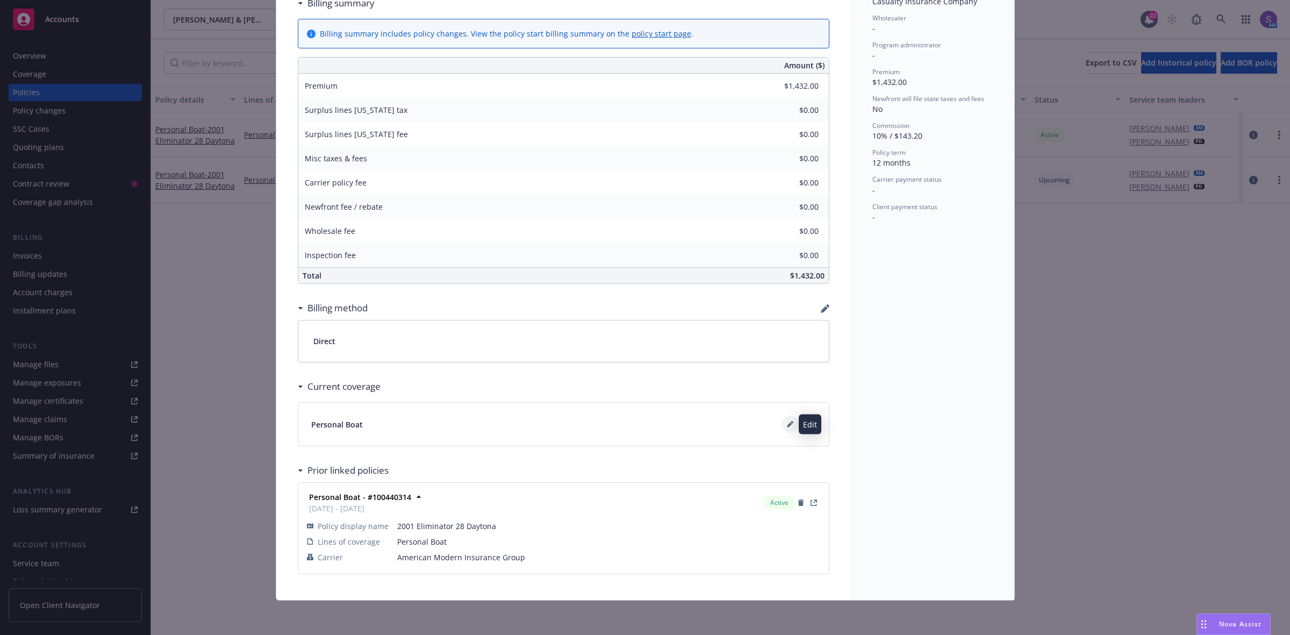
click at [787, 425] on icon at bounding box center [790, 424] width 6 height 6
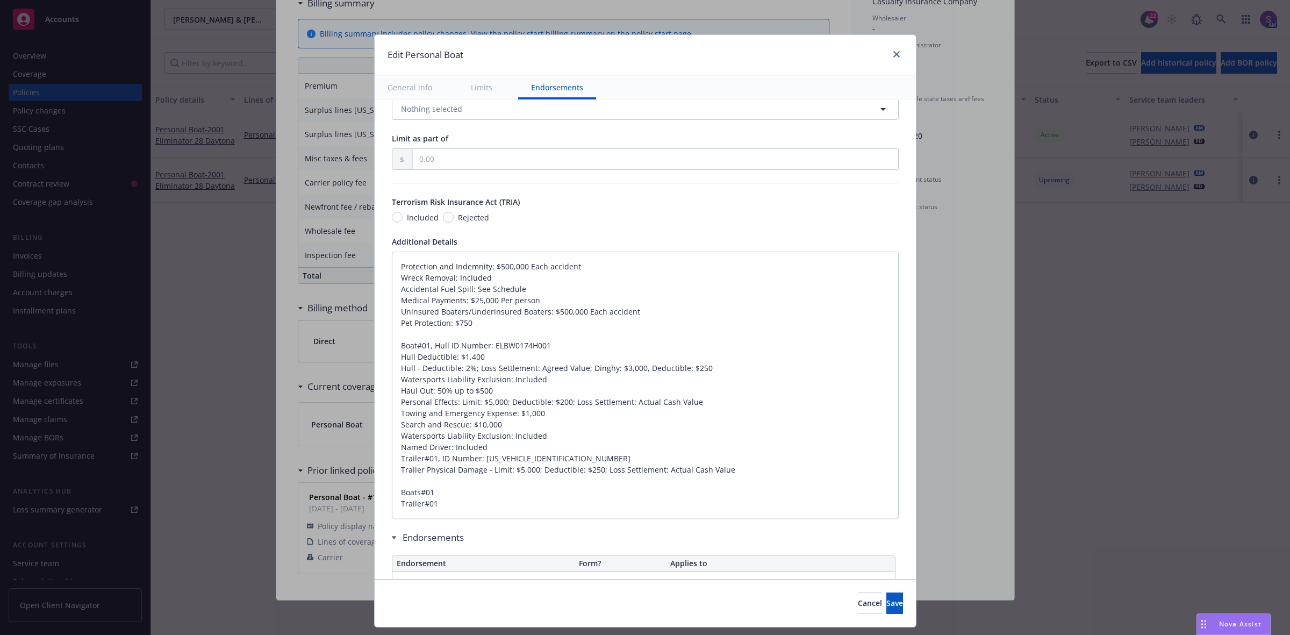
scroll to position [605, 0]
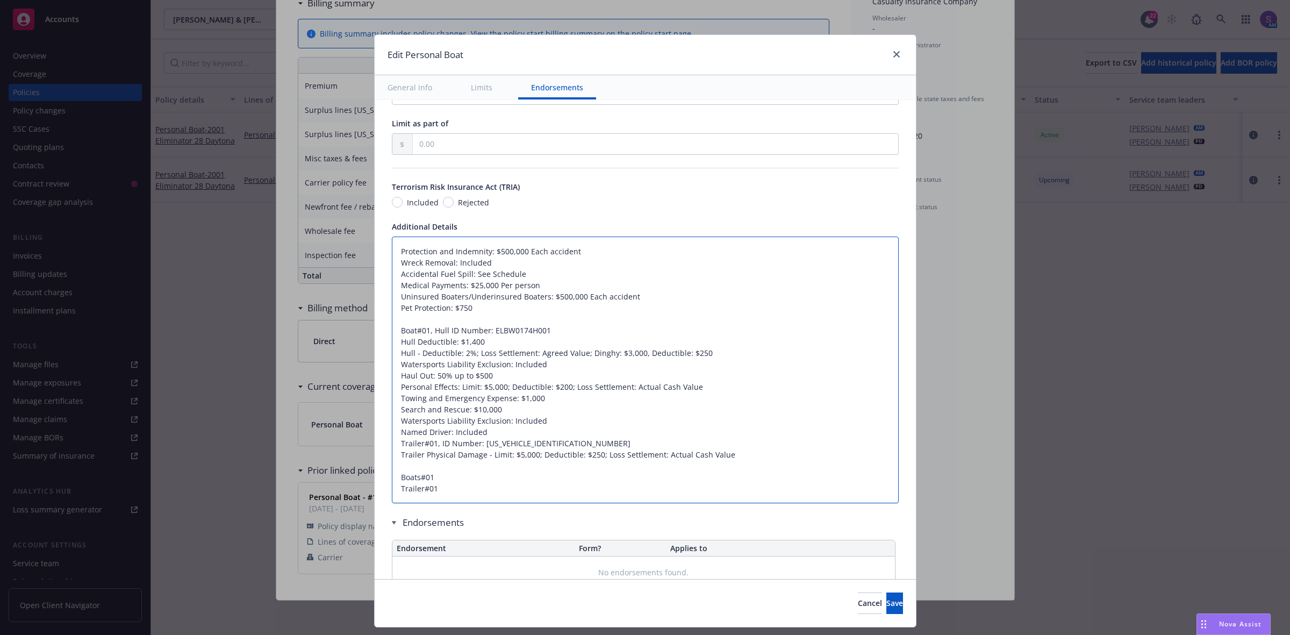
click at [502, 277] on textarea "Protection and Indemnity: $500,000 Each accident Wreck Removal: Included Accide…" at bounding box center [645, 370] width 507 height 267
paste textarea "Form"
type textarea "x"
click at [491, 340] on textarea "Protection and Indemnity: $500,000 Each accident Wreck Removal: Included Accide…" at bounding box center [645, 370] width 507 height 267
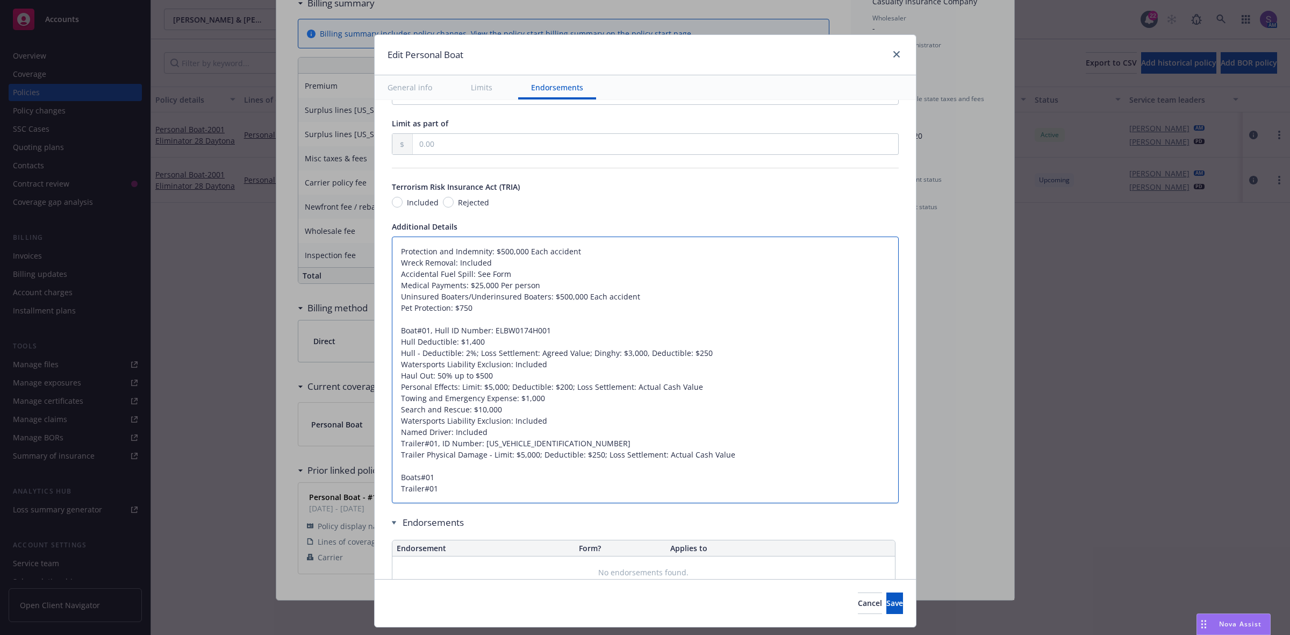
type textarea "Protection and Indemnity: $500,000 Each accident Wreck Removal: Included Accide…"
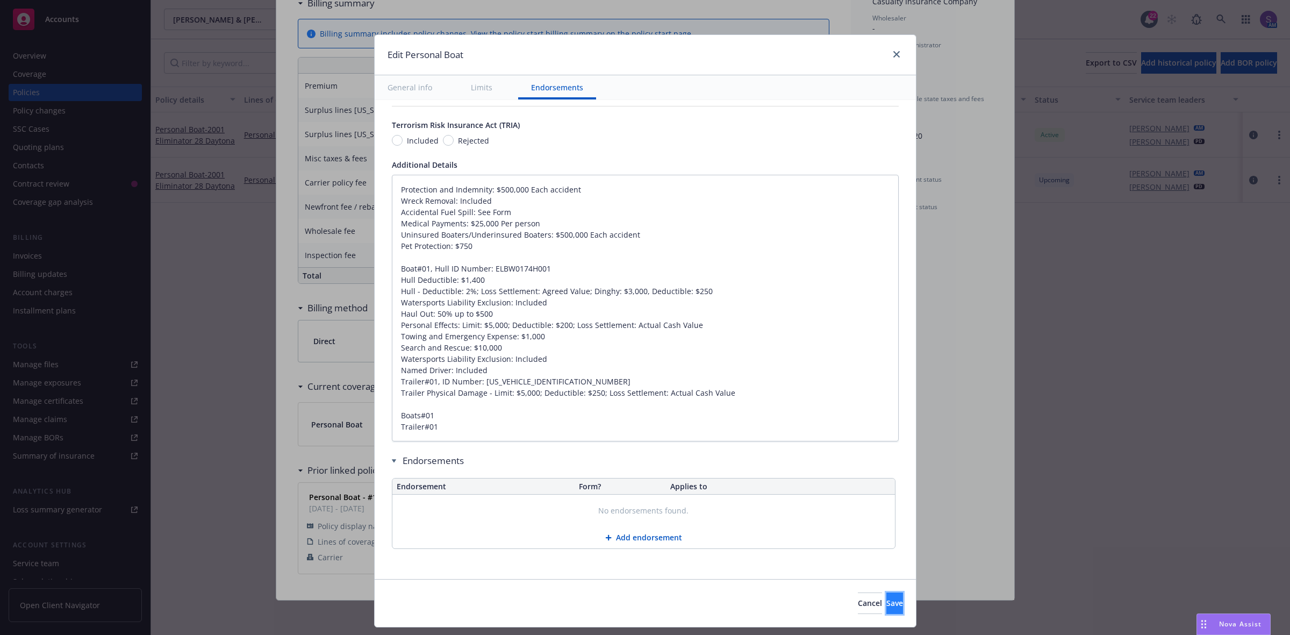
click at [886, 600] on button "Save" at bounding box center [894, 603] width 17 height 22
type textarea "x"
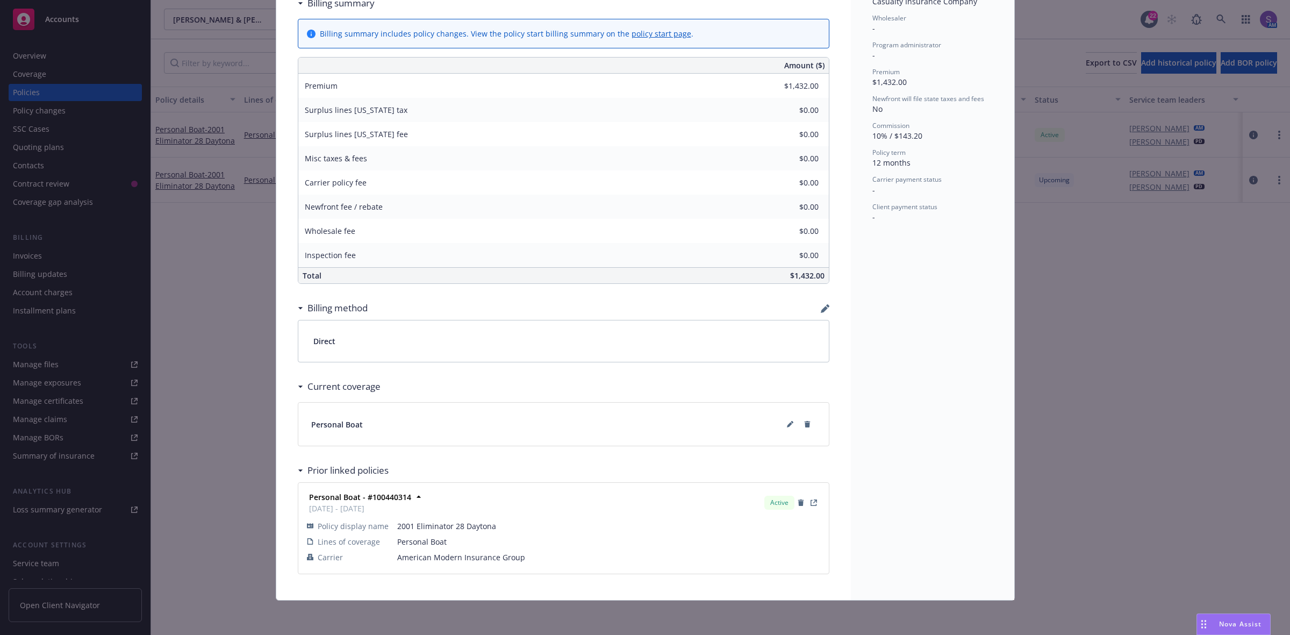
drag, startPoint x: 1049, startPoint y: 380, endPoint x: 1029, endPoint y: 426, distance: 49.8
click at [1049, 380] on div "Policy Personal Boat - 2001 Eliminator 28 Daytona Add internal notes here... Vi…" at bounding box center [645, 317] width 1290 height 635
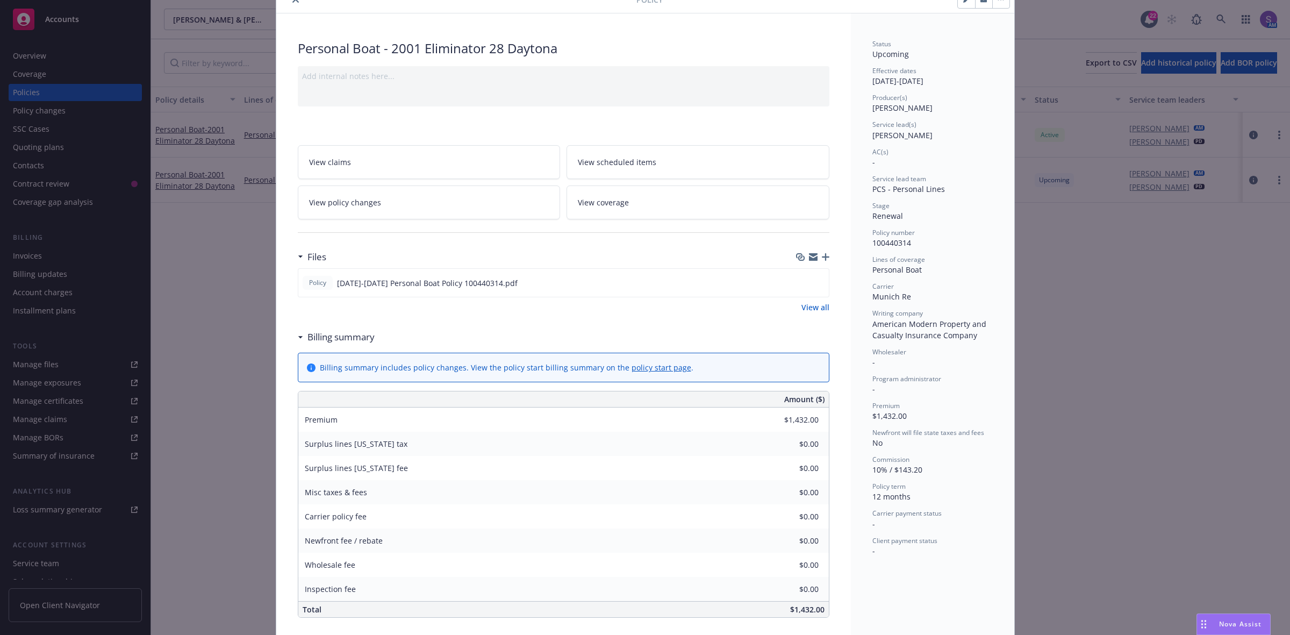
scroll to position [0, 0]
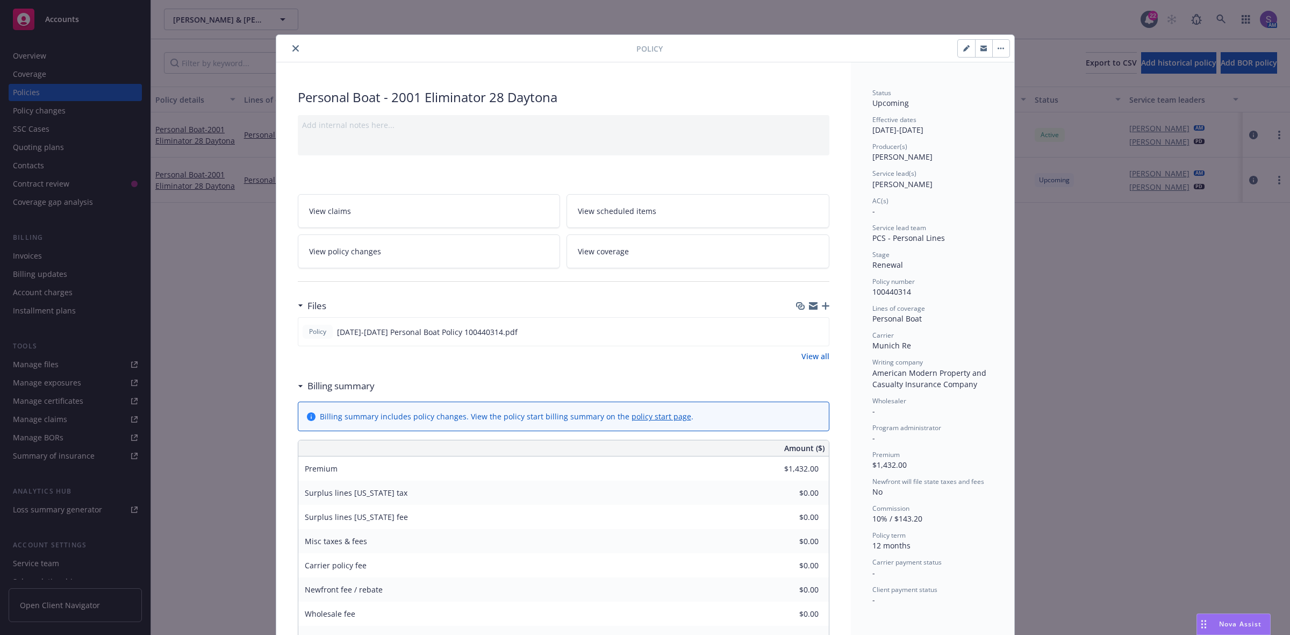
click at [633, 202] on link "View scheduled items" at bounding box center [698, 211] width 263 height 34
click at [292, 49] on icon "close" at bounding box center [295, 48] width 6 height 6
click at [34, 55] on div "Overview" at bounding box center [29, 55] width 33 height 17
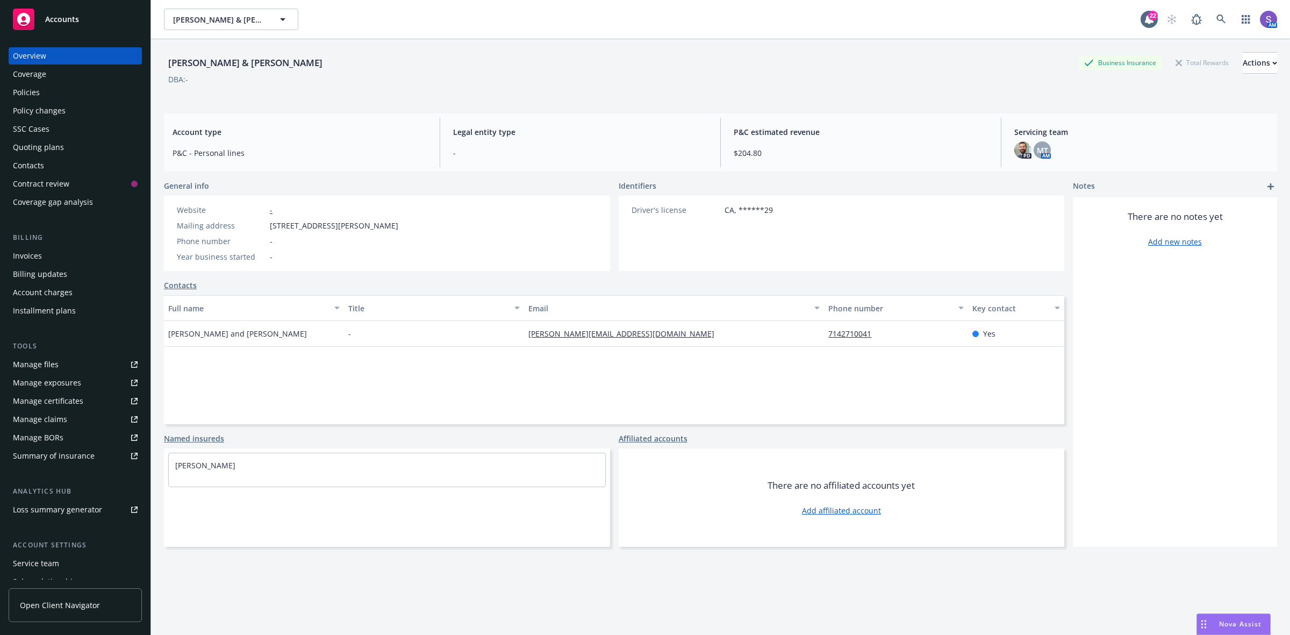
click at [24, 129] on div "SSC Cases" at bounding box center [31, 128] width 37 height 17
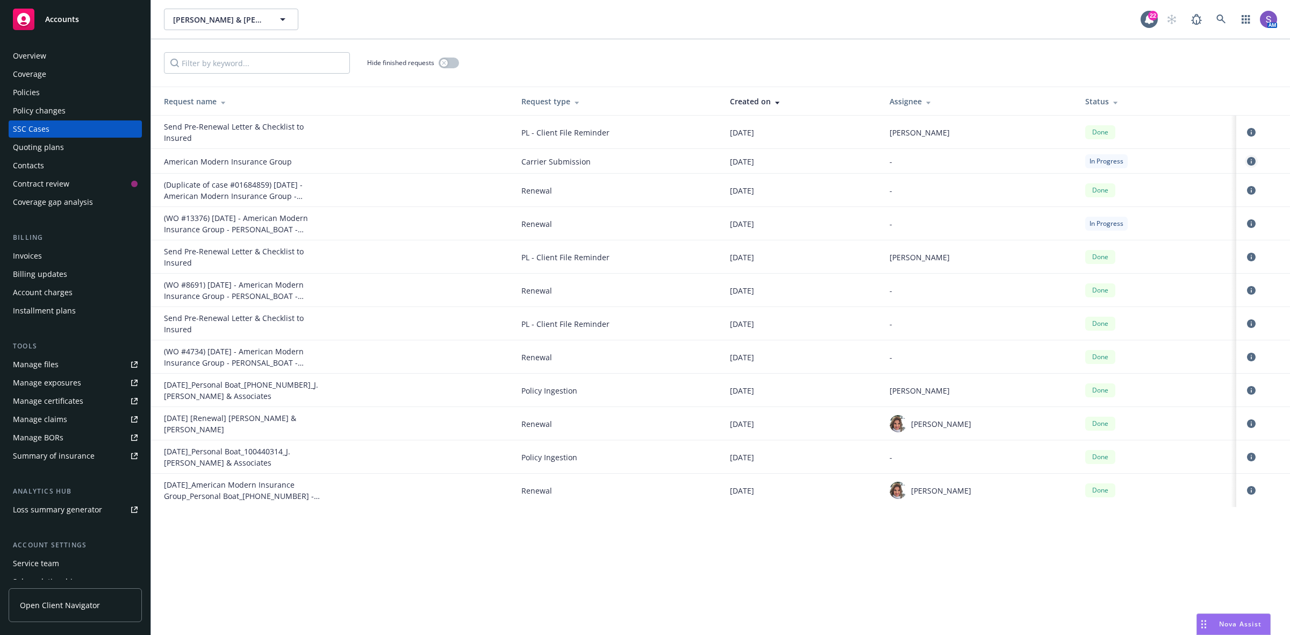
click at [1254, 160] on icon "circleInformation" at bounding box center [1251, 161] width 9 height 9
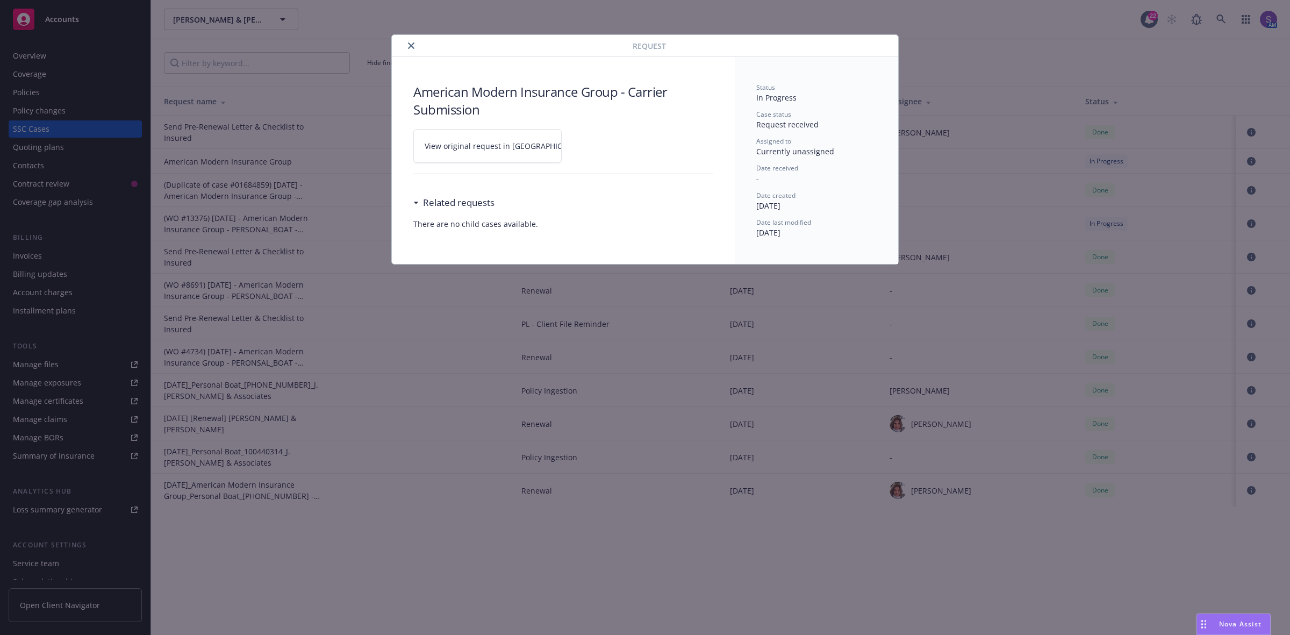
click at [417, 45] on button "close" at bounding box center [411, 45] width 13 height 13
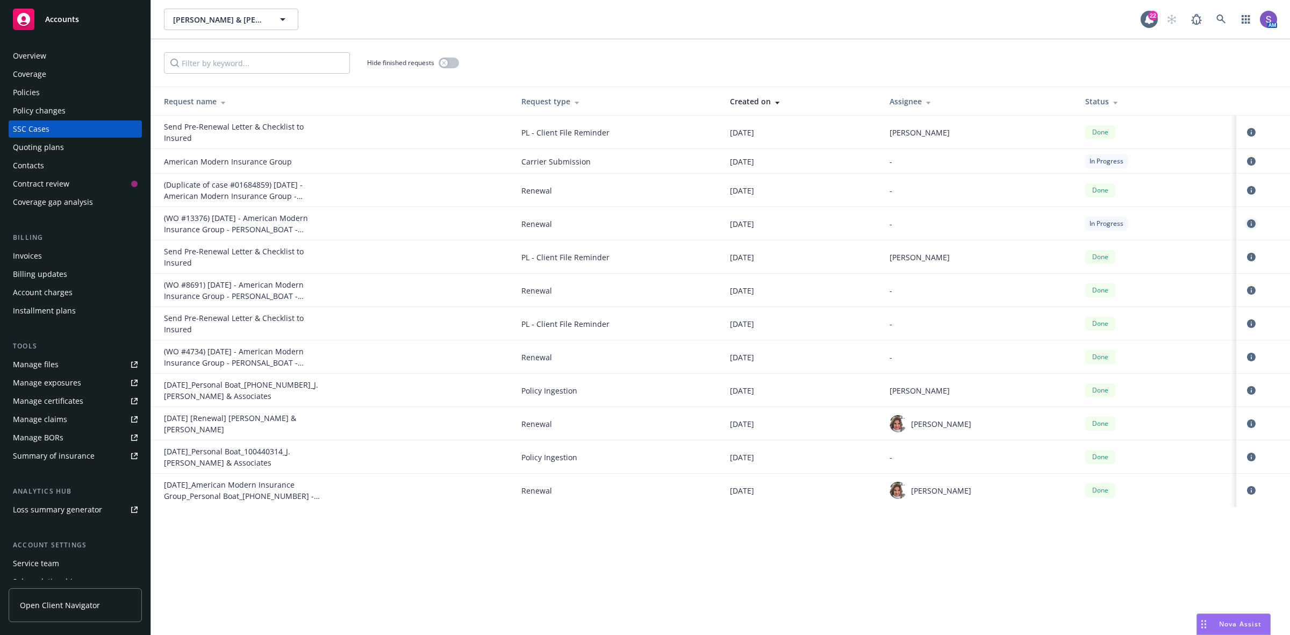
click at [1252, 223] on icon "circleInformation" at bounding box center [1251, 223] width 9 height 9
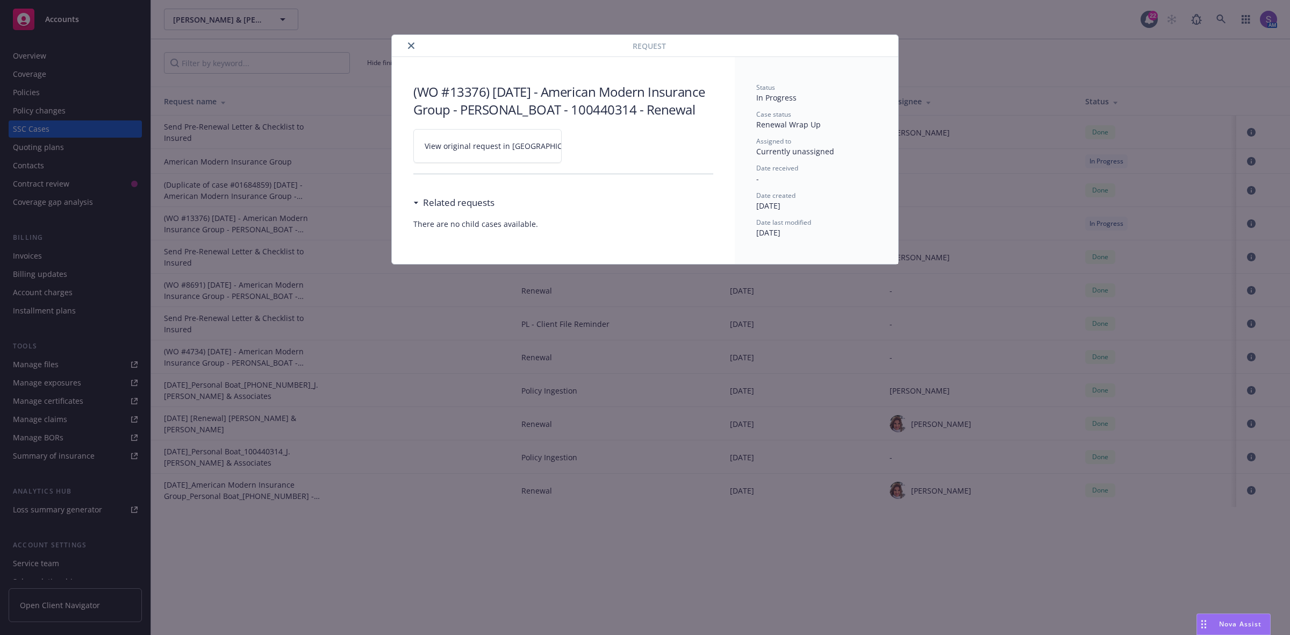
click at [490, 152] on span "View original request in SSC" at bounding box center [506, 145] width 163 height 11
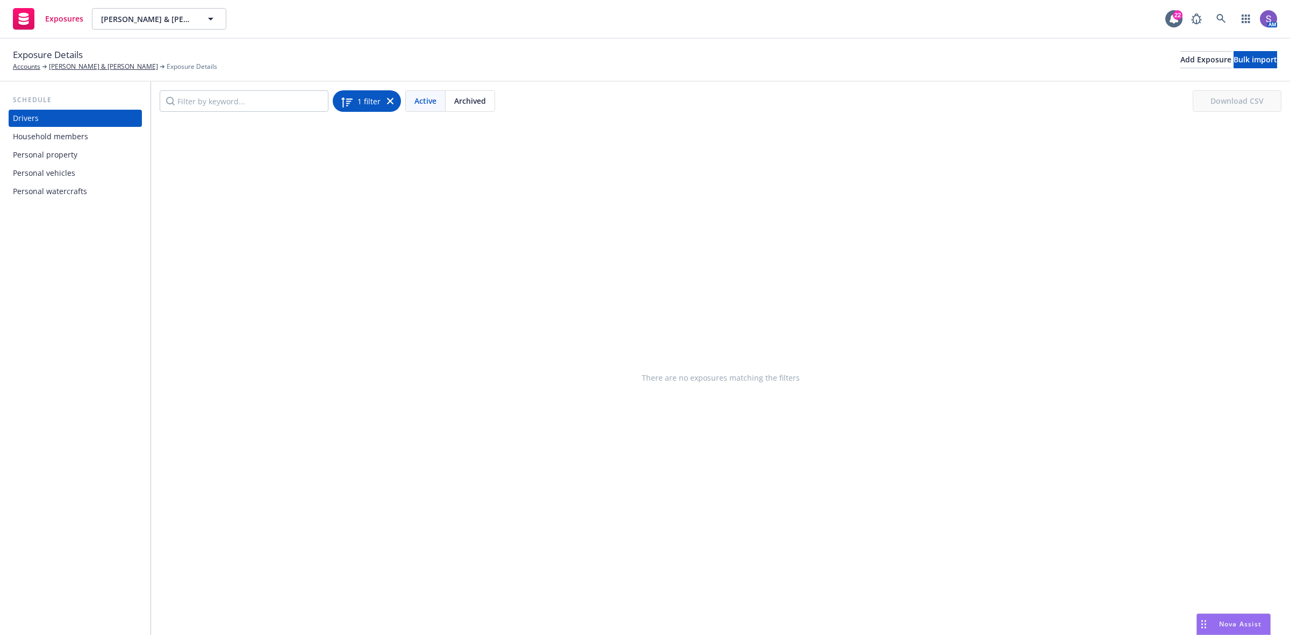
click at [388, 101] on icon at bounding box center [390, 101] width 6 height 6
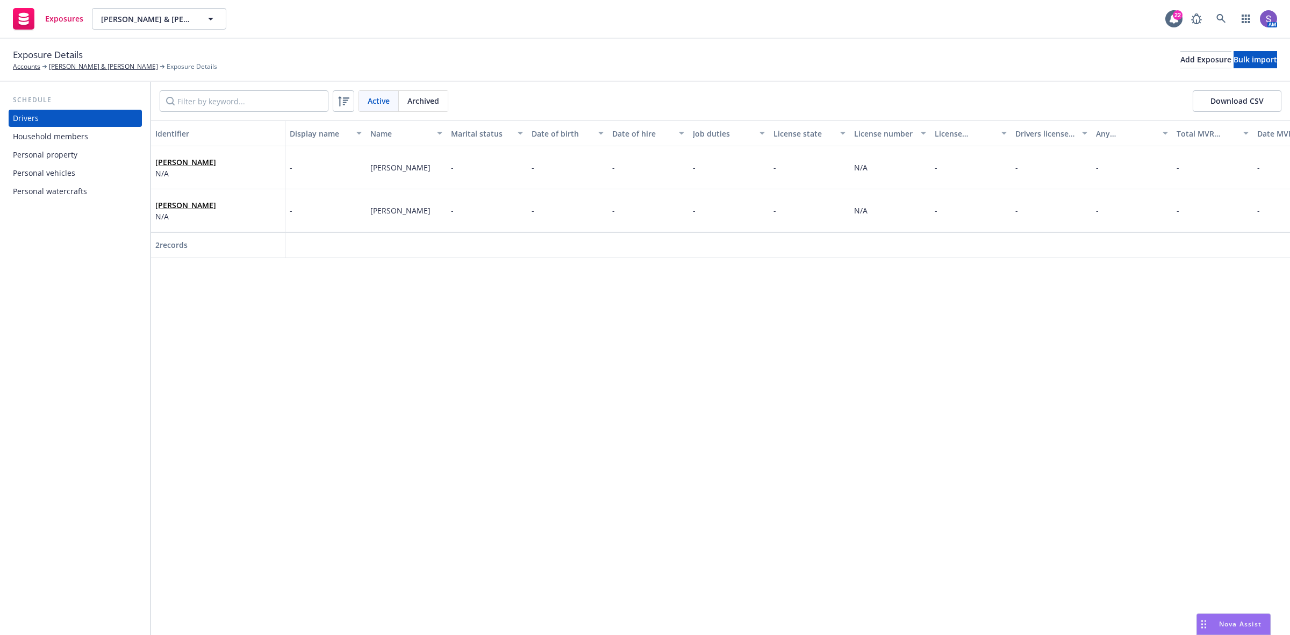
click at [245, 168] on div "MONIQUE CONSIGLIO N/A" at bounding box center [217, 168] width 125 height 30
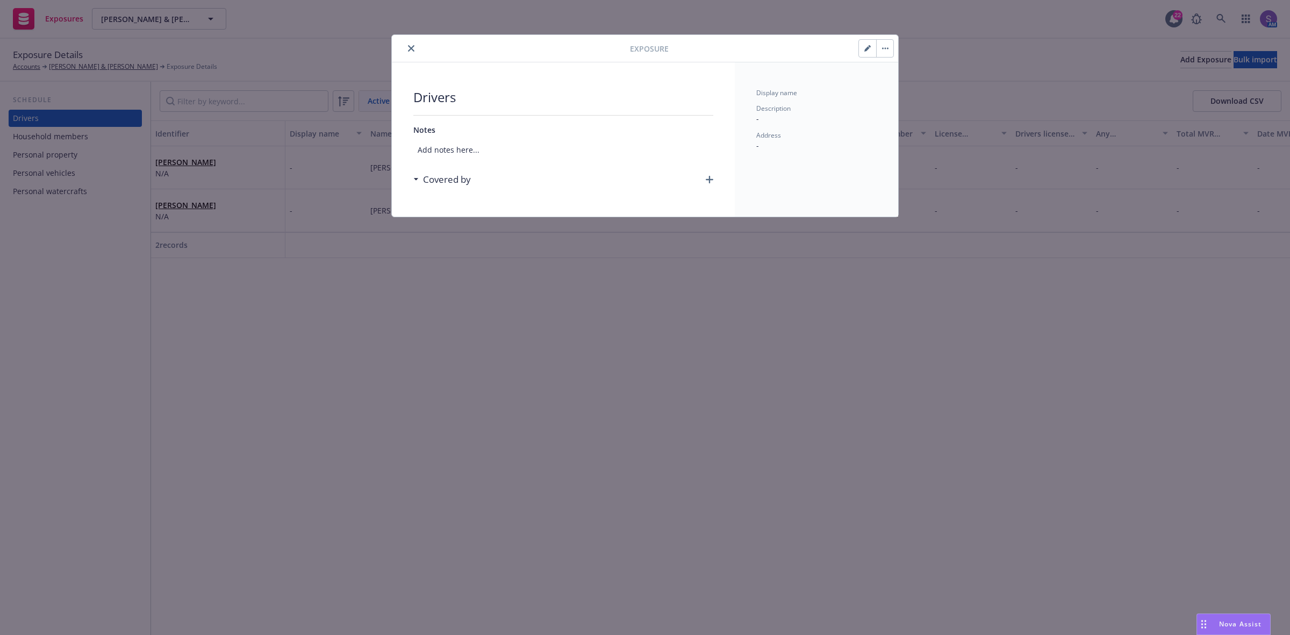
click at [710, 178] on icon "button" at bounding box center [710, 180] width 8 height 8
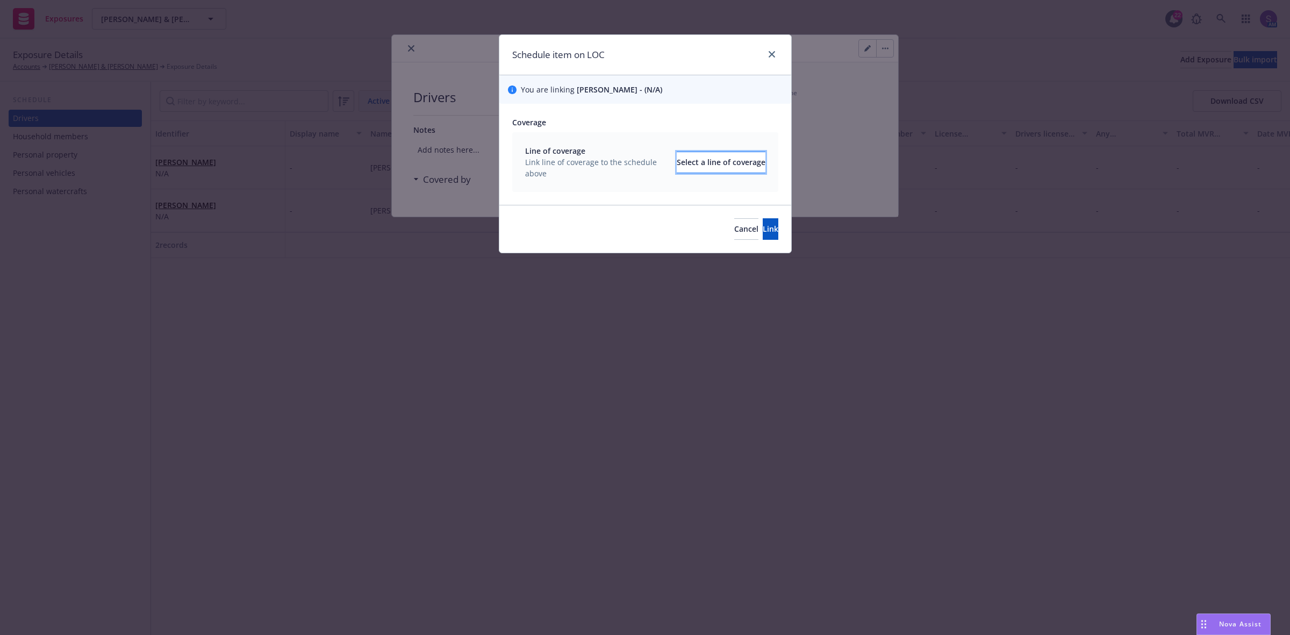
click at [686, 164] on div "Select a line of coverage" at bounding box center [721, 162] width 89 height 20
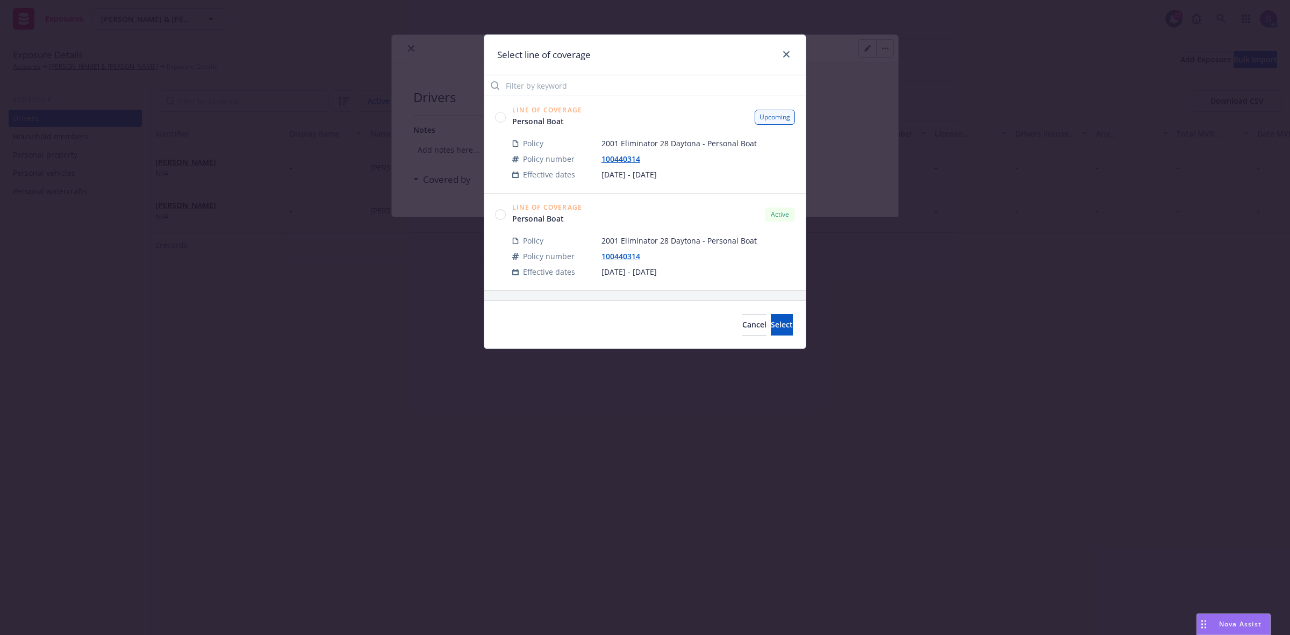
click at [500, 121] on circle at bounding box center [501, 117] width 10 height 10
click at [775, 324] on button "Select" at bounding box center [782, 325] width 22 height 22
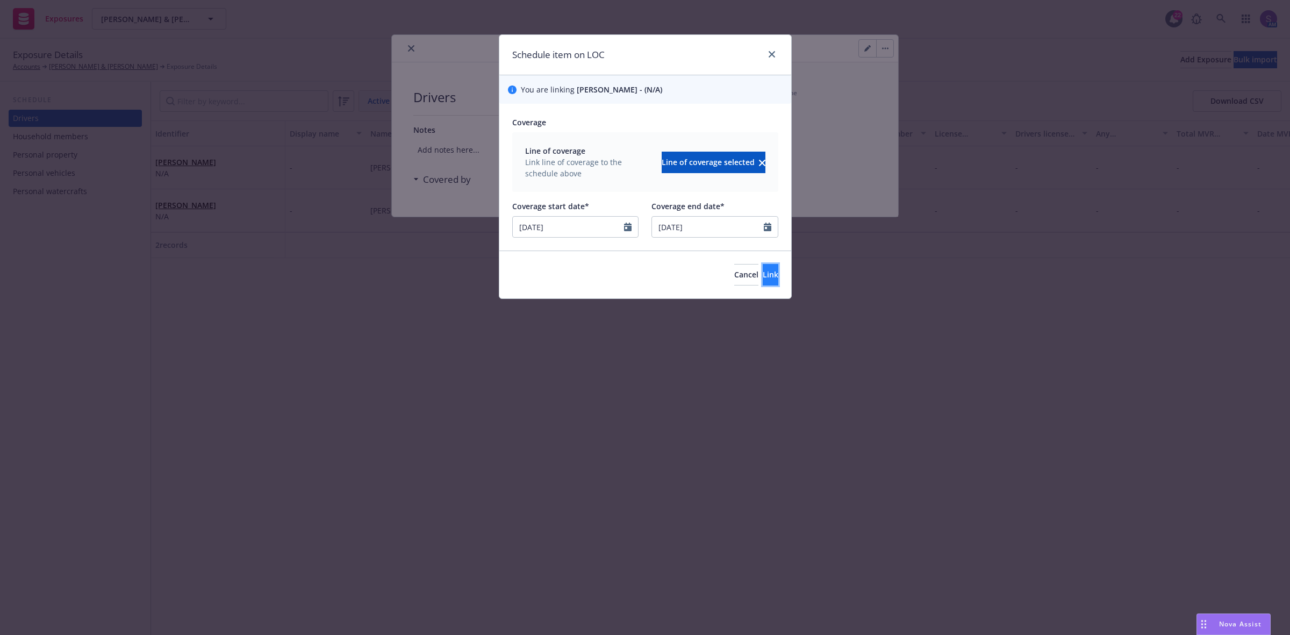
click at [763, 271] on span "Link" at bounding box center [771, 274] width 16 height 10
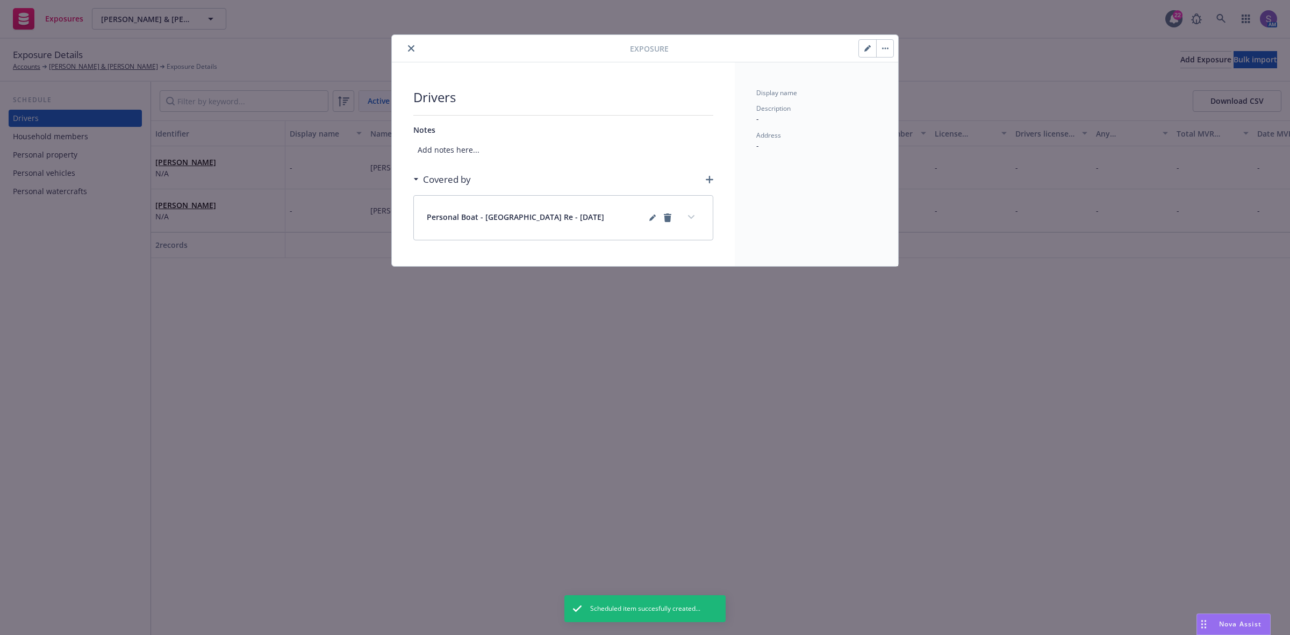
click at [416, 48] on button "close" at bounding box center [411, 48] width 13 height 13
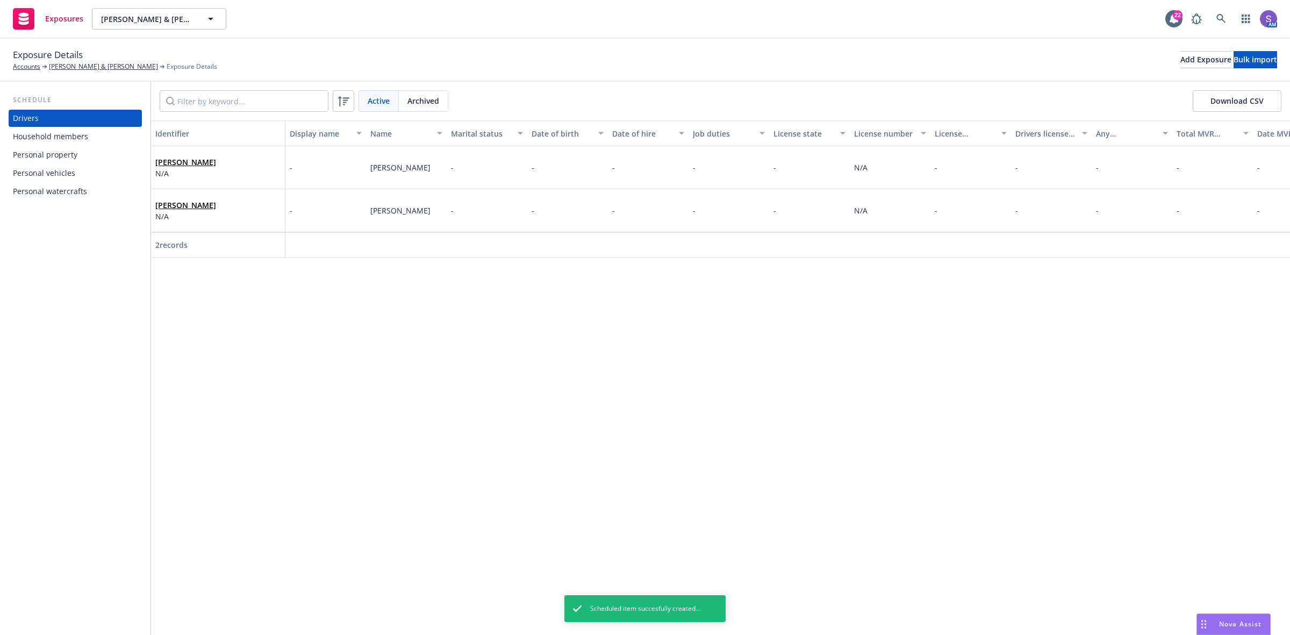
click at [248, 205] on div "Identifier (Name)" at bounding box center [264, 205] width 69 height 20
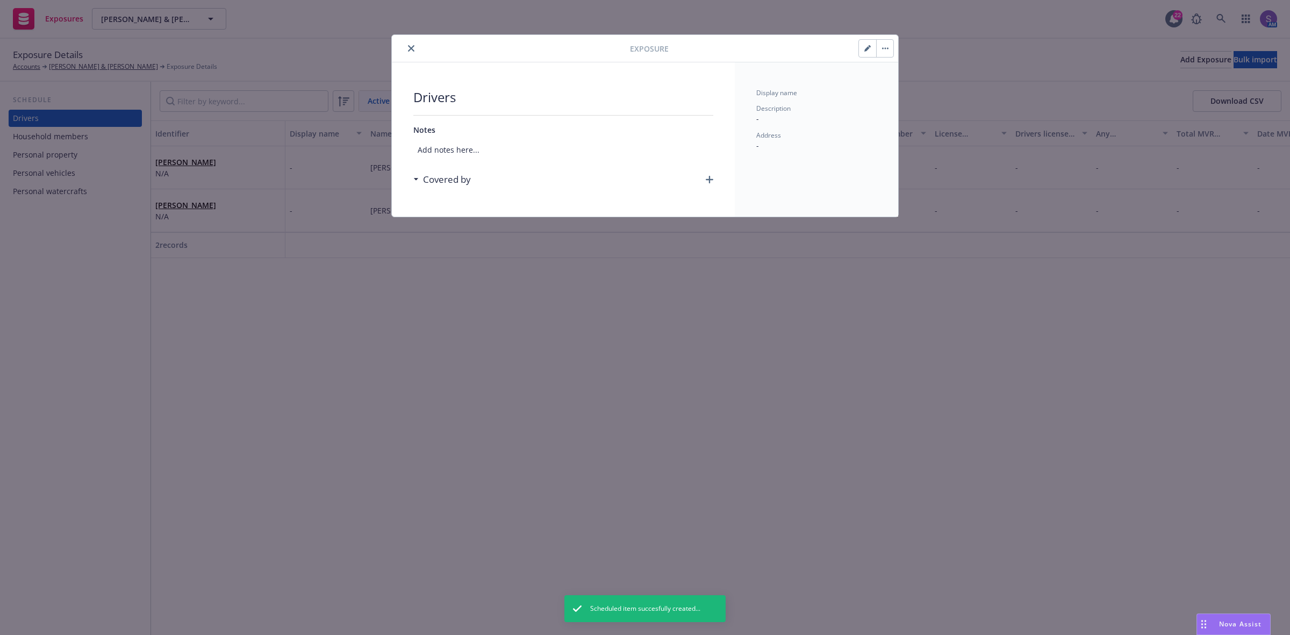
click at [708, 179] on icon "button" at bounding box center [710, 180] width 8 height 8
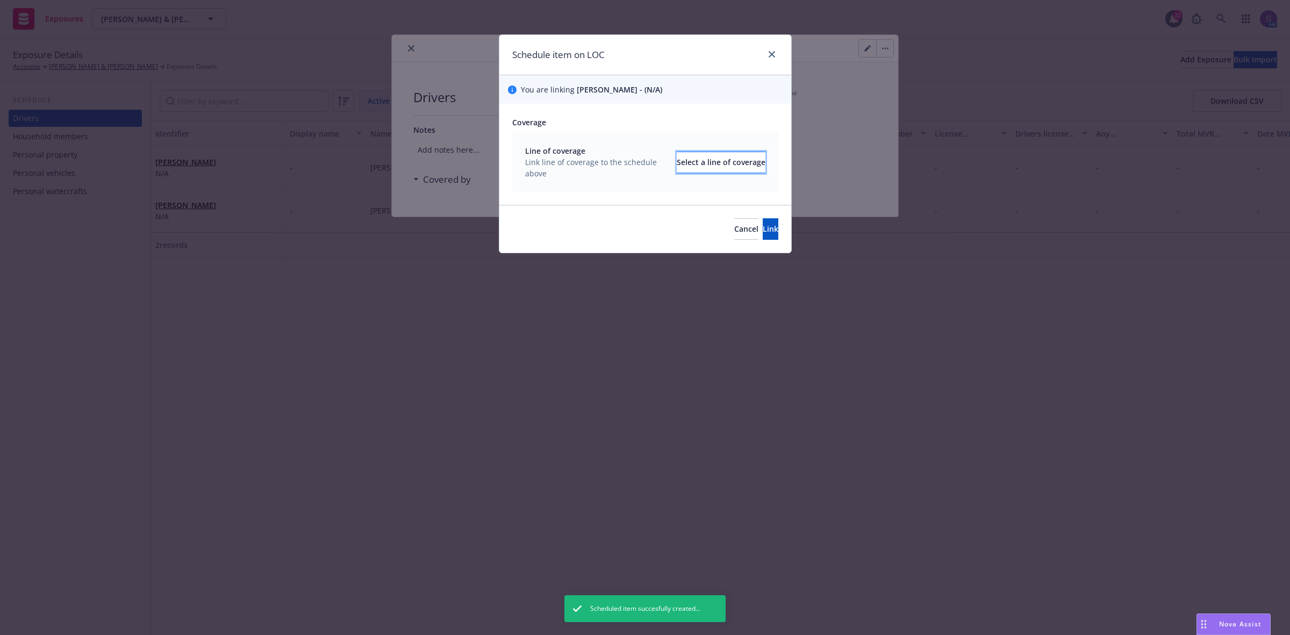
click at [677, 160] on div "Select a line of coverage" at bounding box center [721, 162] width 89 height 20
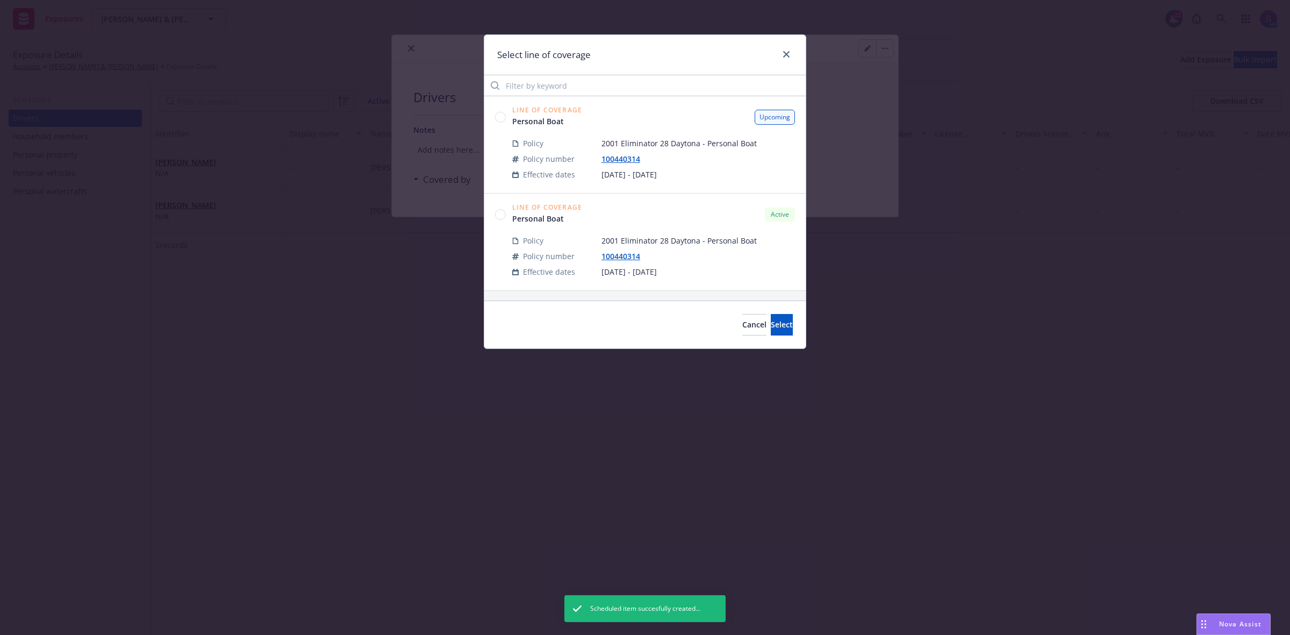
click at [502, 117] on circle at bounding box center [501, 117] width 10 height 10
click at [771, 324] on span "Select" at bounding box center [782, 324] width 22 height 10
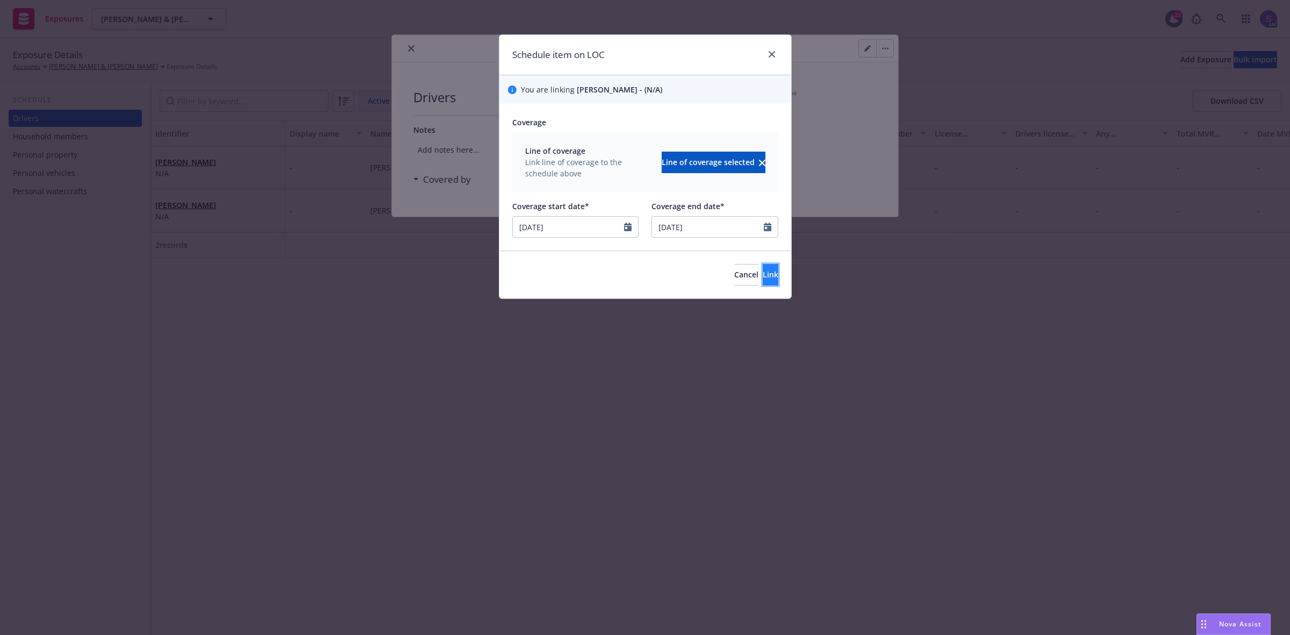
click at [763, 274] on span "Link" at bounding box center [771, 274] width 16 height 10
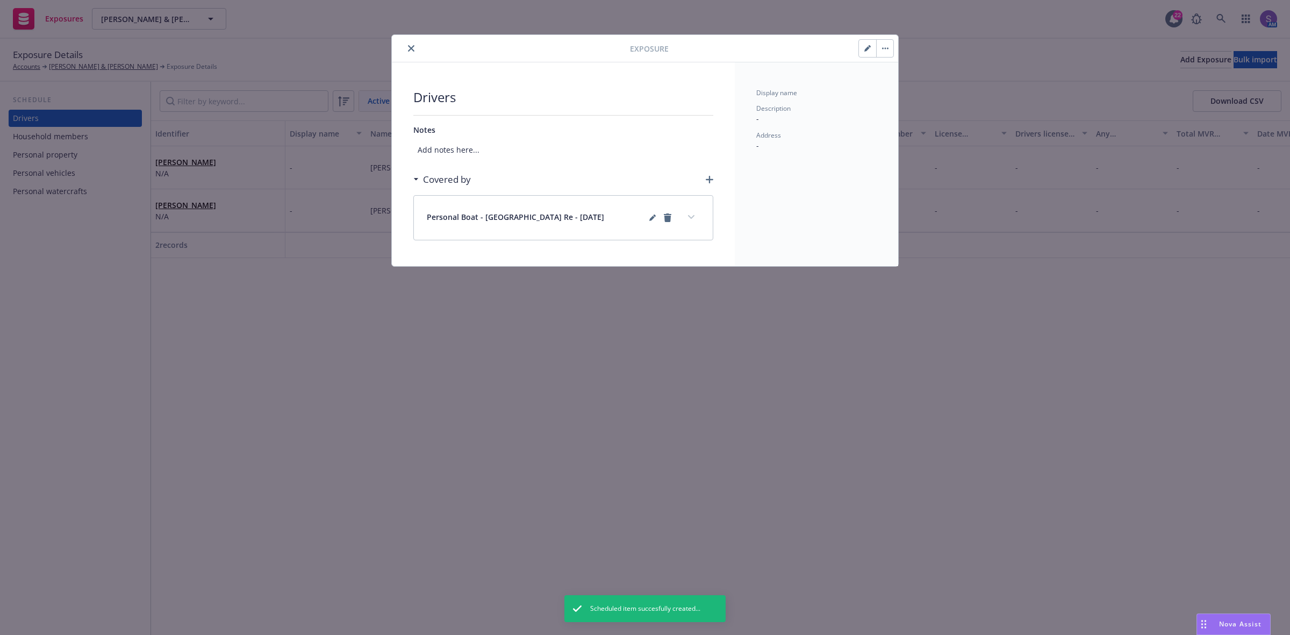
click at [412, 47] on icon "close" at bounding box center [411, 48] width 6 height 6
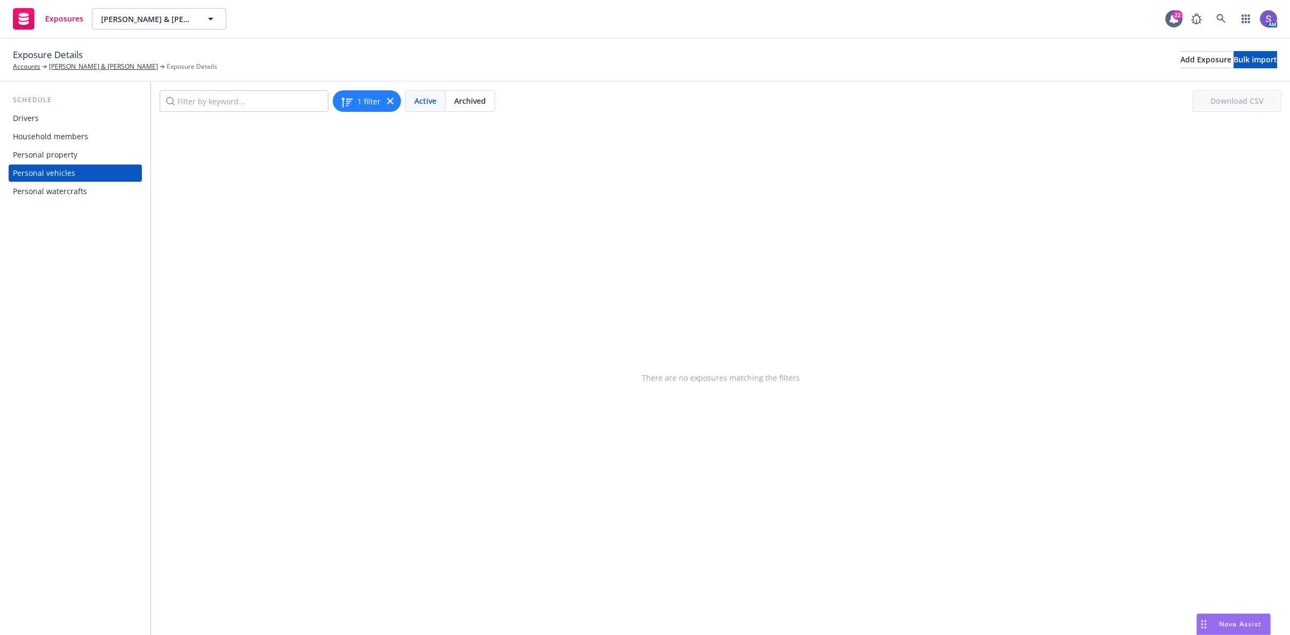
click at [62, 194] on div "Personal watercrafts" at bounding box center [50, 191] width 74 height 17
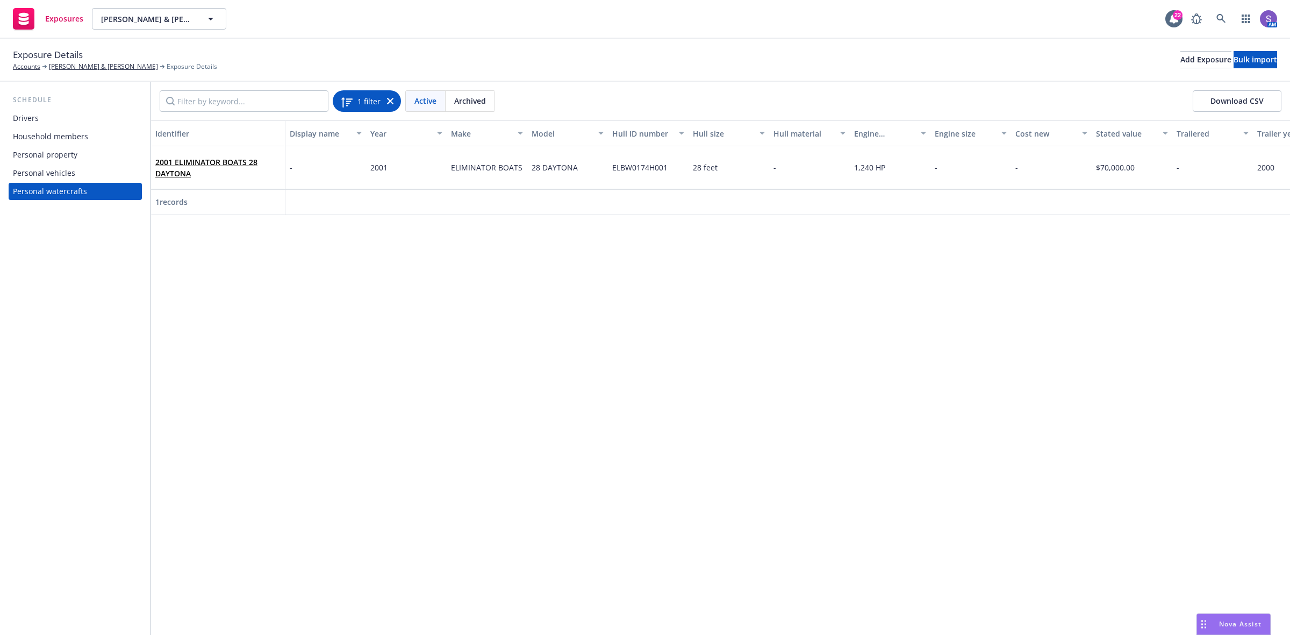
click at [388, 105] on div "1 filter" at bounding box center [366, 101] width 53 height 15
click at [391, 101] on icon at bounding box center [390, 101] width 6 height 6
click at [49, 172] on div "Personal vehicles" at bounding box center [44, 172] width 62 height 17
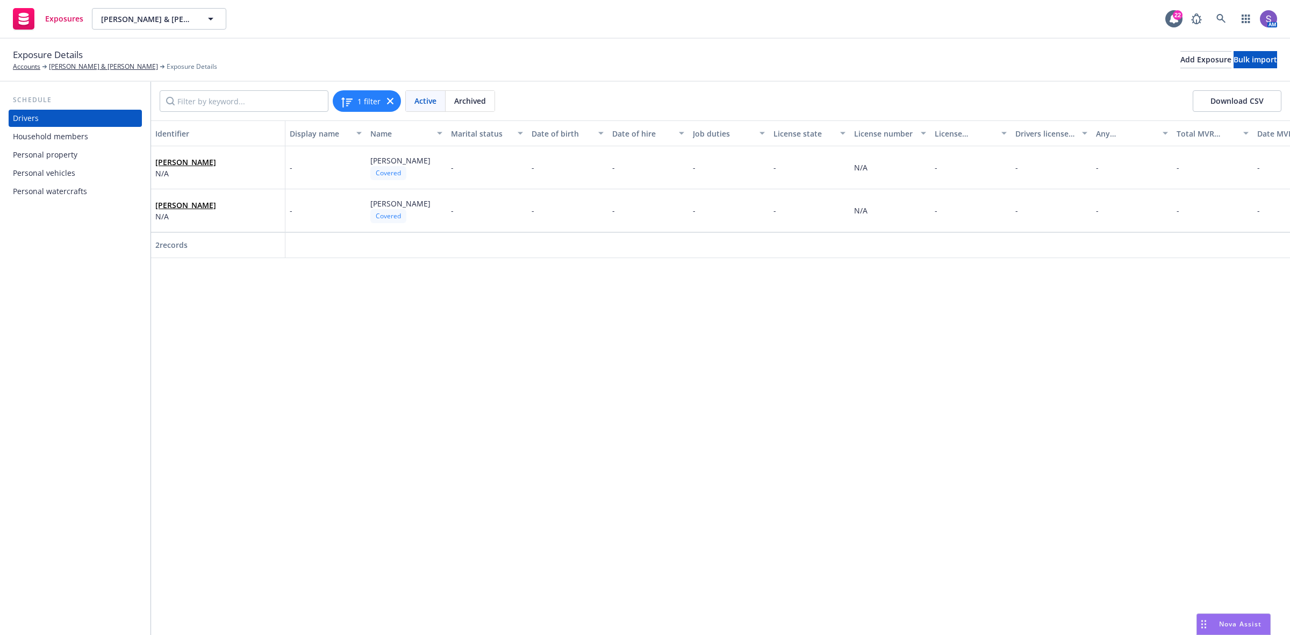
click at [73, 191] on div "Personal watercrafts" at bounding box center [50, 191] width 74 height 17
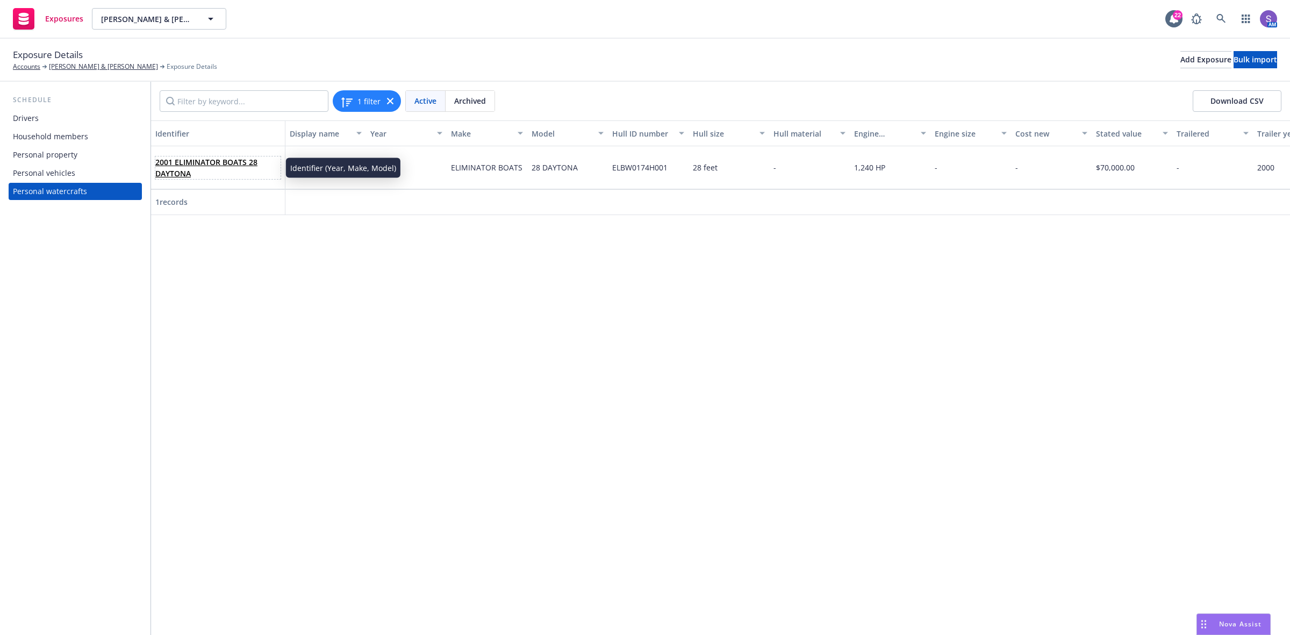
click at [215, 164] on link "2001 ELIMINATOR BOATS 28 DAYTONA" at bounding box center [206, 168] width 102 height 22
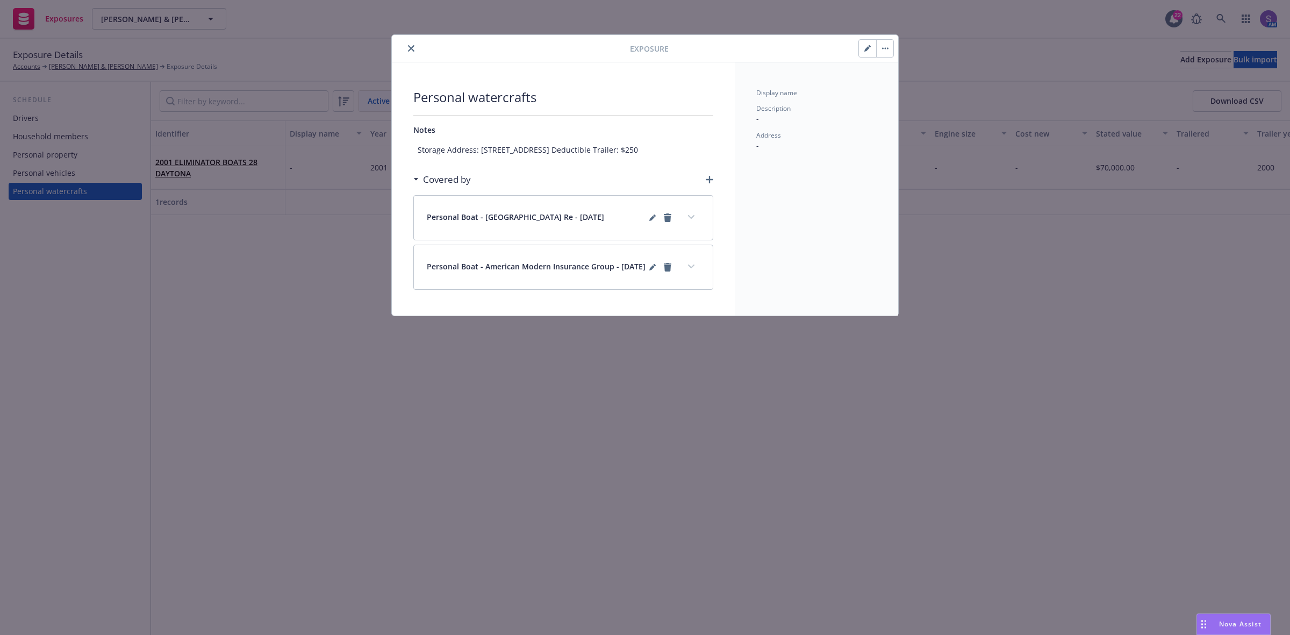
click at [712, 183] on icon "button" at bounding box center [710, 180] width 8 height 8
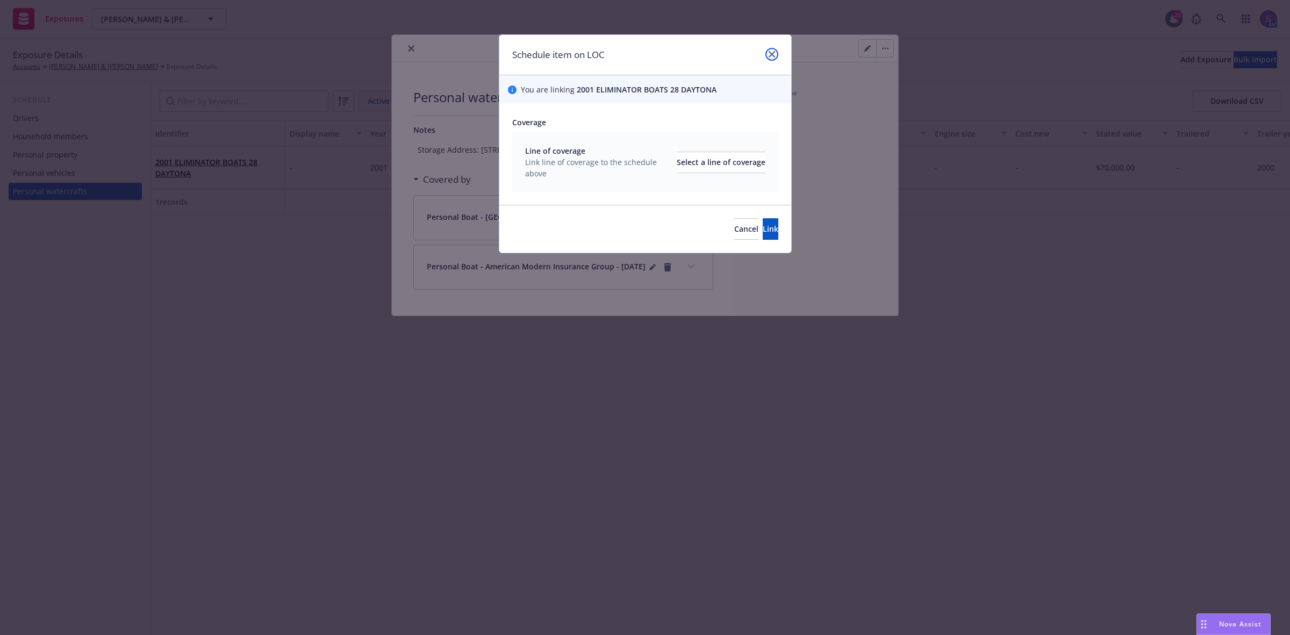
click at [773, 55] on icon "close" at bounding box center [772, 54] width 6 height 6
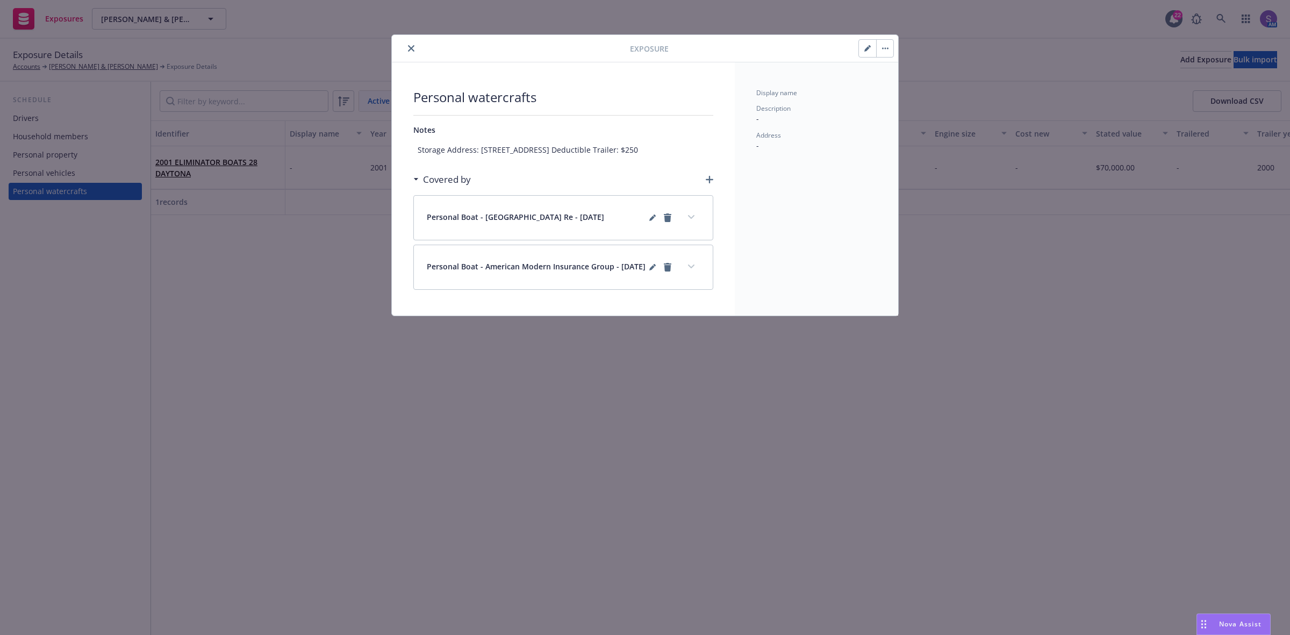
click at [865, 50] on icon "button" at bounding box center [866, 48] width 5 height 5
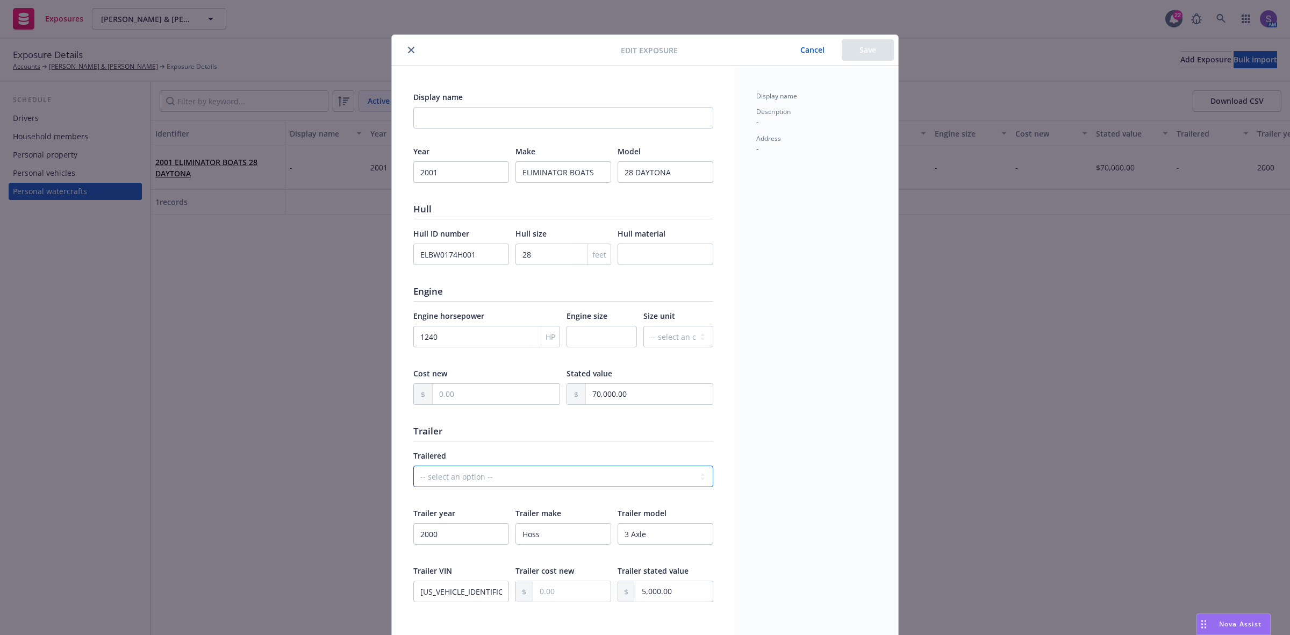
click at [434, 477] on select "-- select an option -- Unknown Yes No" at bounding box center [563, 476] width 300 height 22
click at [789, 467] on div "Display name Description - Address -" at bounding box center [816, 402] width 163 height 673
click at [811, 49] on button "Cancel" at bounding box center [812, 50] width 59 height 22
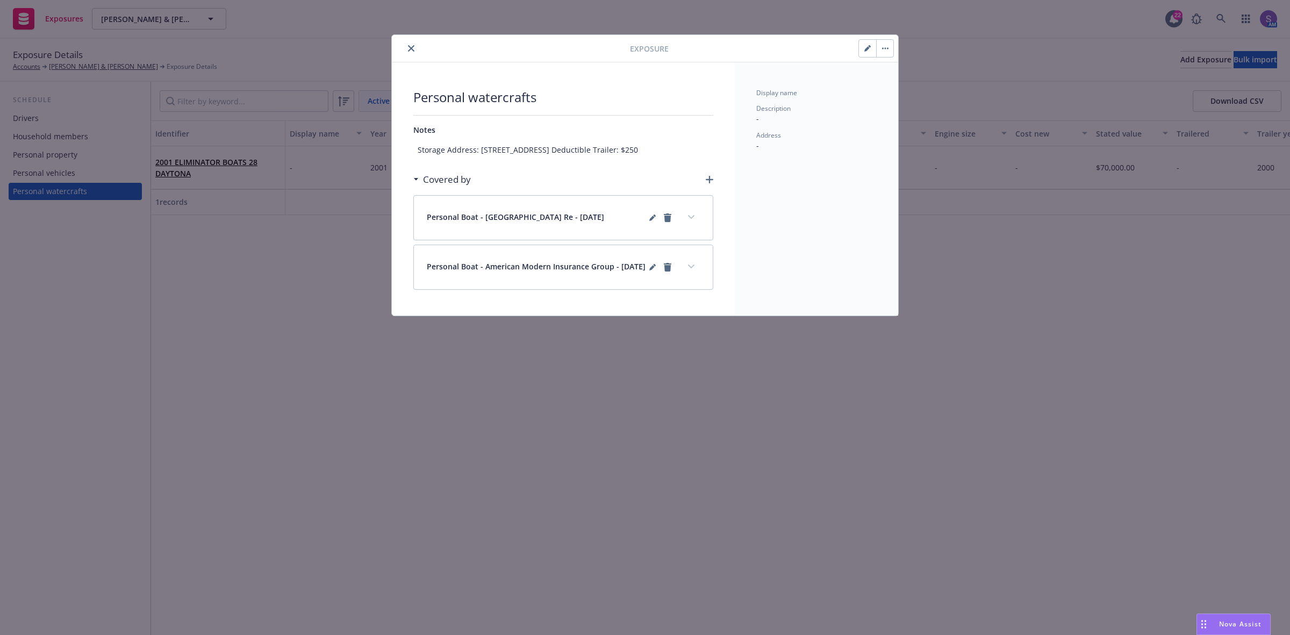
click at [412, 47] on icon "close" at bounding box center [411, 48] width 6 height 6
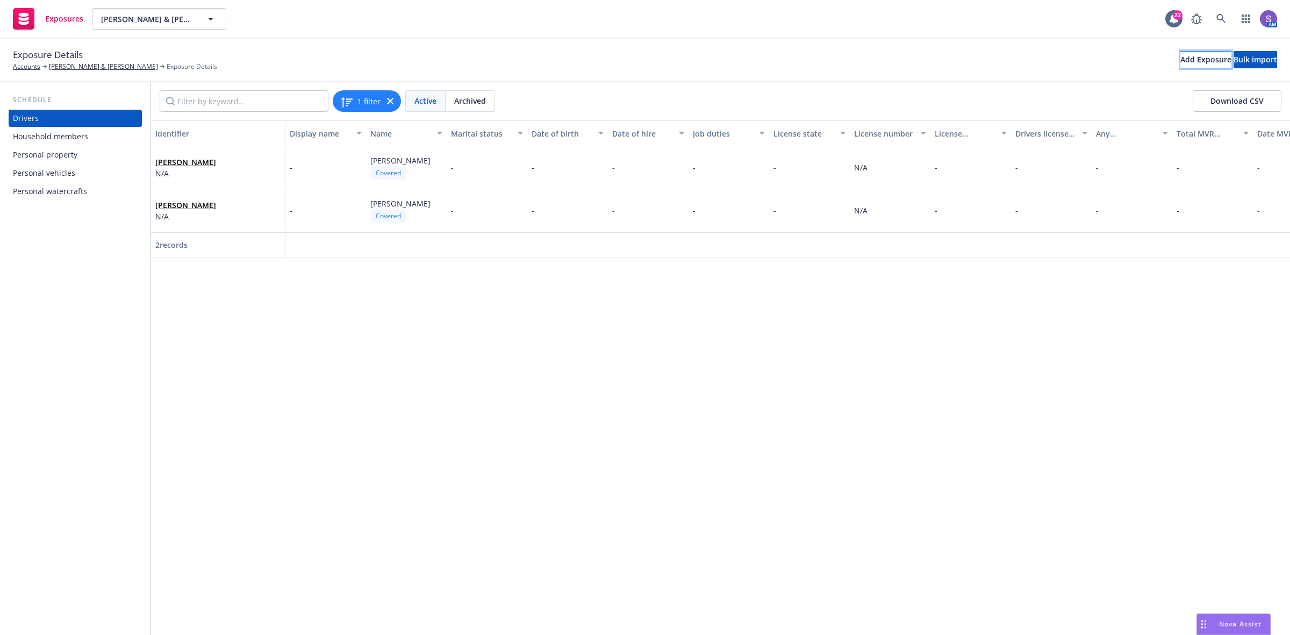
click at [1180, 58] on div "Add Exposure" at bounding box center [1205, 60] width 51 height 16
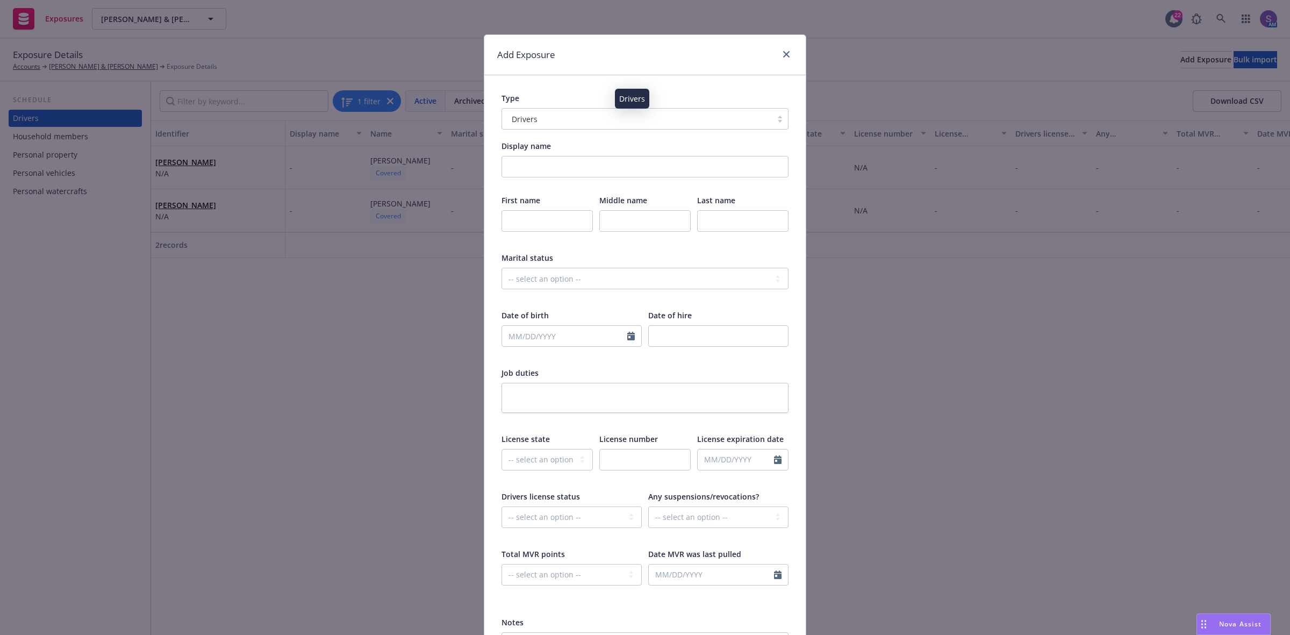
click at [533, 118] on div "Drivers" at bounding box center [636, 118] width 259 height 11
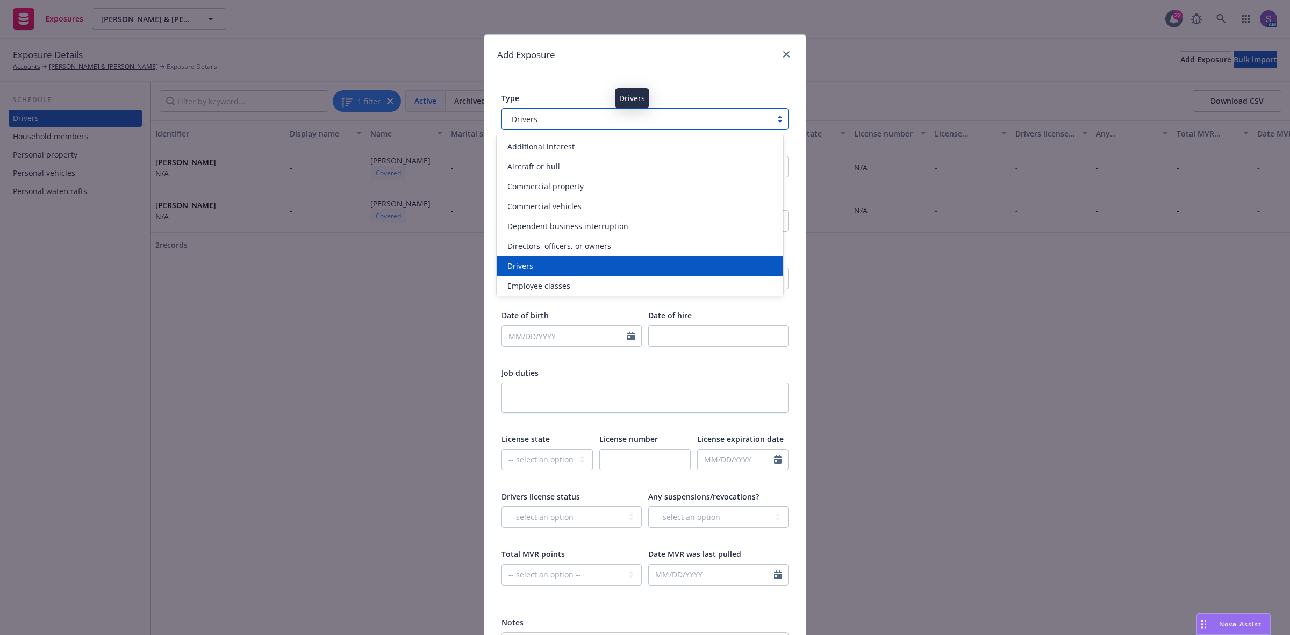
click at [539, 114] on div "Drivers" at bounding box center [636, 118] width 259 height 11
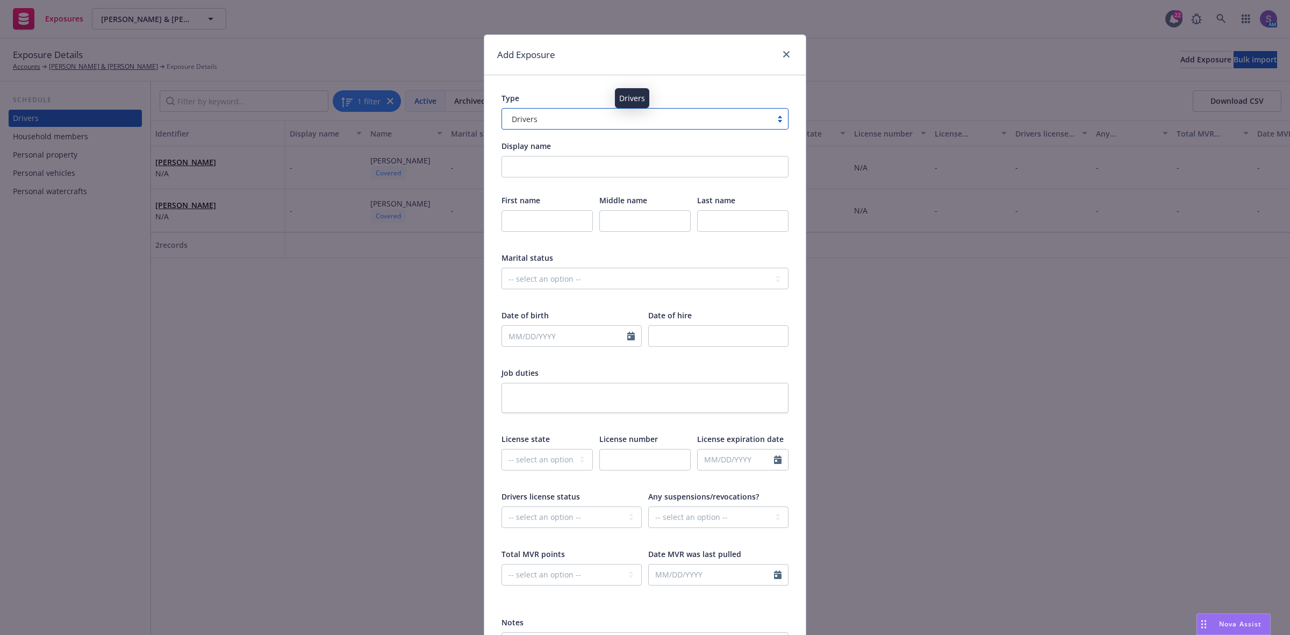
click at [539, 114] on div "Drivers" at bounding box center [636, 118] width 259 height 11
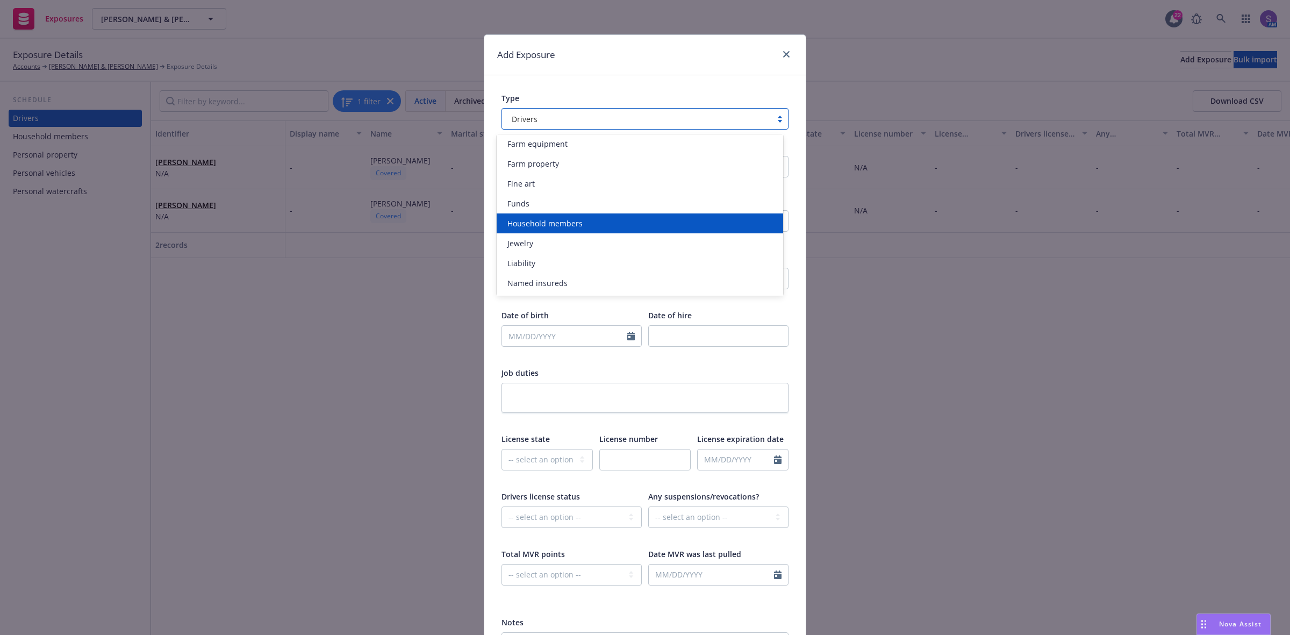
scroll to position [269, 0]
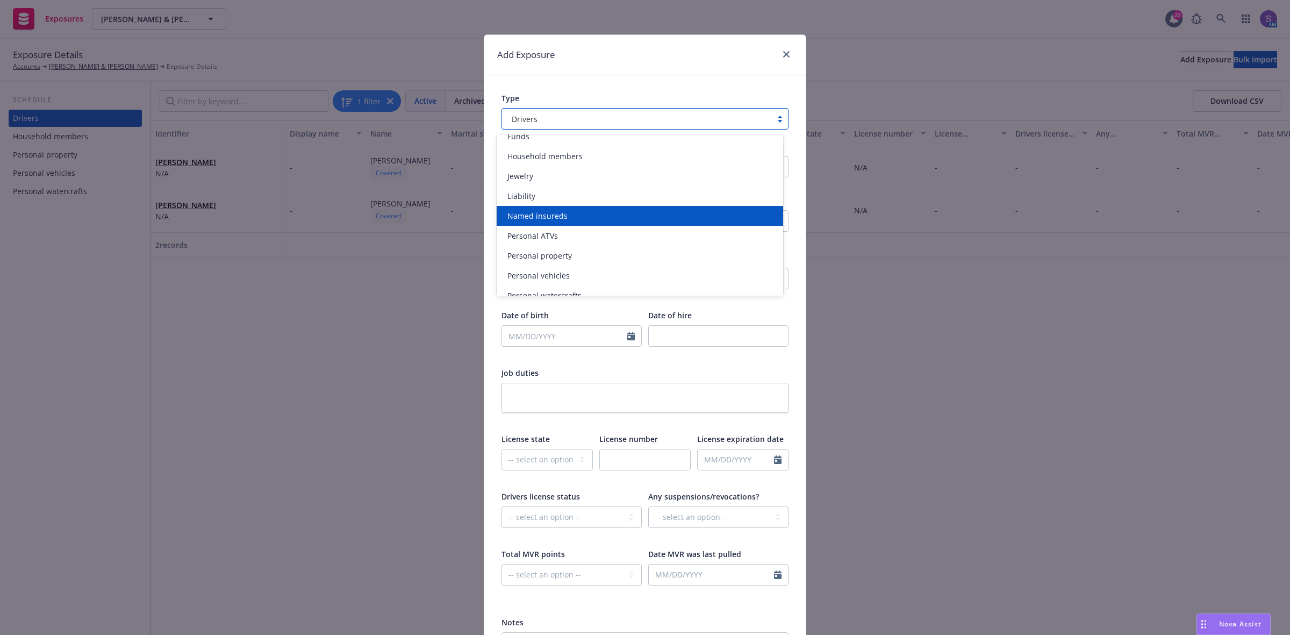
click at [552, 212] on span "Named insureds" at bounding box center [537, 215] width 60 height 11
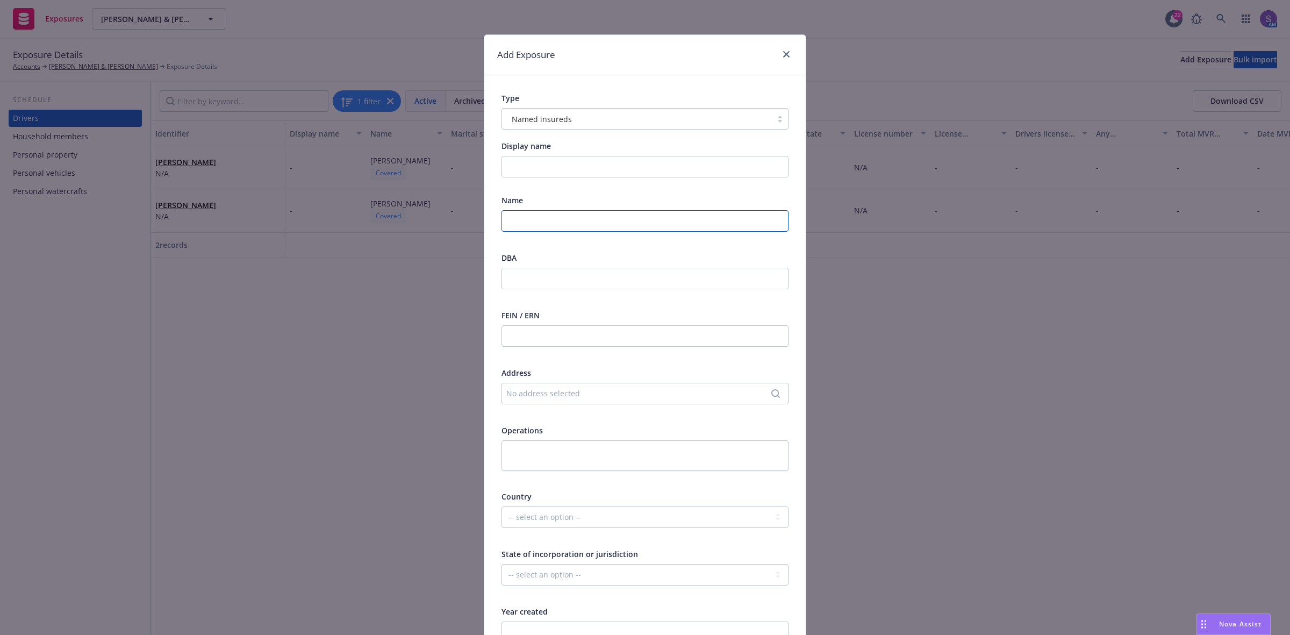
click at [533, 216] on input "text" at bounding box center [645, 221] width 287 height 22
paste input "[PERSON_NAME]"
type input "[PERSON_NAME]"
click at [520, 389] on div "No address selected" at bounding box center [639, 393] width 267 height 11
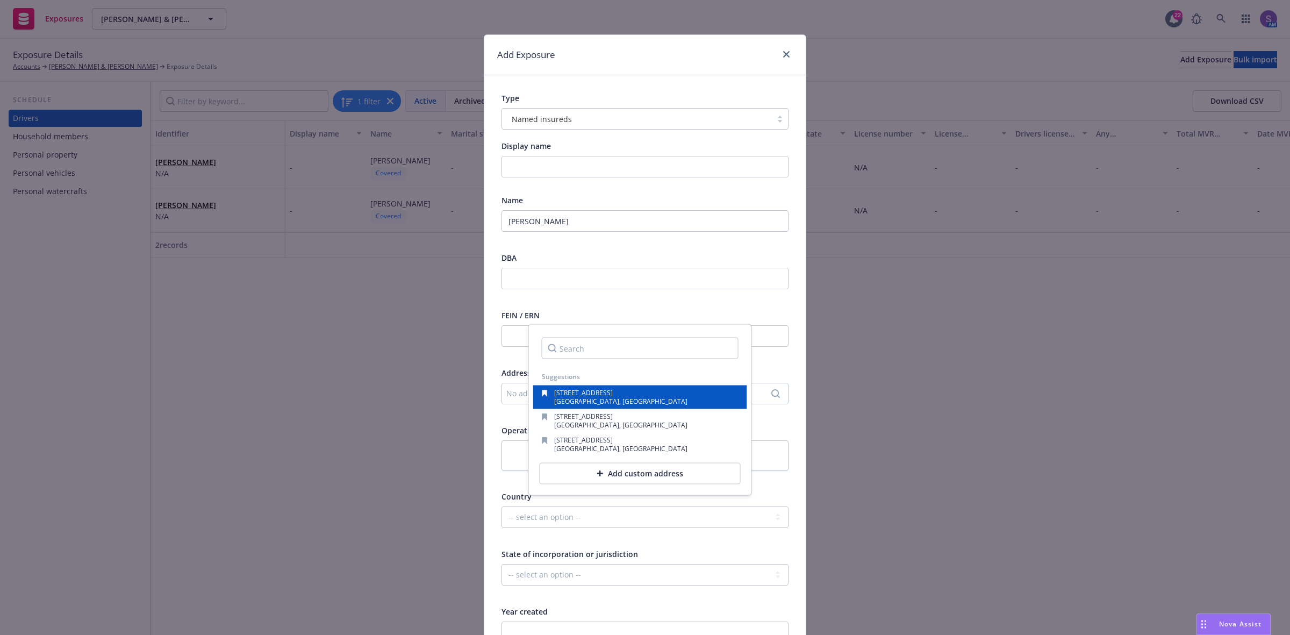
click at [597, 397] on span "[GEOGRAPHIC_DATA], [GEOGRAPHIC_DATA]" at bounding box center [620, 401] width 133 height 9
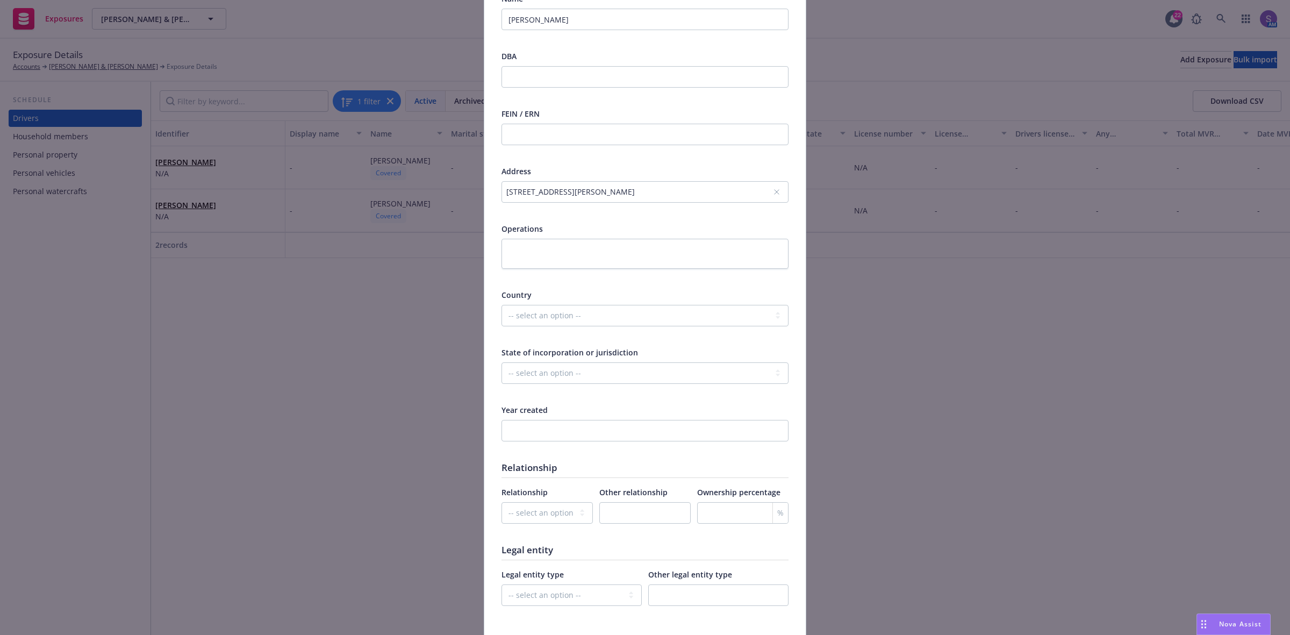
scroll to position [340, 0]
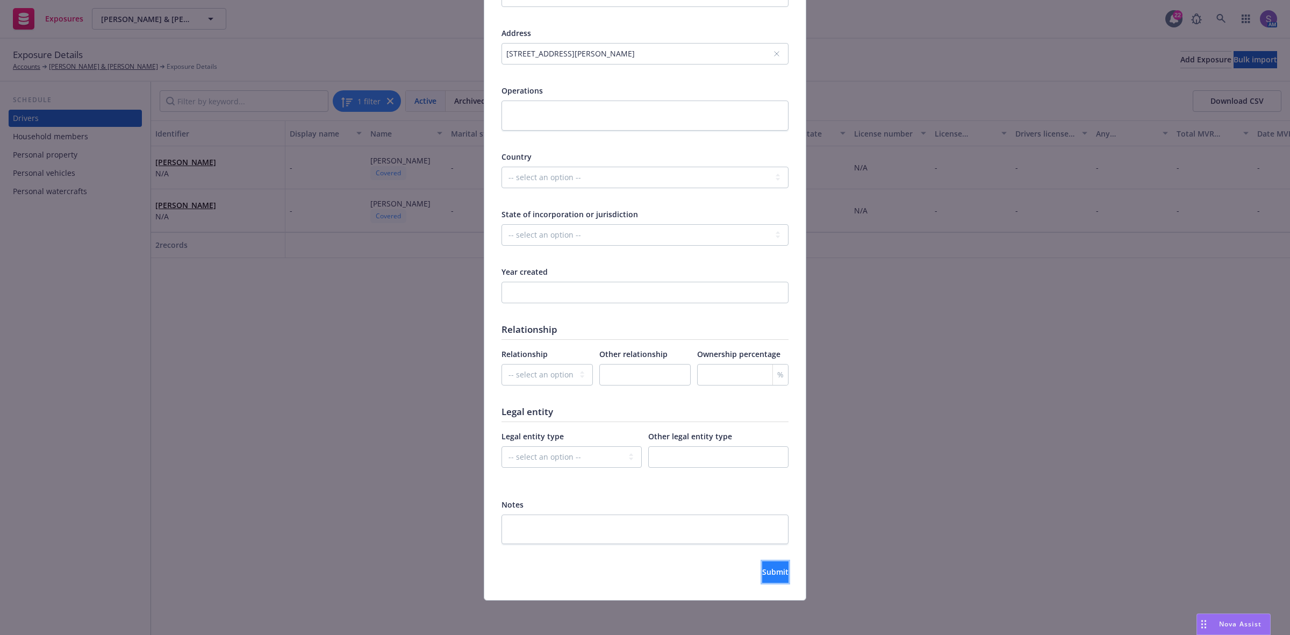
click at [762, 579] on button "Submit" at bounding box center [775, 572] width 26 height 22
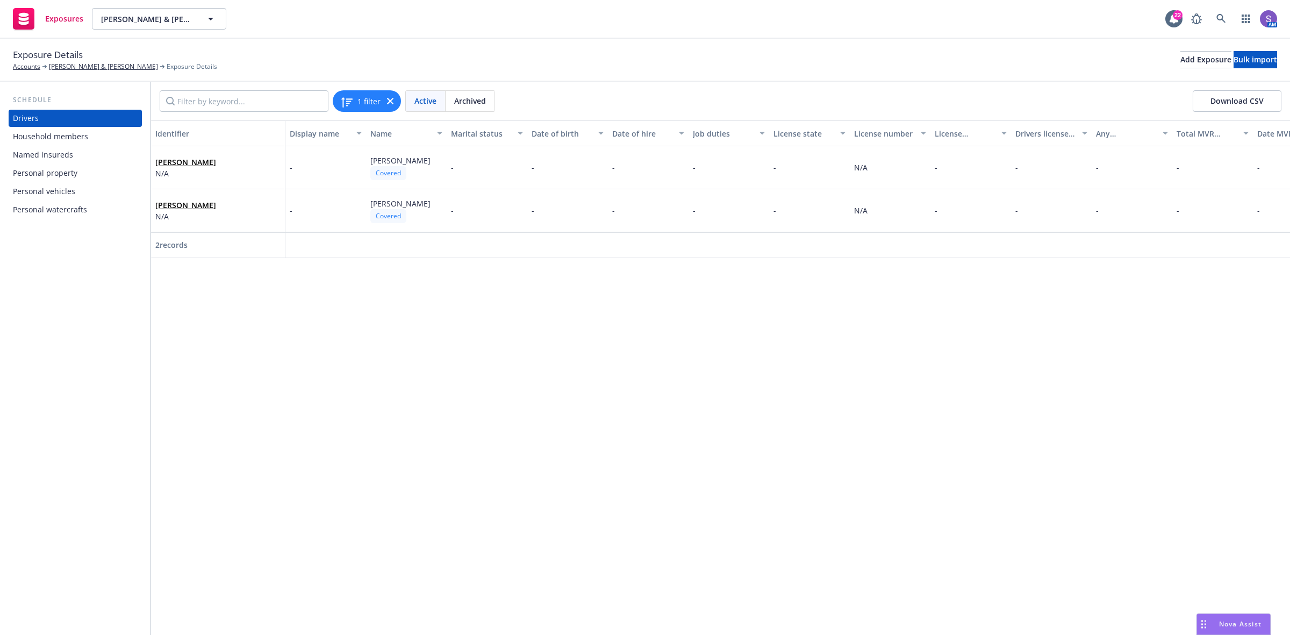
click at [41, 154] on div "Named insureds" at bounding box center [43, 154] width 60 height 17
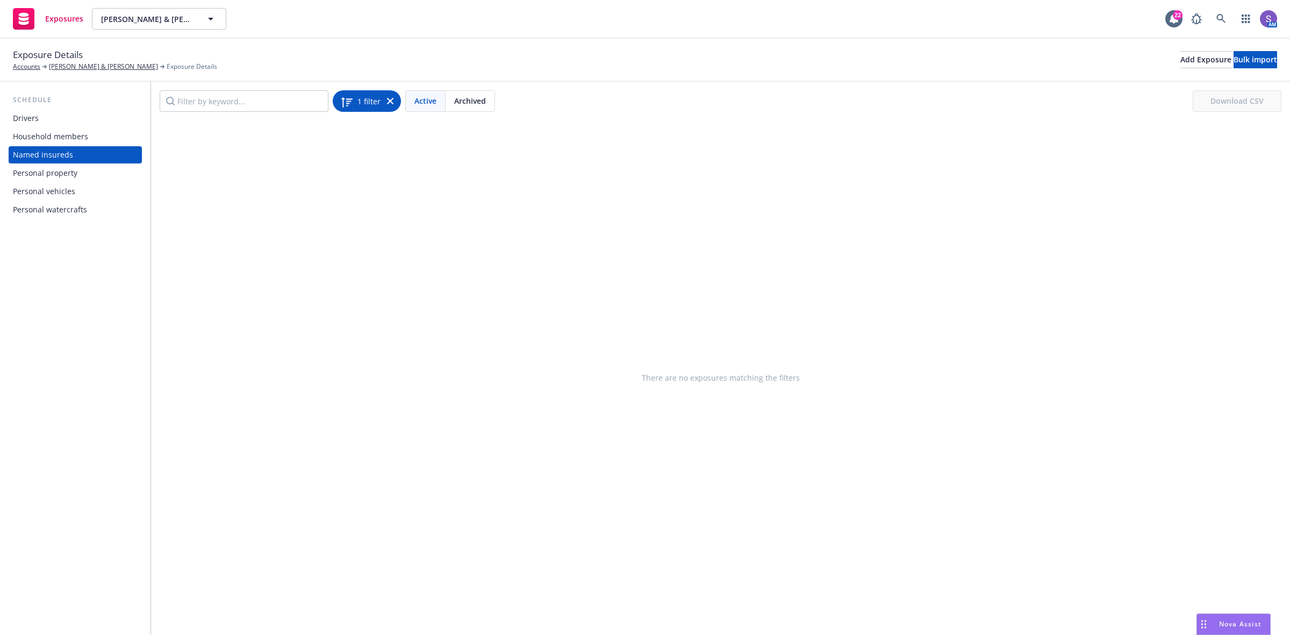
click at [387, 101] on icon at bounding box center [390, 101] width 6 height 6
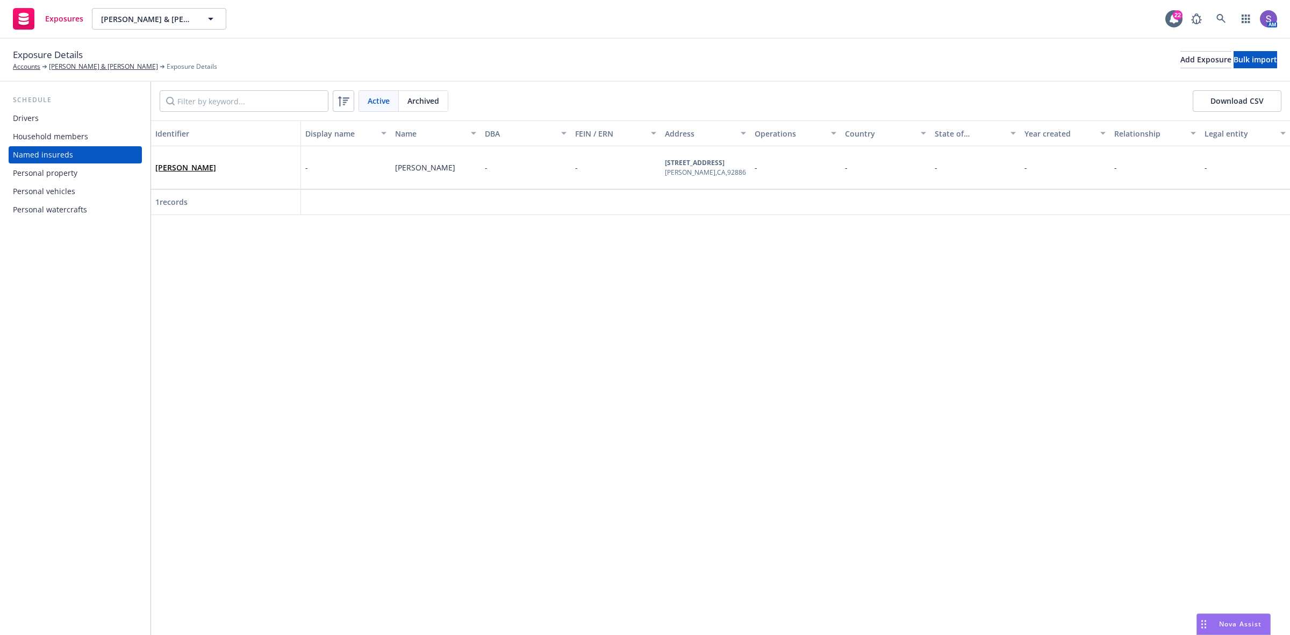
click at [218, 159] on div "[PERSON_NAME]" at bounding box center [225, 168] width 141 height 30
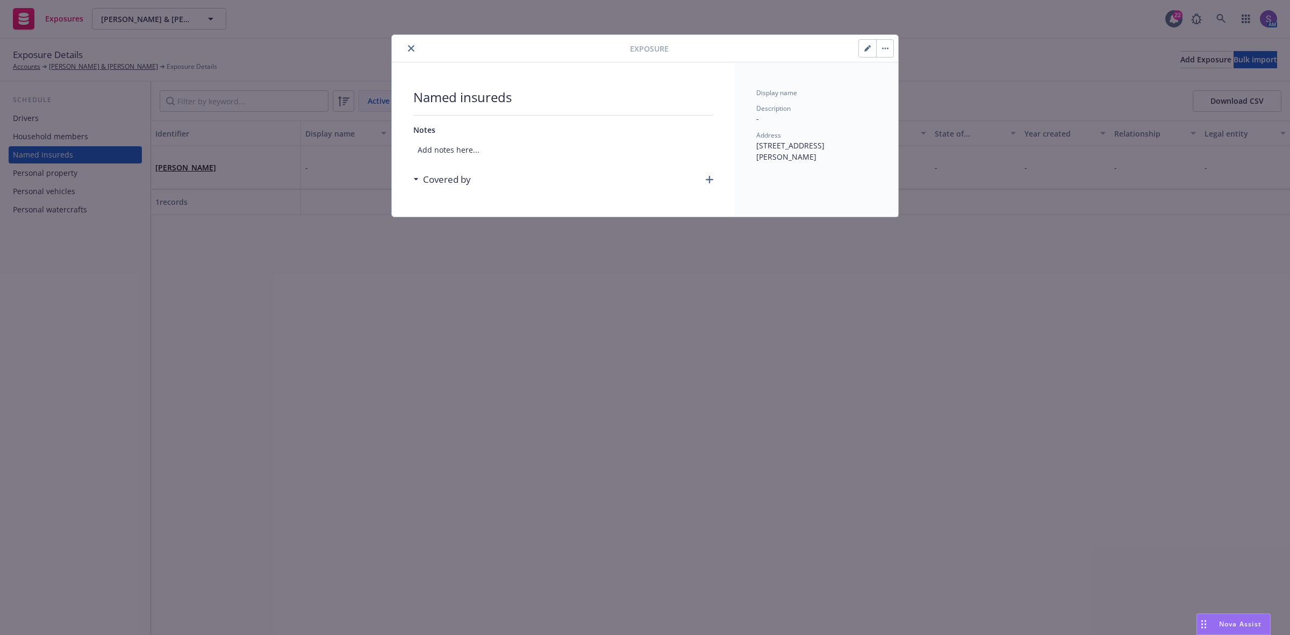
click at [710, 182] on icon "button" at bounding box center [710, 180] width 8 height 8
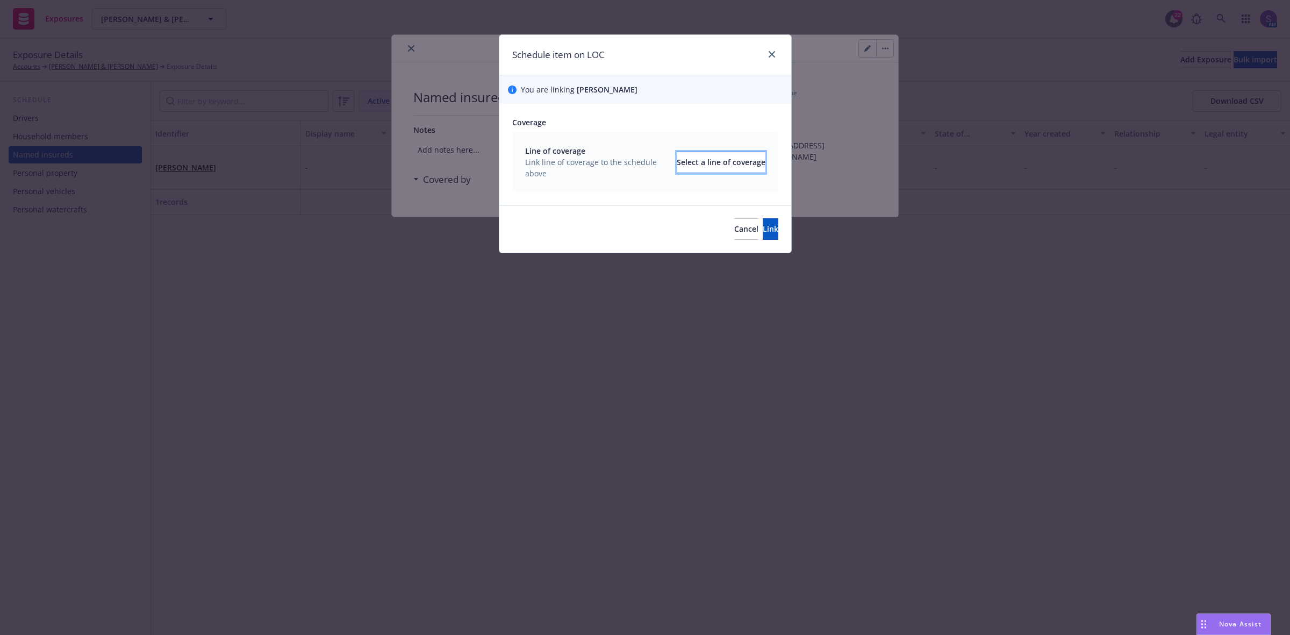
click at [717, 157] on div "Select a line of coverage" at bounding box center [721, 162] width 89 height 20
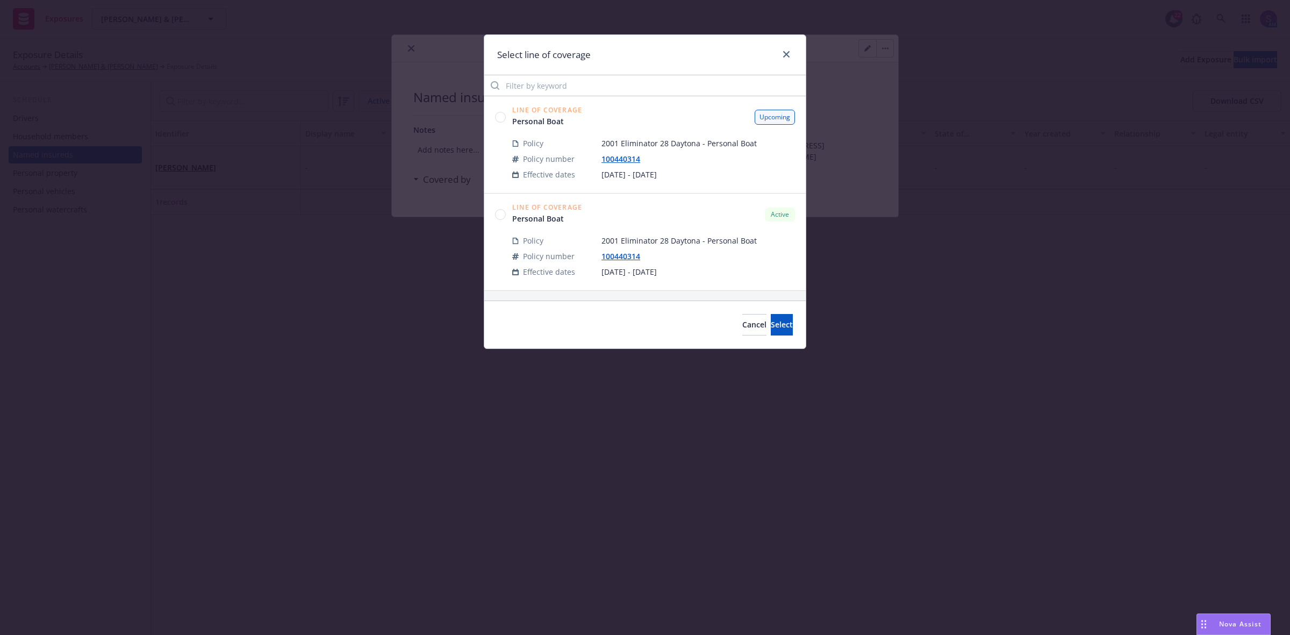
click at [501, 117] on circle at bounding box center [501, 117] width 10 height 10
click at [771, 328] on span "Select" at bounding box center [782, 324] width 22 height 10
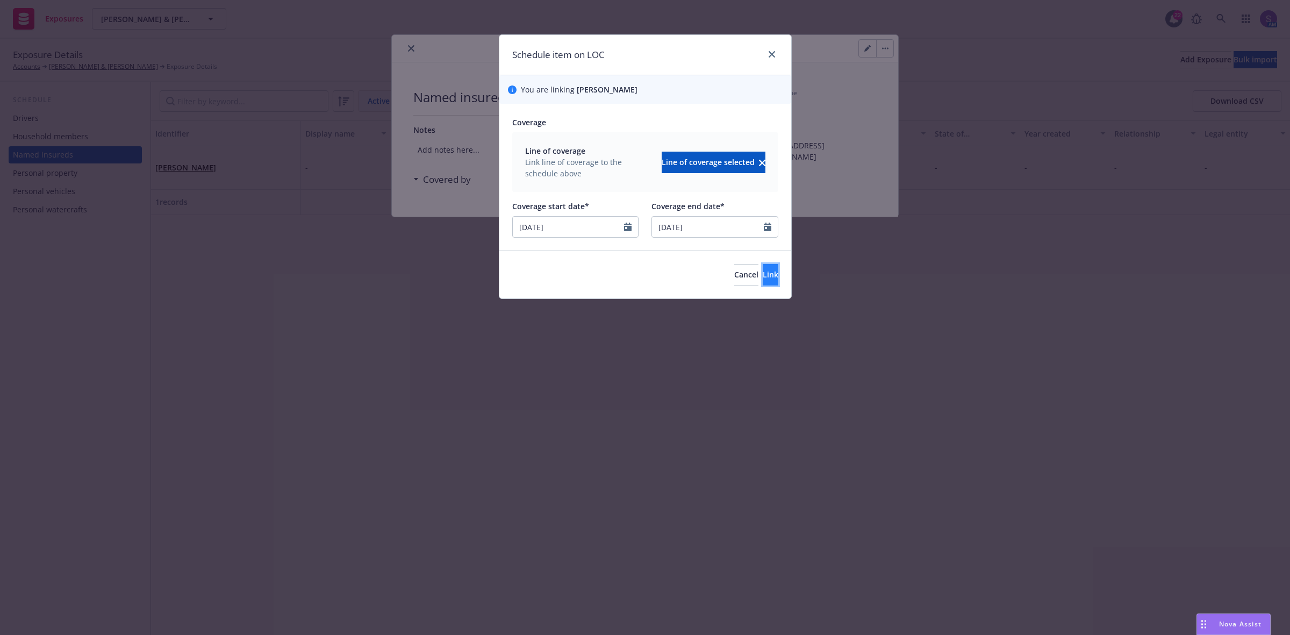
click at [763, 268] on button "Link" at bounding box center [771, 275] width 16 height 22
